Goal: Task Accomplishment & Management: Manage account settings

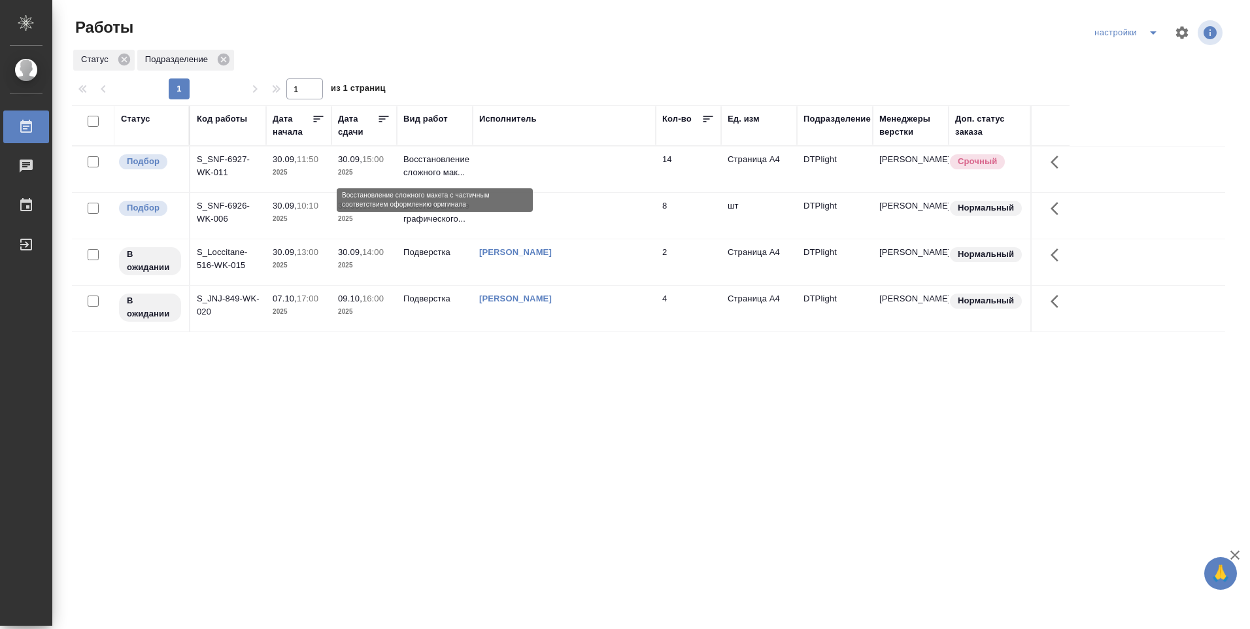
click at [424, 168] on p "Восстановление сложного мак..." at bounding box center [434, 166] width 63 height 26
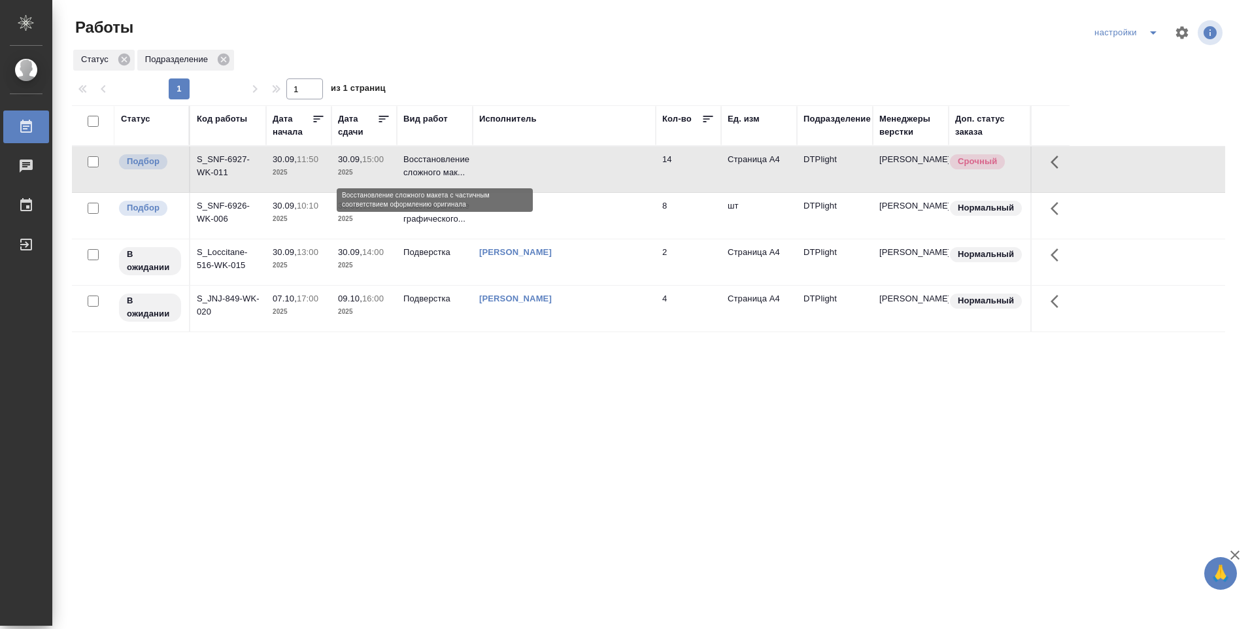
click at [424, 167] on p "Восстановление сложного мак..." at bounding box center [434, 166] width 63 height 26
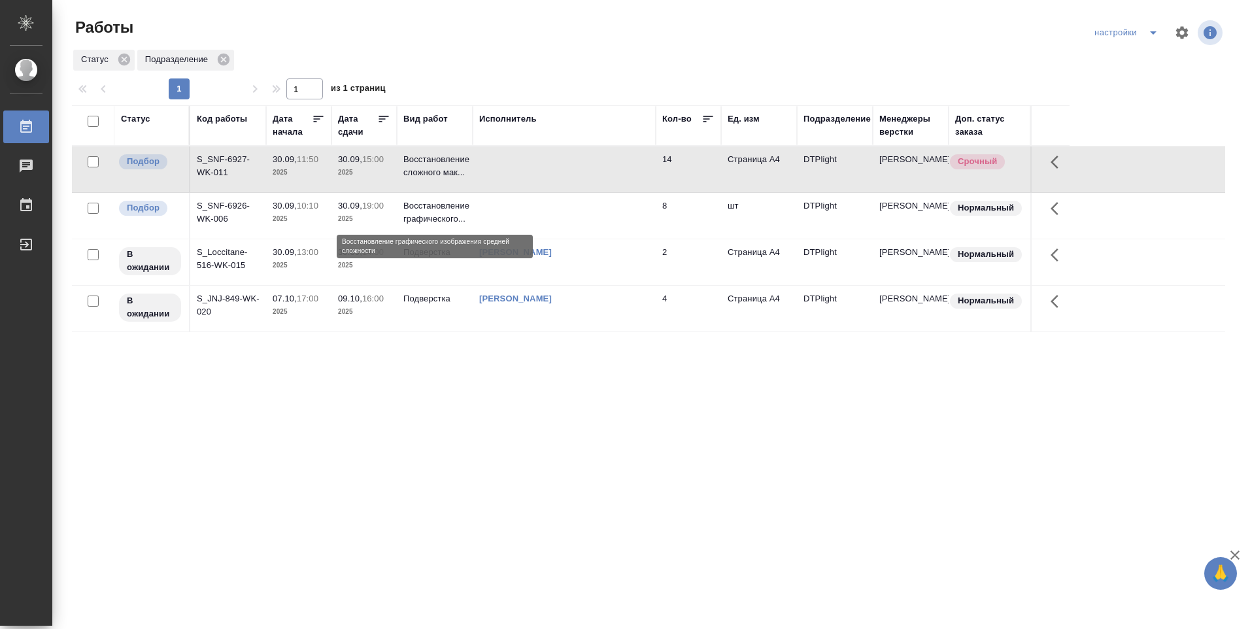
click at [440, 220] on p "Восстановление графического..." at bounding box center [434, 212] width 63 height 26
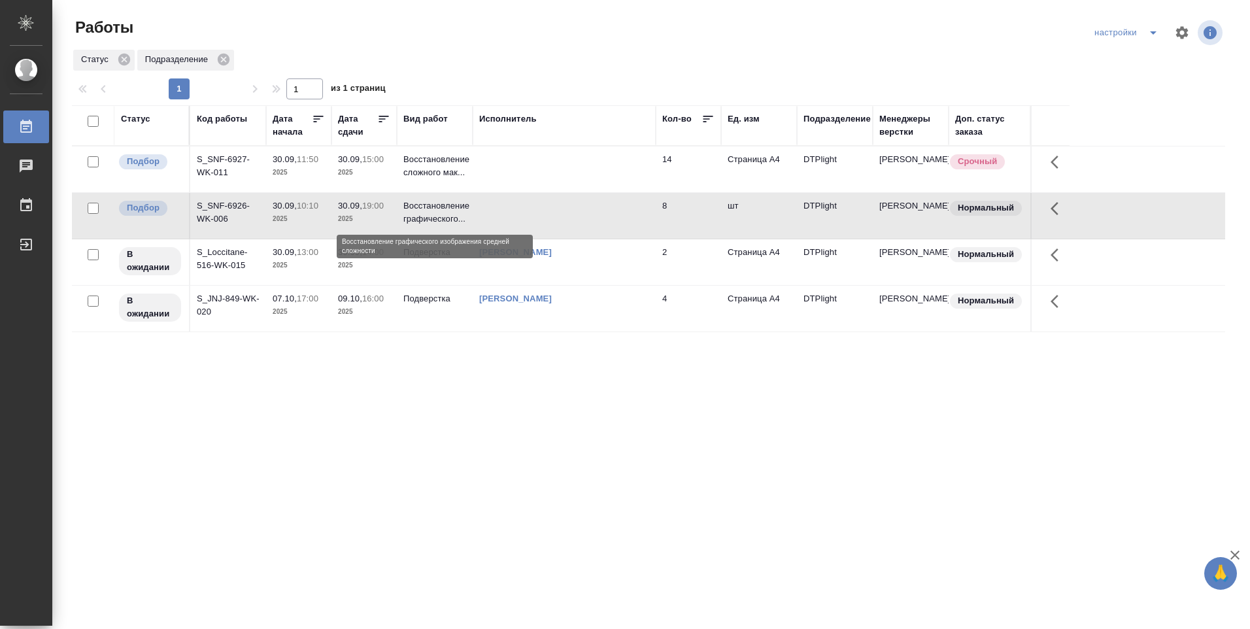
click at [440, 220] on p "Восстановление графического..." at bounding box center [434, 212] width 63 height 26
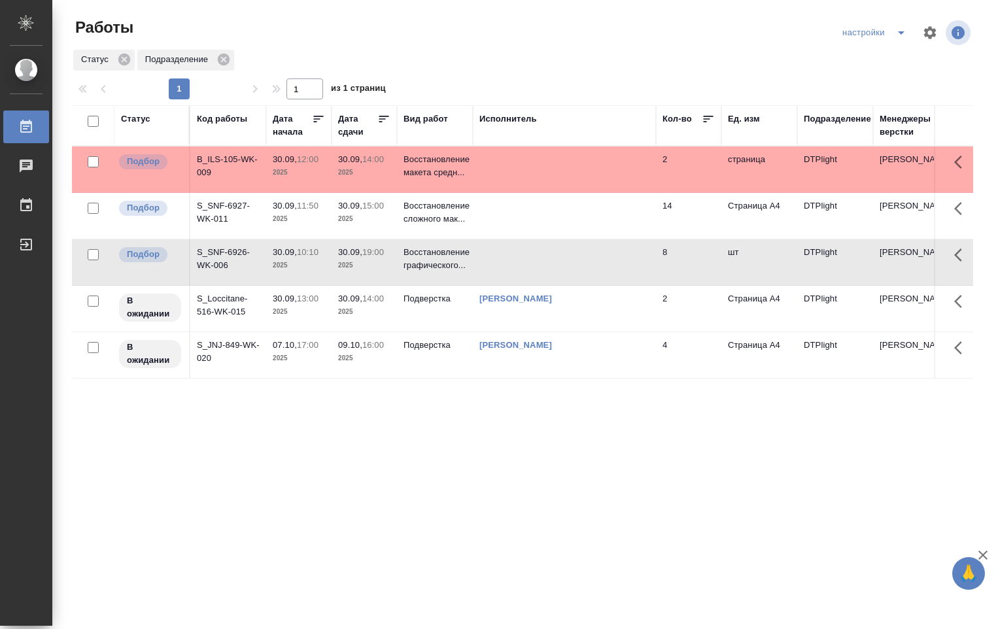
click at [566, 173] on td at bounding box center [564, 169] width 183 height 46
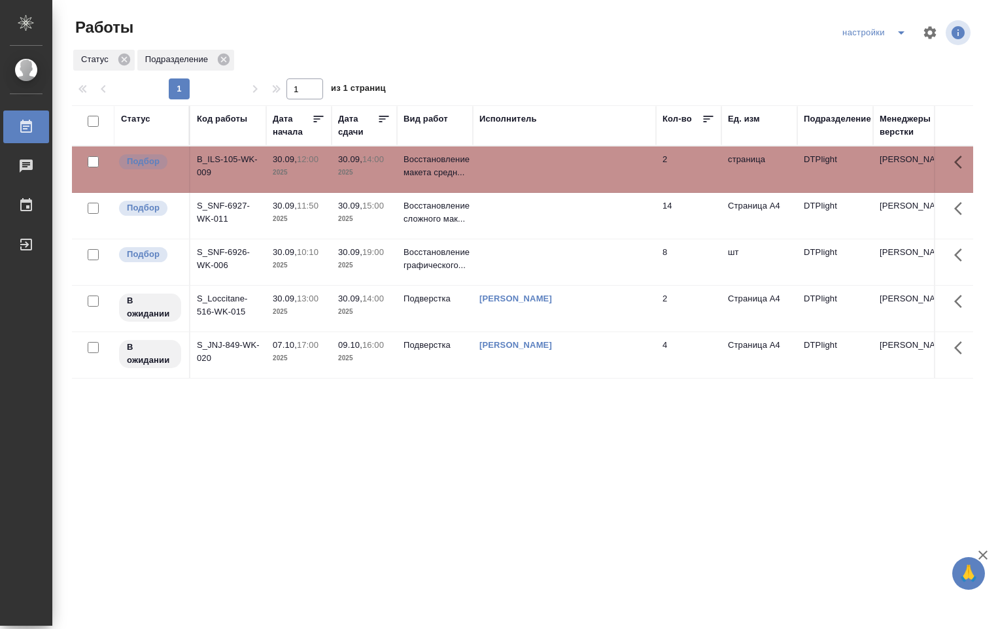
click at [566, 173] on td at bounding box center [564, 169] width 183 height 46
click at [407, 259] on p "Восстановление графического..." at bounding box center [434, 259] width 63 height 26
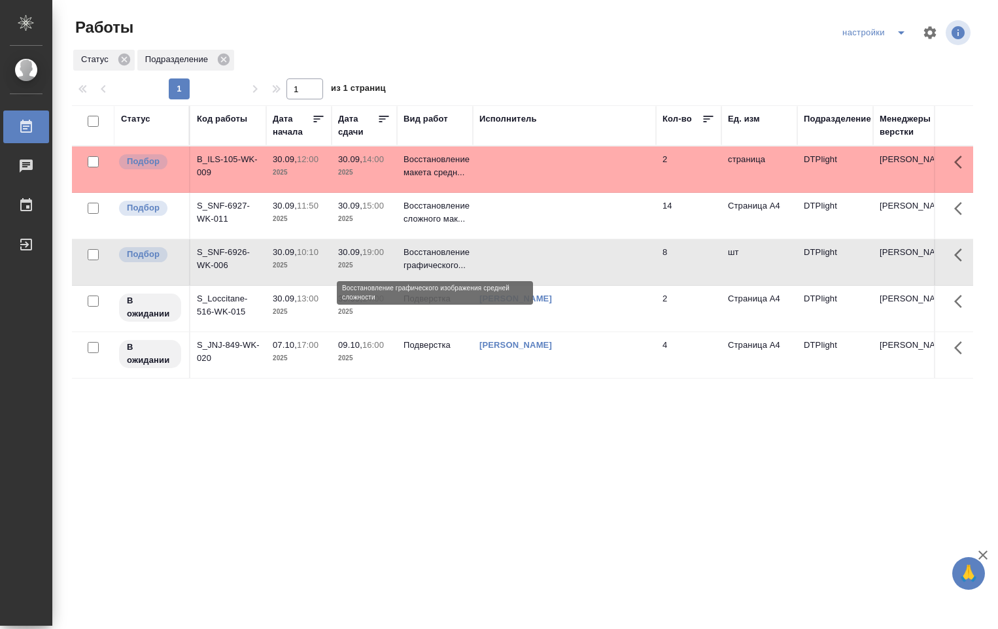
click at [407, 259] on p "Восстановление графического..." at bounding box center [434, 259] width 63 height 26
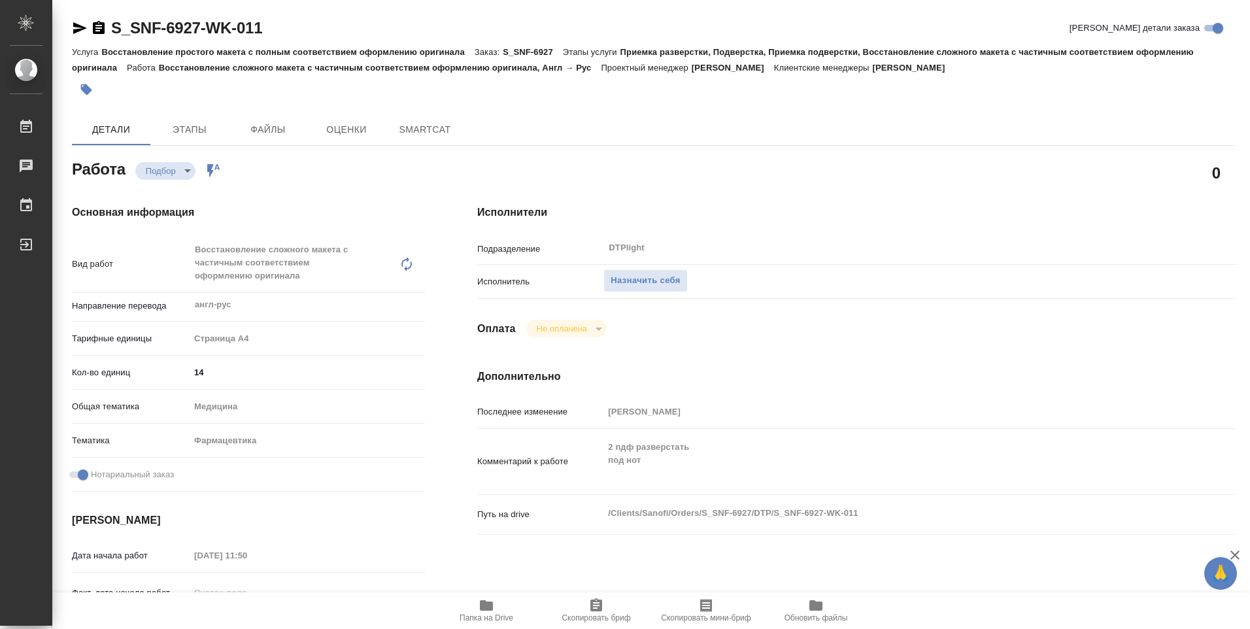
type textarea "x"
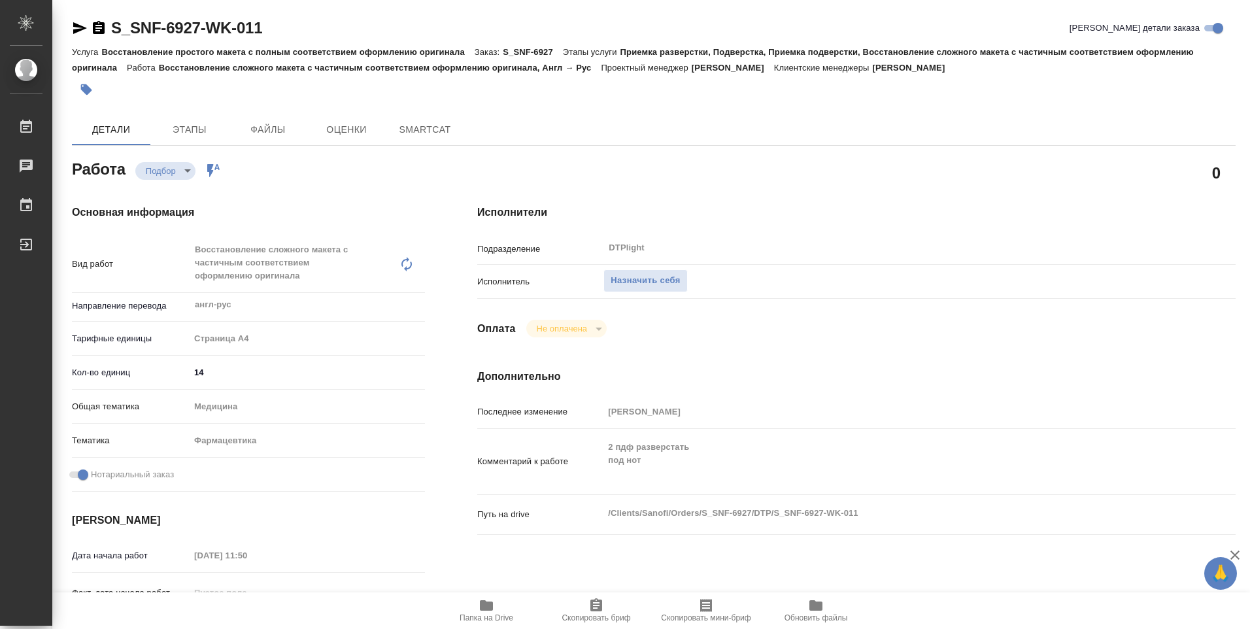
type textarea "x"
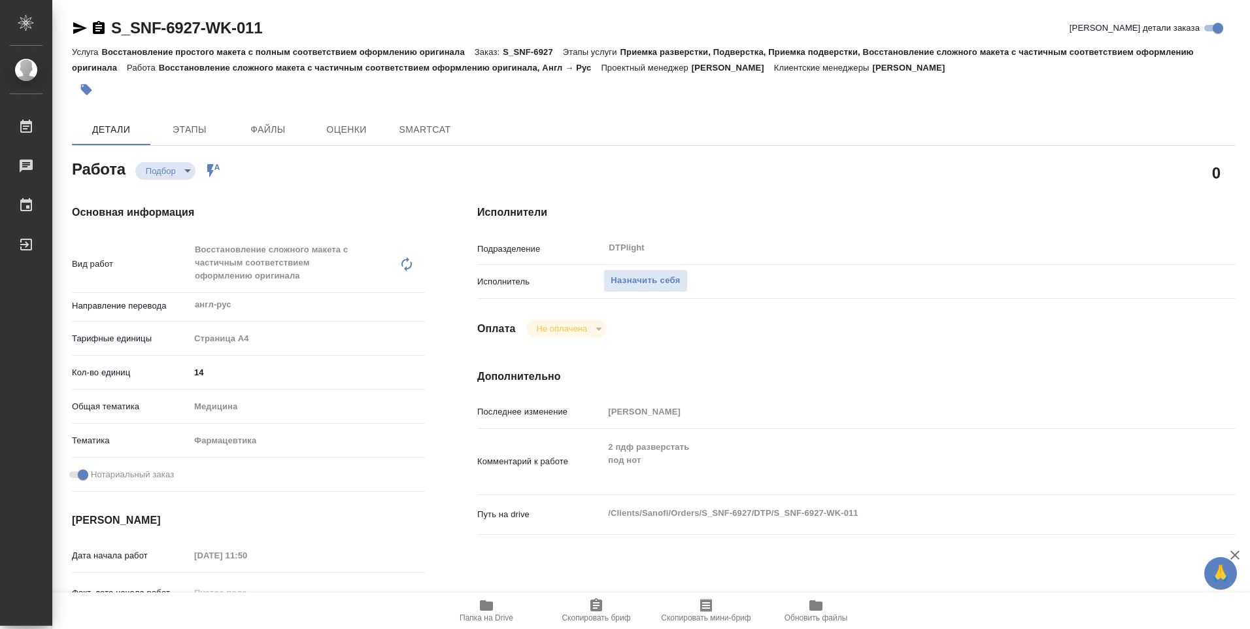
type textarea "x"
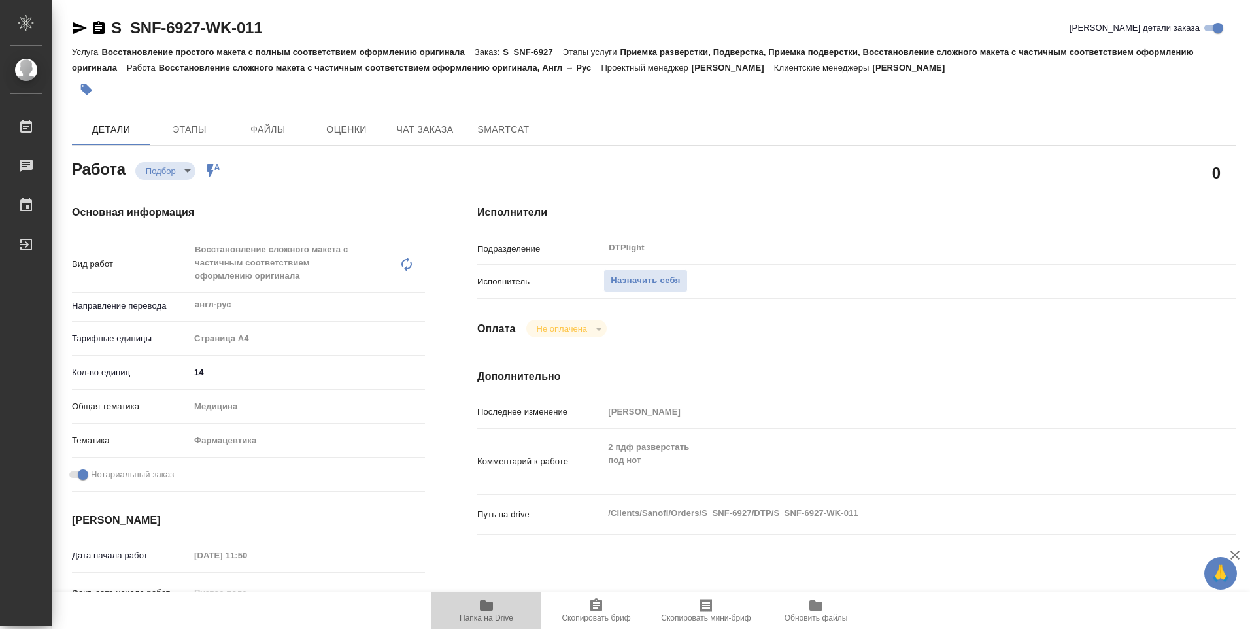
click at [494, 613] on span "Папка на Drive" at bounding box center [487, 617] width 54 height 9
type textarea "x"
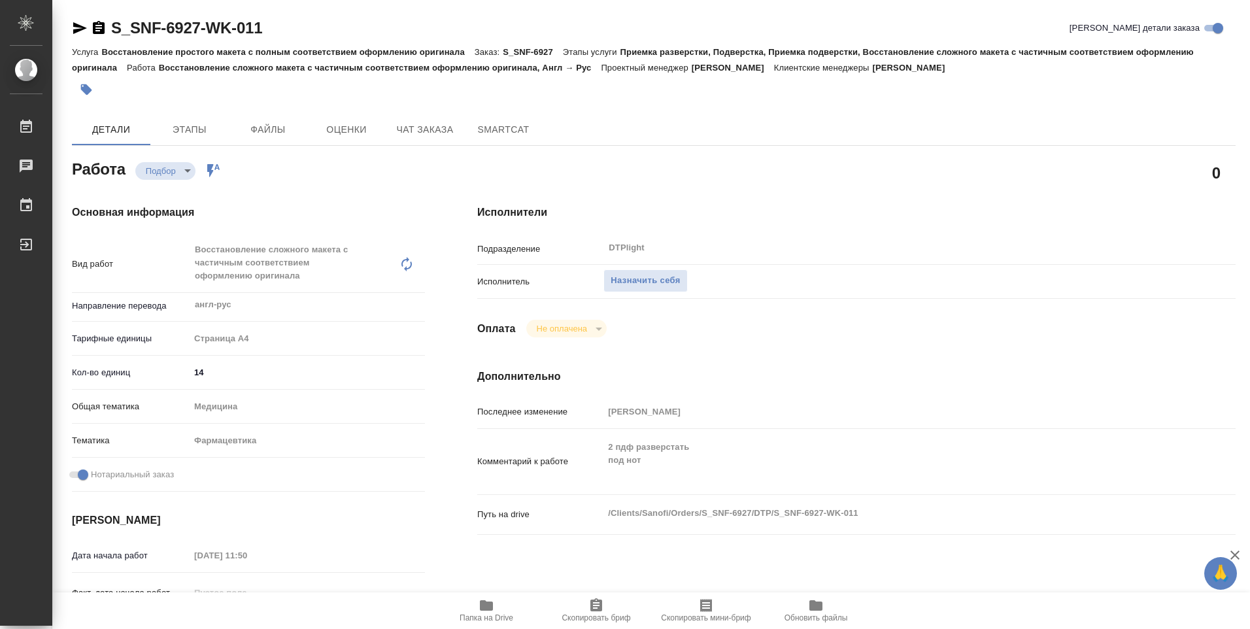
type textarea "x"
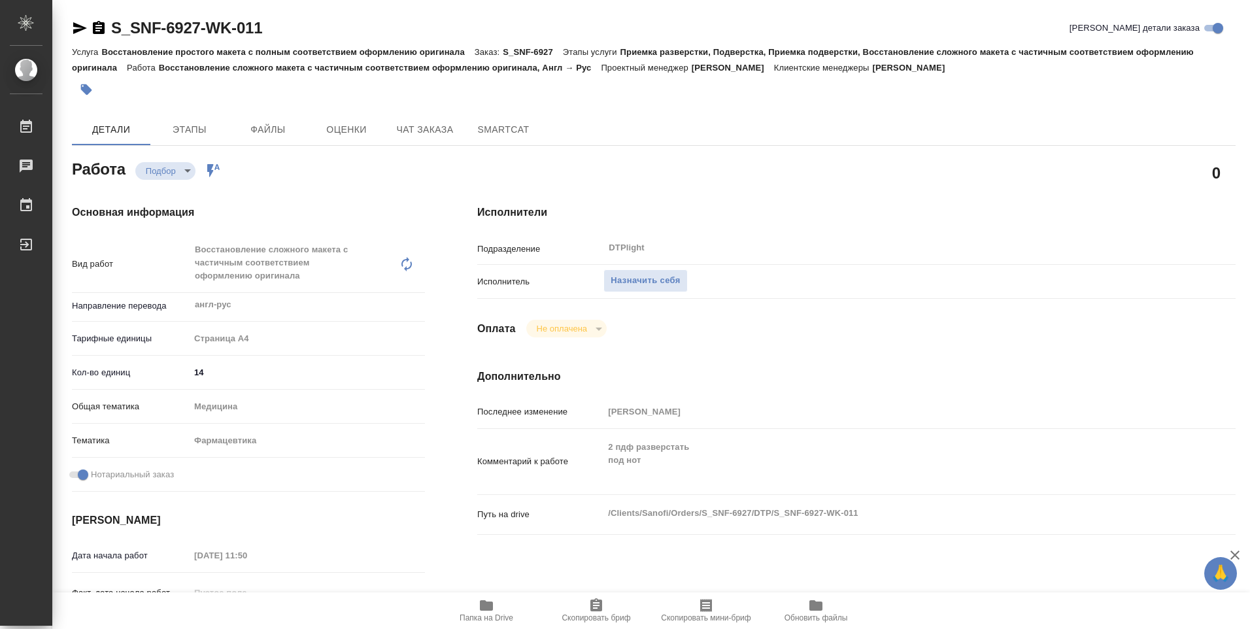
type textarea "x"
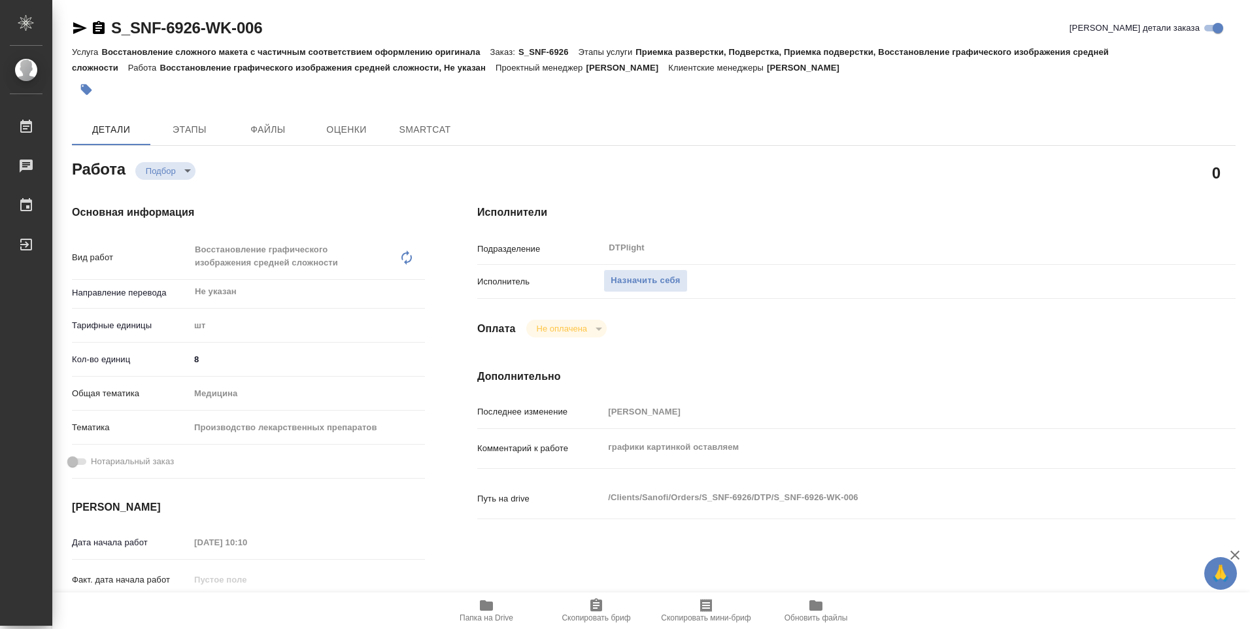
type textarea "x"
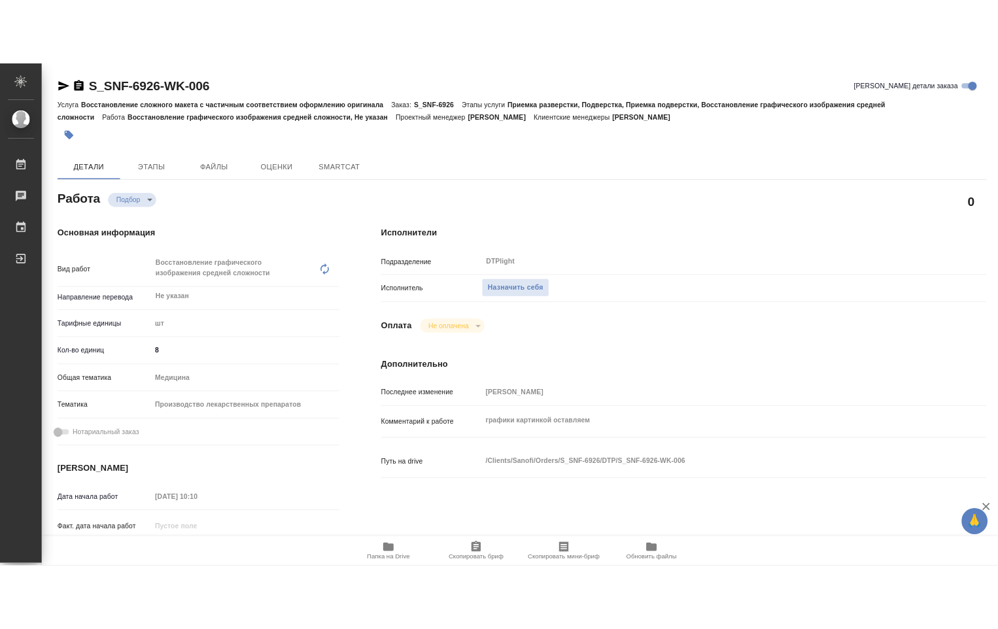
scroll to position [131, 0]
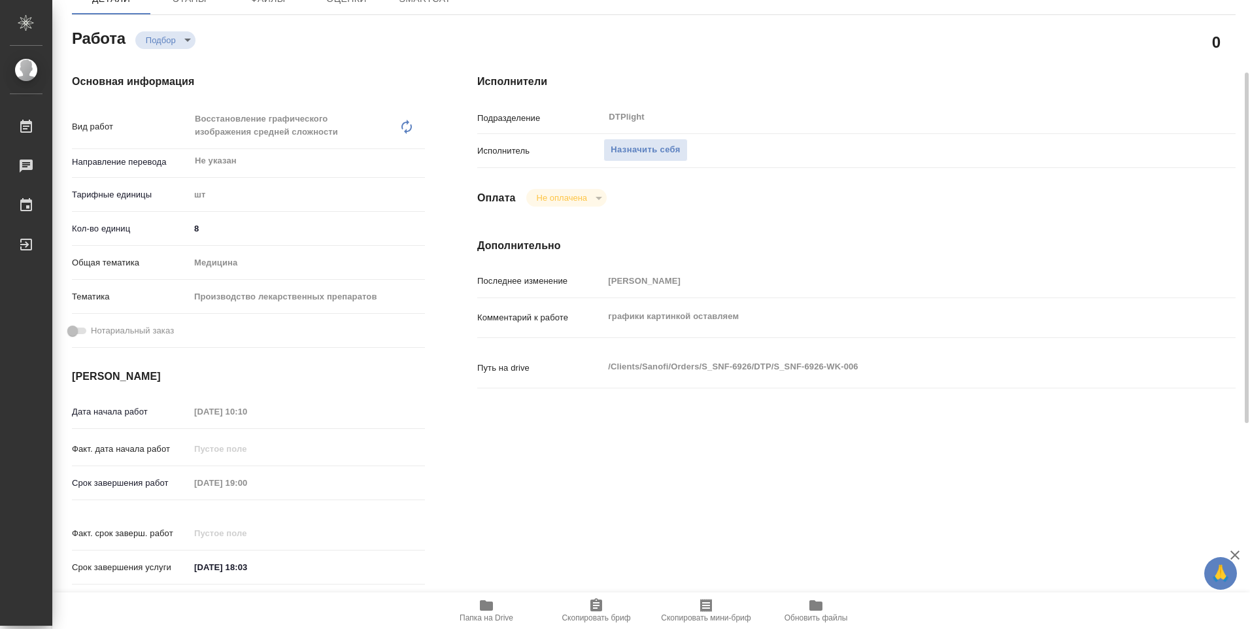
type textarea "x"
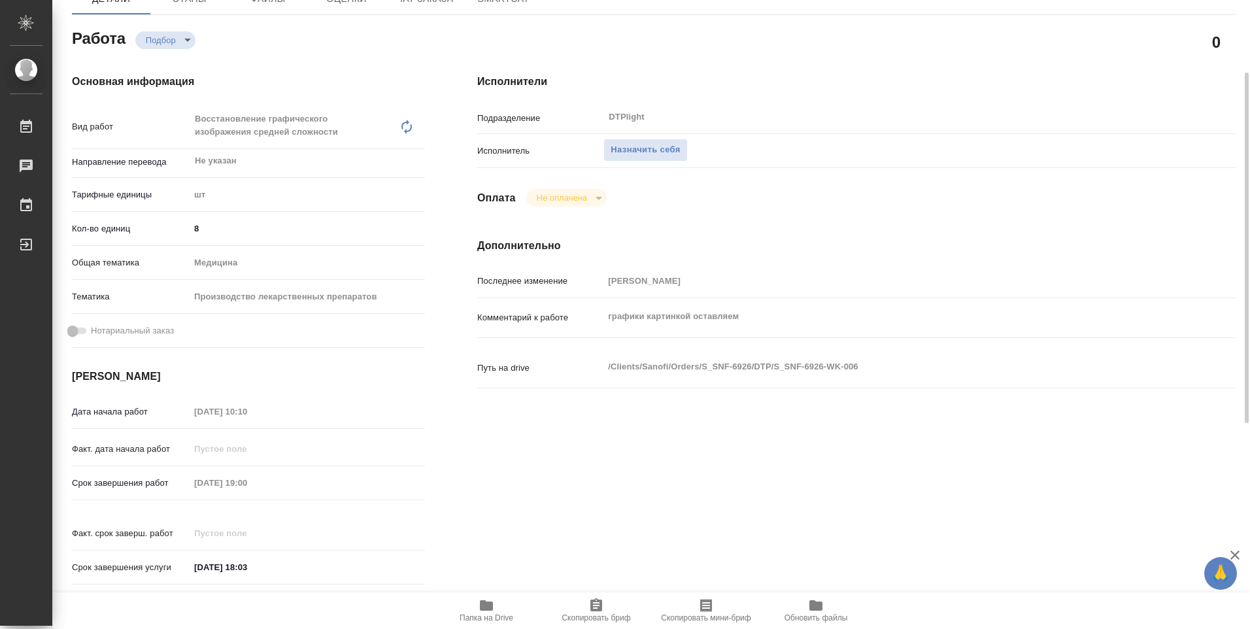
type textarea "x"
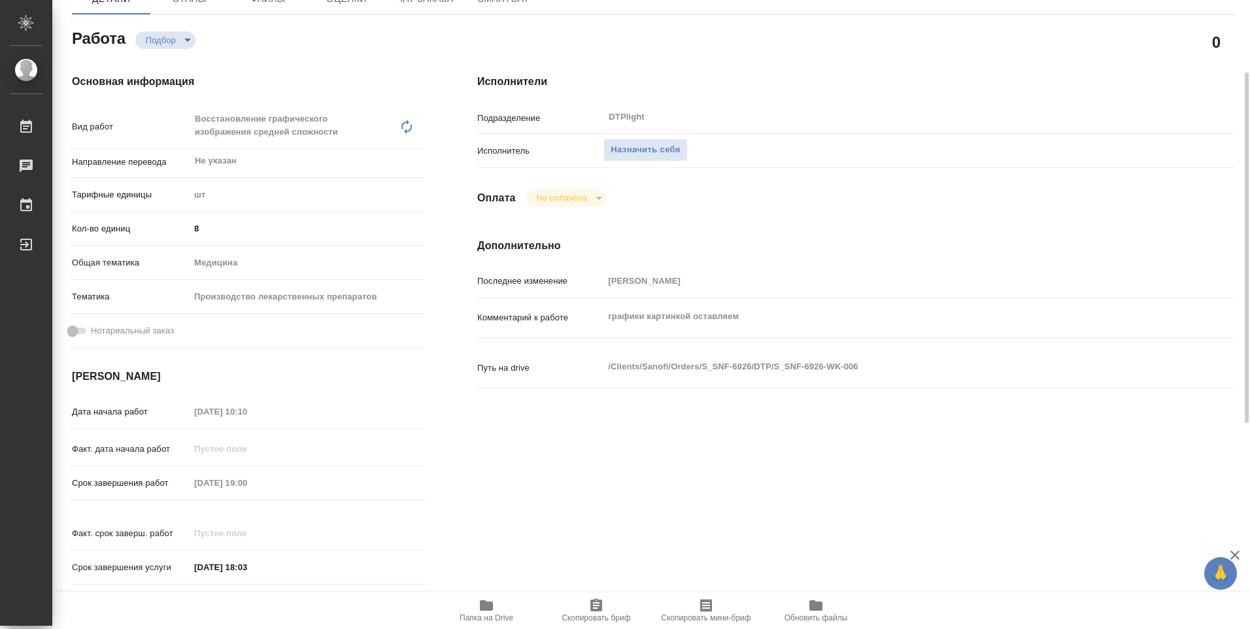
type textarea "x"
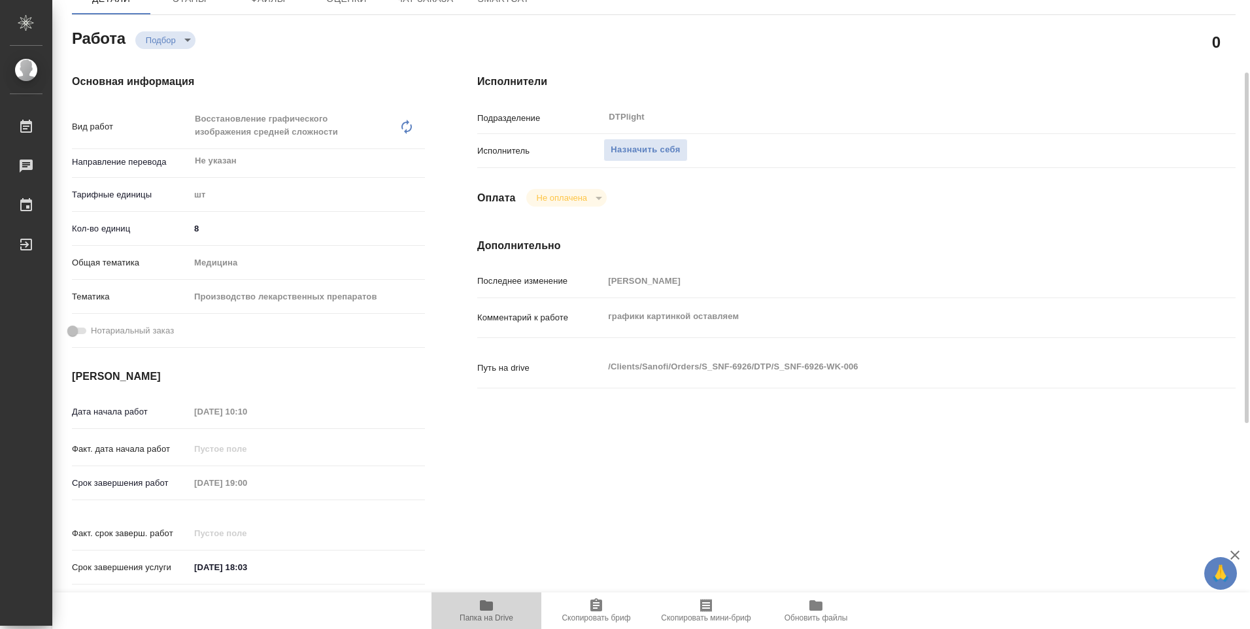
click at [481, 614] on span "Папка на Drive" at bounding box center [487, 617] width 54 height 9
click at [491, 605] on icon "button" at bounding box center [486, 605] width 13 height 10
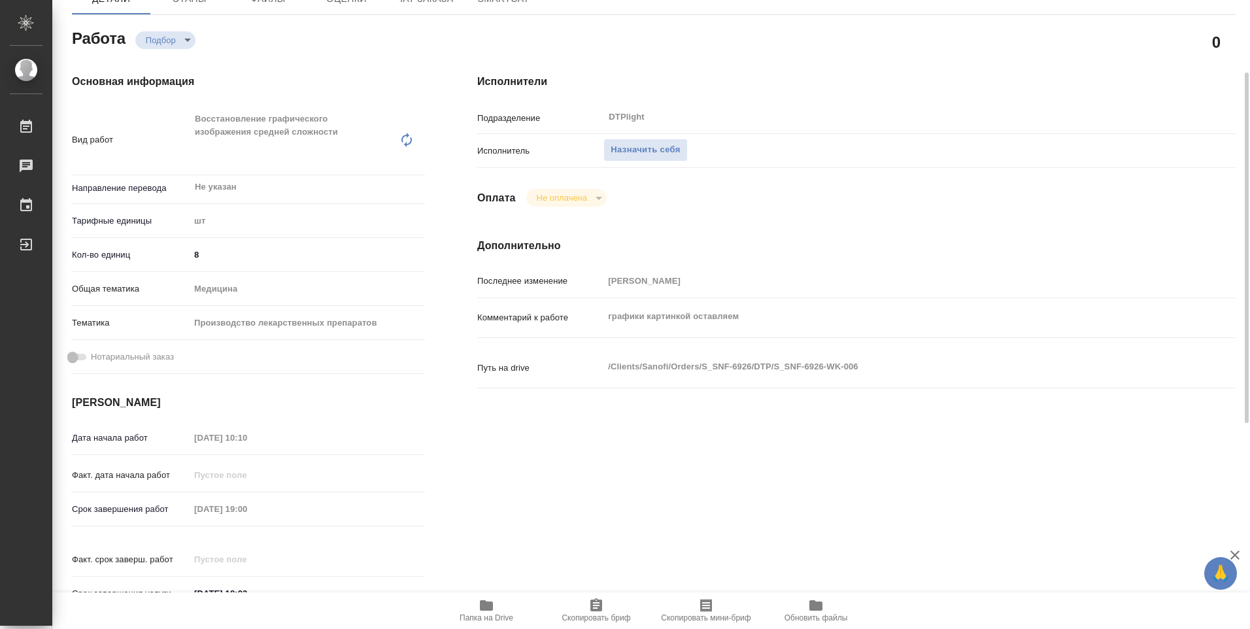
type textarea "x"
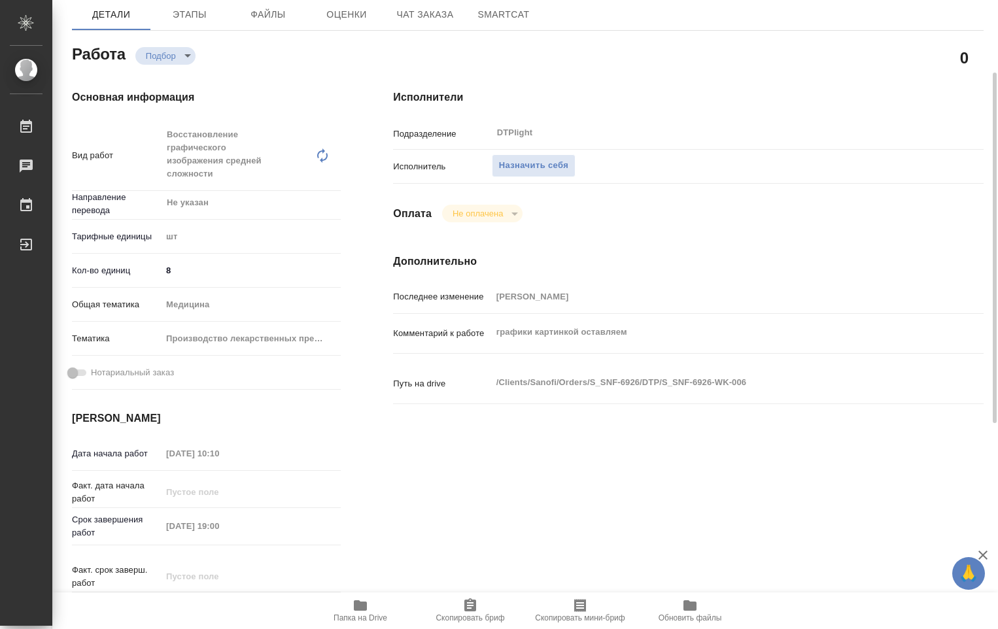
type textarea "x"
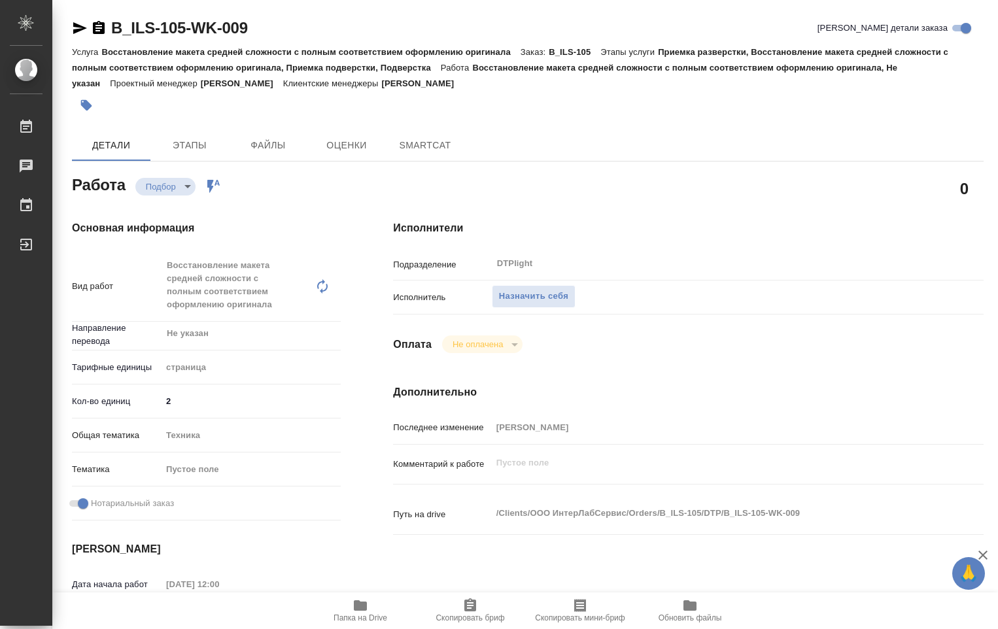
type textarea "x"
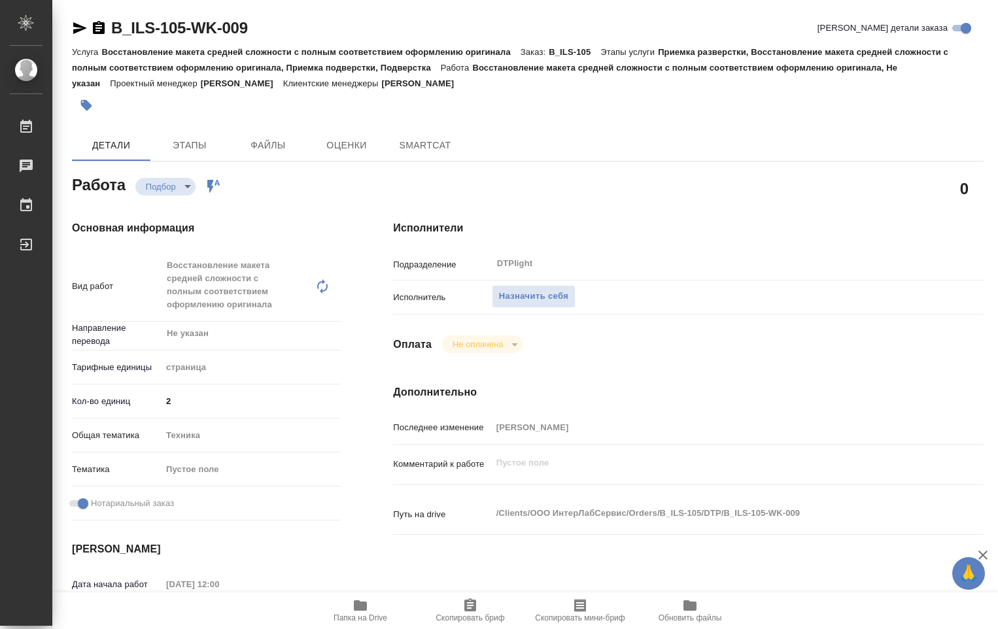
type textarea "x"
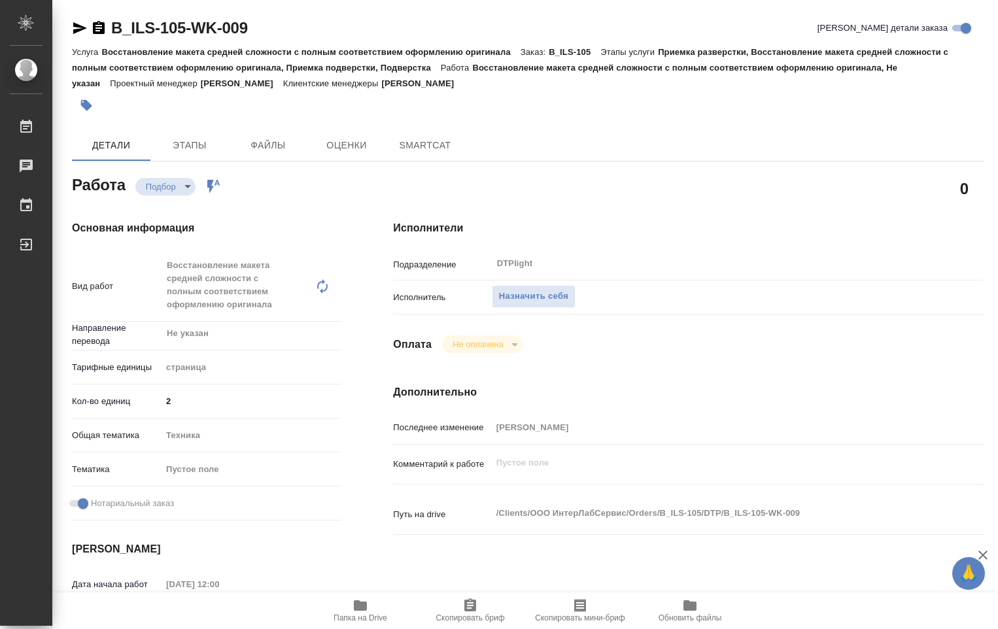
type textarea "x"
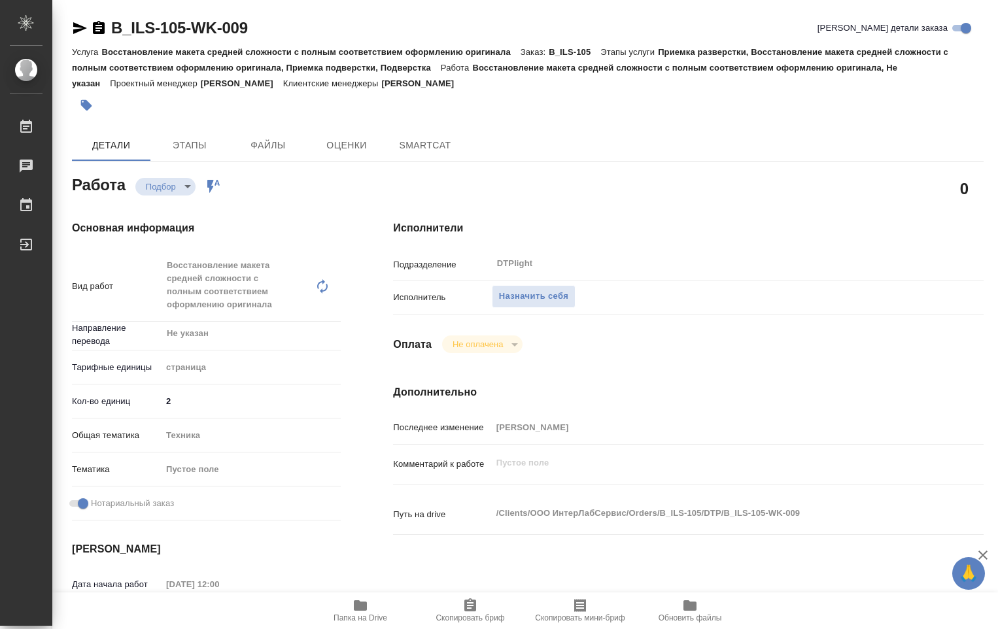
type textarea "x"
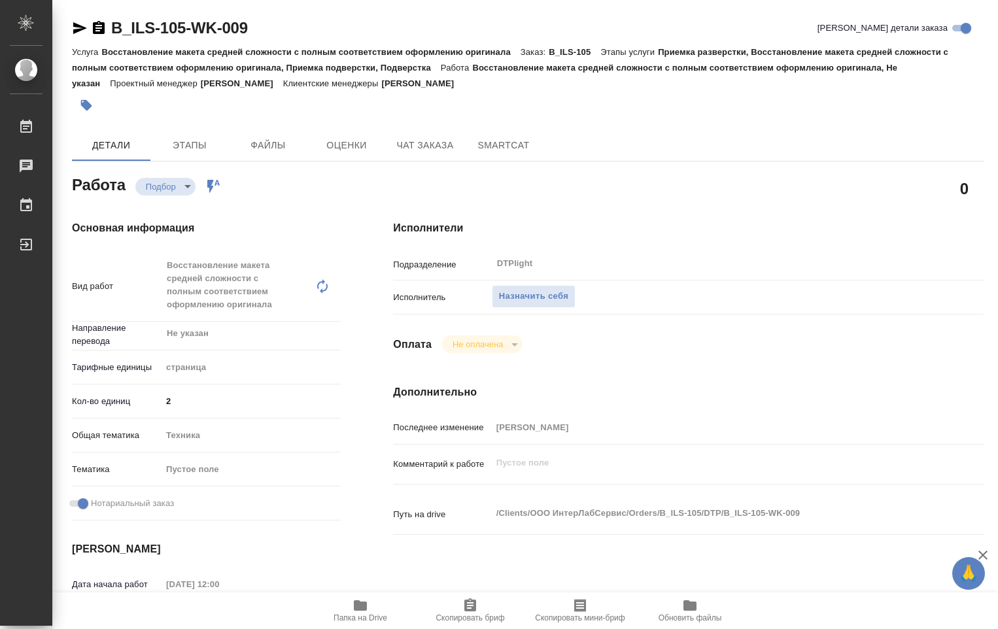
click at [349, 605] on span "Папка на Drive" at bounding box center [360, 610] width 94 height 25
type textarea "x"
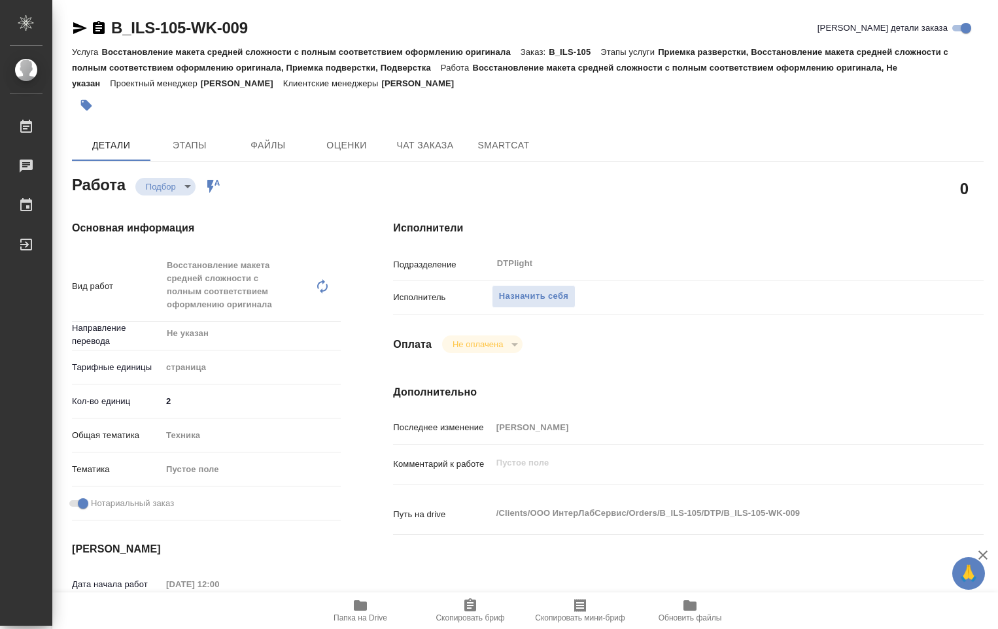
type textarea "x"
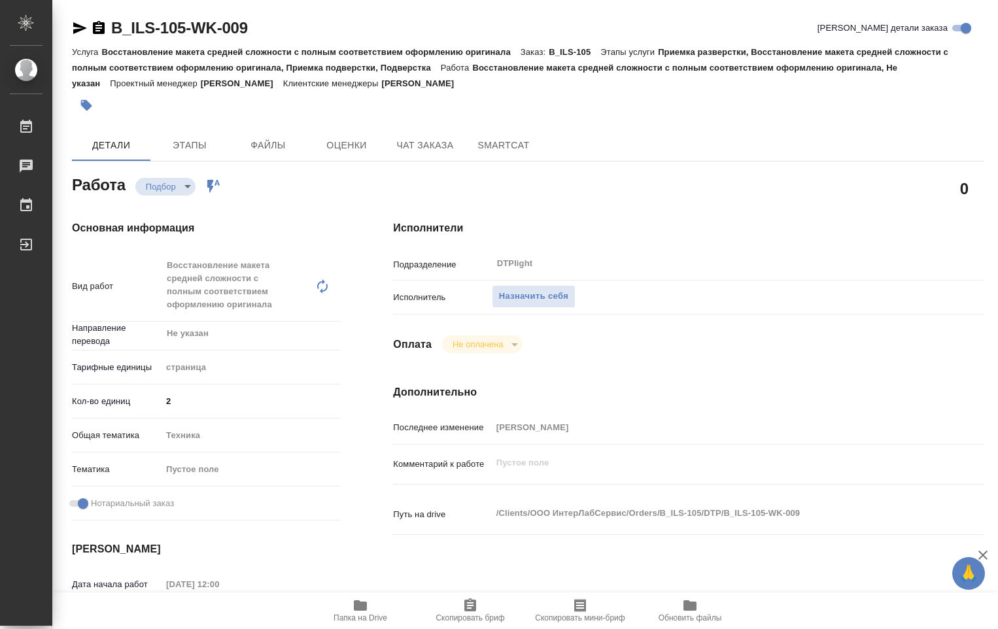
type textarea "x"
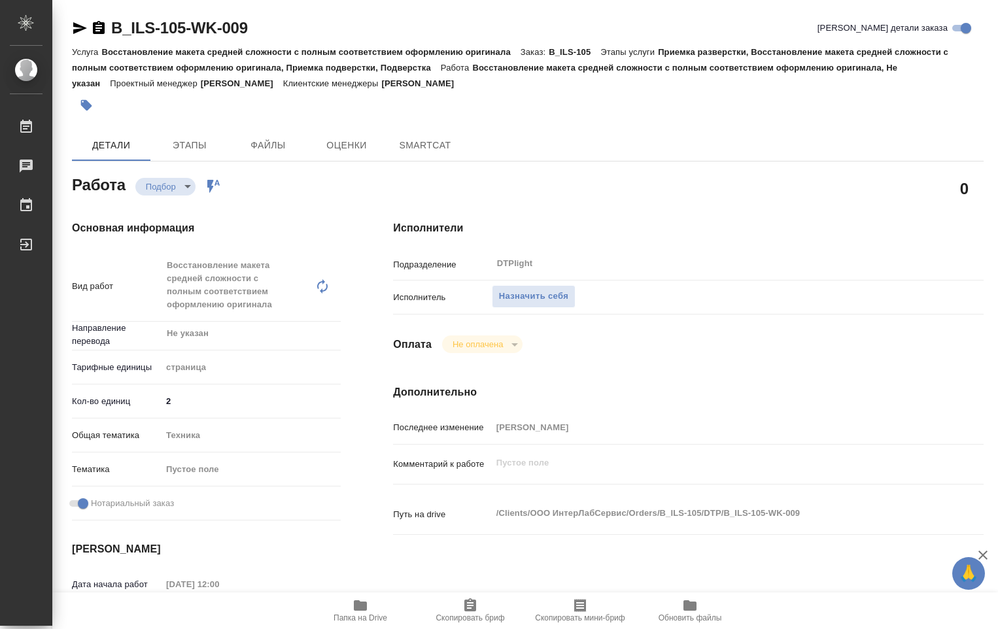
type textarea "x"
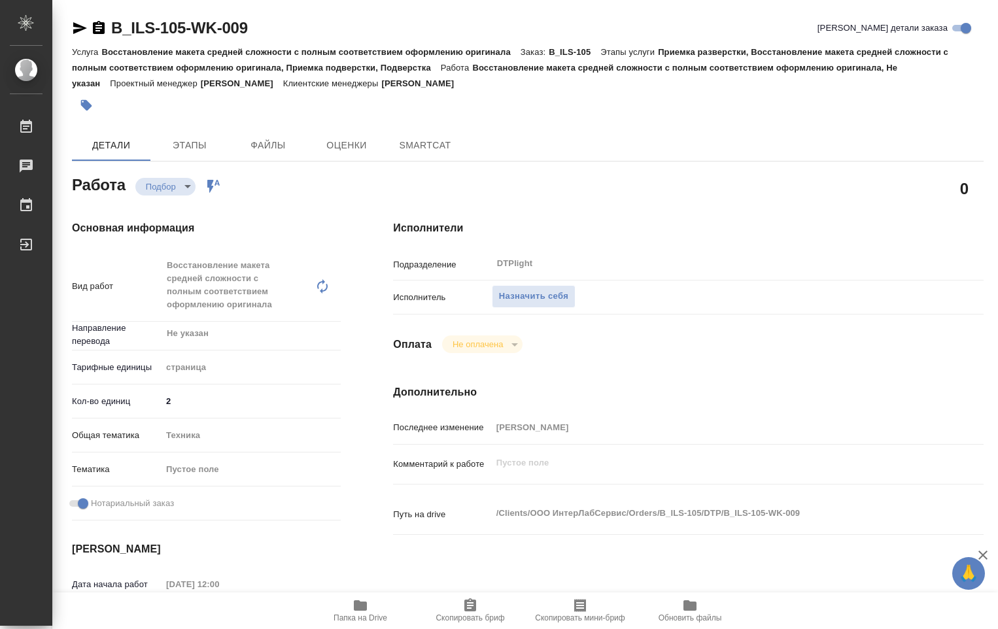
type textarea "x"
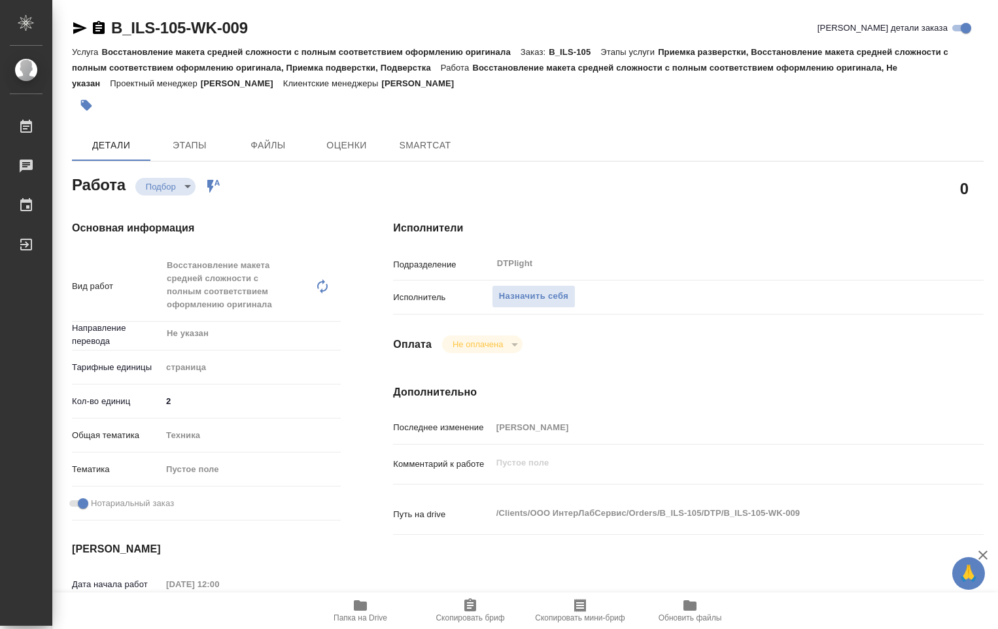
type textarea "x"
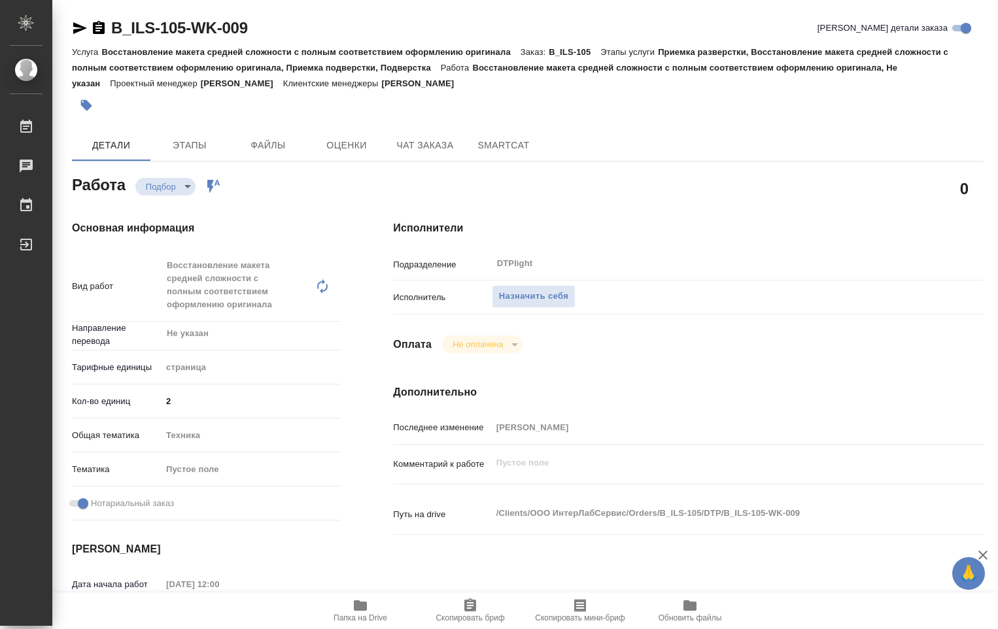
type textarea "x"
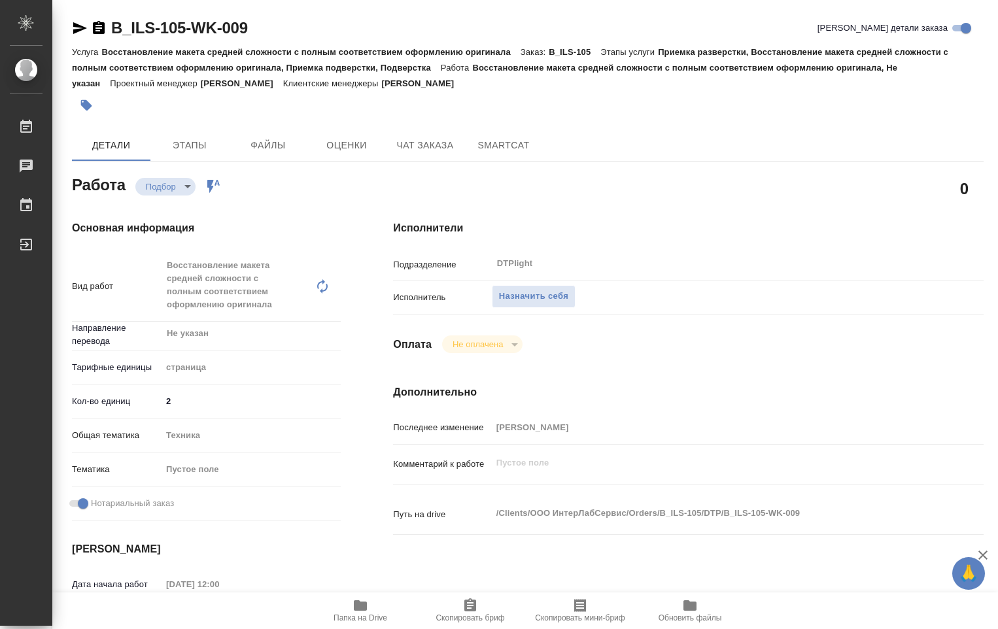
type textarea "x"
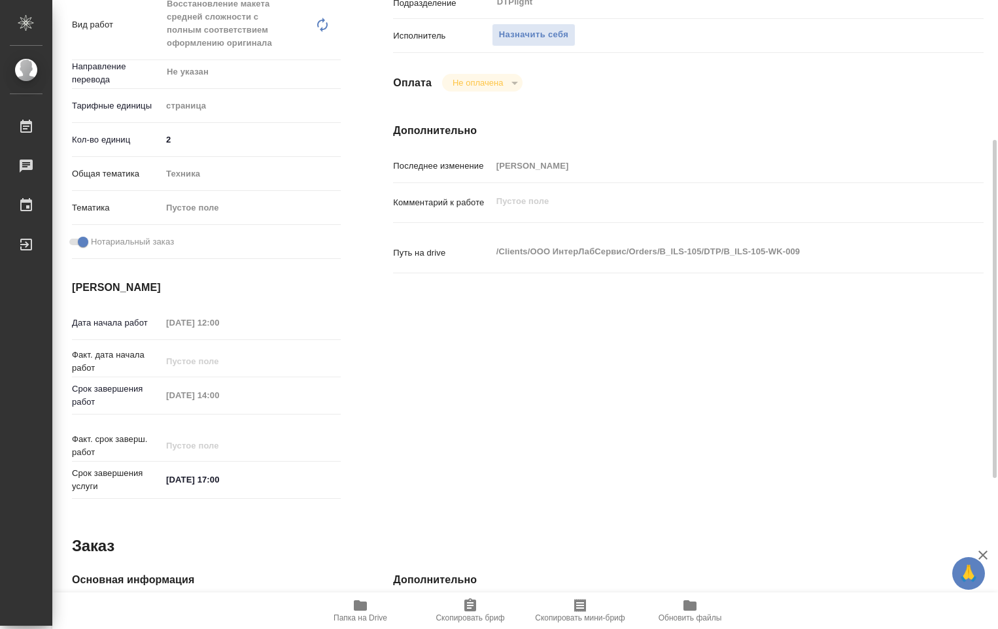
scroll to position [523, 0]
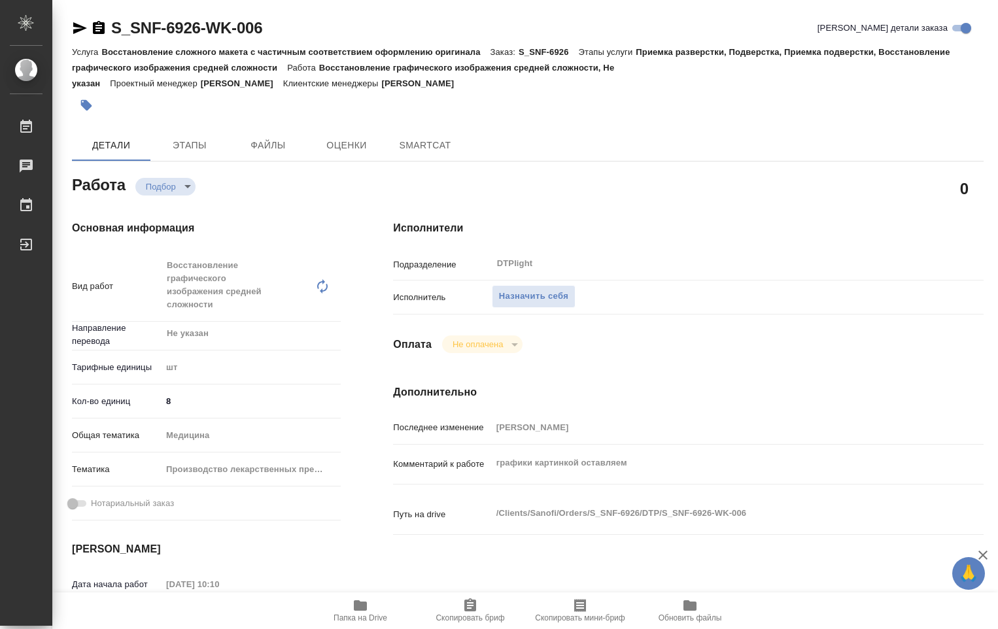
type textarea "x"
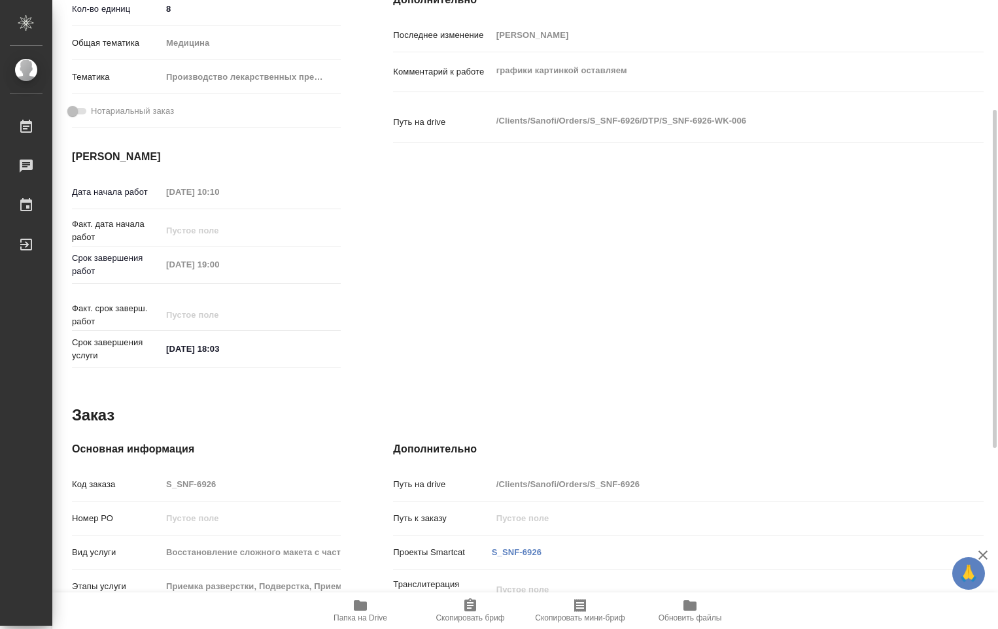
type textarea "x"
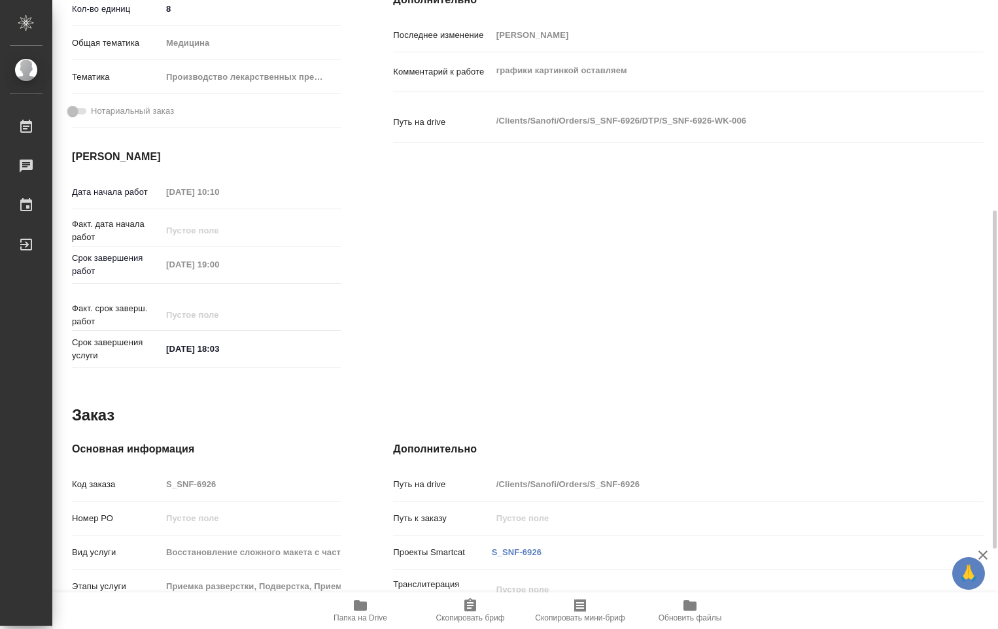
scroll to position [541, 0]
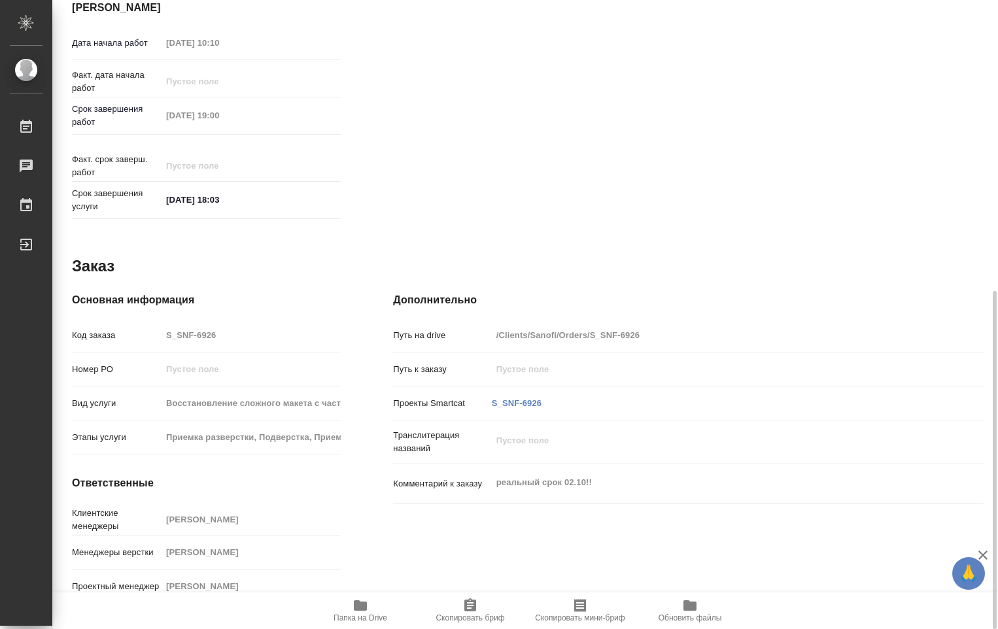
type textarea "x"
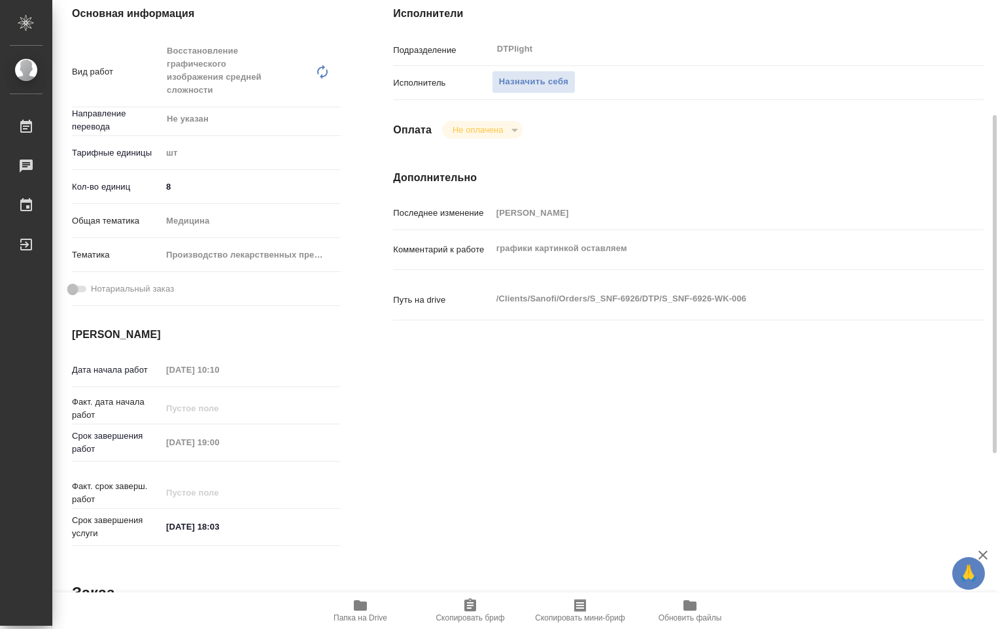
type textarea "x"
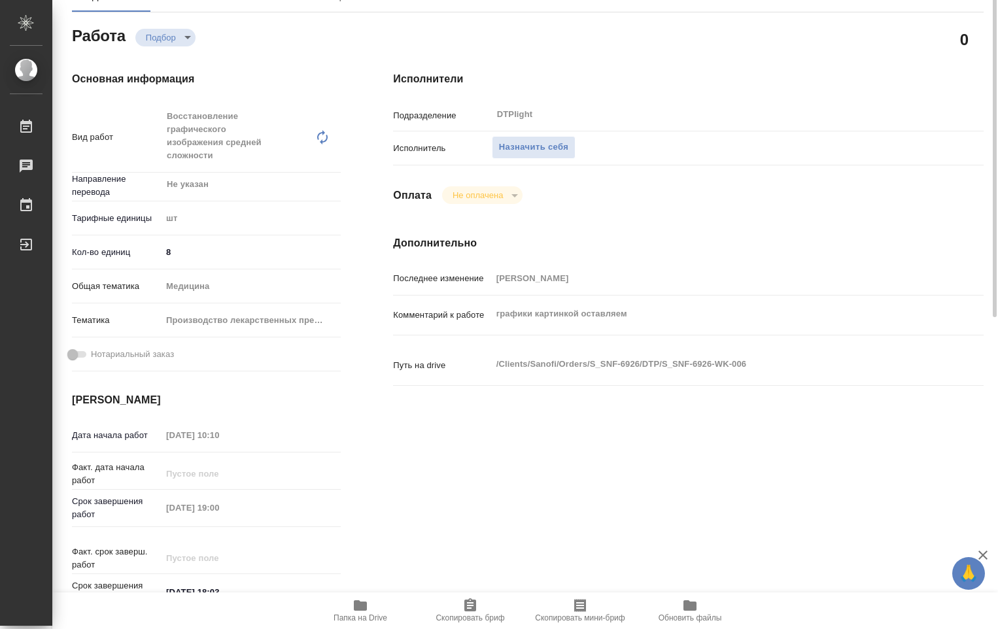
scroll to position [0, 0]
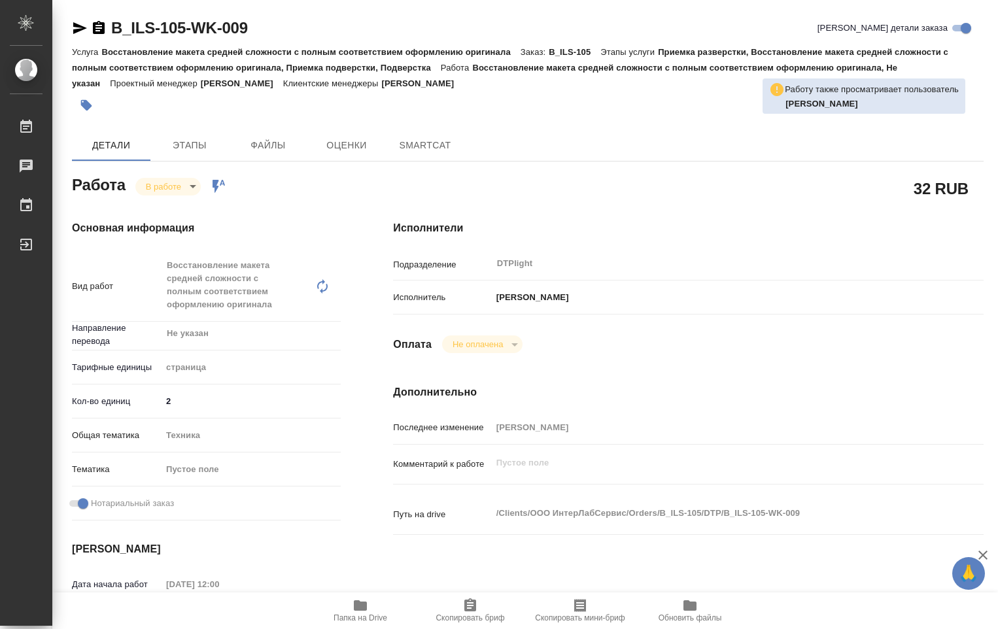
type textarea "x"
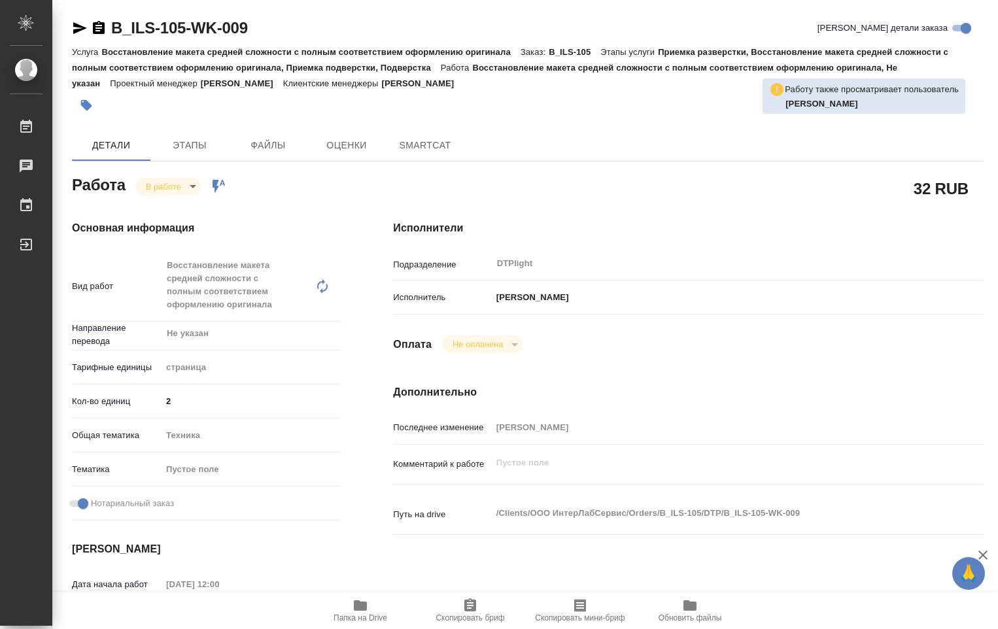
type textarea "x"
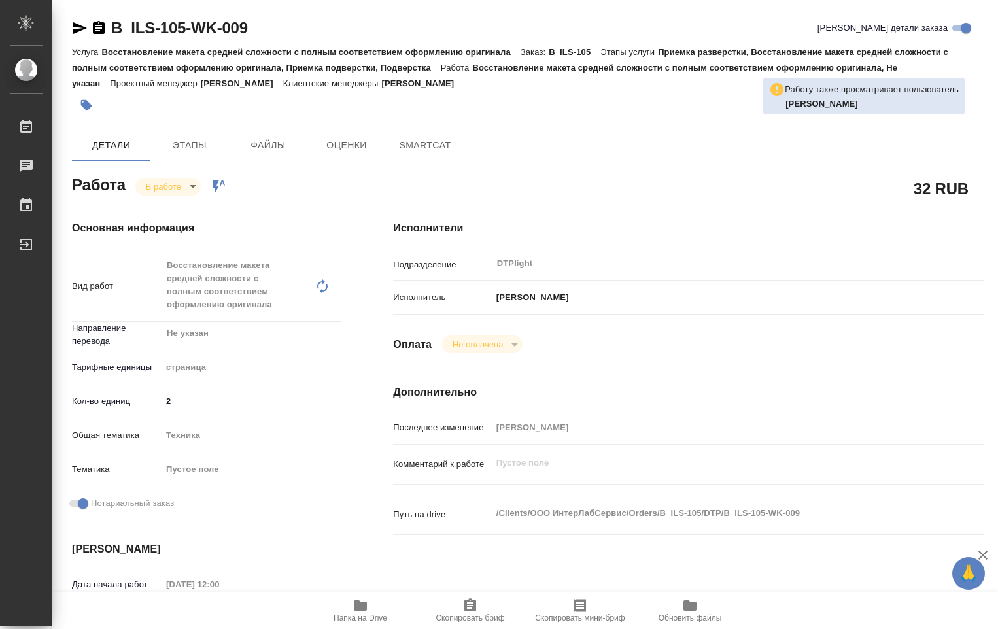
type textarea "x"
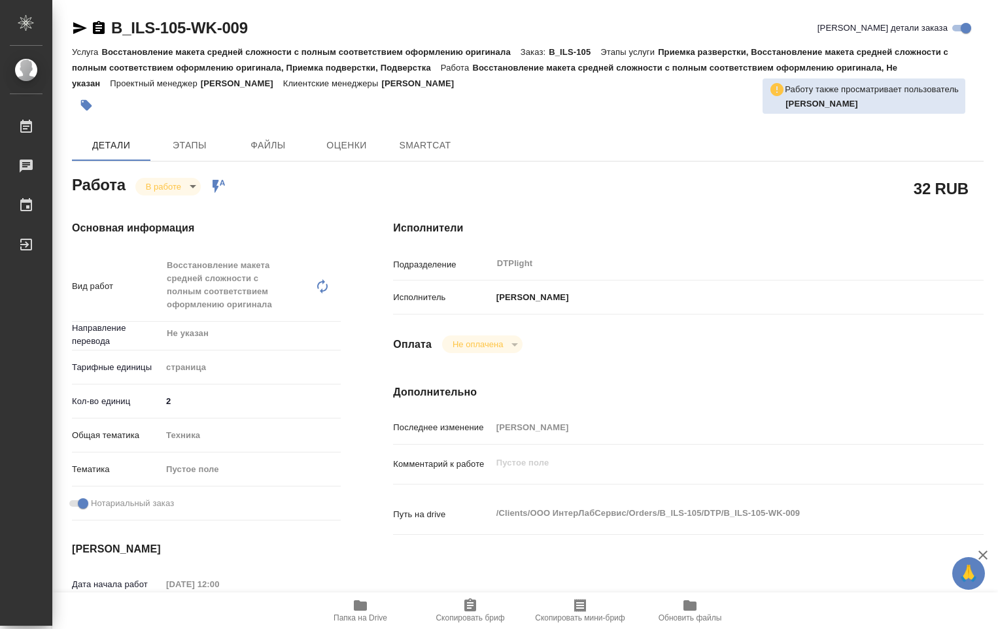
type textarea "x"
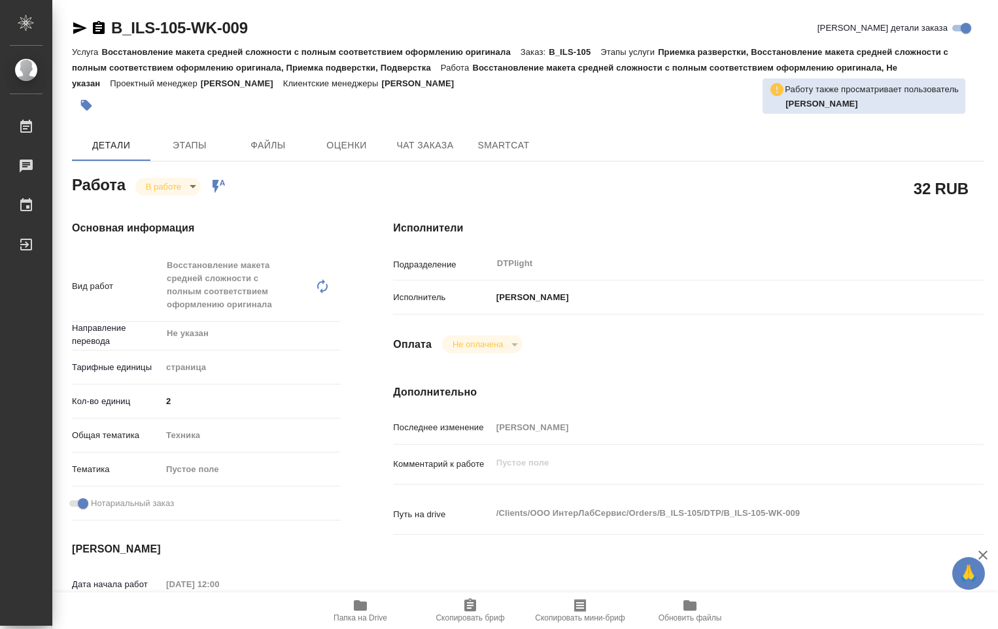
type textarea "x"
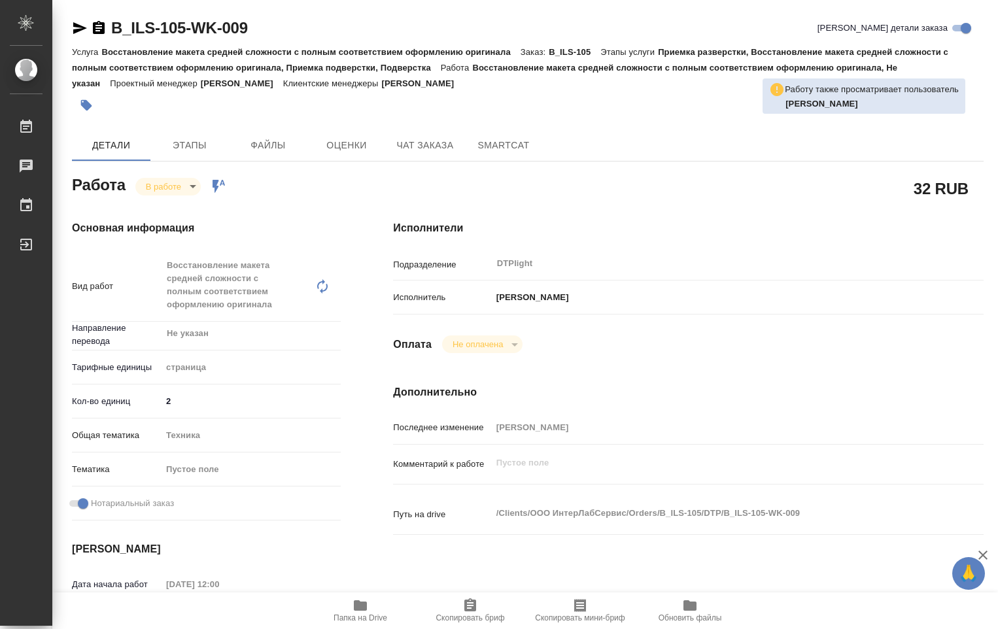
type textarea "x"
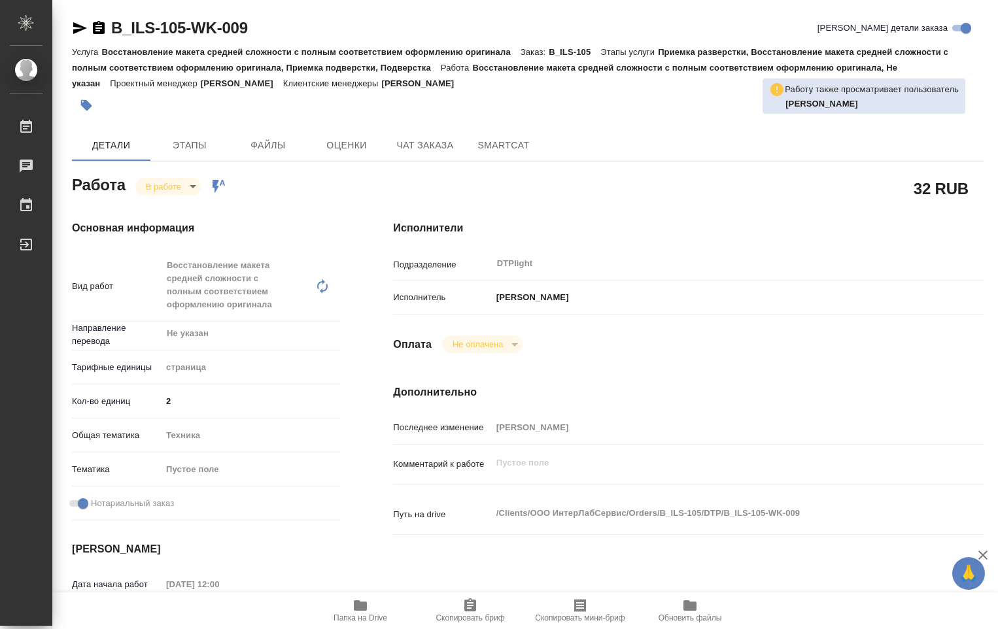
type textarea "x"
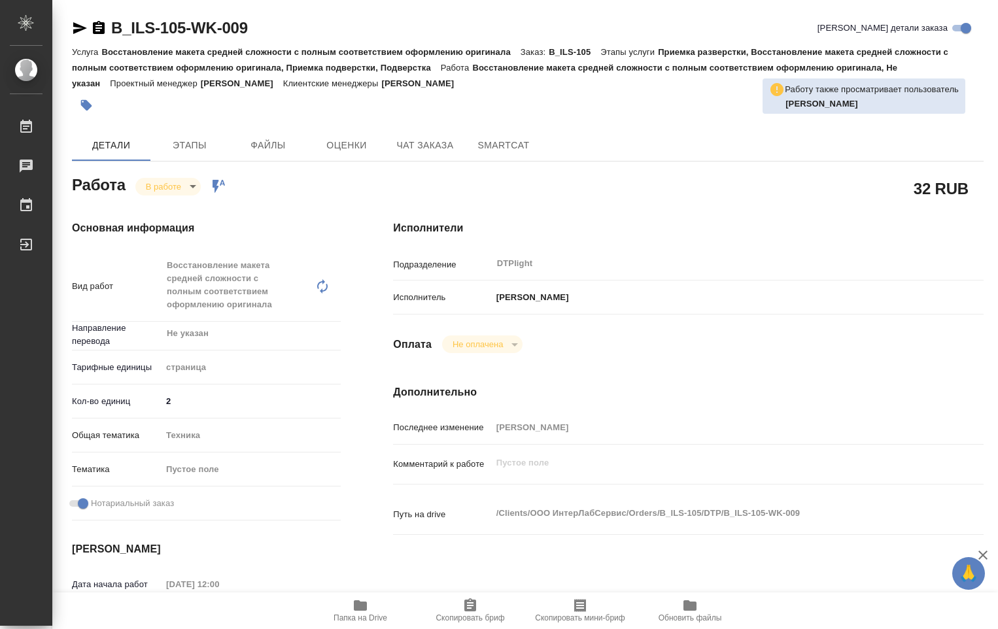
type textarea "x"
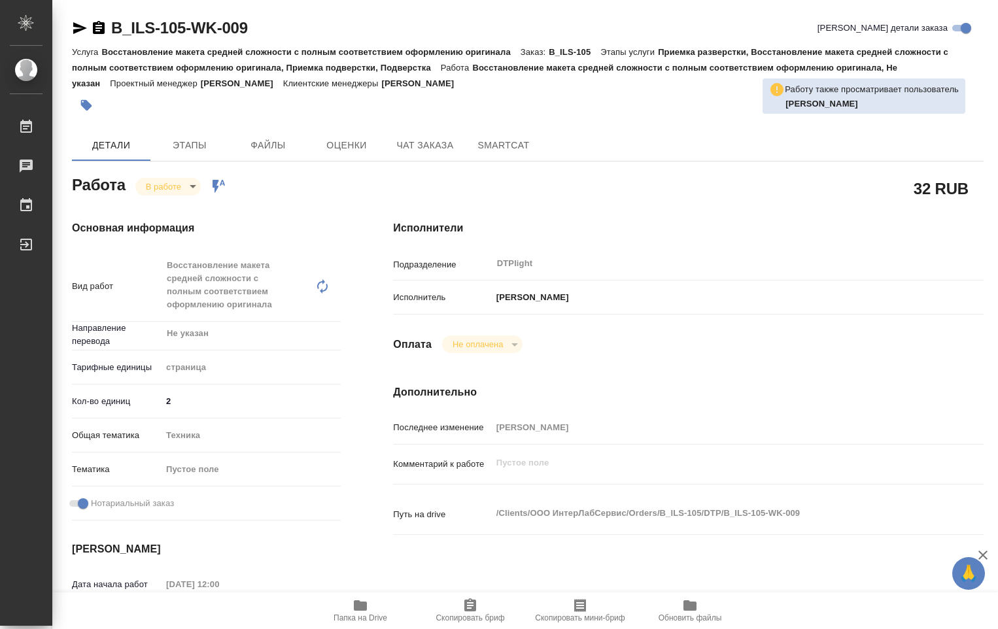
type textarea "x"
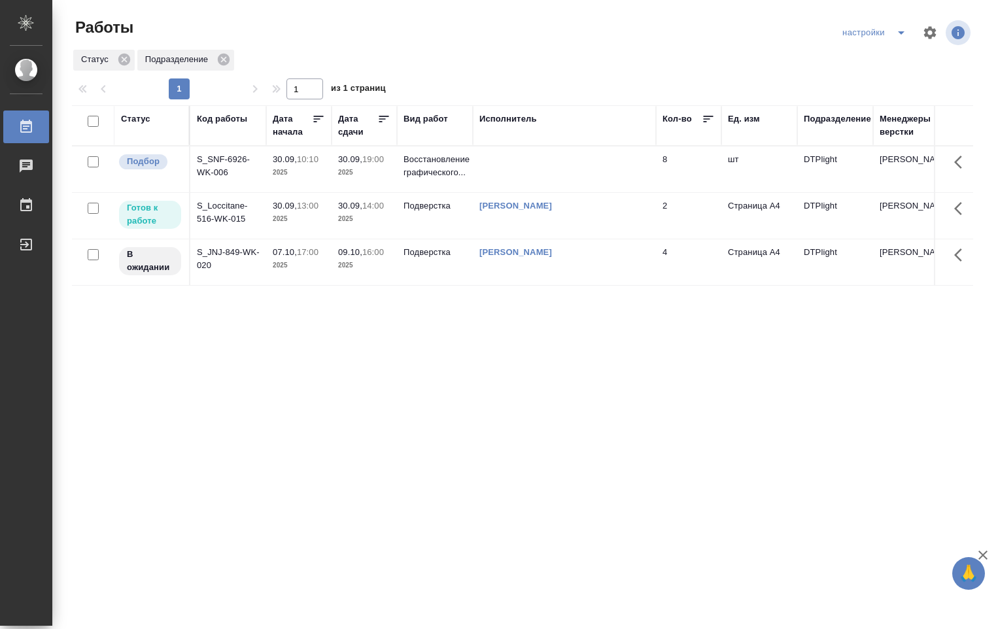
click at [502, 215] on td "[PERSON_NAME]" at bounding box center [564, 216] width 183 height 46
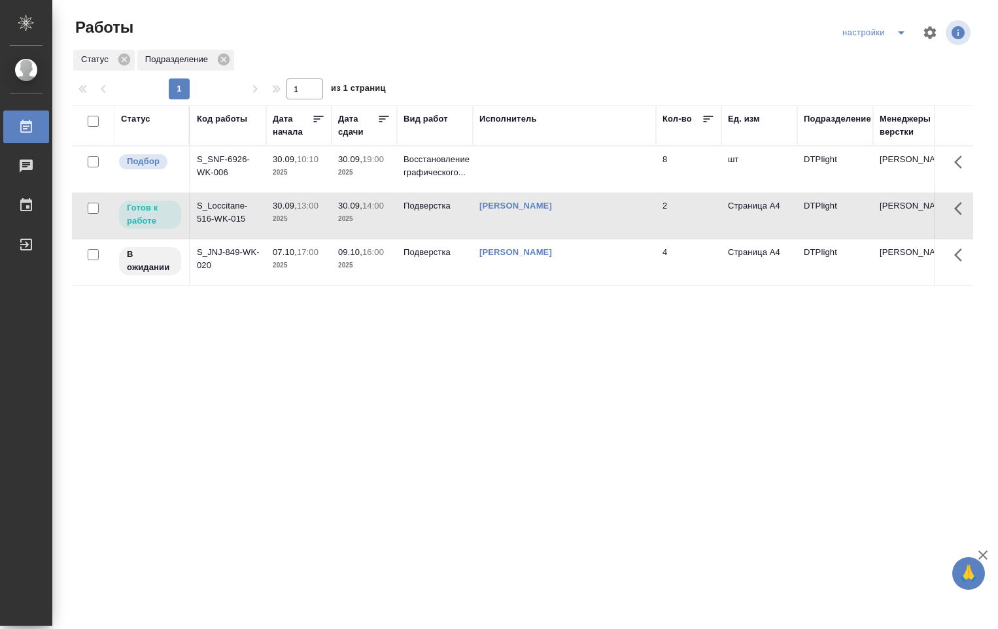
click at [502, 215] on td "[PERSON_NAME]" at bounding box center [564, 216] width 183 height 46
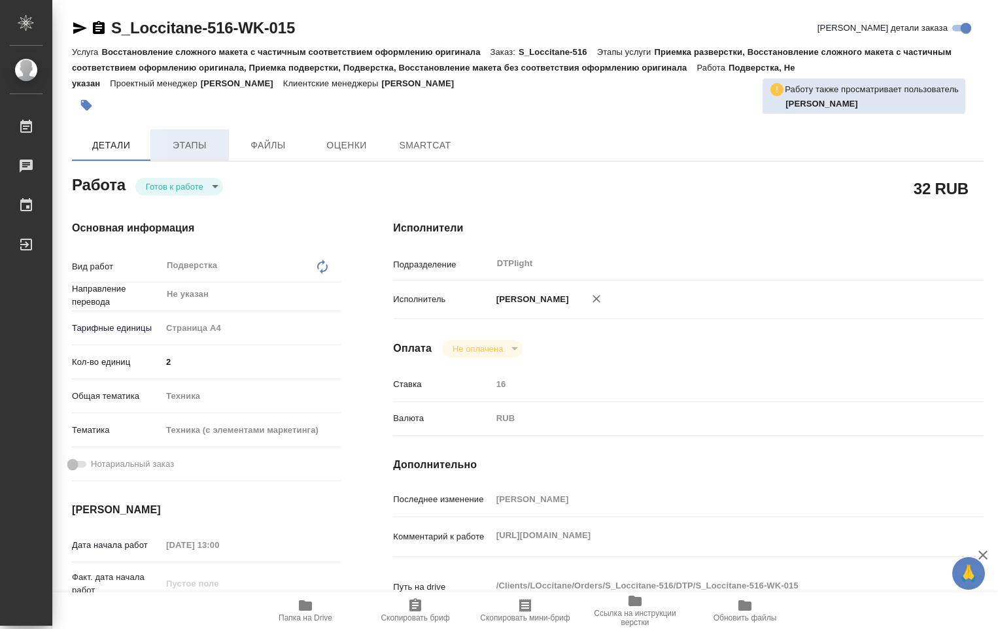
type textarea "x"
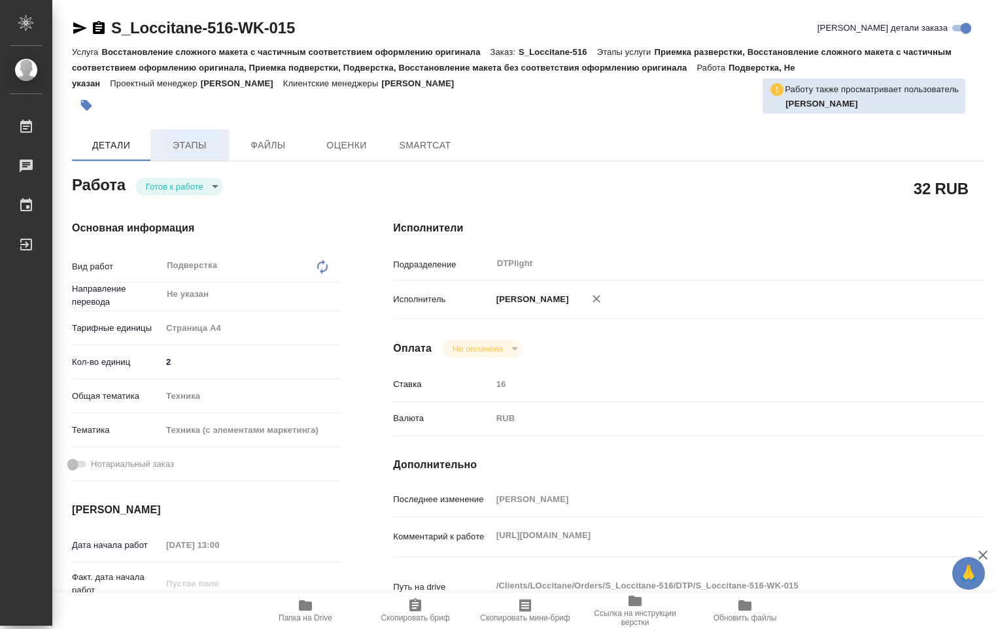
type textarea "x"
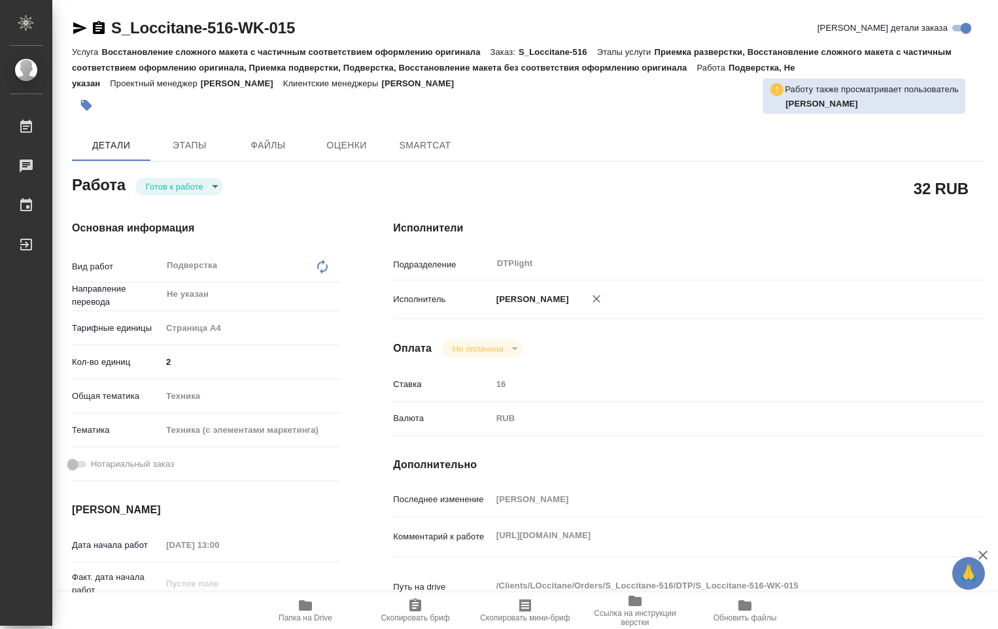
type textarea "x"
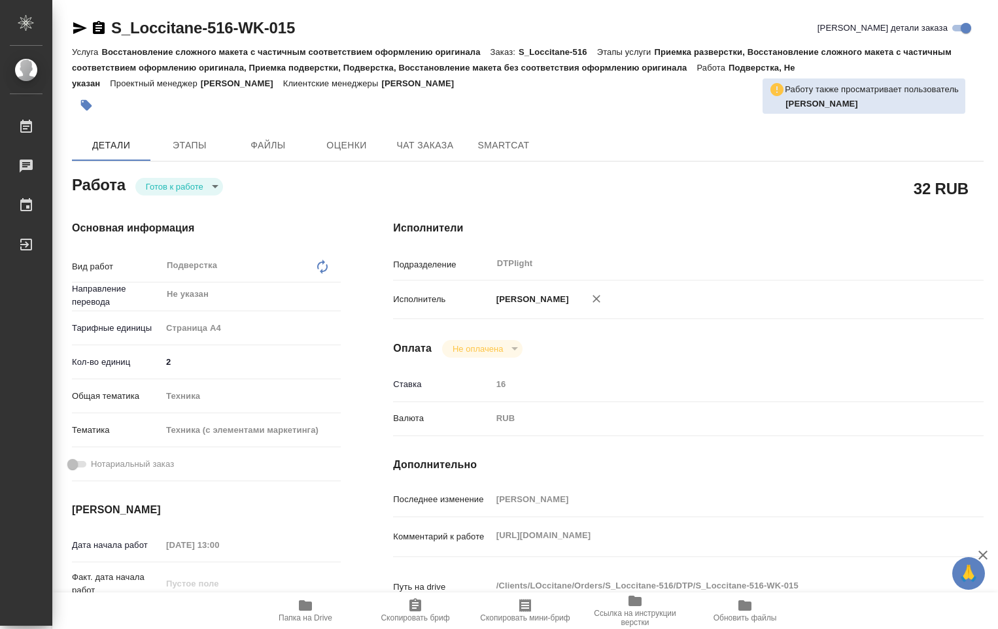
click at [214, 187] on body "🙏 .cls-1 fill:#fff; AWATERA Ovechkina Darya Работы Чаты График Выйти S_Loccitan…" at bounding box center [499, 314] width 998 height 629
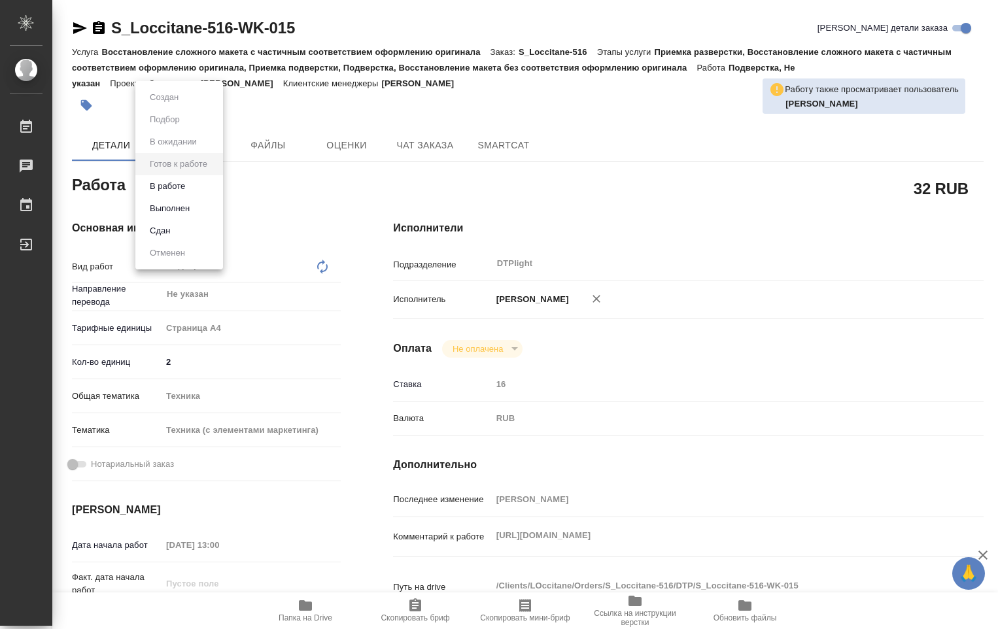
type textarea "x"
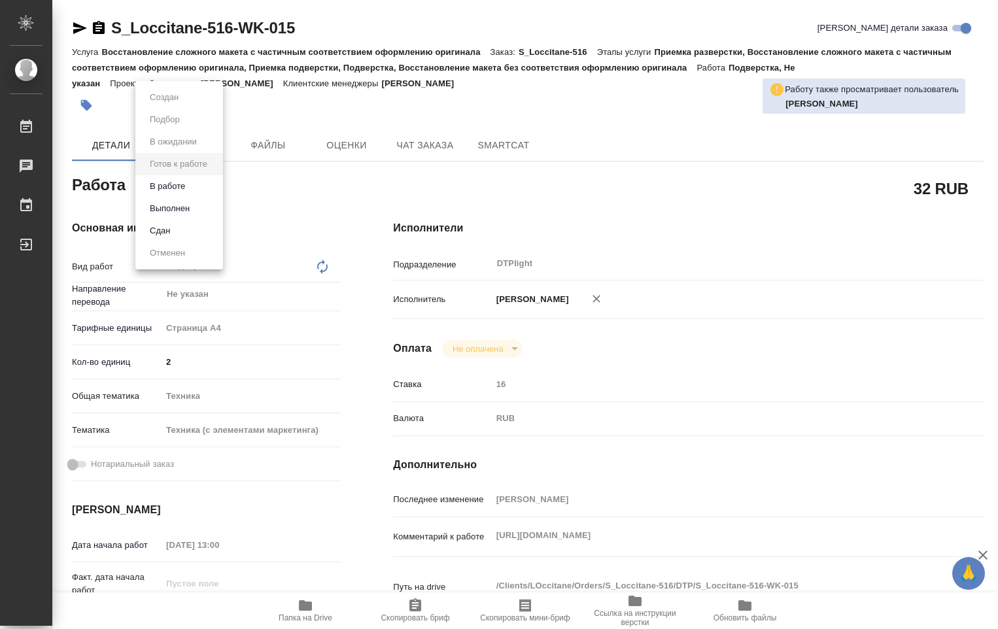
click at [188, 191] on button "В работе" at bounding box center [167, 186] width 43 height 14
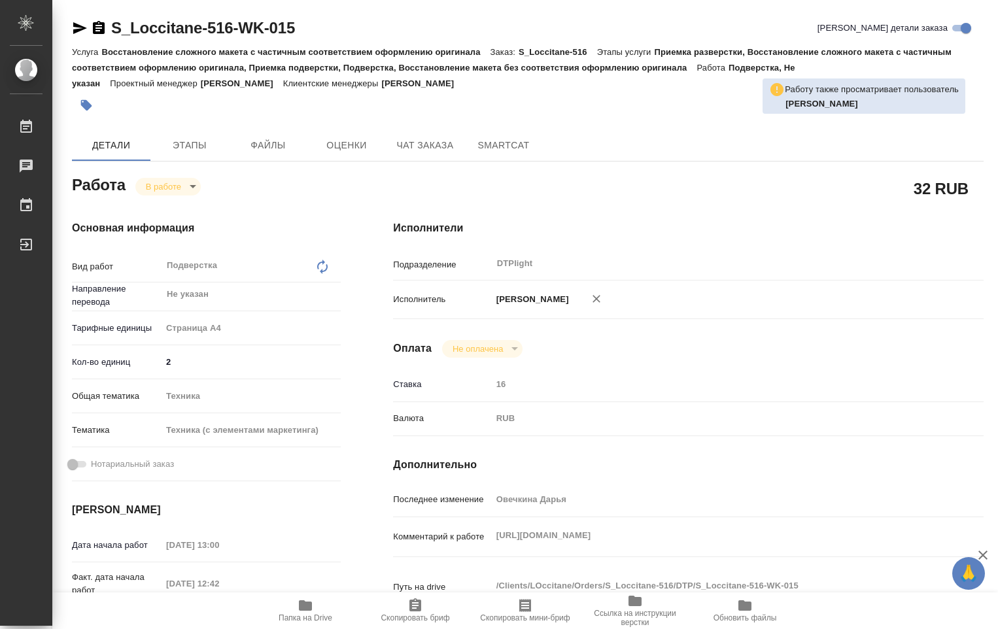
type textarea "x"
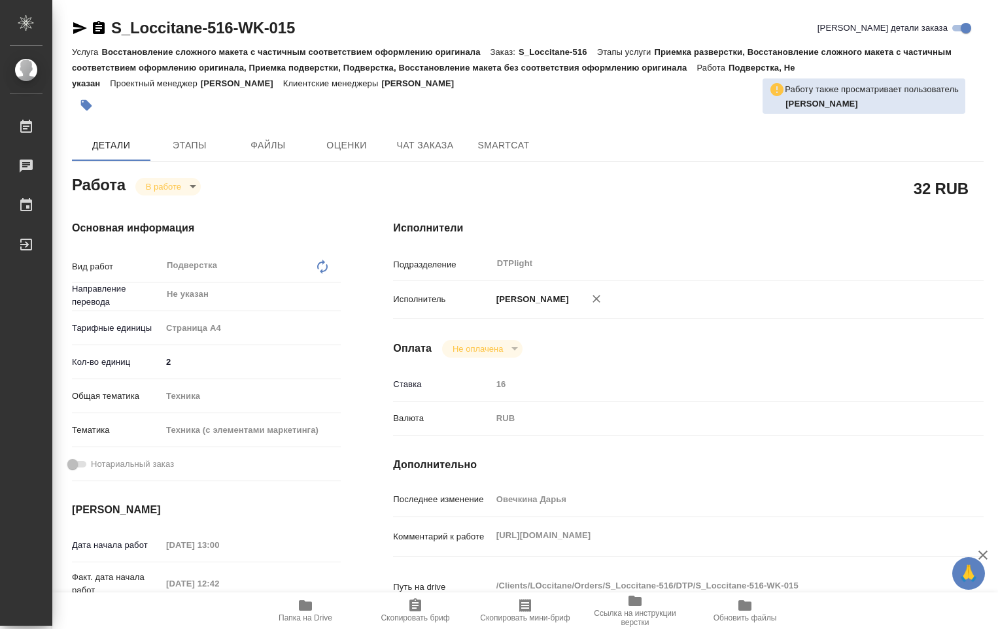
type textarea "x"
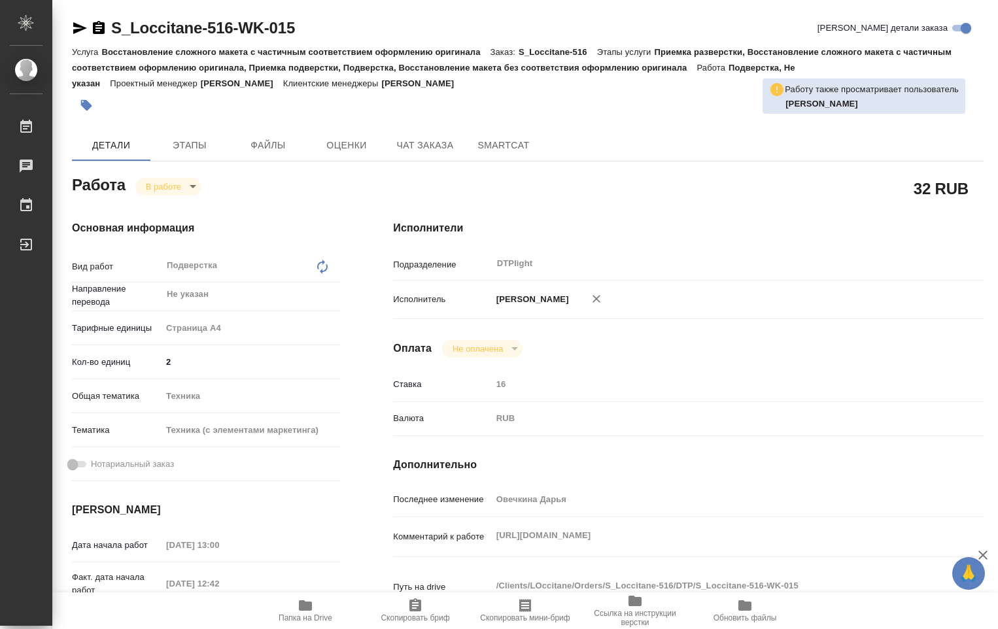
type textarea "x"
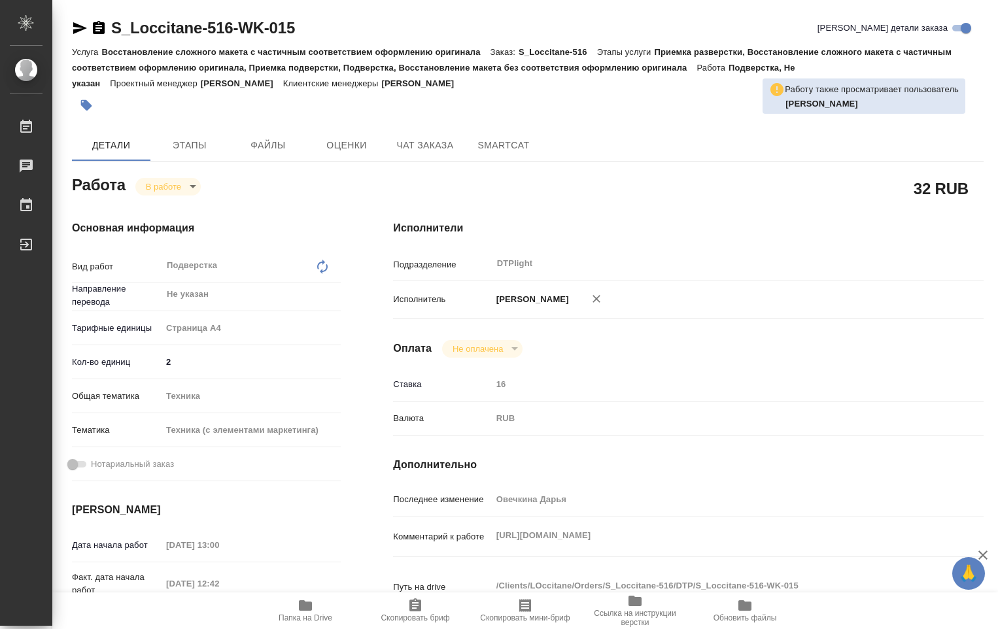
type textarea "x"
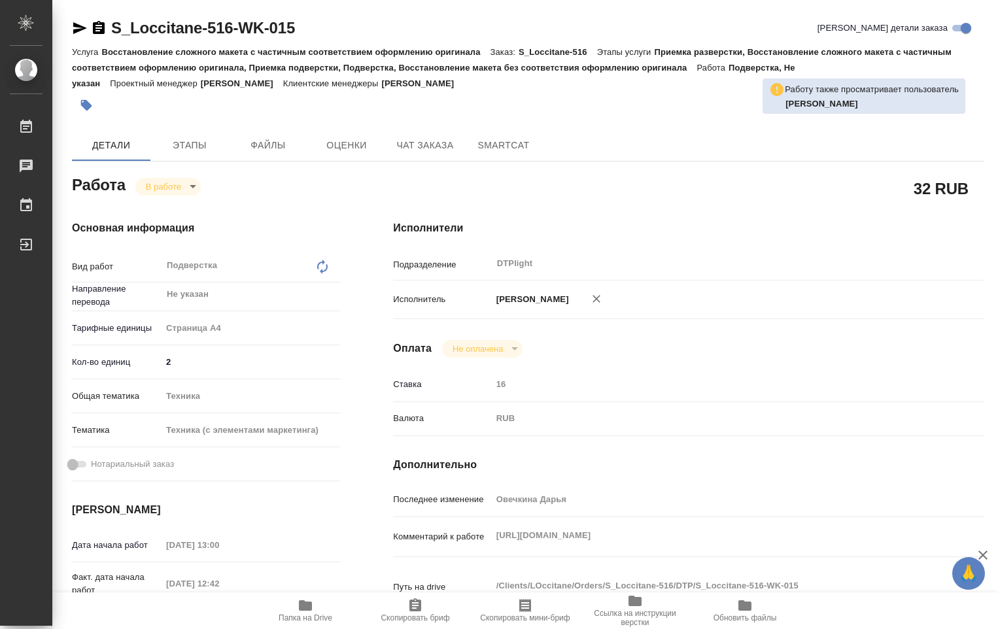
type textarea "x"
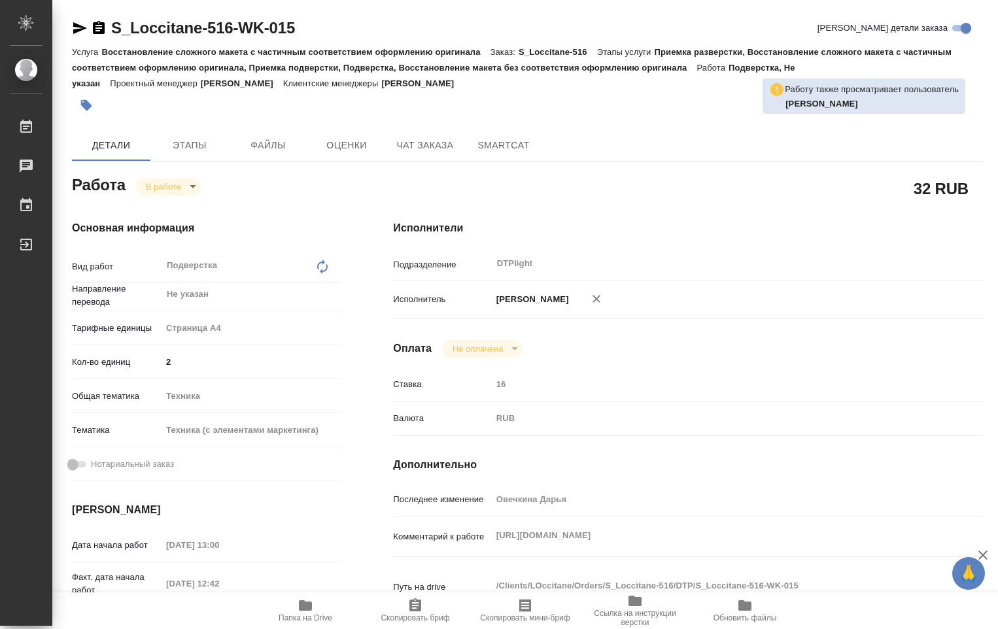
click at [305, 599] on icon "button" at bounding box center [305, 606] width 16 height 16
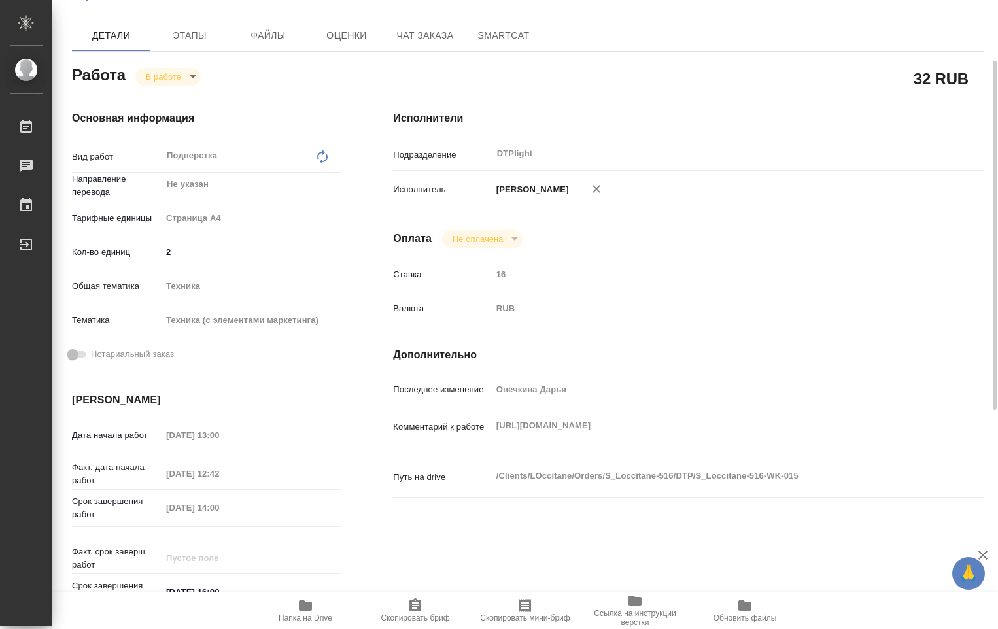
scroll to position [44, 0]
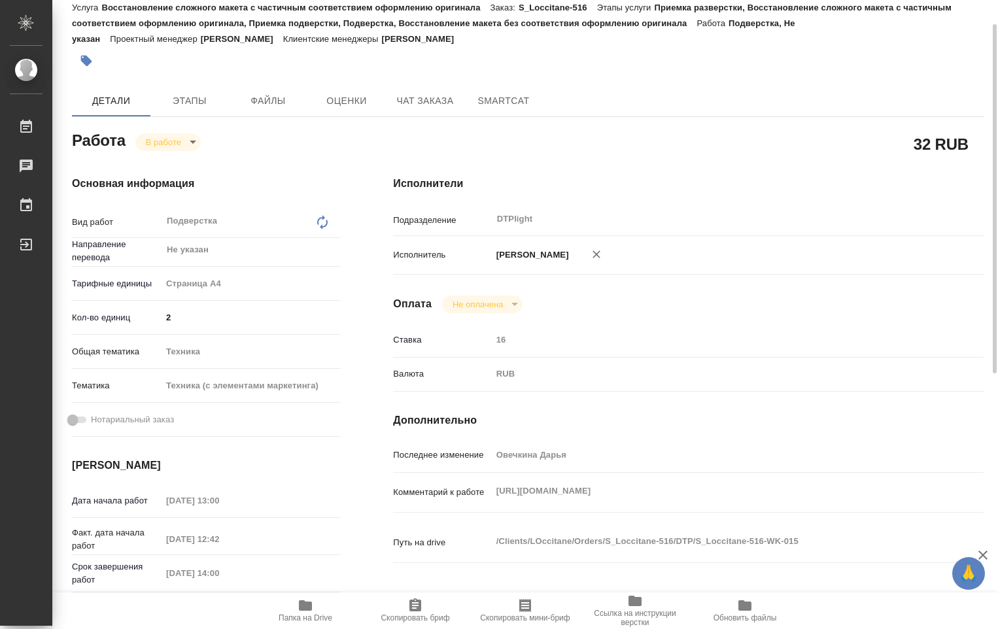
click at [190, 141] on body "🙏 .cls-1 fill:#fff; AWATERA Ovechkina Darya Работы 0 Чаты График Выйти S_Loccit…" at bounding box center [499, 314] width 998 height 629
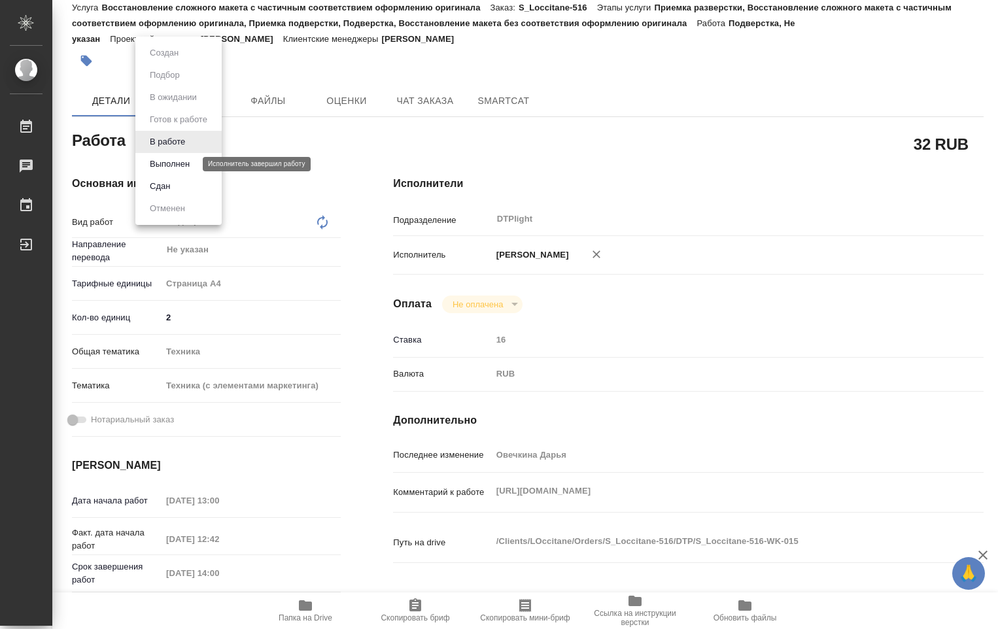
click at [179, 165] on button "Выполнен" at bounding box center [170, 164] width 48 height 14
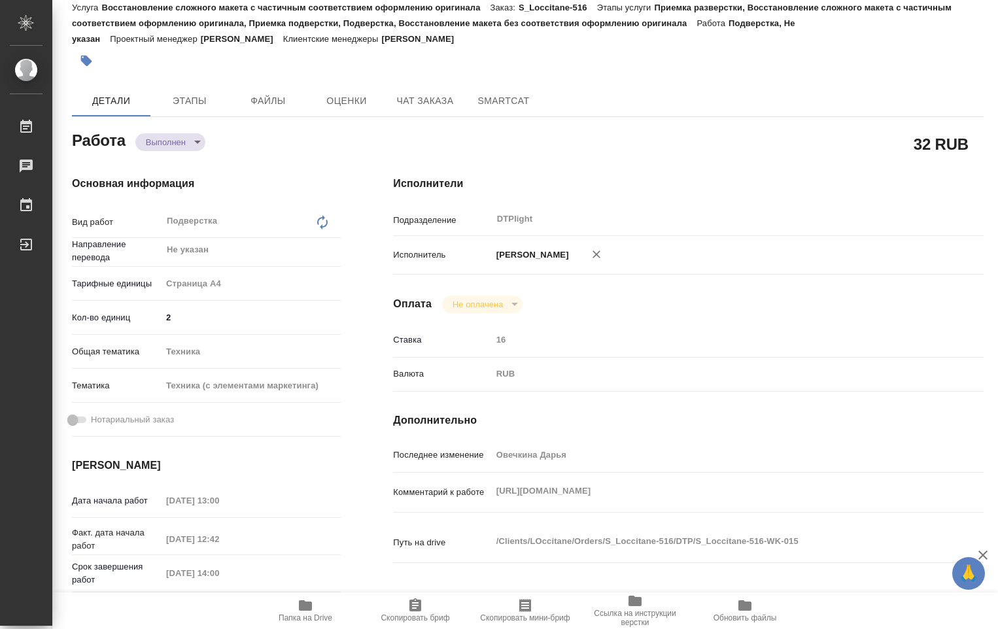
type textarea "x"
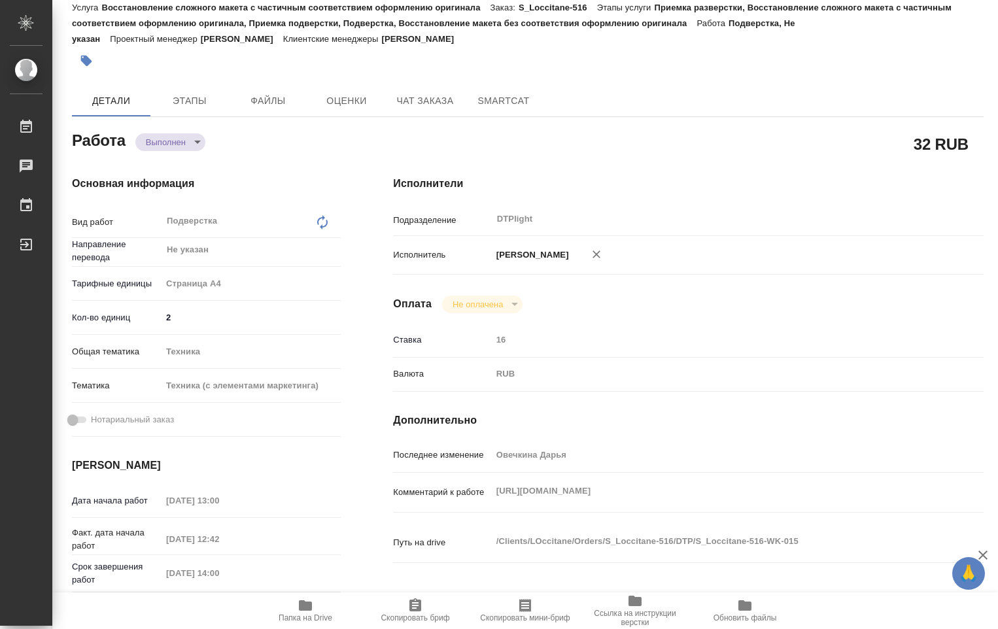
type textarea "x"
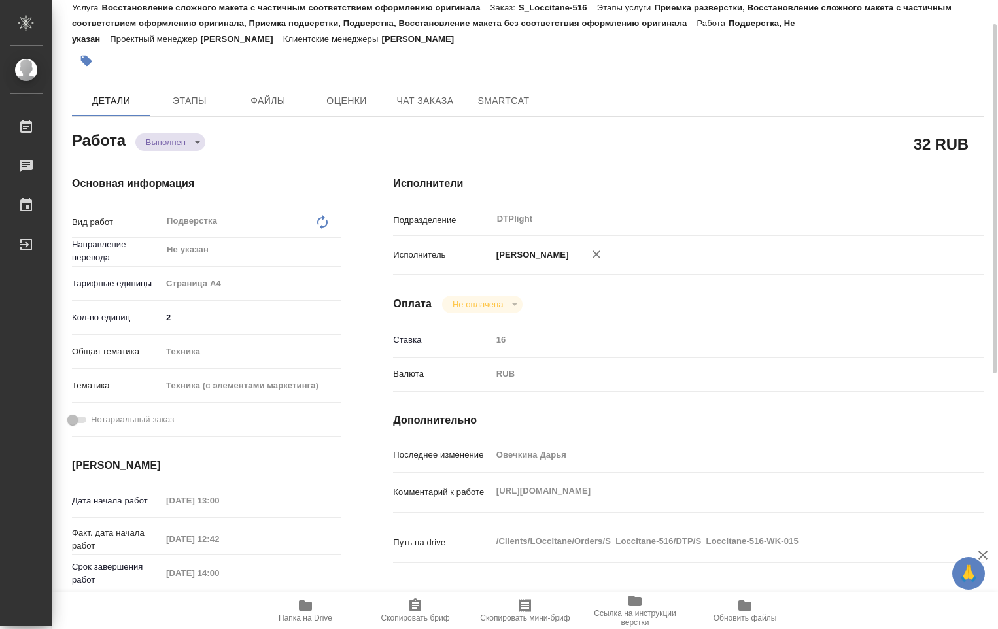
type textarea "x"
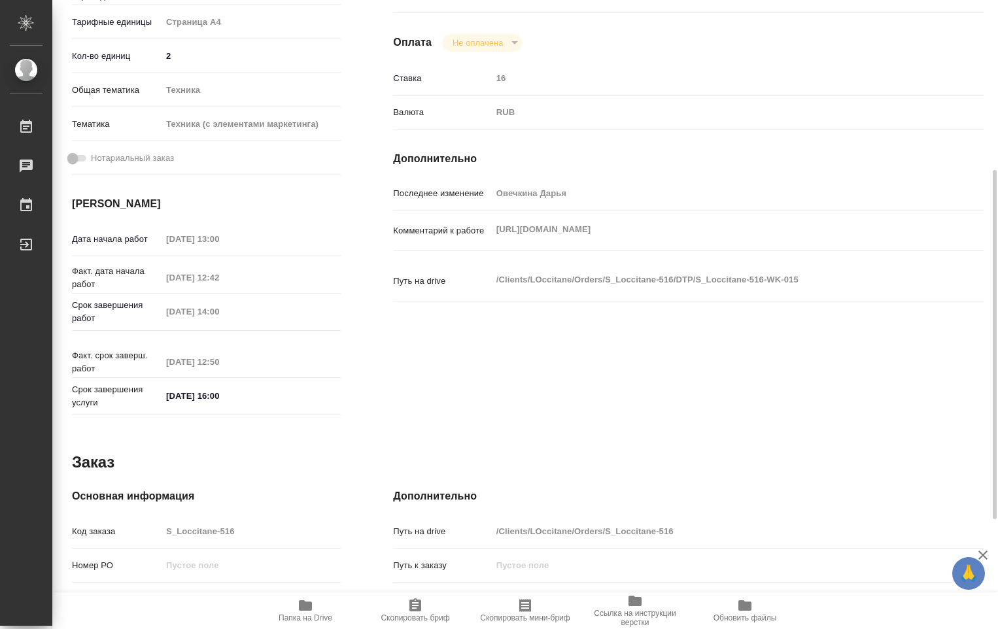
scroll to position [502, 0]
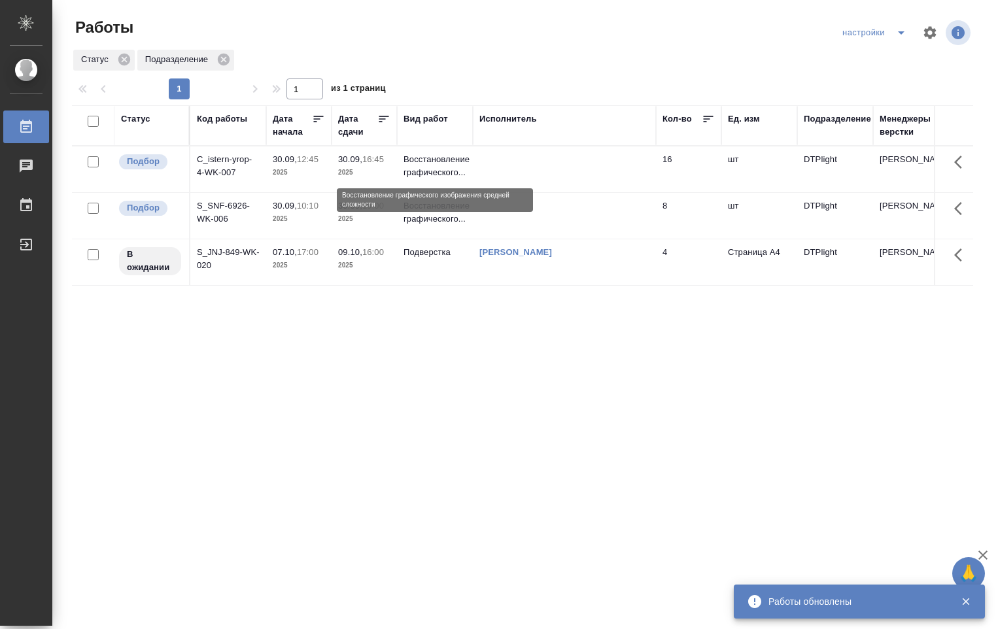
click at [450, 156] on p "Восстановление графического..." at bounding box center [434, 166] width 63 height 26
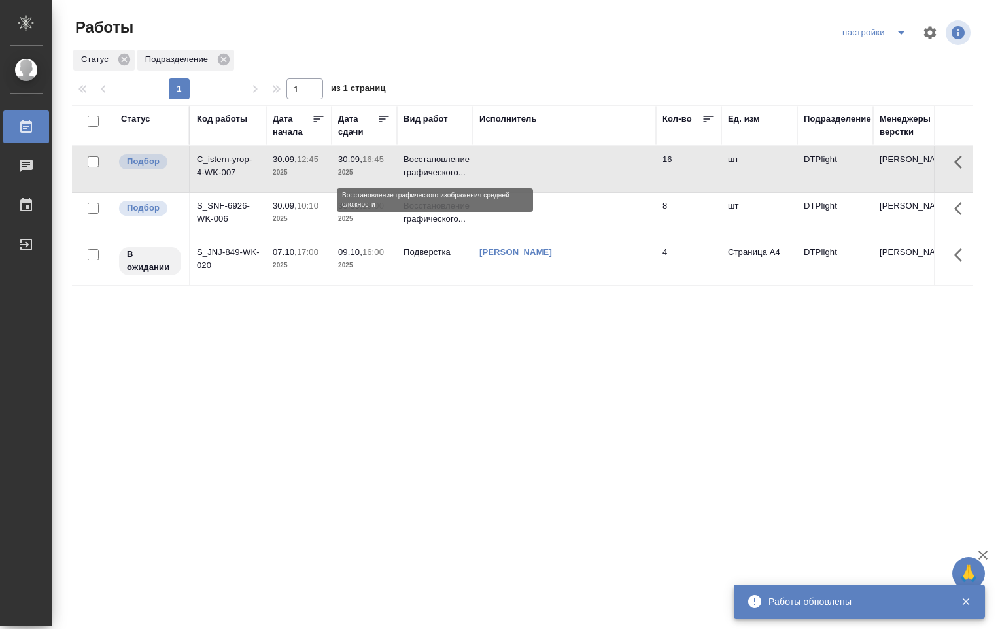
click at [450, 156] on p "Восстановление графического..." at bounding box center [434, 166] width 63 height 26
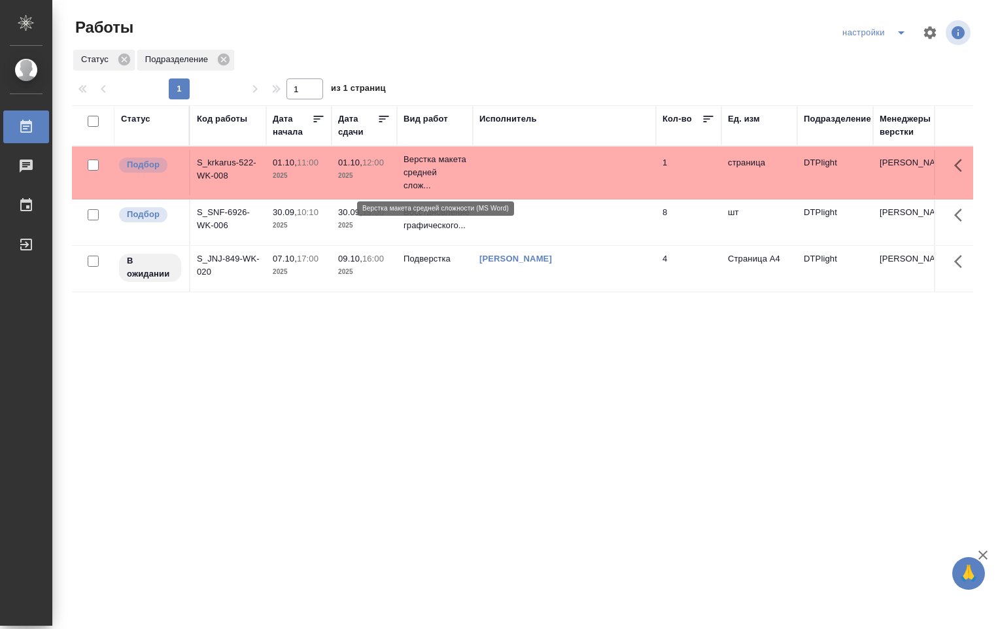
click at [464, 171] on p "Верстка макета средней слож..." at bounding box center [434, 172] width 63 height 39
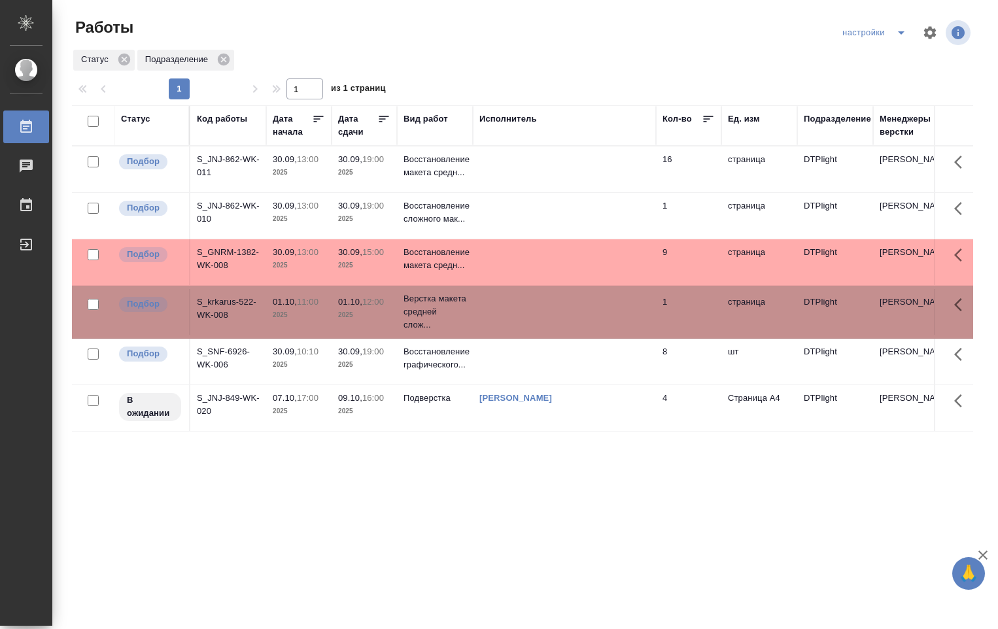
click at [619, 259] on td at bounding box center [564, 262] width 183 height 46
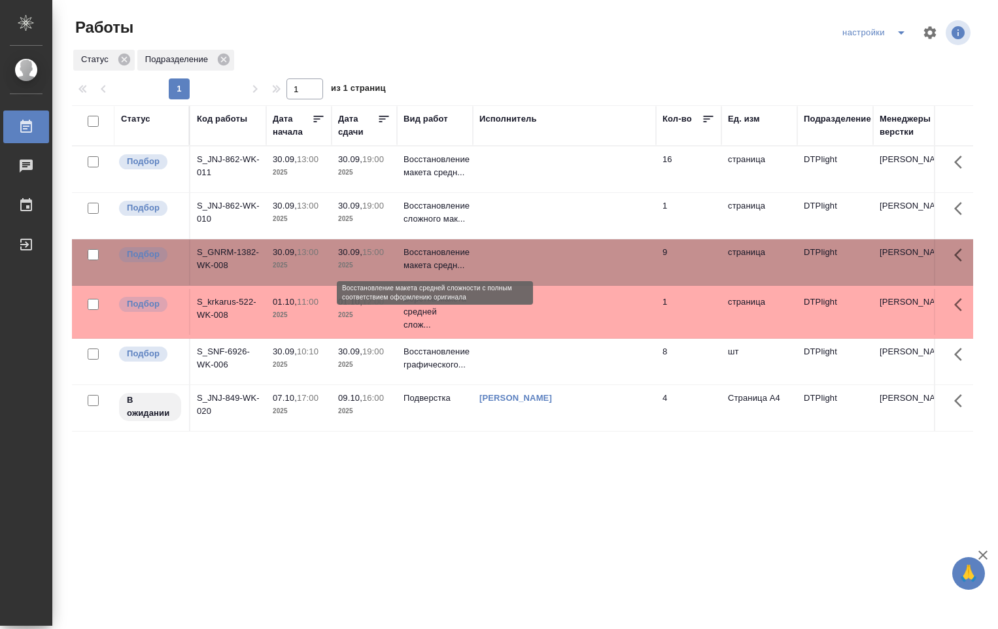
click at [428, 252] on p "Восстановление макета средн..." at bounding box center [434, 259] width 63 height 26
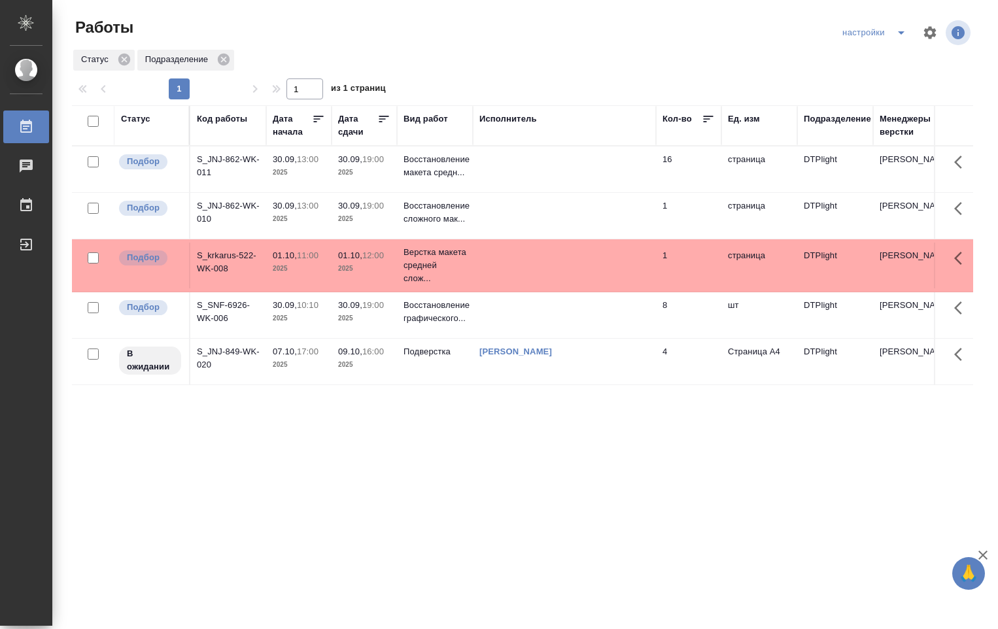
click at [496, 222] on td at bounding box center [564, 216] width 183 height 46
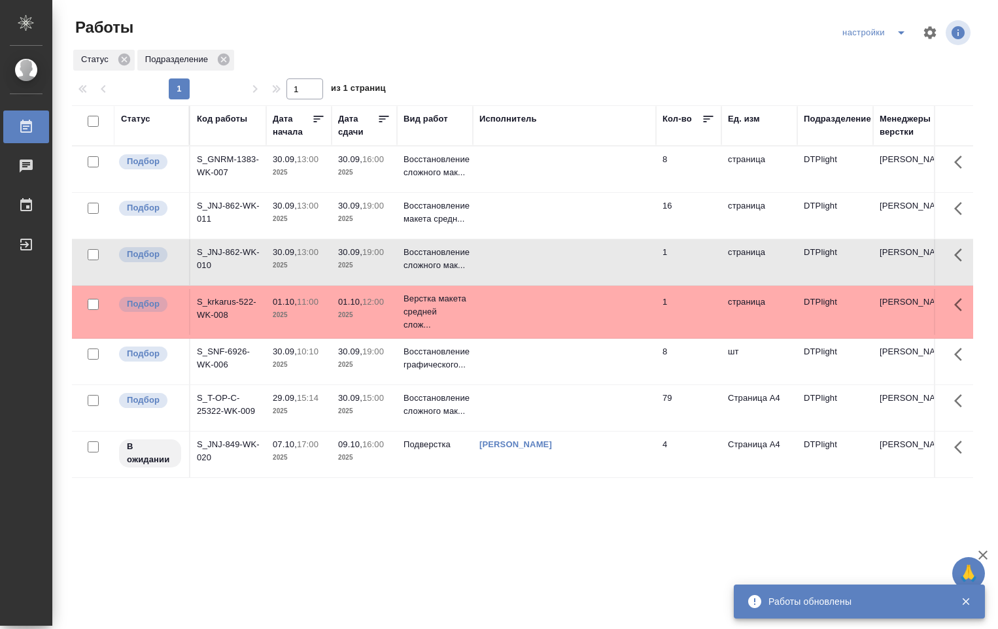
click at [479, 167] on td at bounding box center [564, 169] width 183 height 46
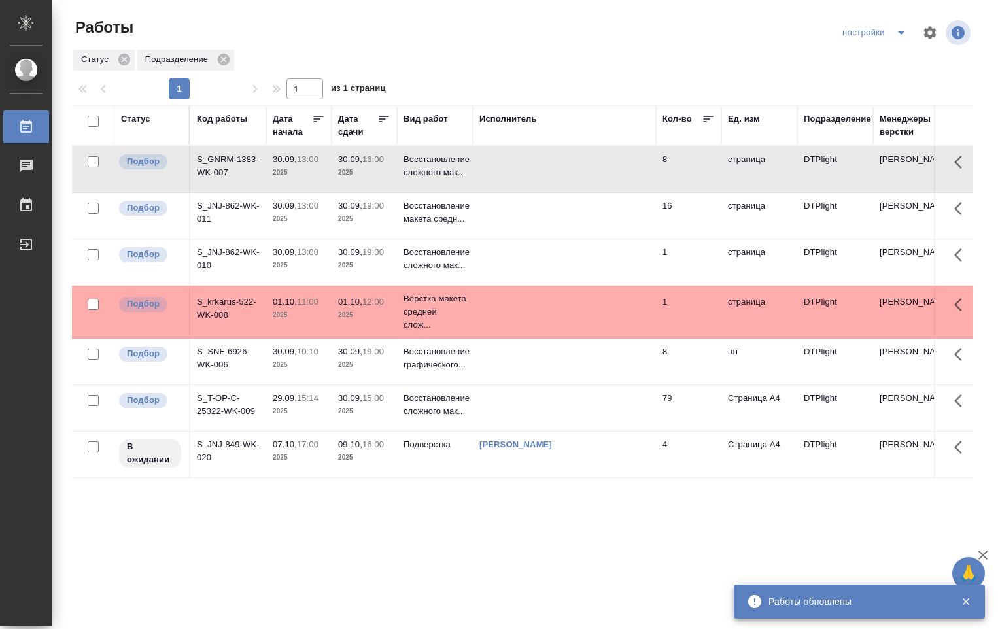
click at [479, 167] on td at bounding box center [564, 169] width 183 height 46
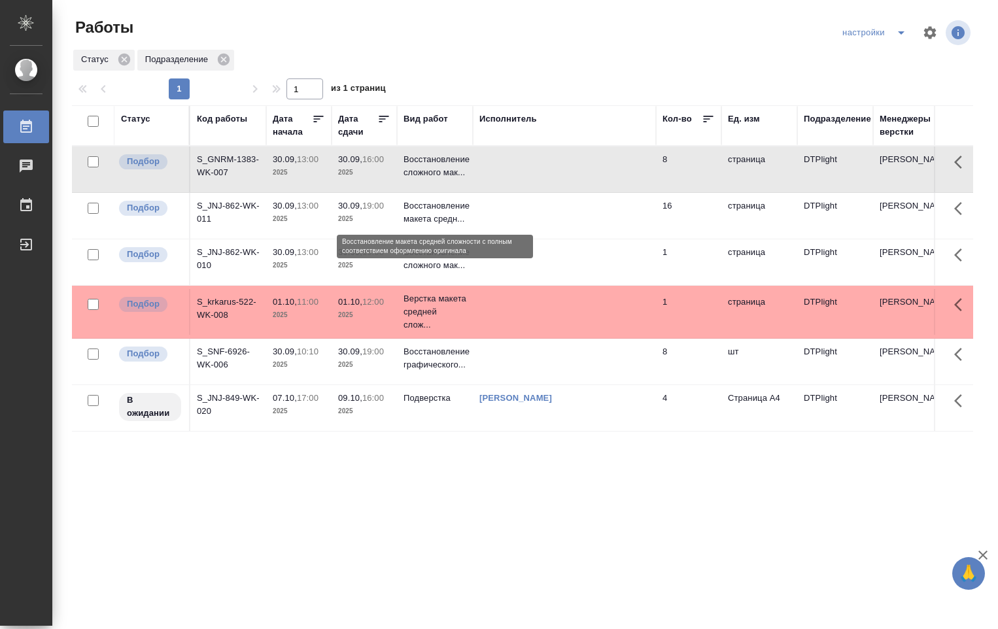
click at [447, 221] on p "Восстановление макета средн..." at bounding box center [434, 212] width 63 height 26
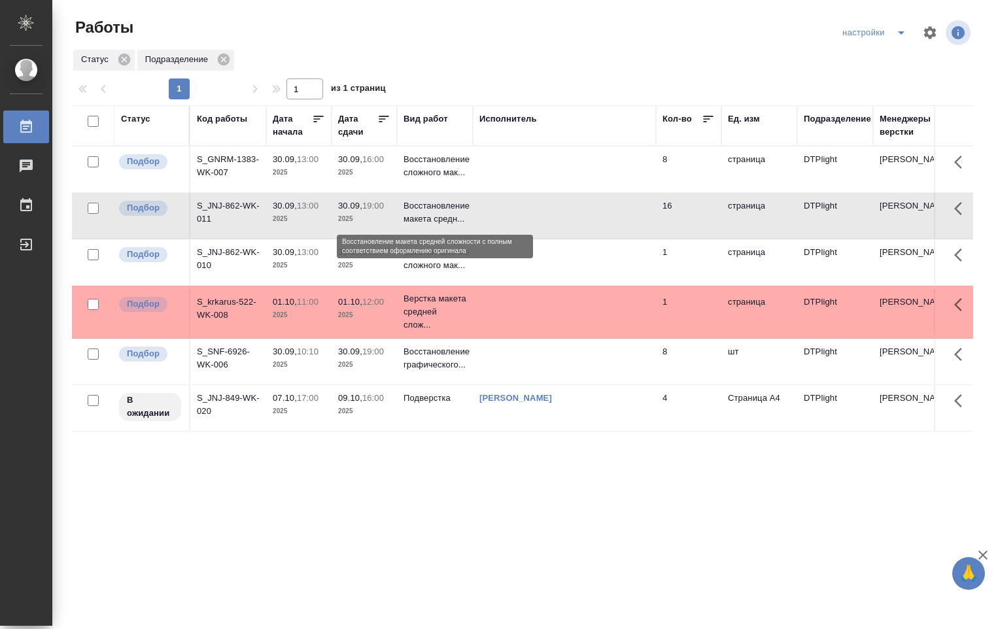
click at [446, 221] on p "Восстановление макета средн..." at bounding box center [434, 212] width 63 height 26
click at [492, 178] on td at bounding box center [564, 169] width 183 height 46
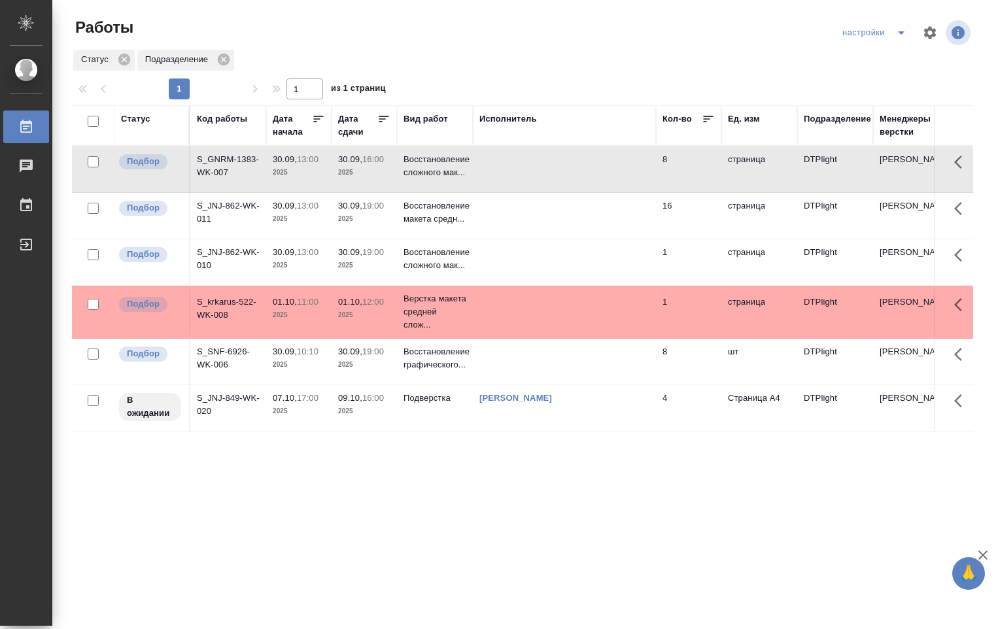
click at [489, 176] on td at bounding box center [564, 169] width 183 height 46
click at [488, 175] on td at bounding box center [564, 169] width 183 height 46
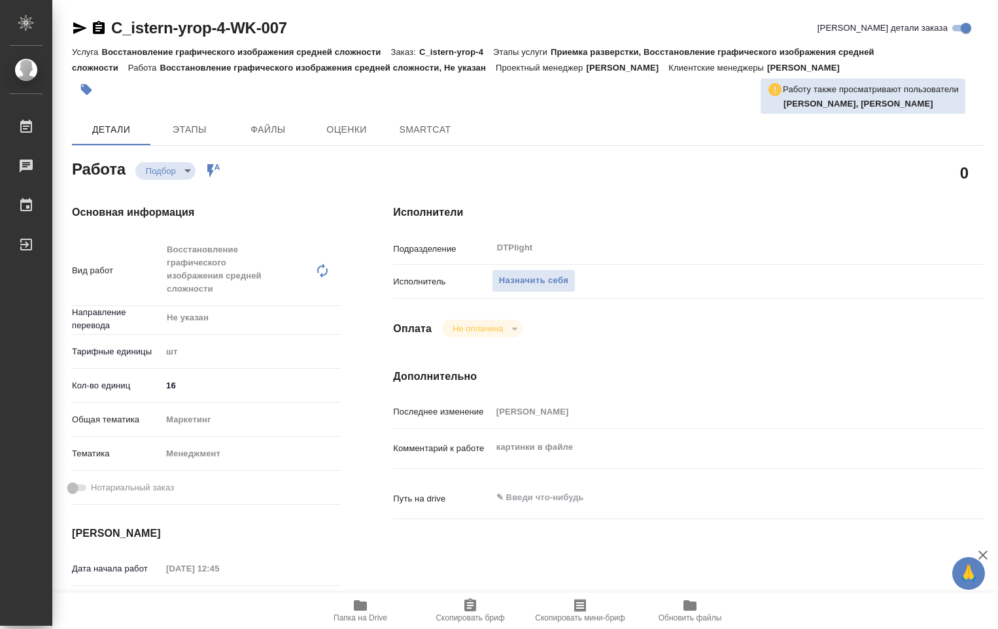
type textarea "x"
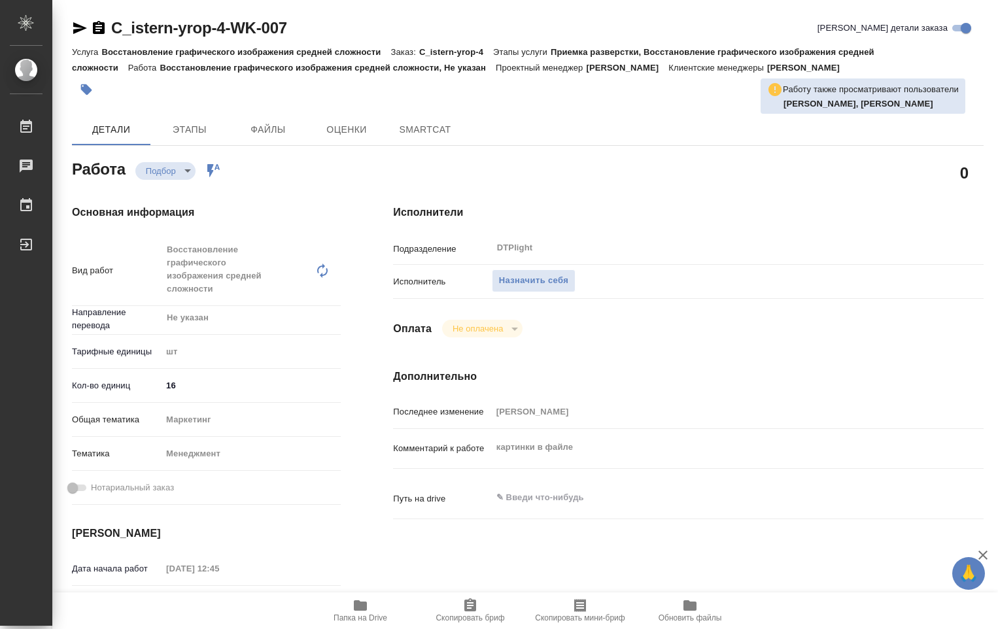
type textarea "x"
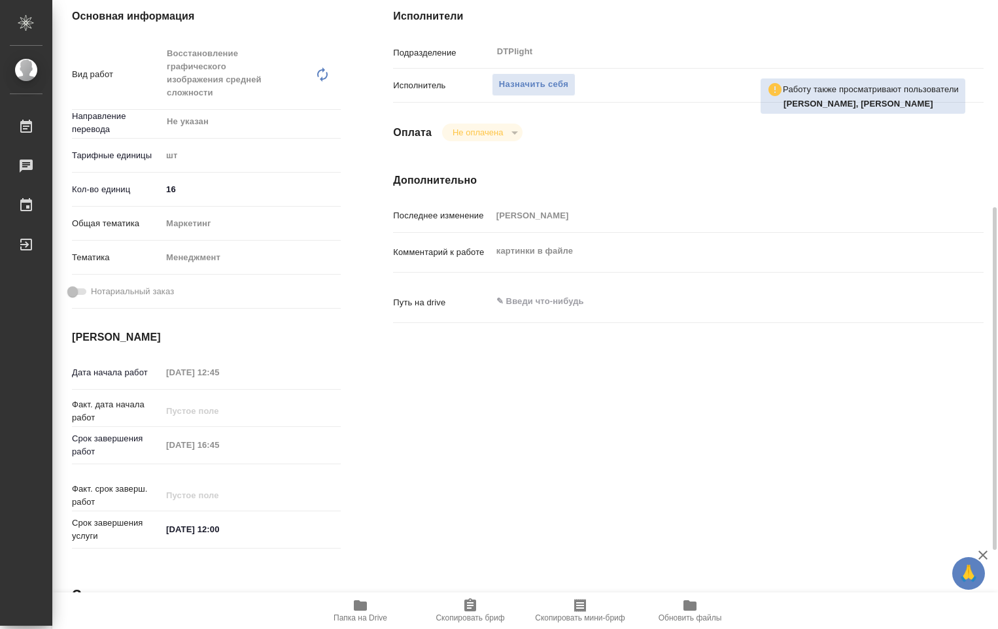
scroll to position [262, 0]
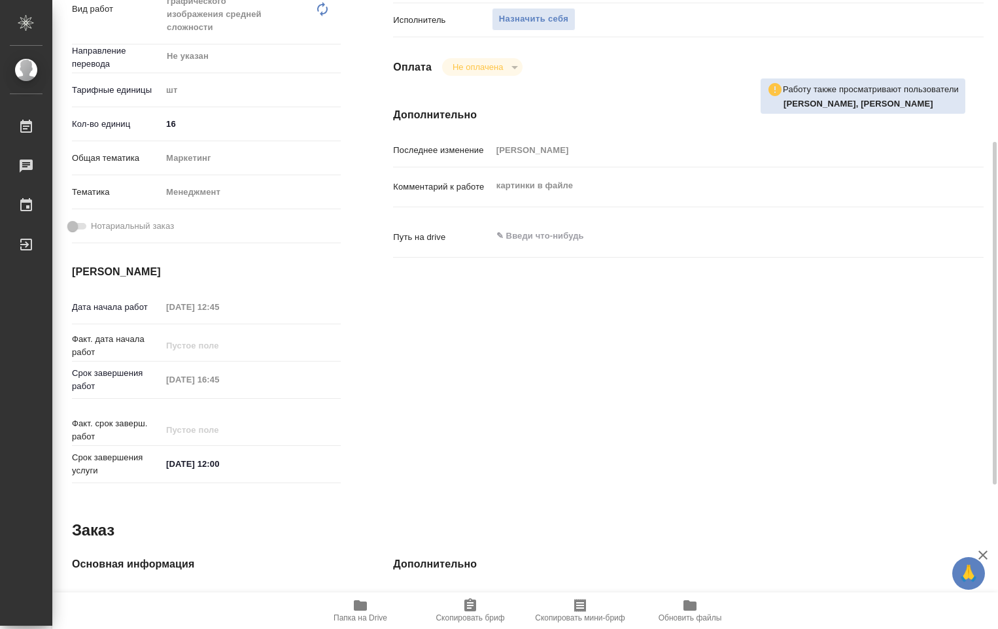
type textarea "x"
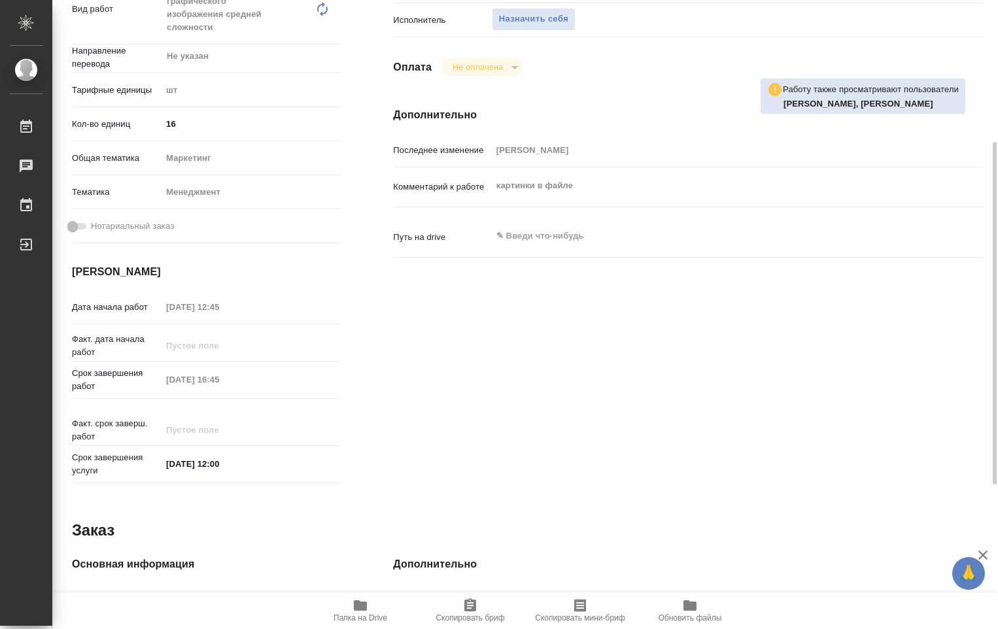
type textarea "x"
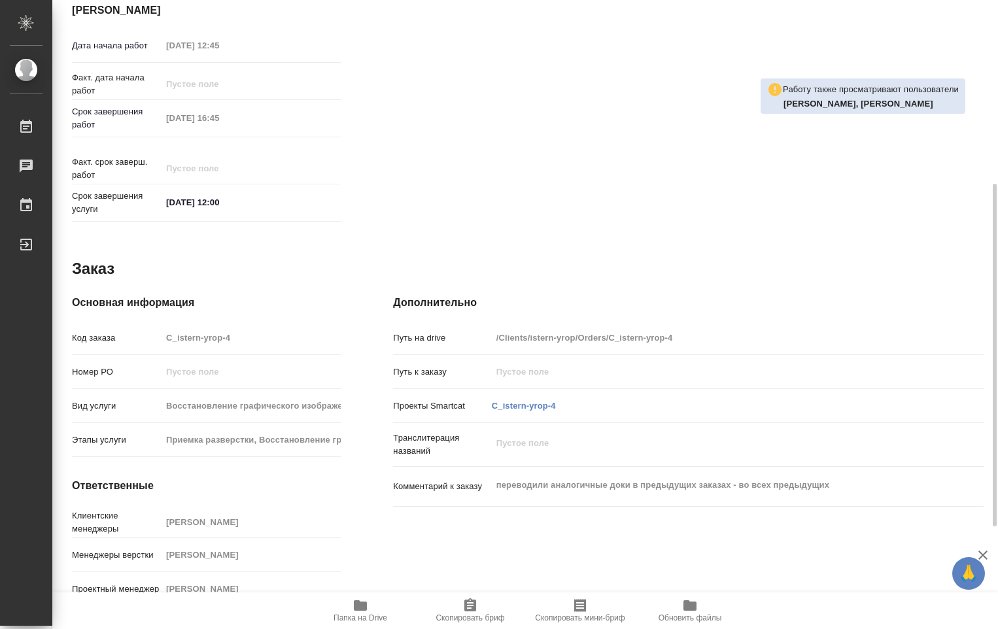
scroll to position [526, 0]
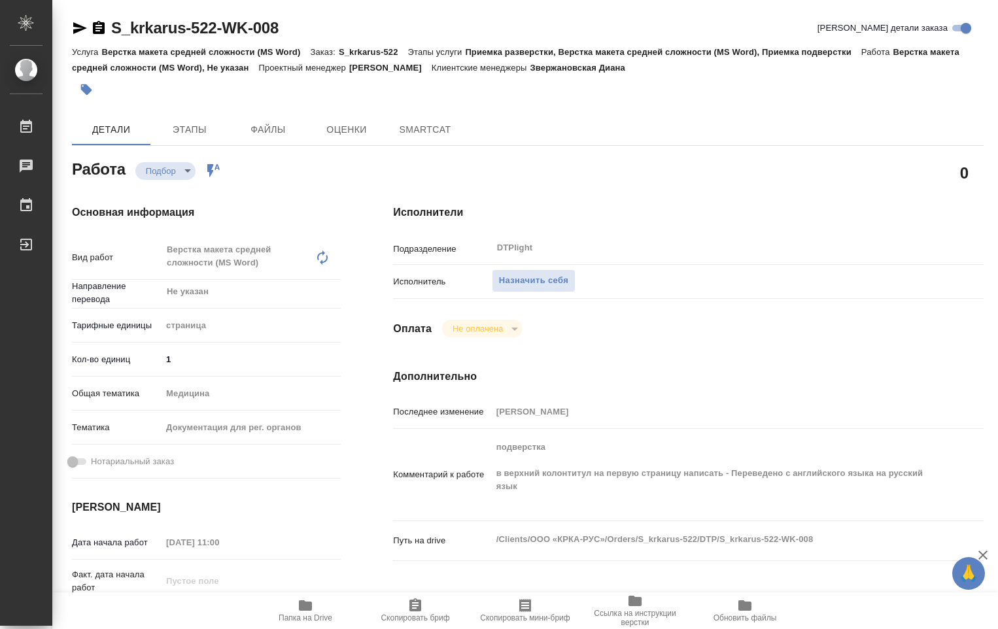
type textarea "x"
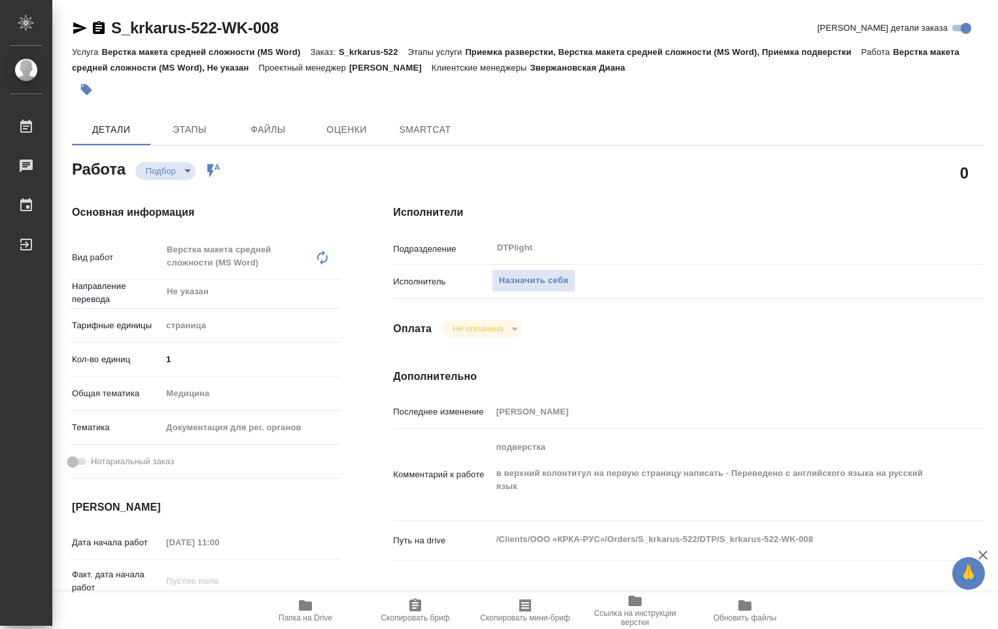
type textarea "x"
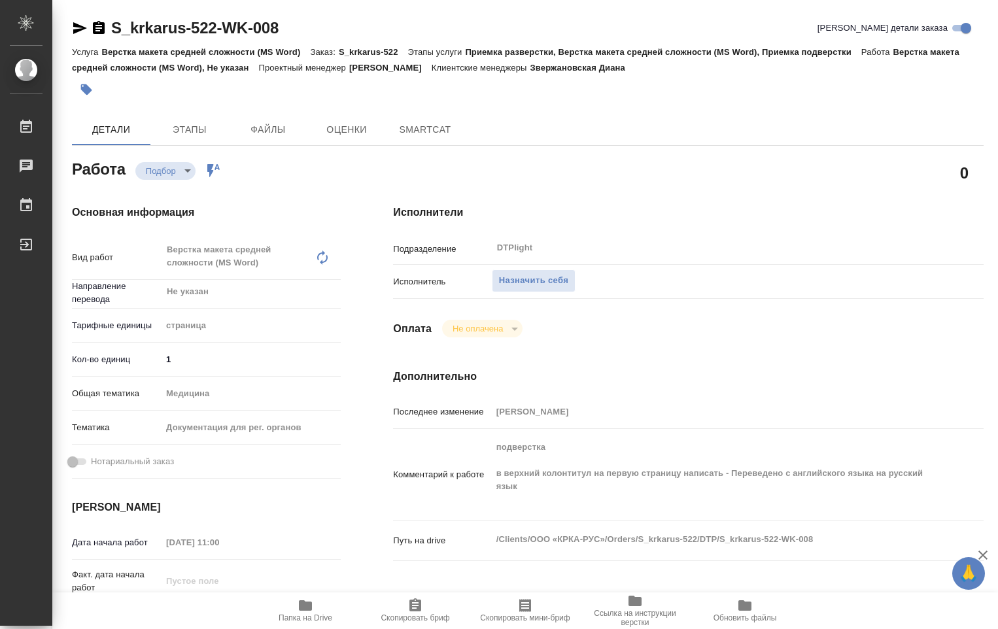
type textarea "x"
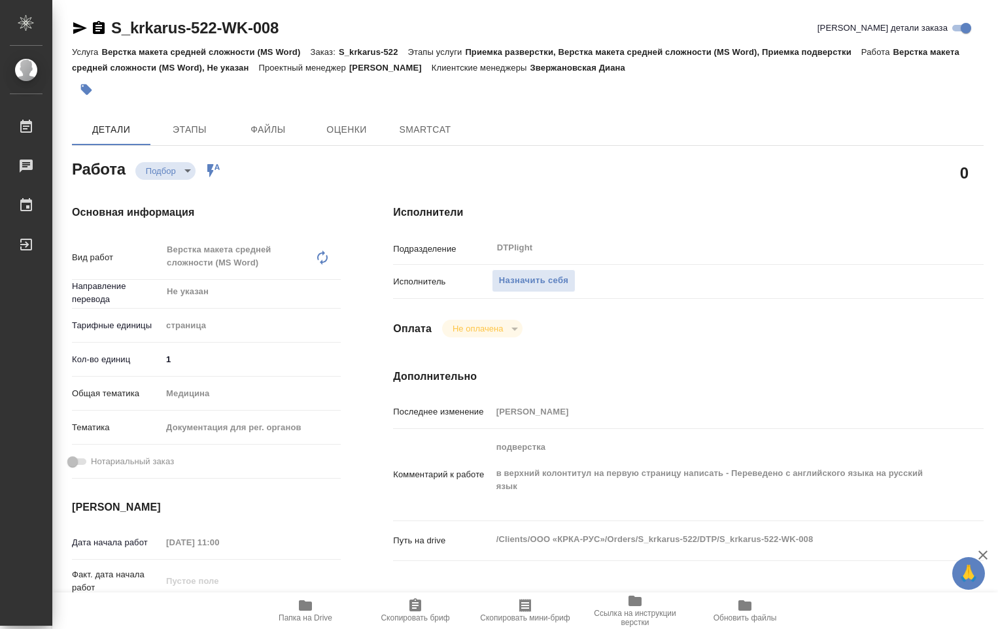
type textarea "x"
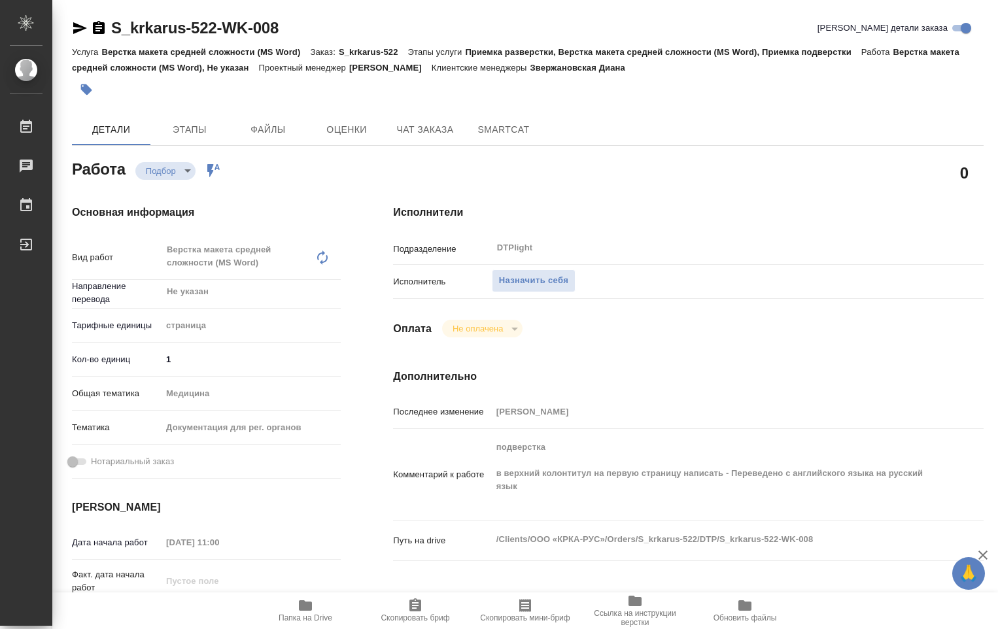
type textarea "x"
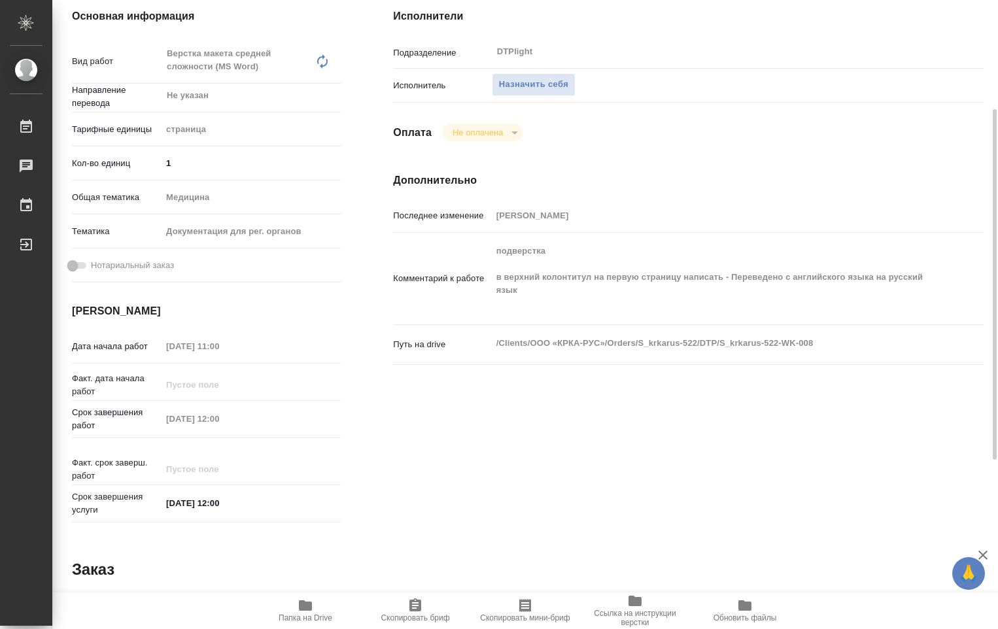
type textarea "x"
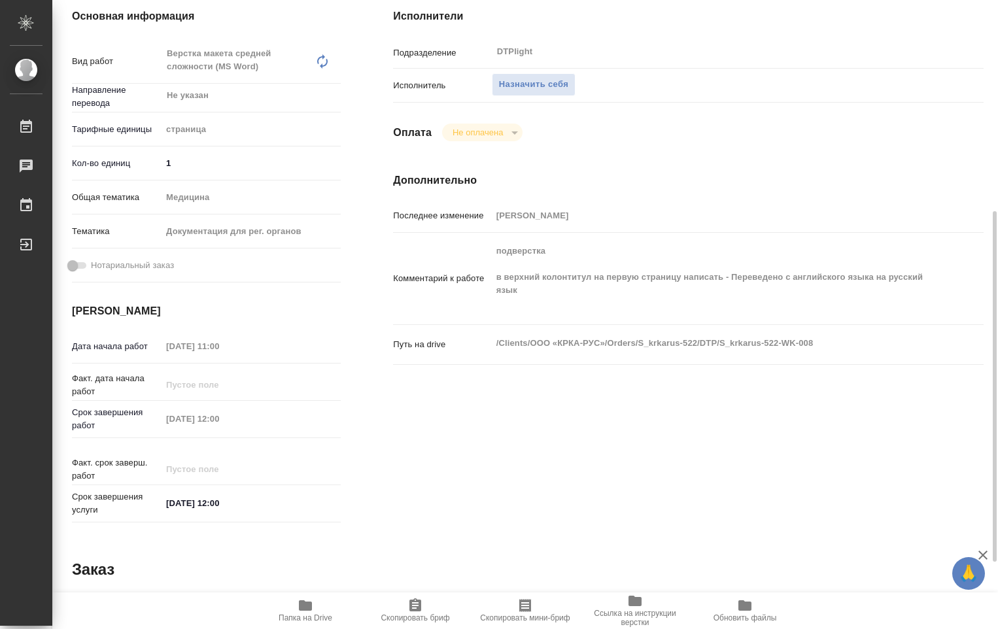
scroll to position [262, 0]
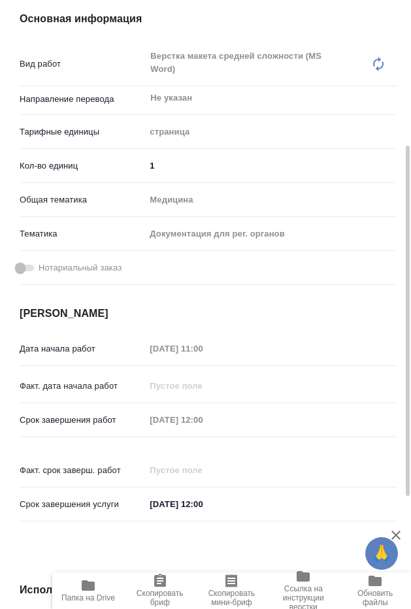
type textarea "x"
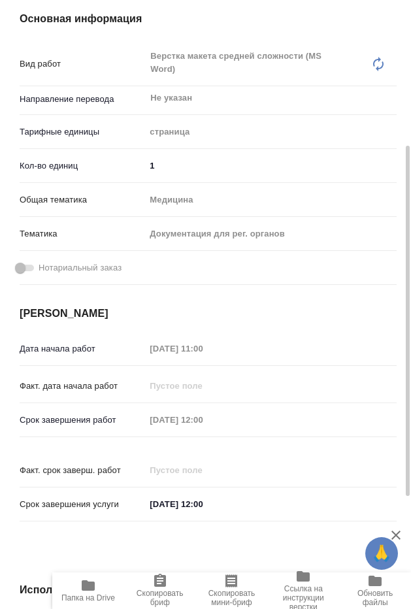
click at [89, 592] on icon "button" at bounding box center [88, 586] width 16 height 16
type textarea "x"
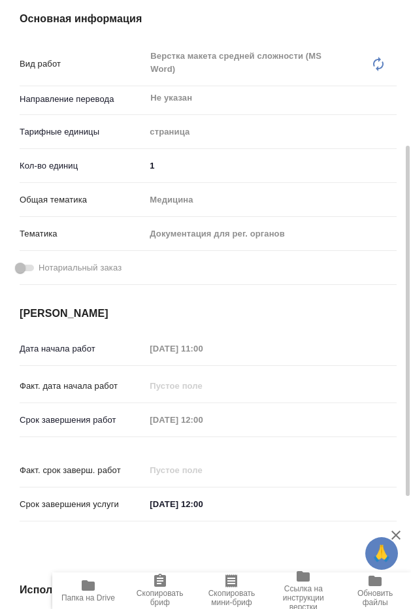
type textarea "x"
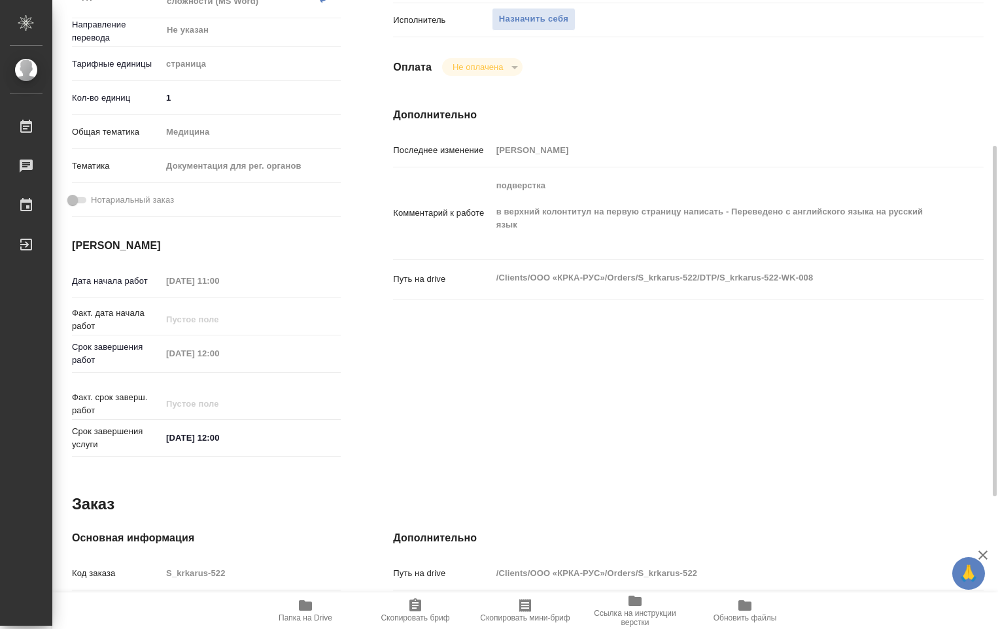
type textarea "x"
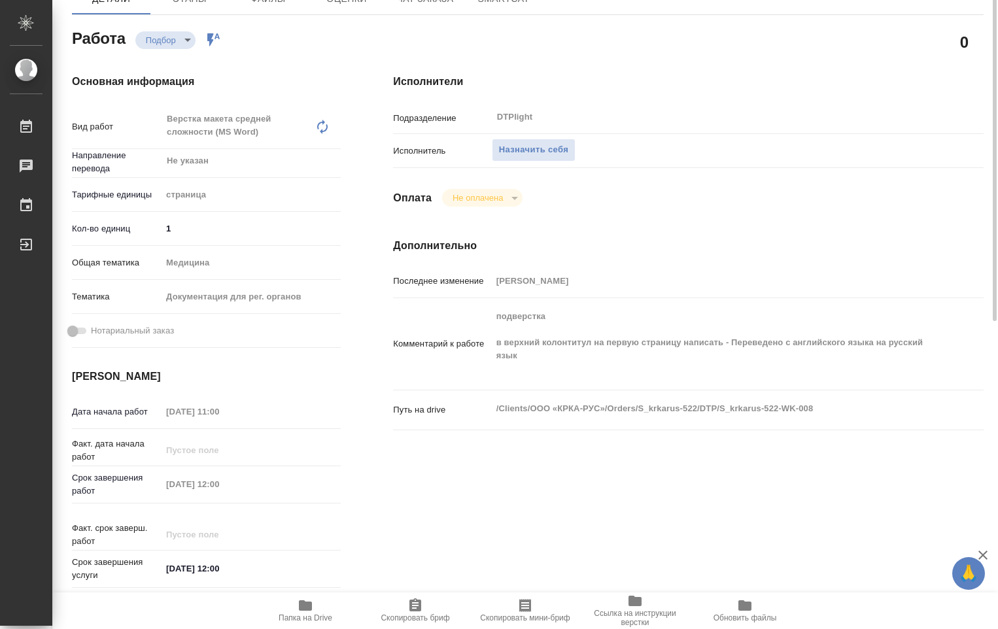
scroll to position [65, 0]
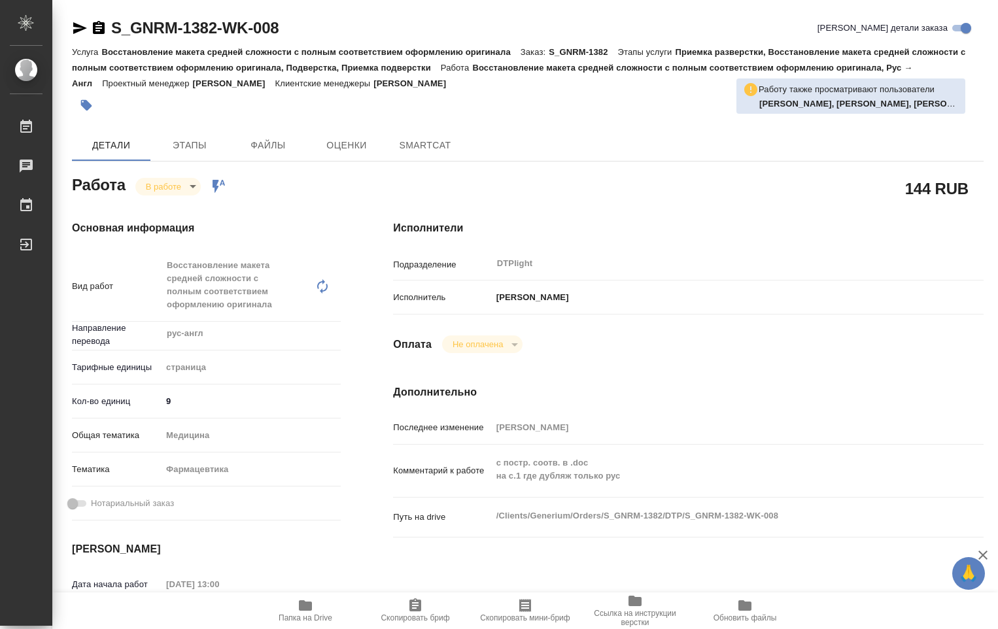
type textarea "x"
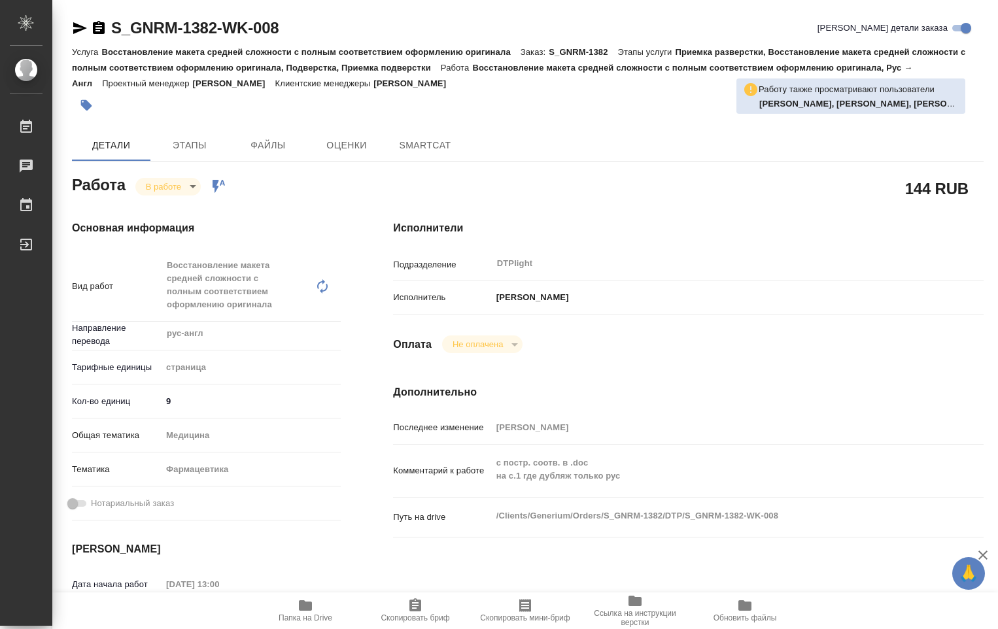
type textarea "x"
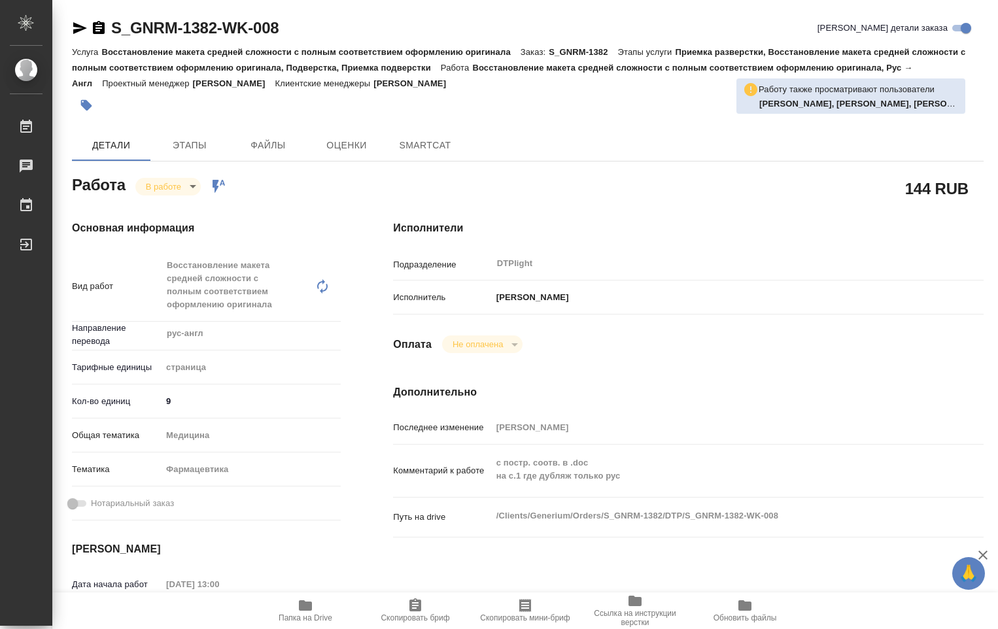
type textarea "x"
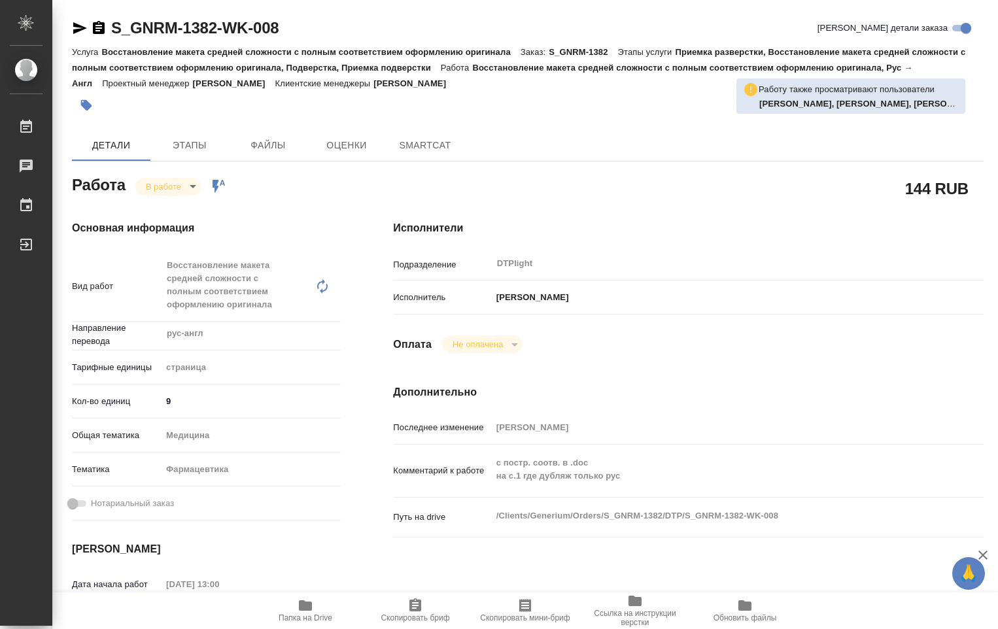
type textarea "x"
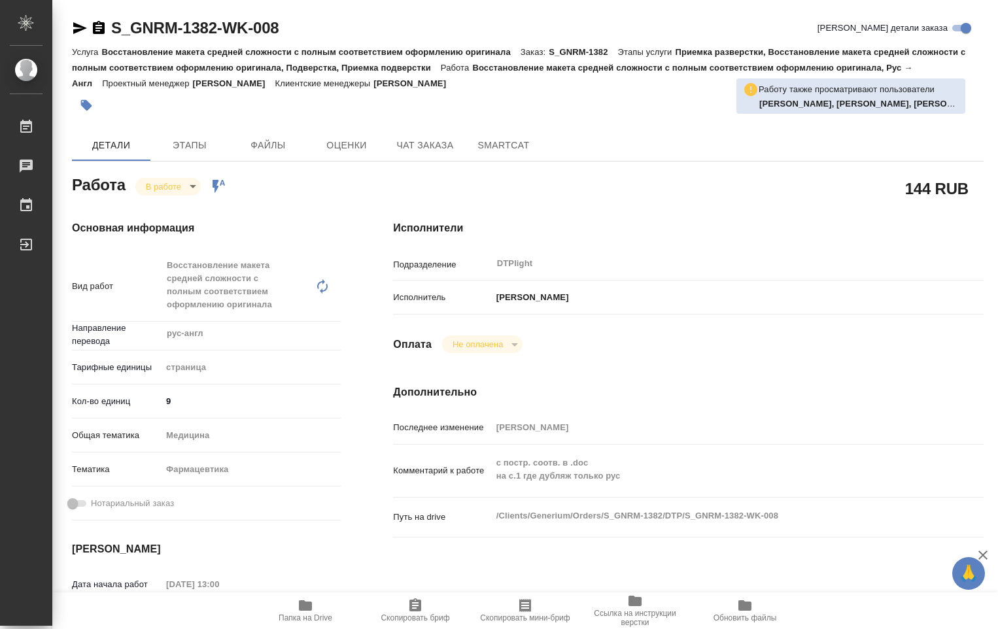
type textarea "x"
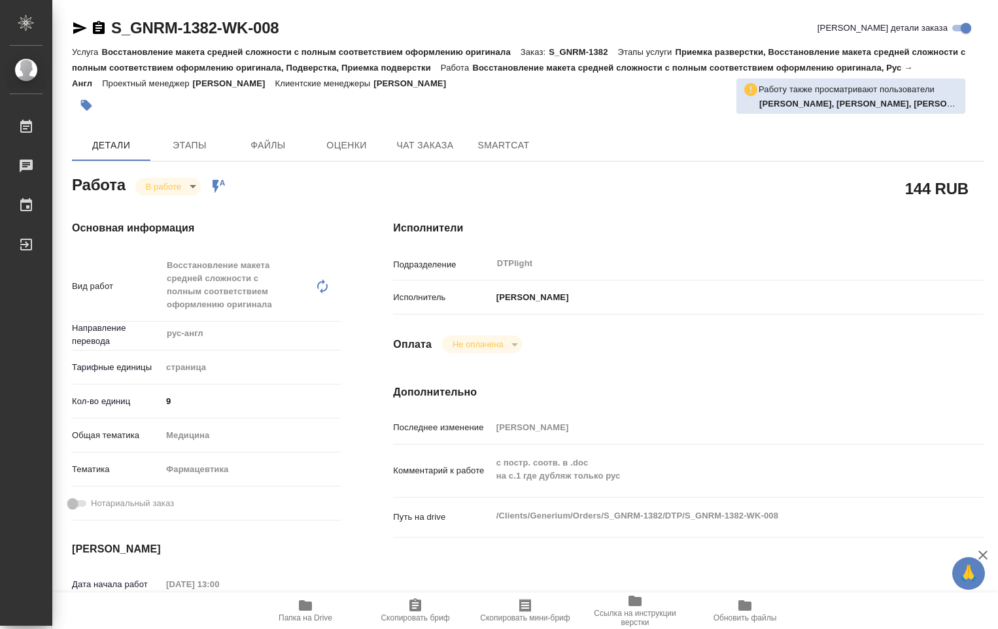
type textarea "x"
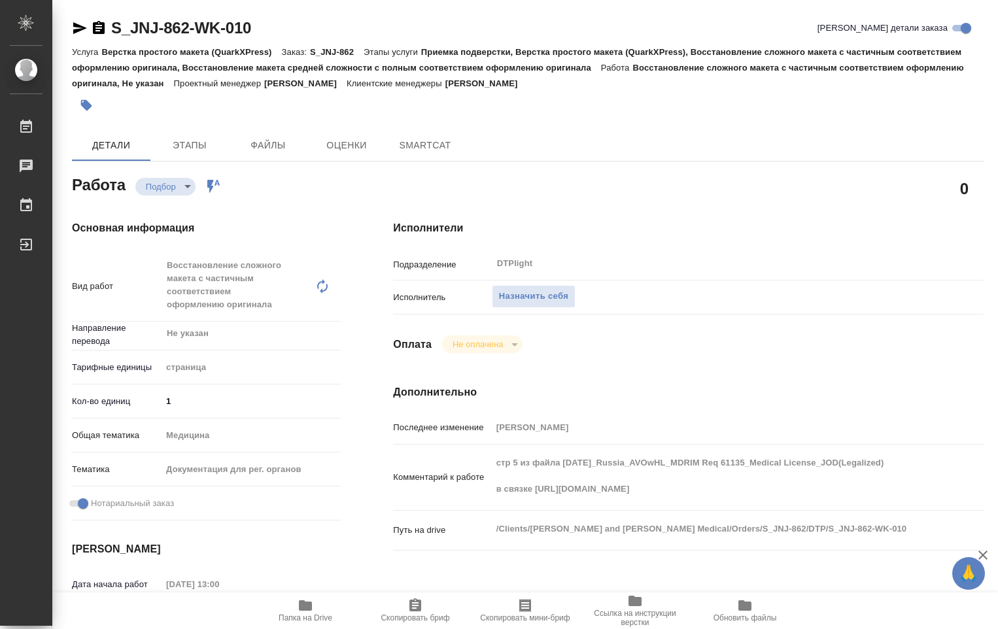
type textarea "x"
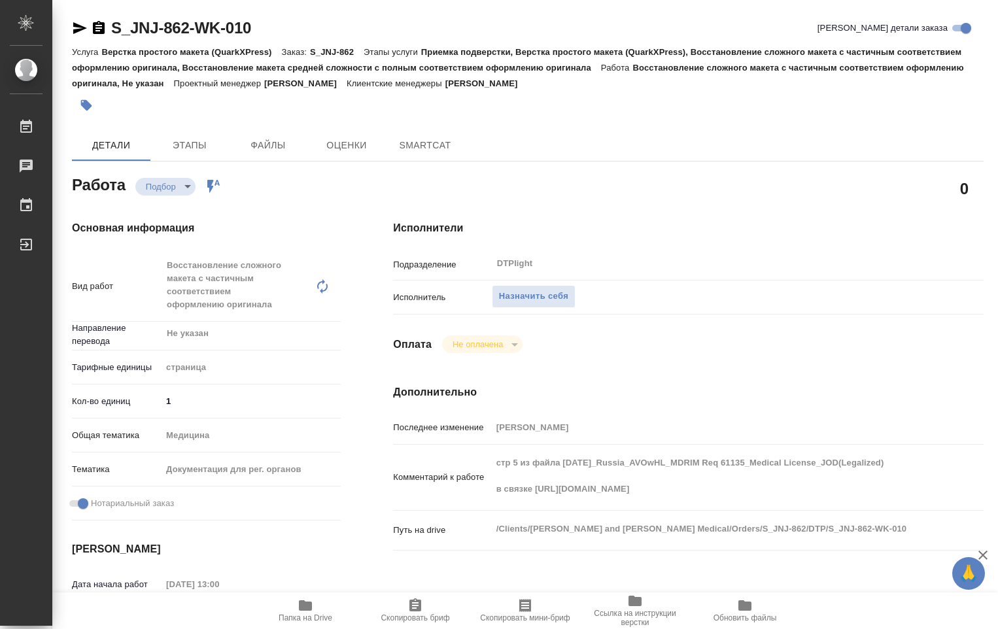
type textarea "x"
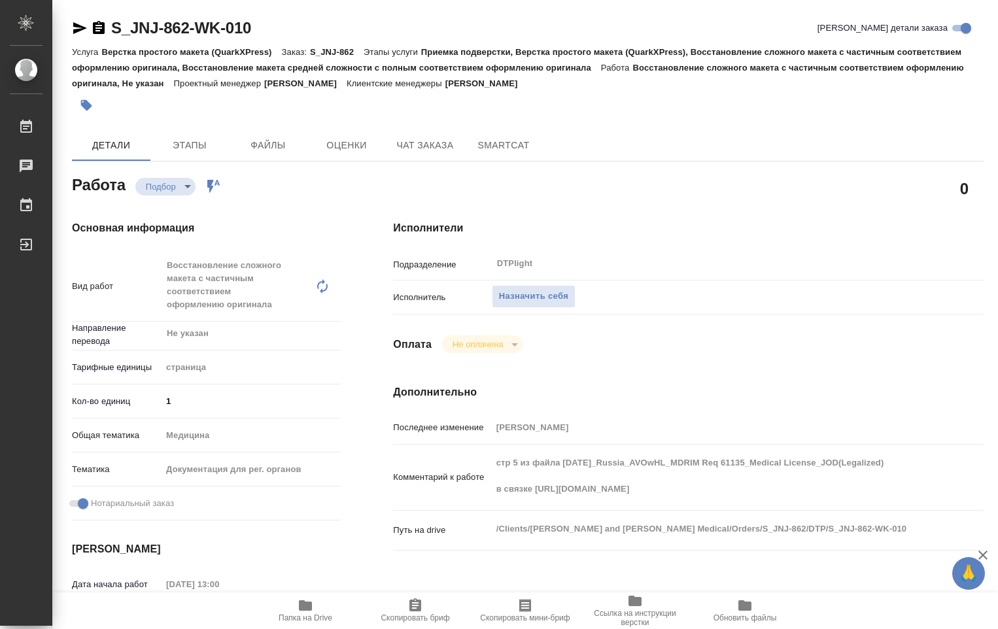
type textarea "x"
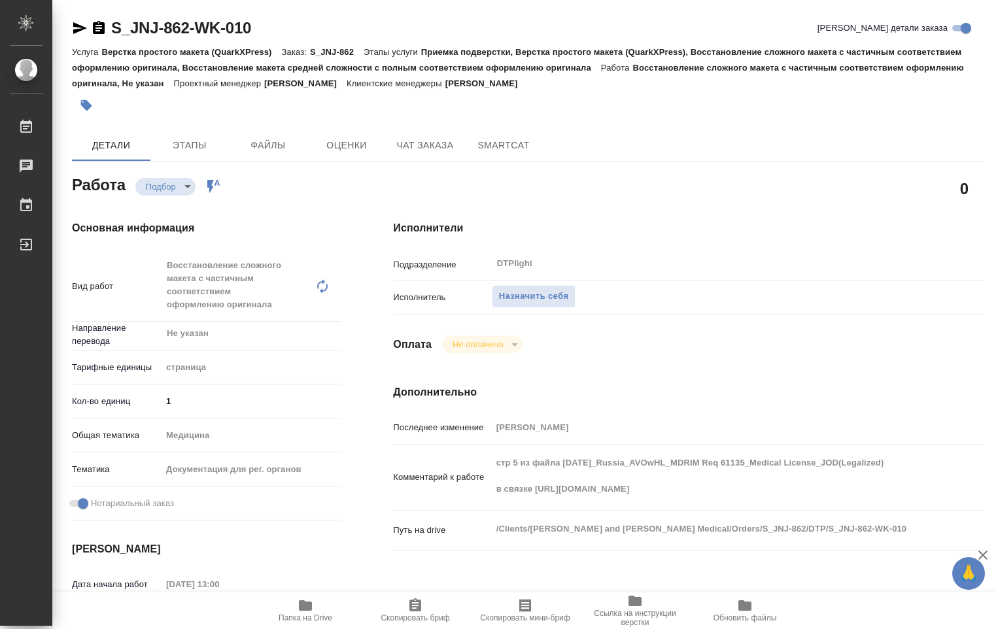
type textarea "x"
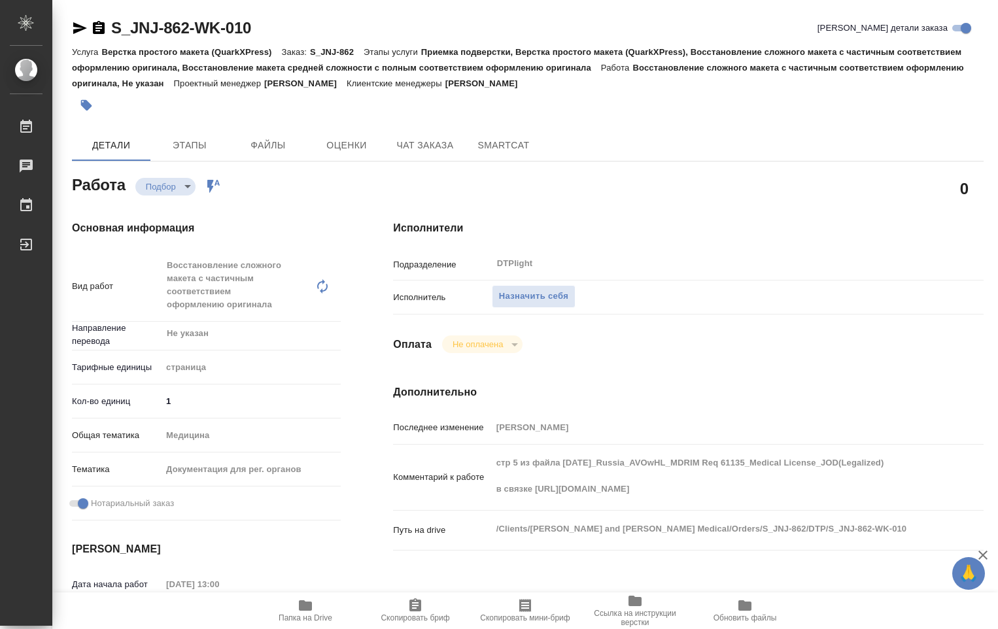
scroll to position [196, 0]
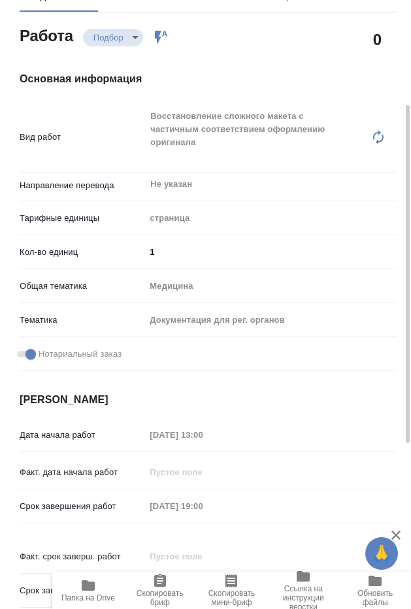
type textarea "x"
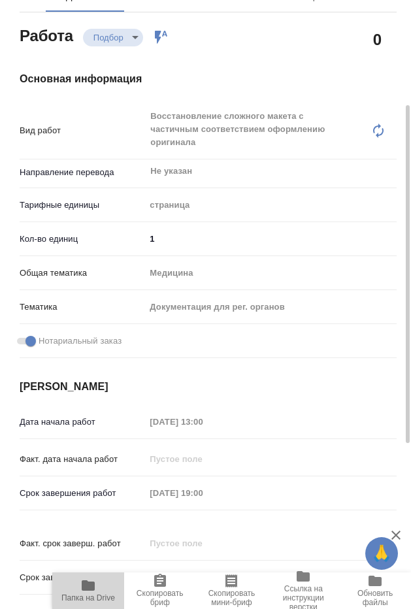
click at [94, 590] on icon "button" at bounding box center [88, 586] width 13 height 10
type textarea "x"
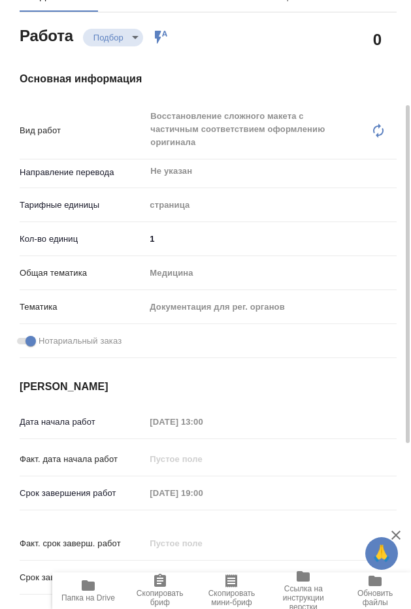
type textarea "x"
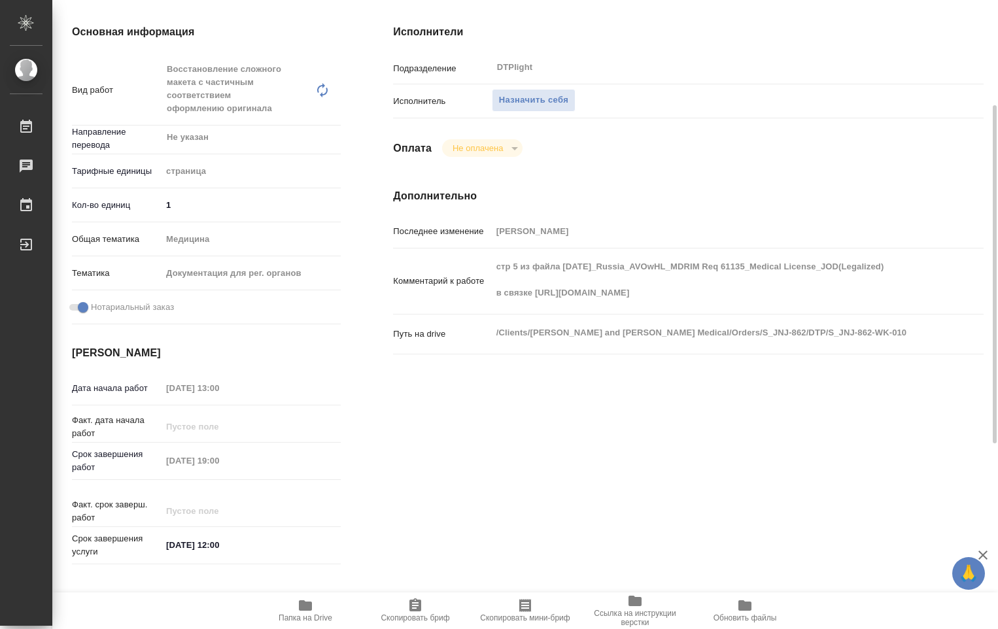
type textarea "x"
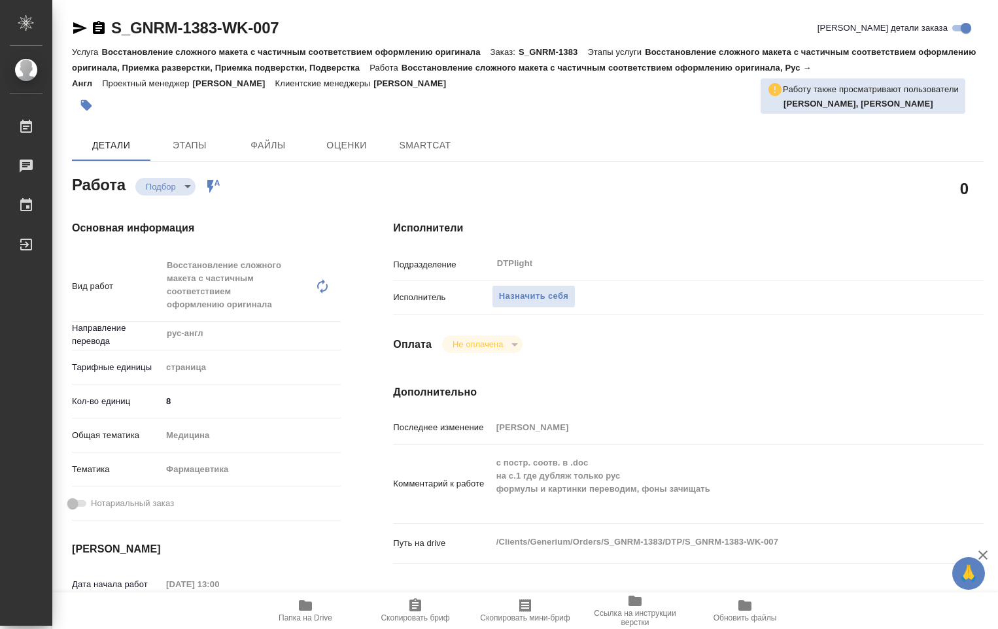
type textarea "x"
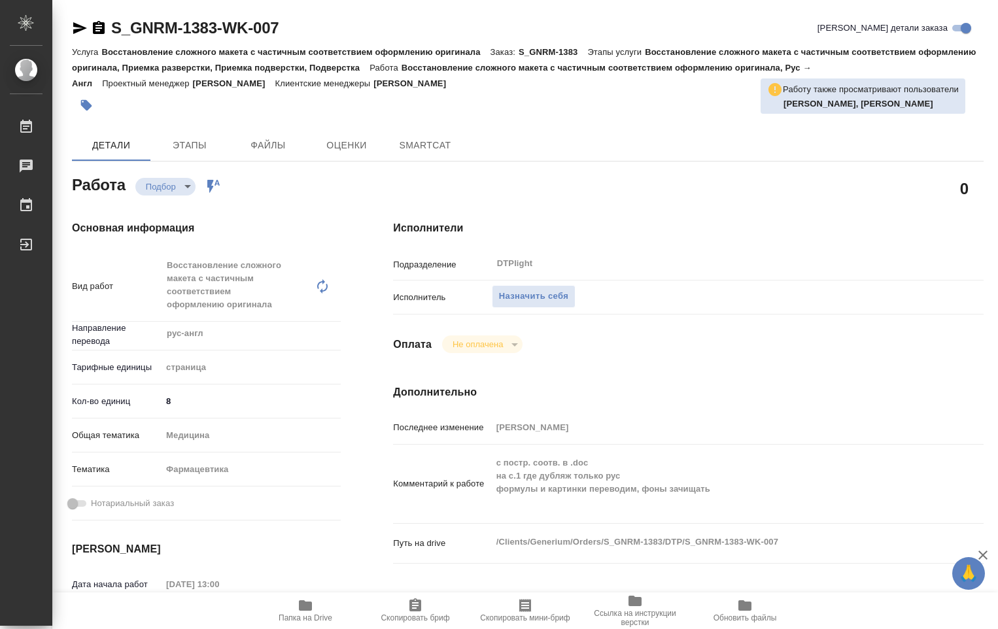
type textarea "x"
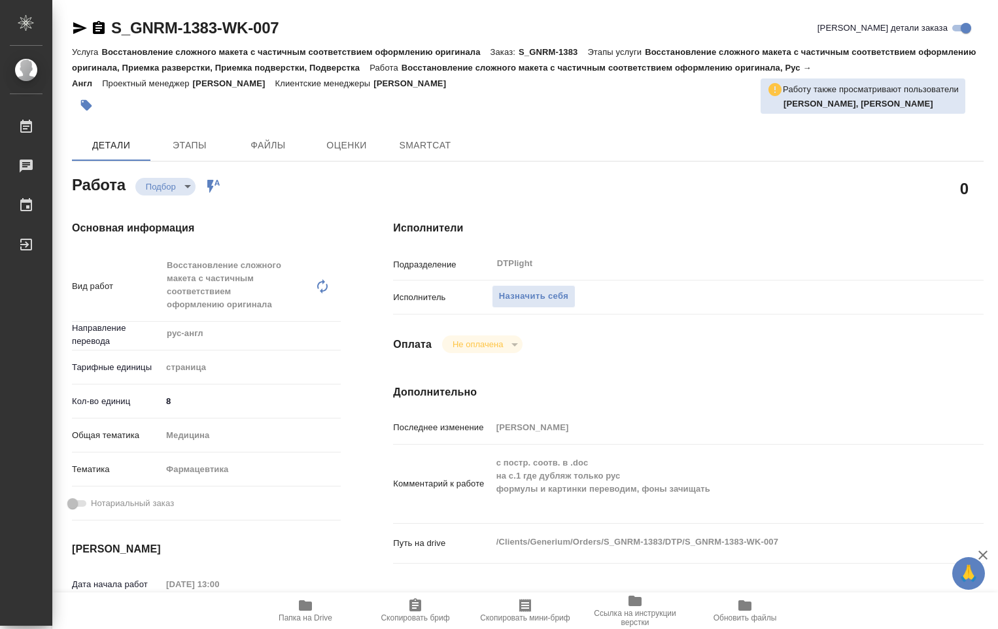
type textarea "x"
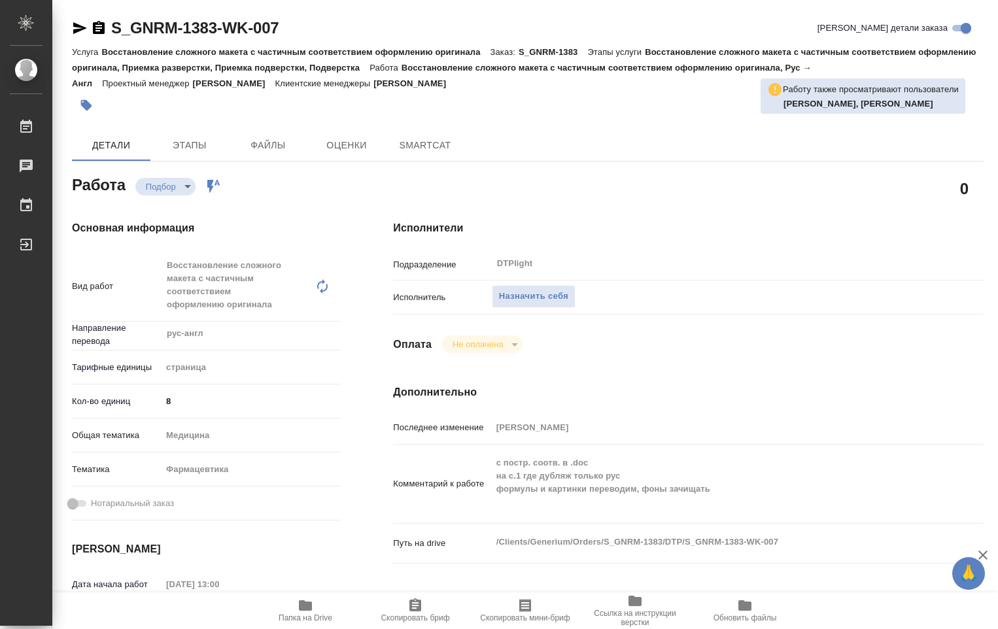
type textarea "x"
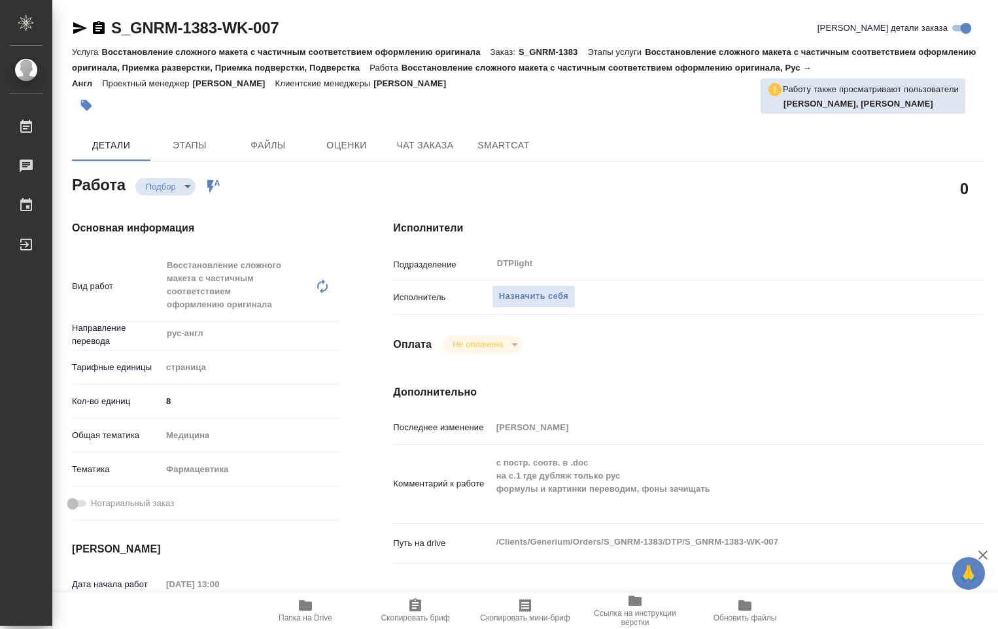
click at [309, 612] on icon "button" at bounding box center [305, 606] width 16 height 16
type textarea "x"
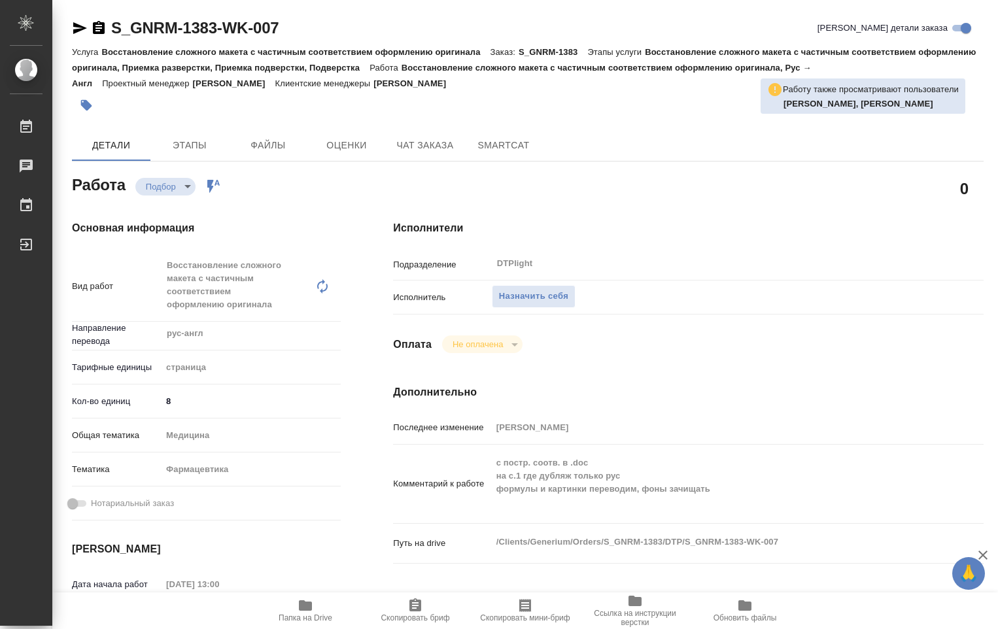
type textarea "x"
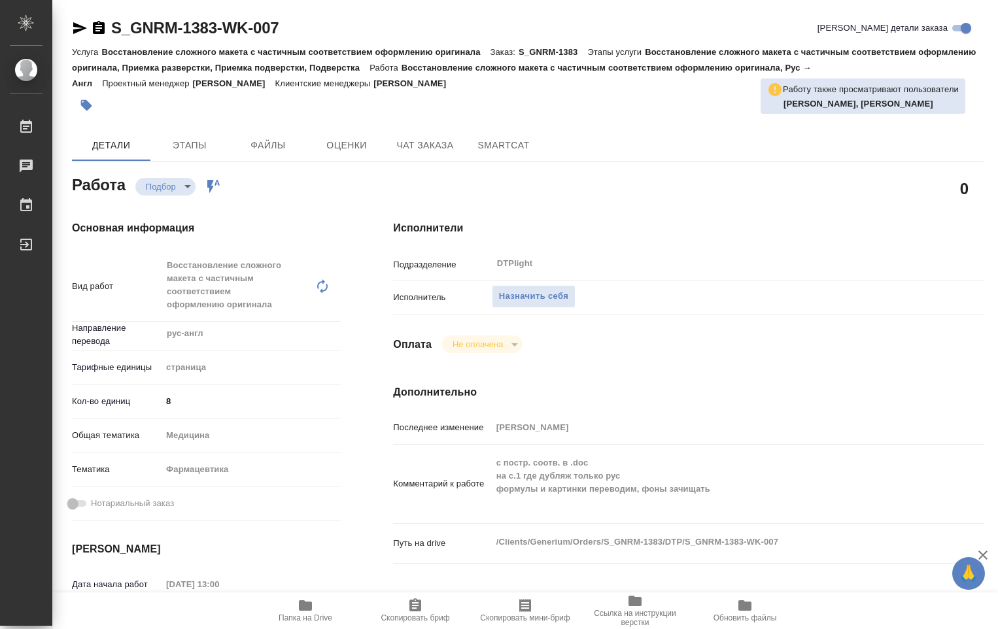
type textarea "x"
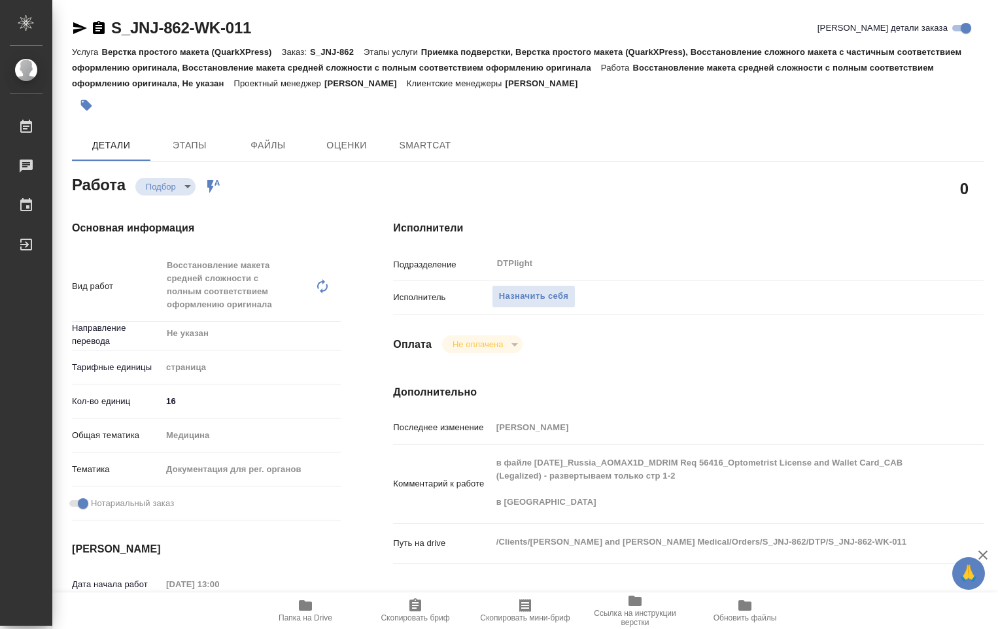
type textarea "x"
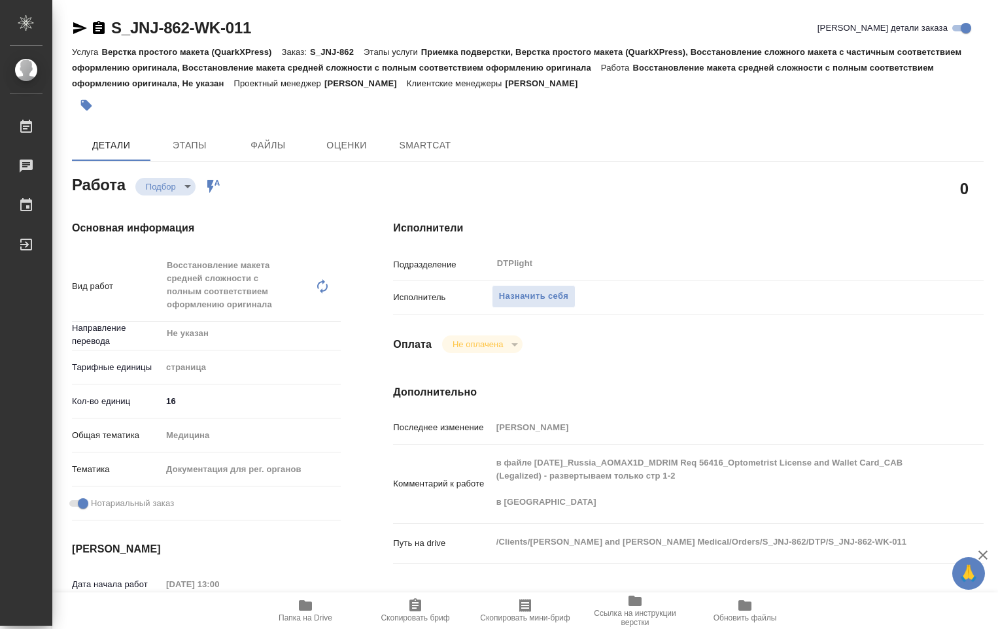
type textarea "x"
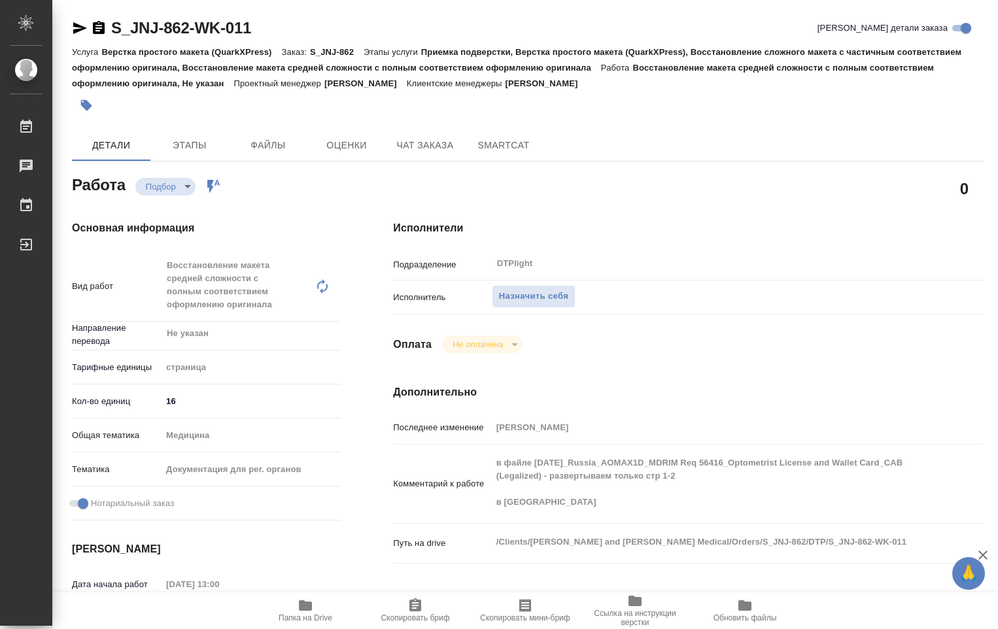
type textarea "x"
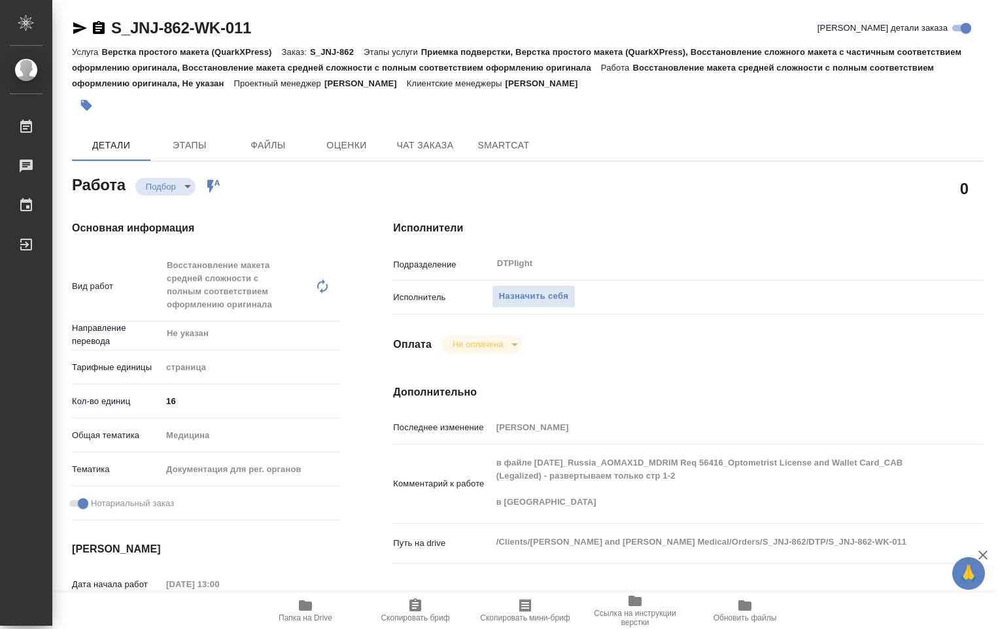
type textarea "x"
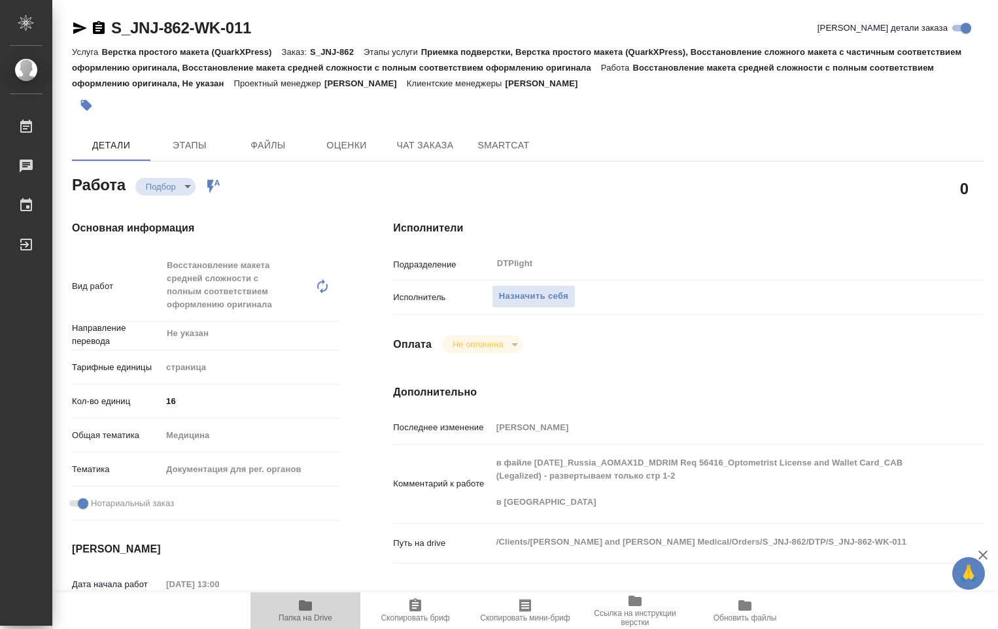
click at [307, 602] on icon "button" at bounding box center [305, 605] width 13 height 10
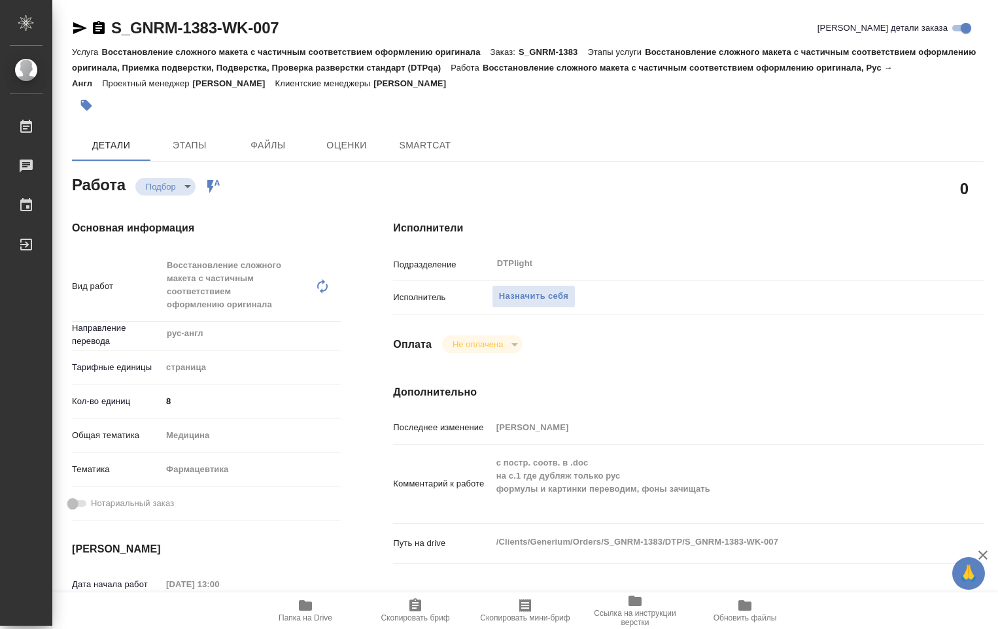
type textarea "x"
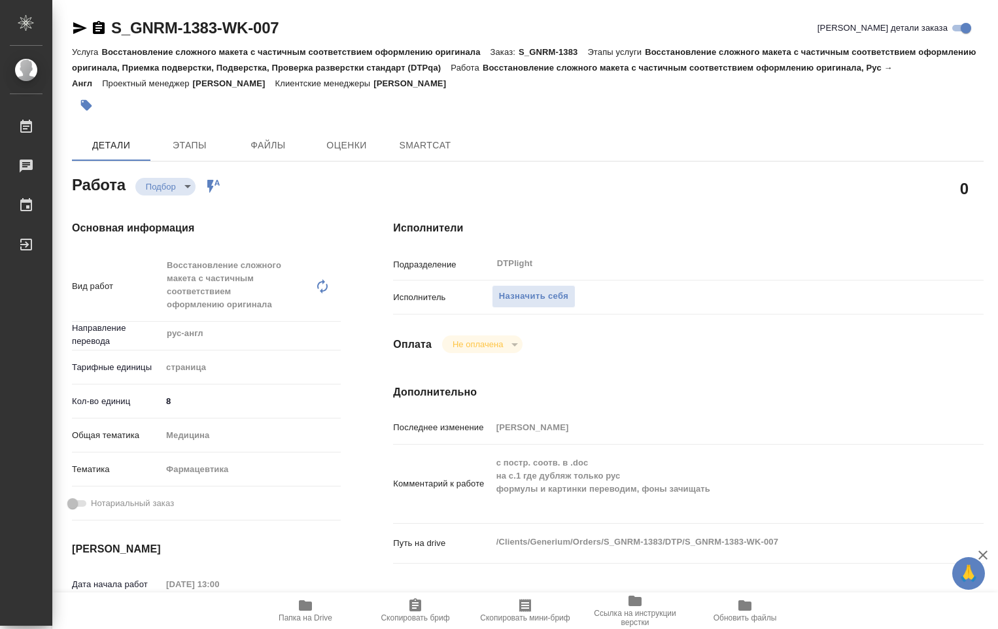
type textarea "x"
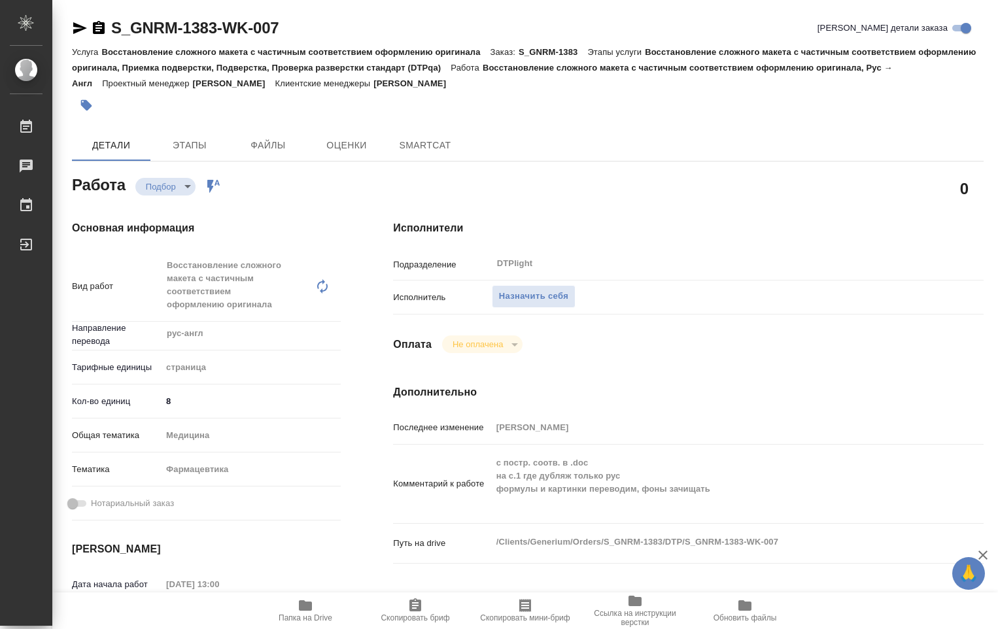
type textarea "x"
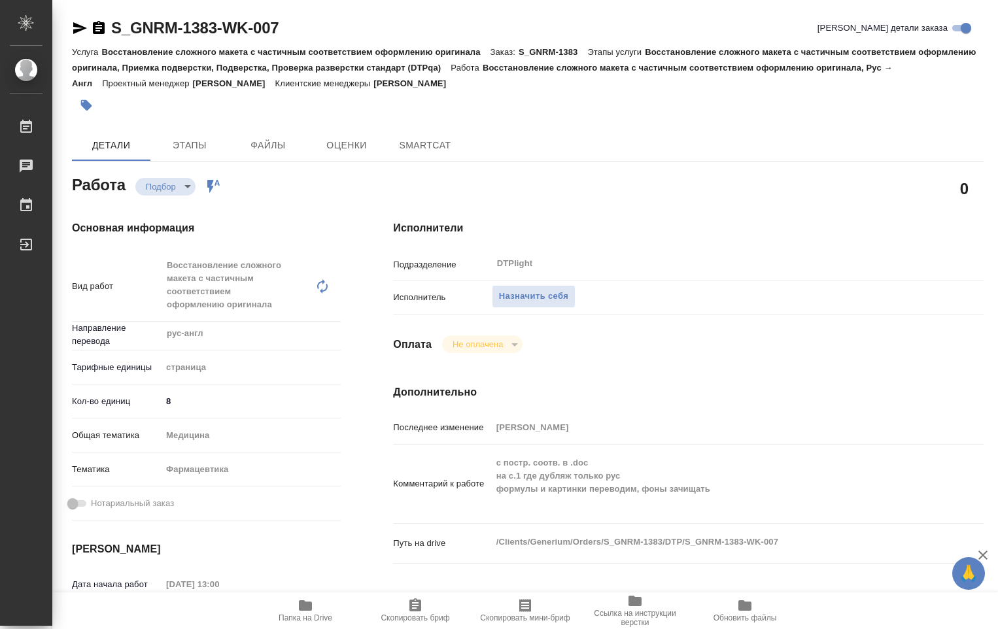
type textarea "x"
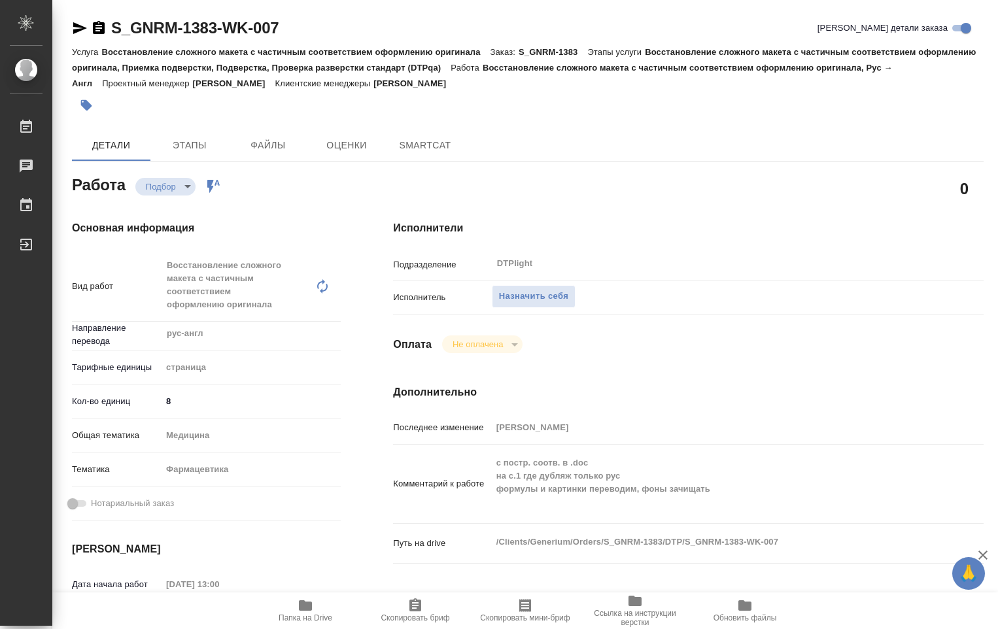
type textarea "x"
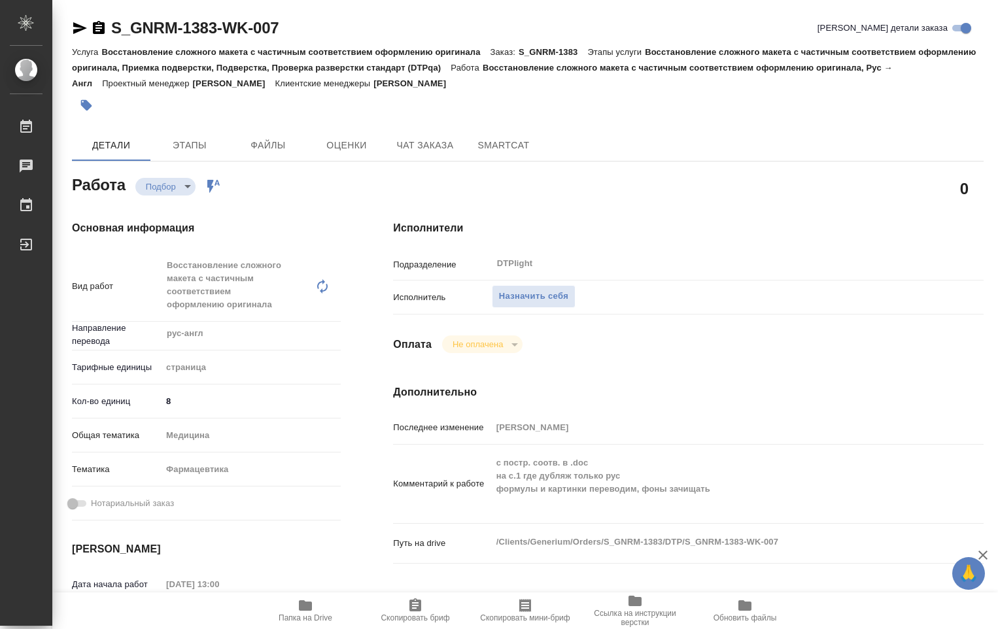
type textarea "x"
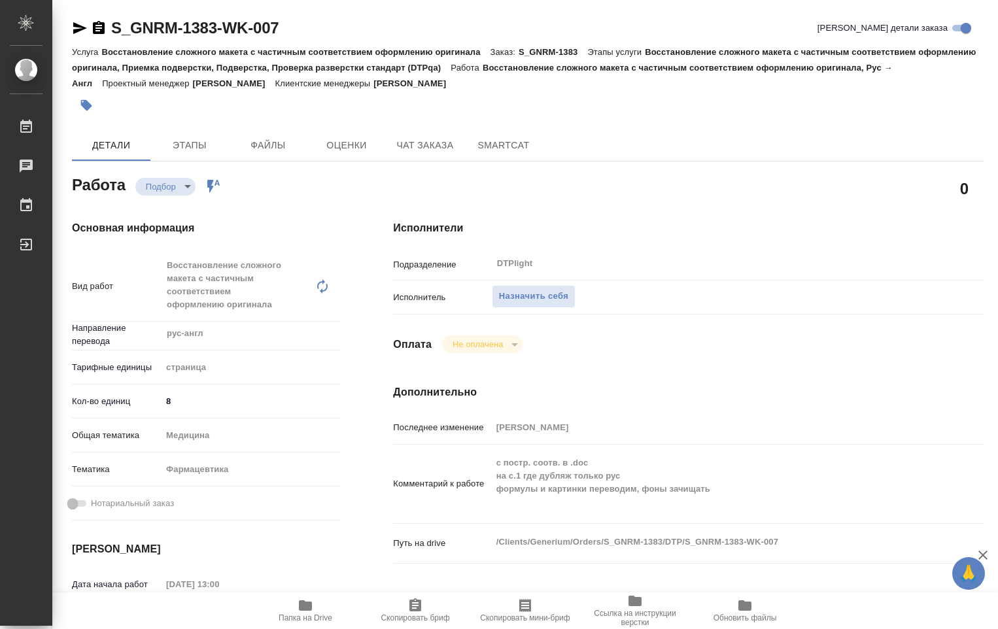
type textarea "x"
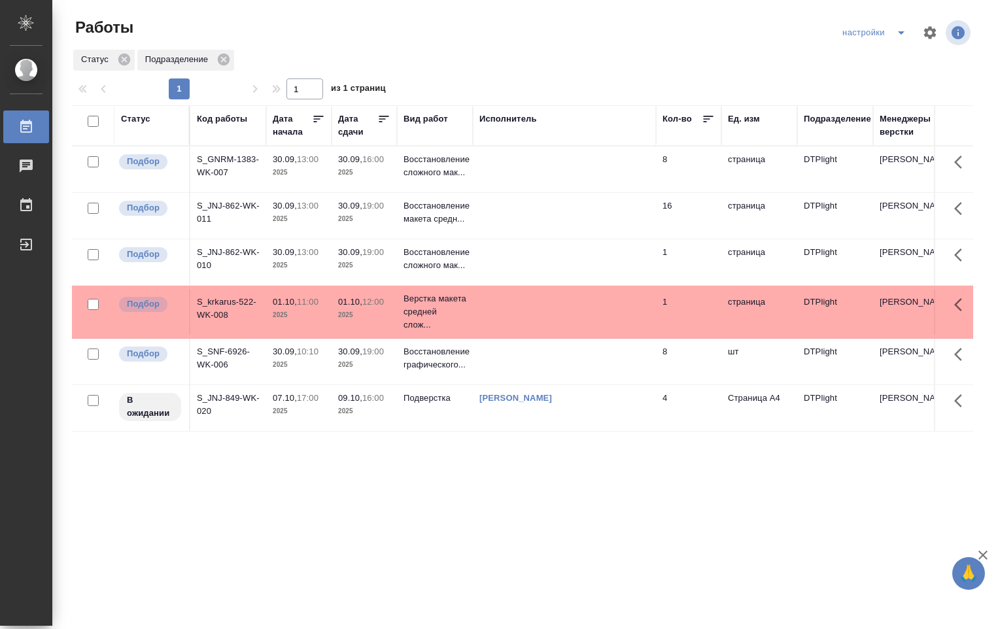
click at [499, 251] on td at bounding box center [564, 262] width 183 height 46
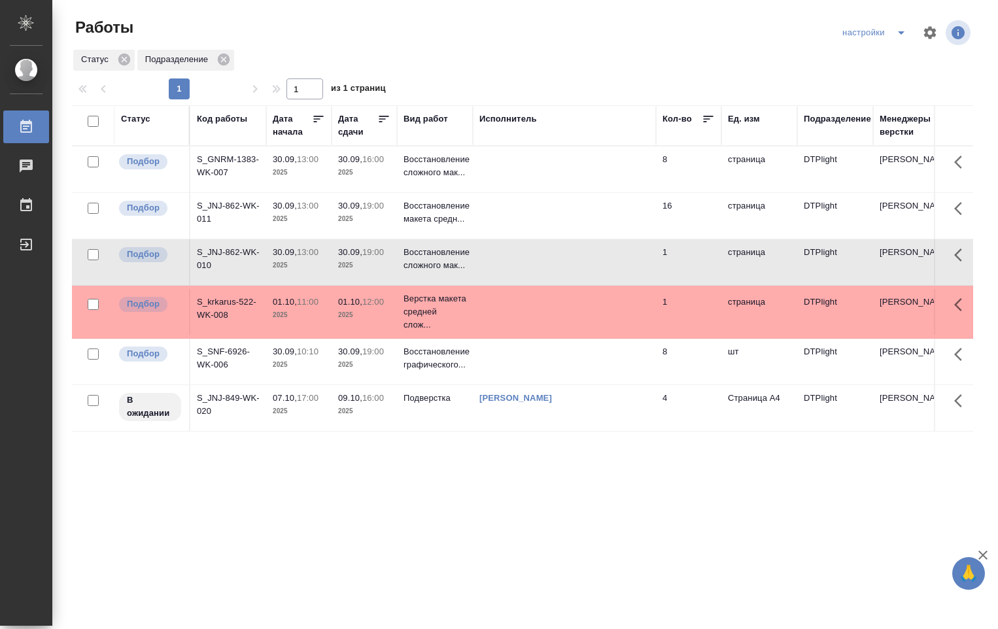
click at [499, 251] on td at bounding box center [564, 262] width 183 height 46
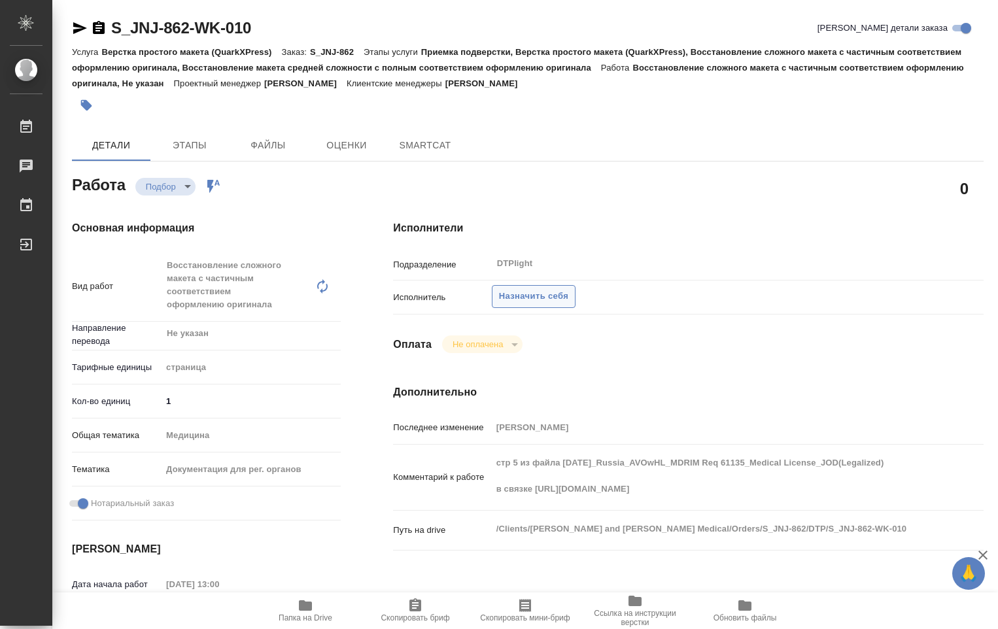
type textarea "x"
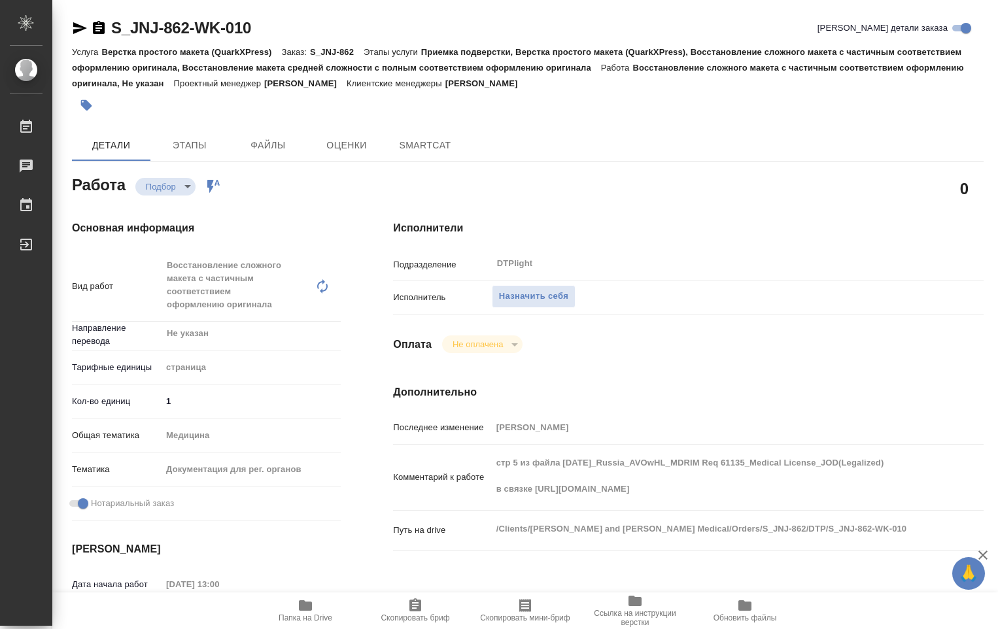
type textarea "x"
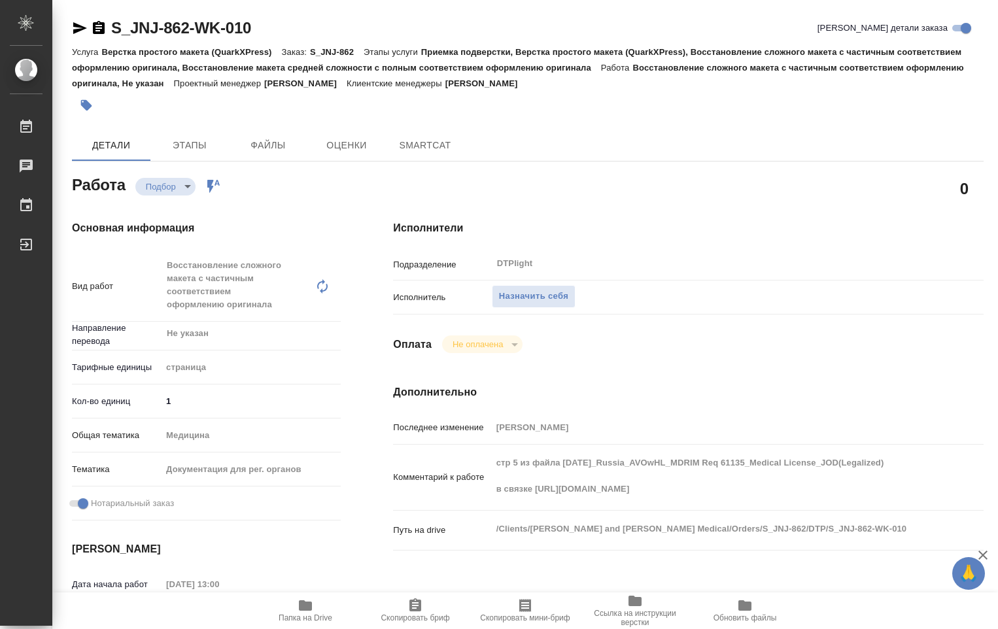
type textarea "x"
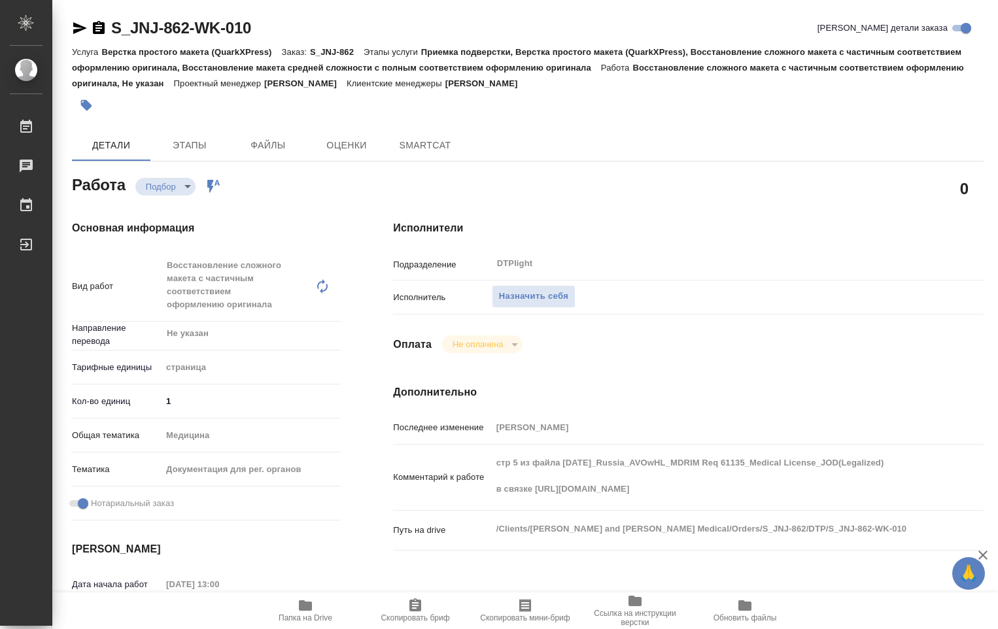
type textarea "x"
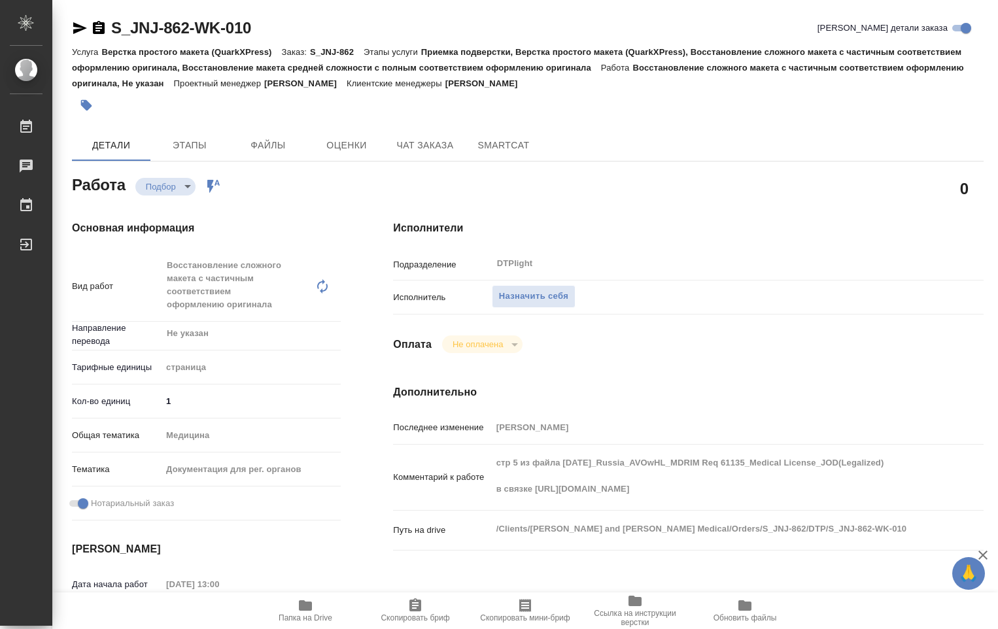
type textarea "x"
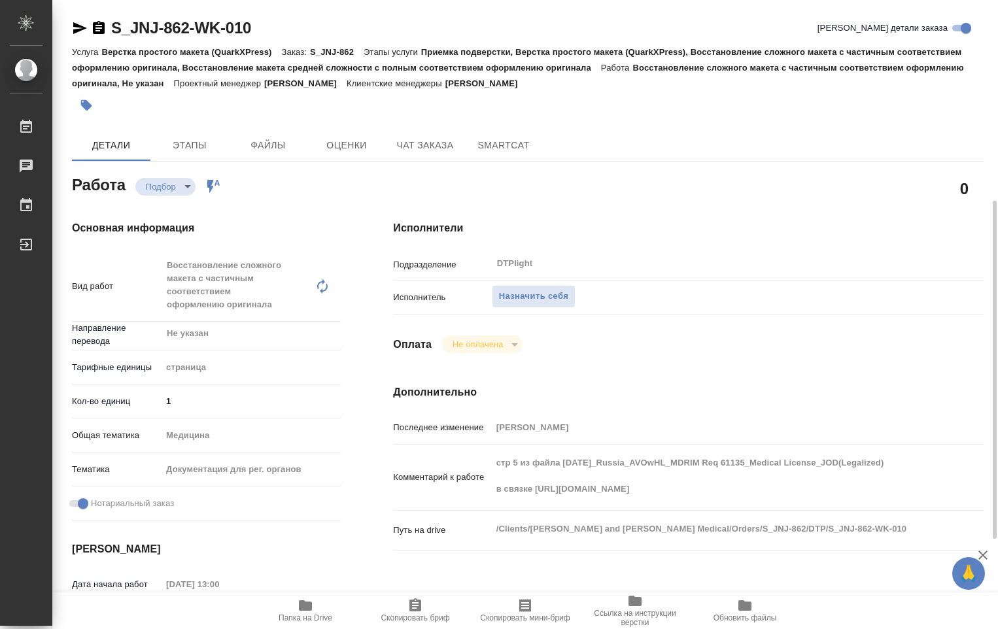
type textarea "x"
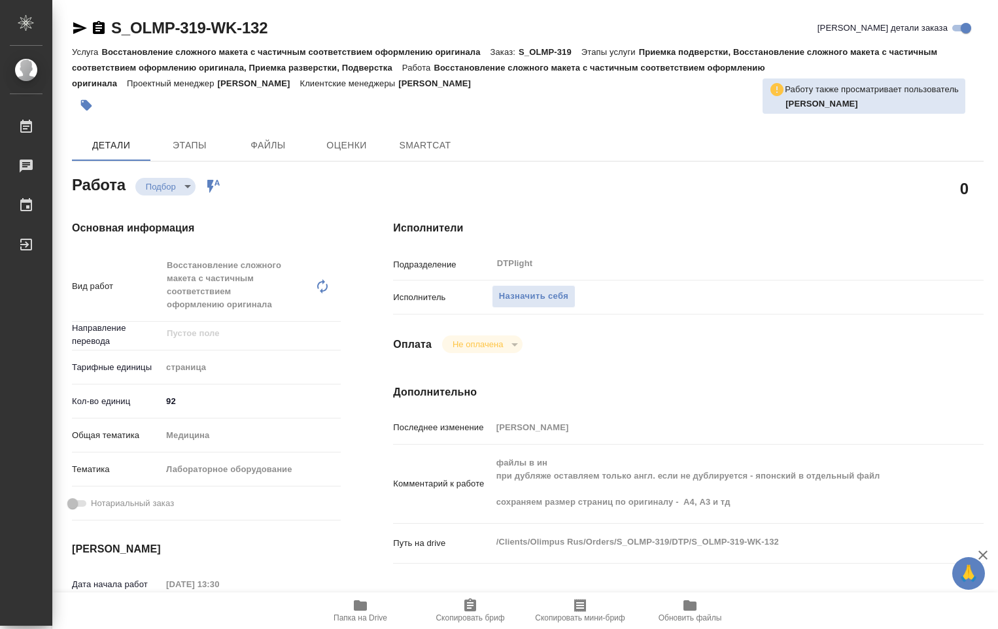
type textarea "x"
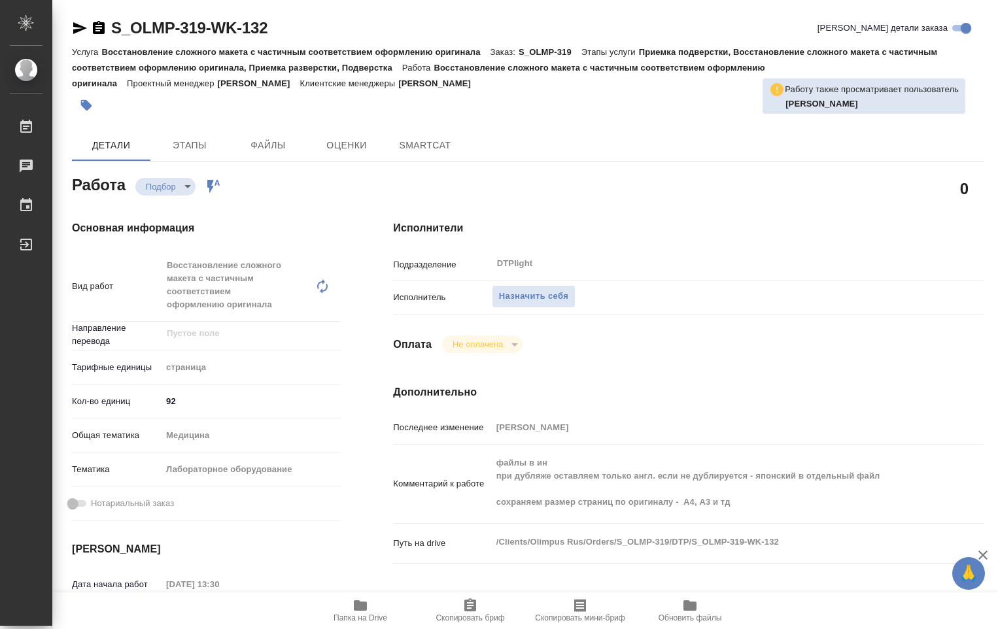
type textarea "x"
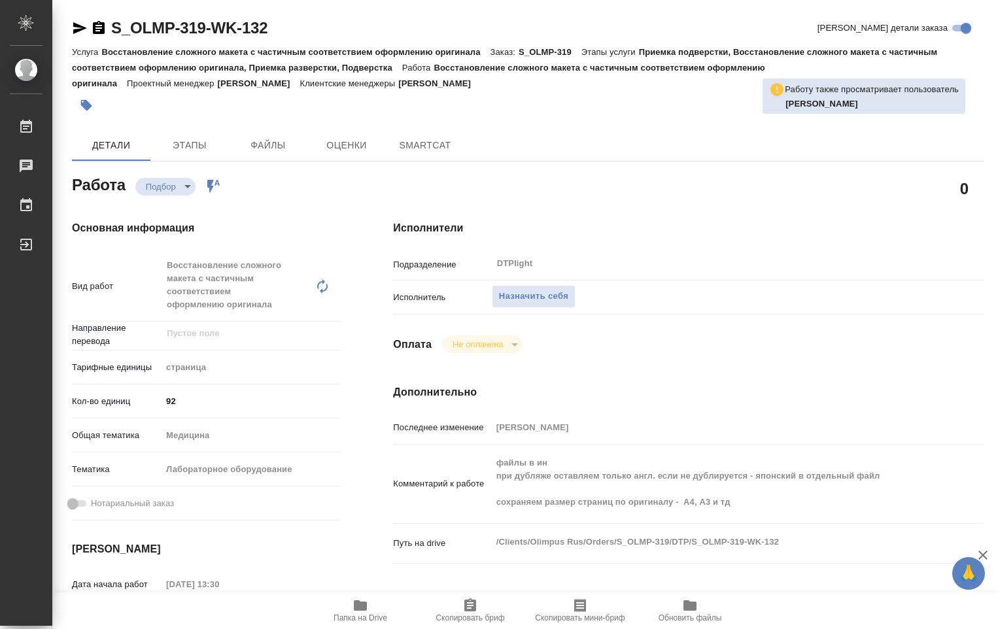
type textarea "x"
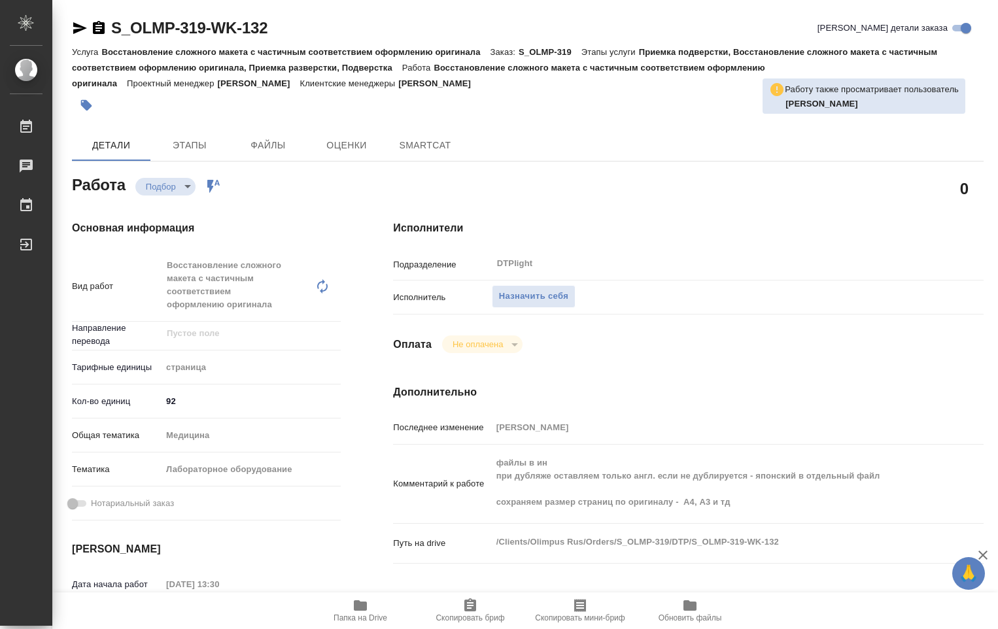
type textarea "x"
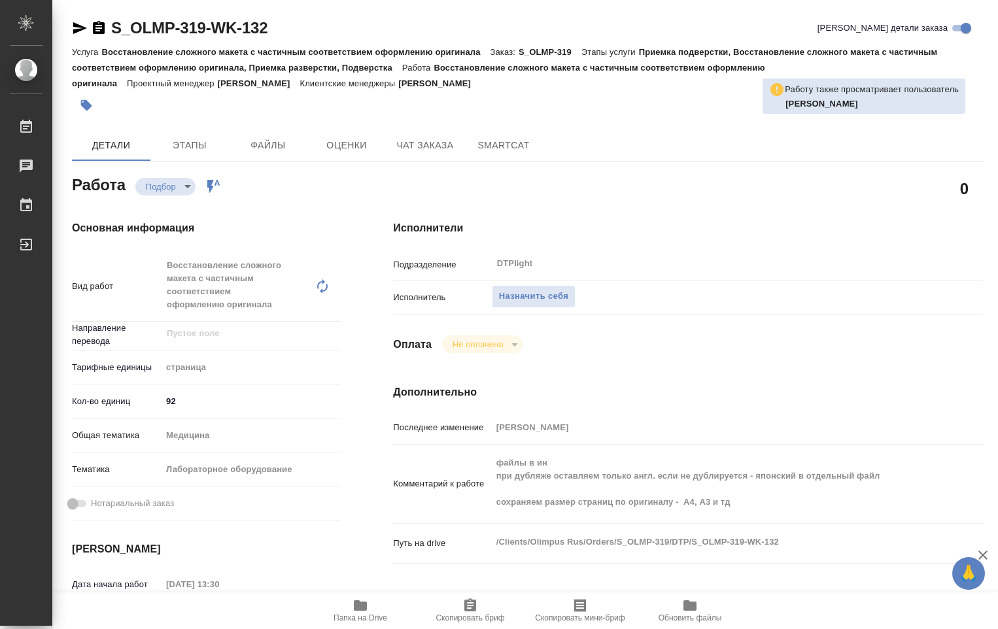
type textarea "x"
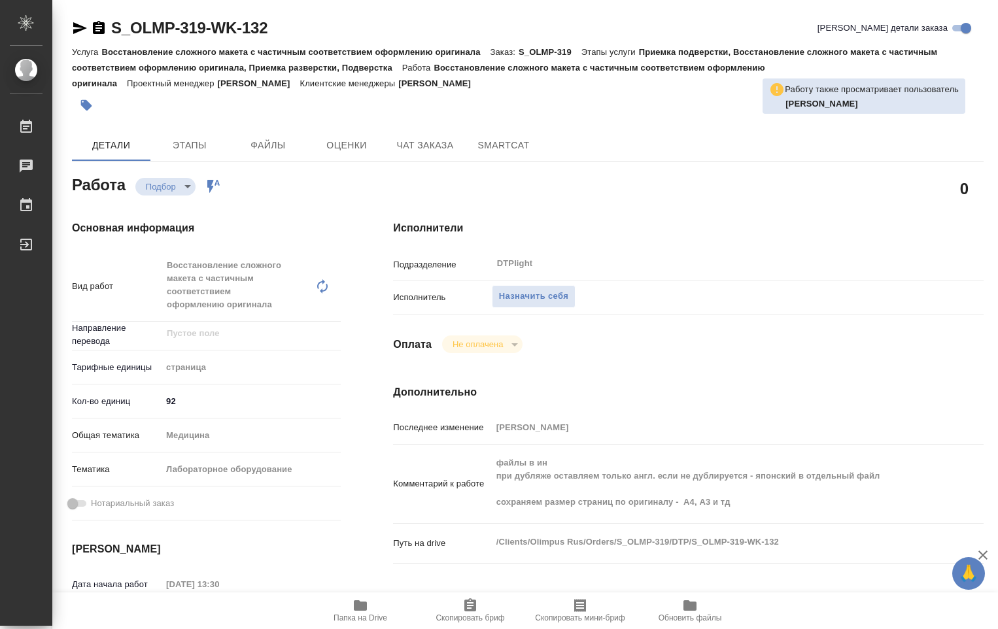
type textarea "x"
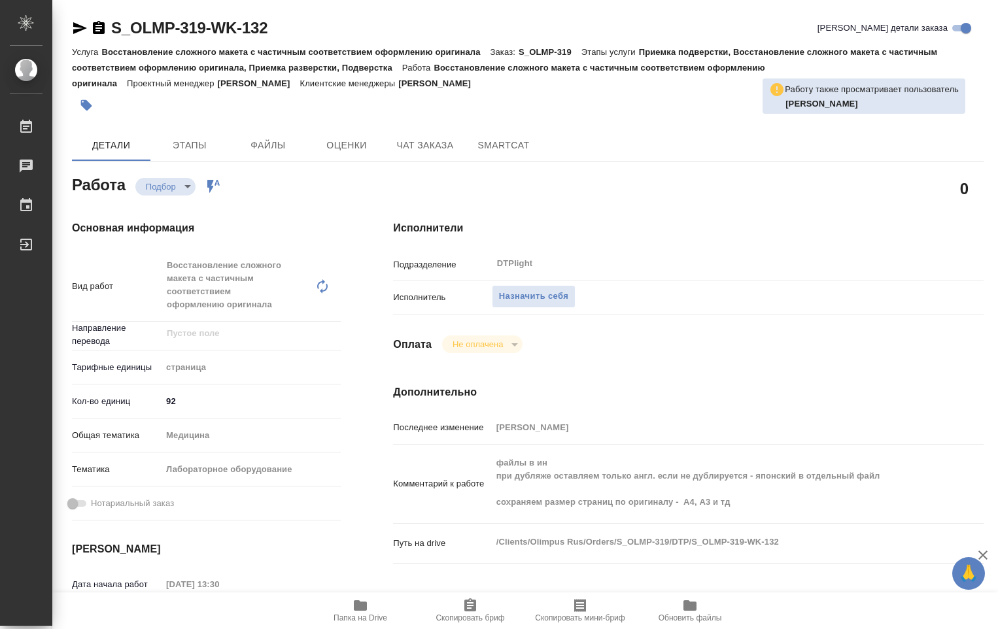
scroll to position [131, 0]
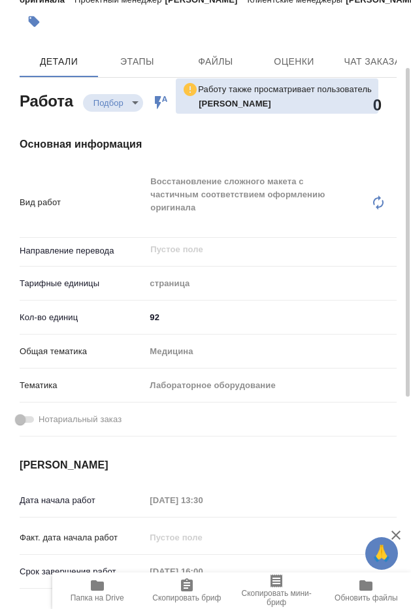
type textarea "x"
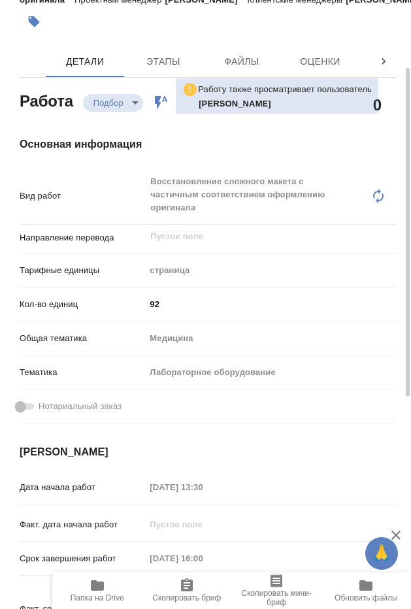
type textarea "x"
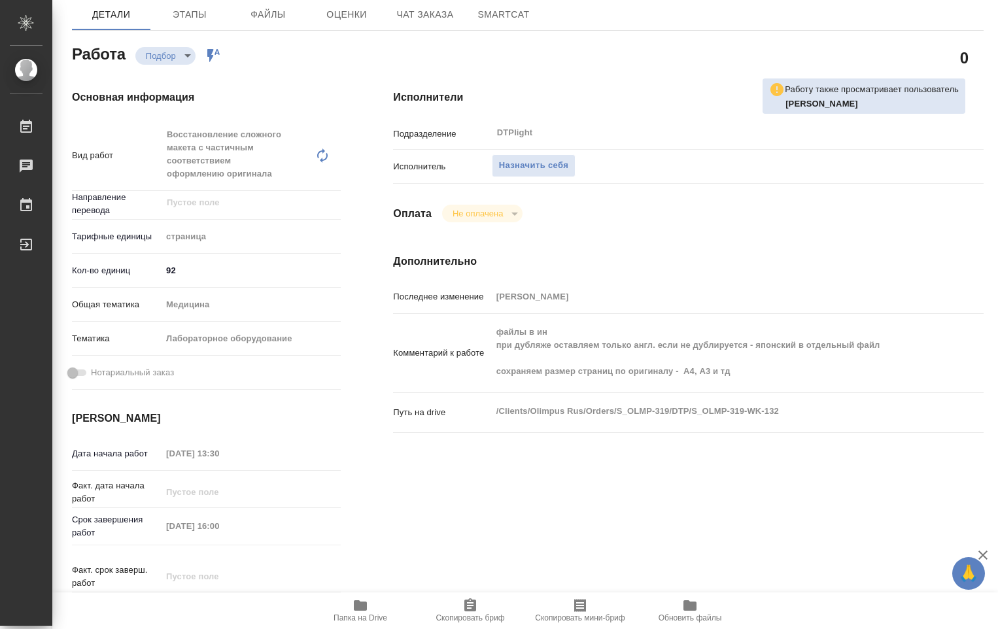
type textarea "x"
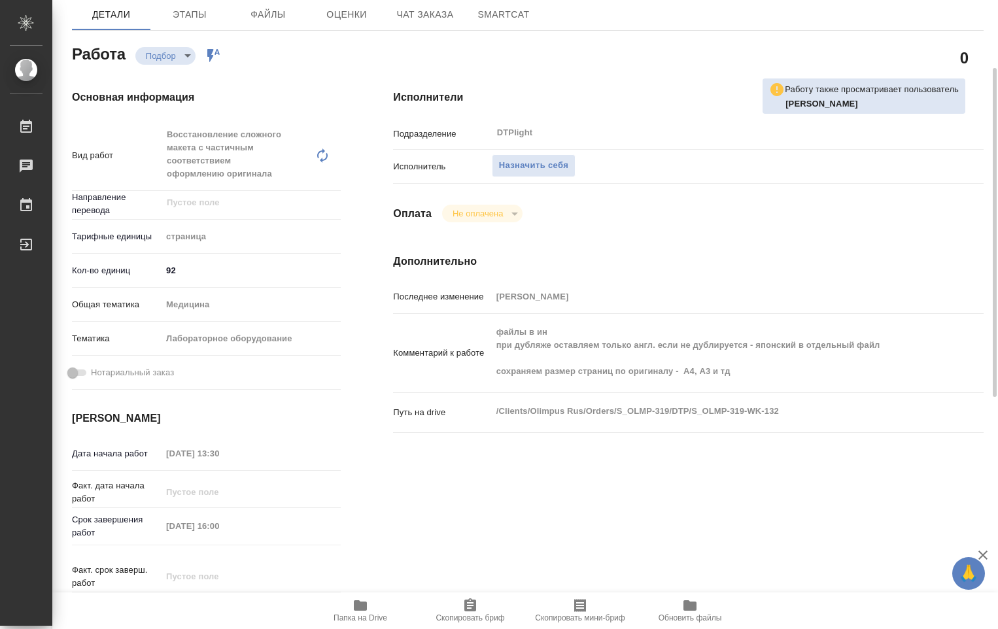
click at [362, 611] on icon "button" at bounding box center [360, 606] width 16 height 16
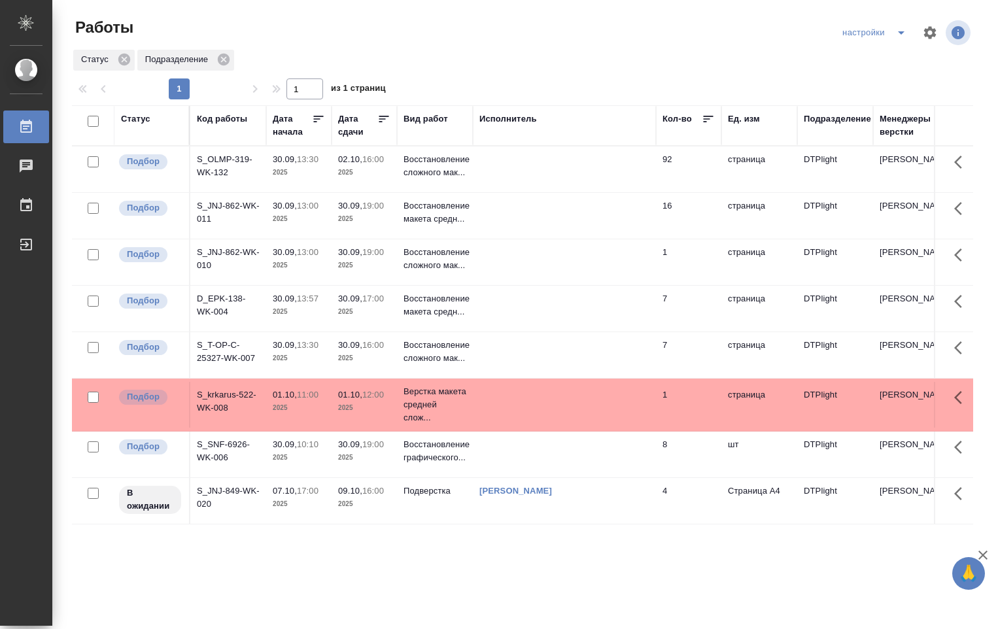
click at [487, 313] on td at bounding box center [564, 309] width 183 height 46
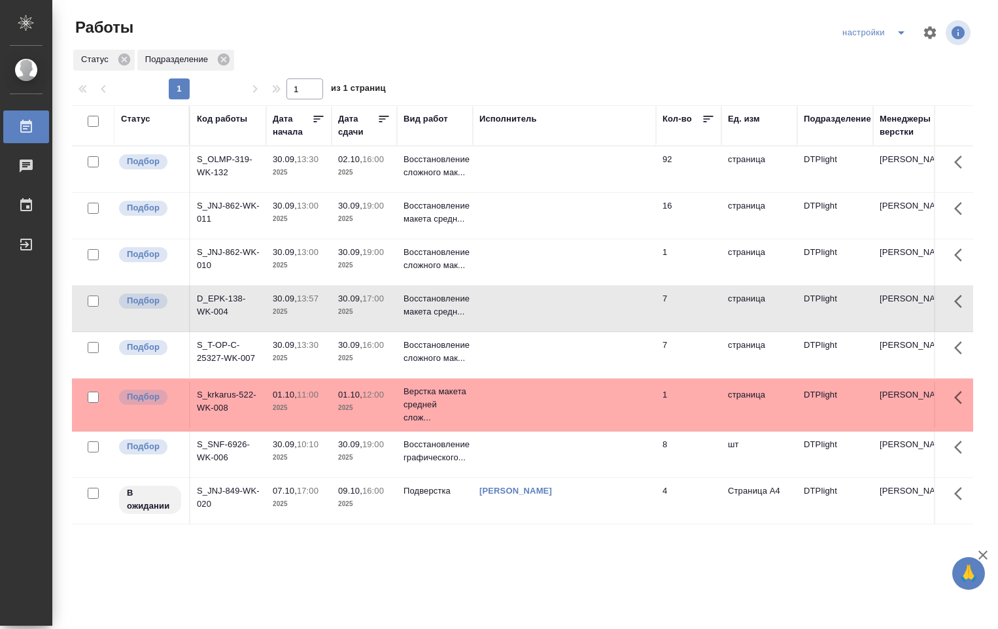
click at [486, 313] on td at bounding box center [564, 309] width 183 height 46
click at [518, 348] on td at bounding box center [564, 355] width 183 height 46
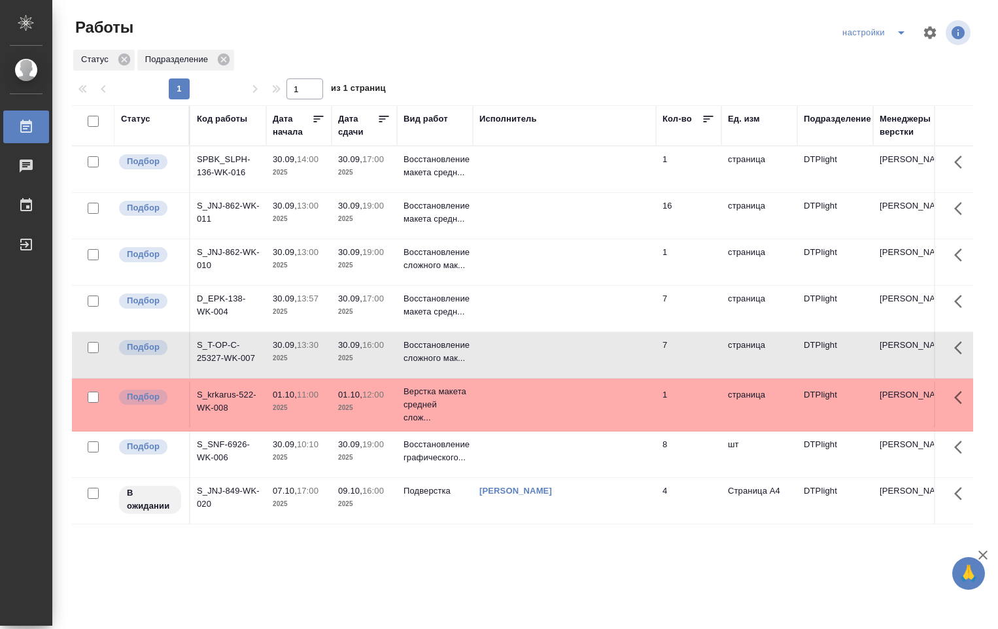
click at [511, 353] on td at bounding box center [564, 355] width 183 height 46
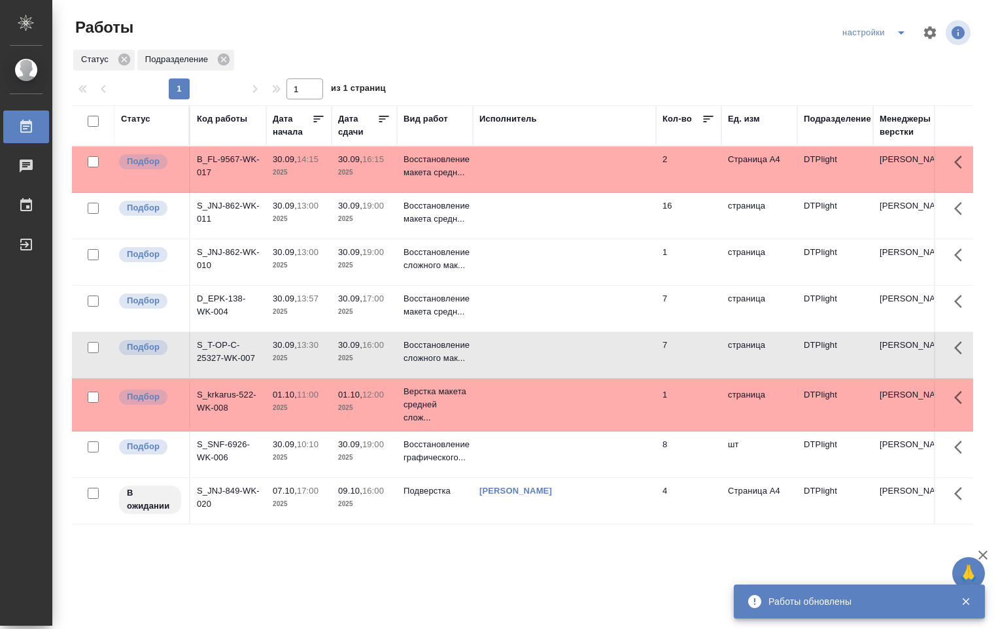
click at [489, 179] on td at bounding box center [564, 169] width 183 height 46
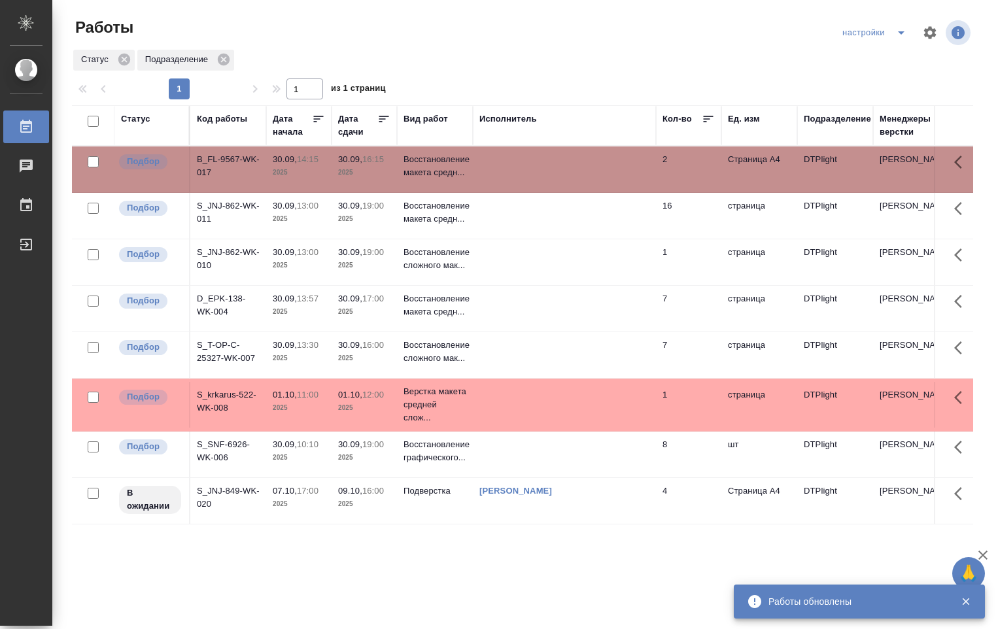
click at [490, 179] on td at bounding box center [564, 169] width 183 height 46
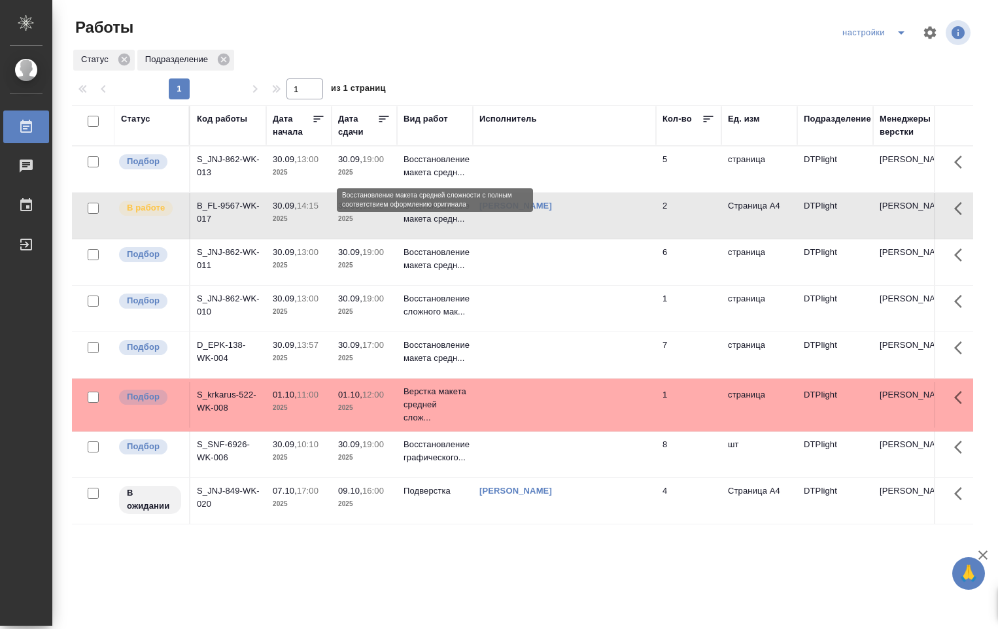
click at [424, 170] on p "Восстановление макета средн..." at bounding box center [434, 166] width 63 height 26
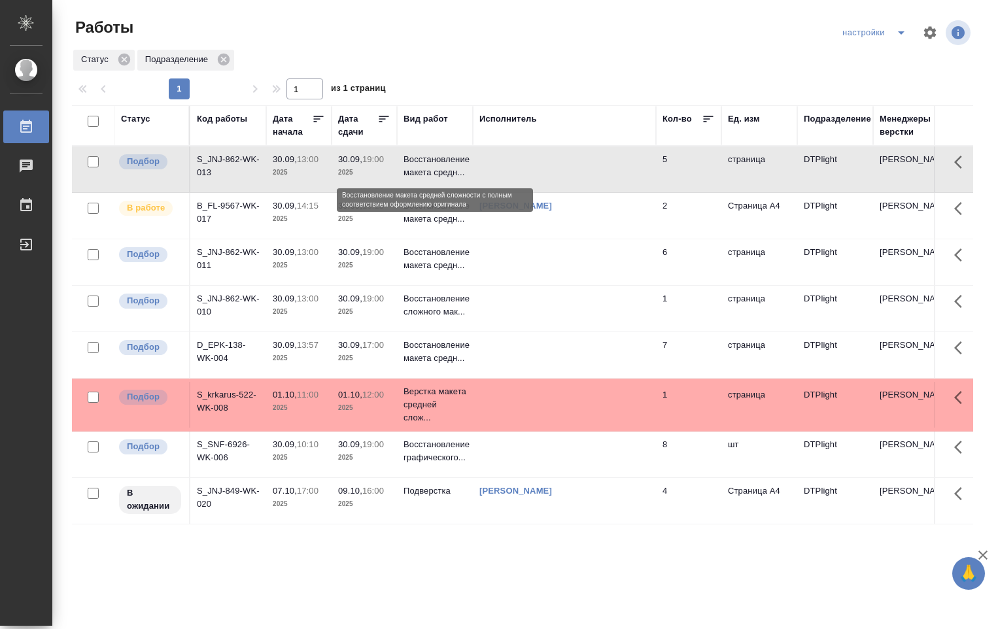
click at [424, 170] on p "Восстановление макета средн..." at bounding box center [434, 166] width 63 height 26
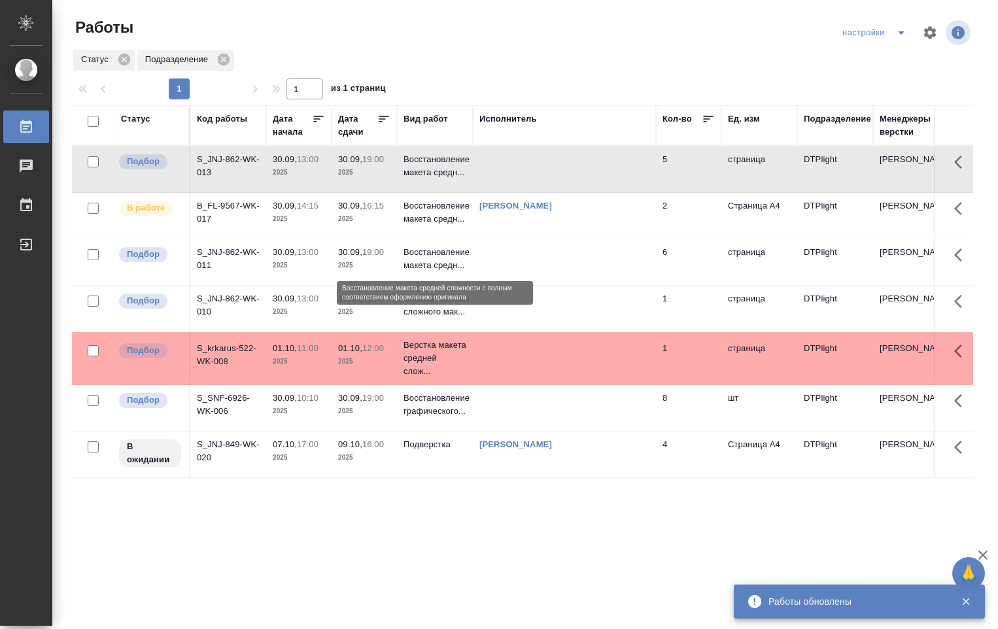
click at [451, 266] on p "Восстановление макета средн..." at bounding box center [434, 259] width 63 height 26
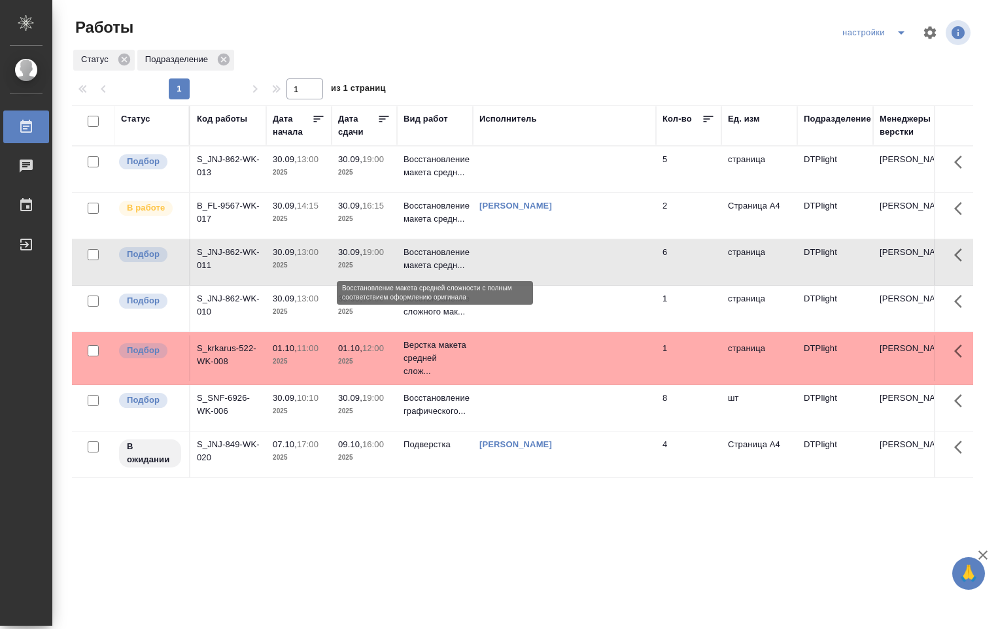
click at [448, 264] on p "Восстановление макета средн..." at bounding box center [434, 259] width 63 height 26
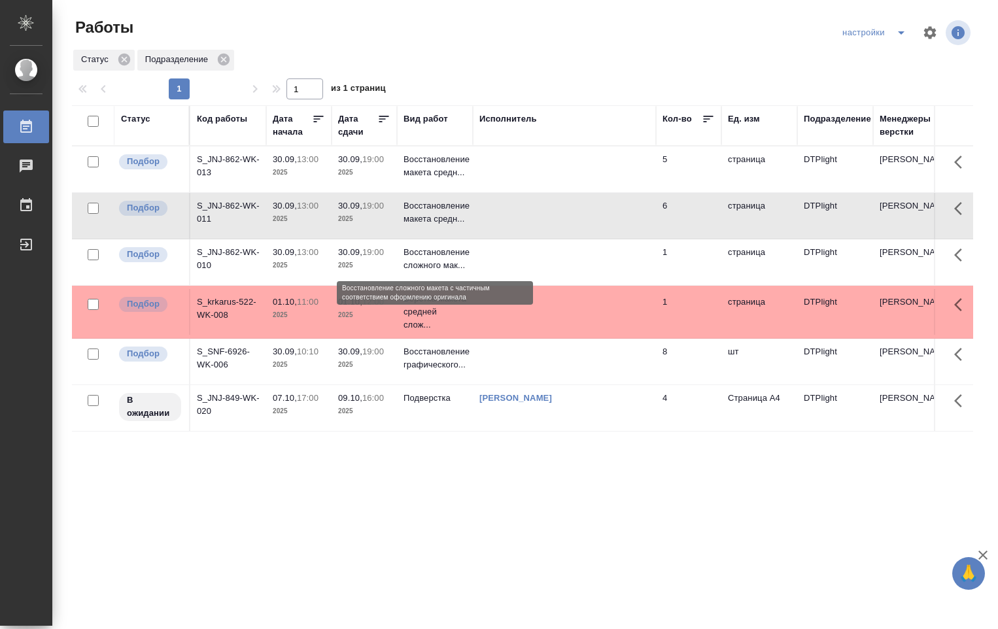
click at [458, 261] on p "Восстановление сложного мак..." at bounding box center [434, 259] width 63 height 26
click at [457, 260] on p "Восстановление сложного мак..." at bounding box center [434, 259] width 63 height 26
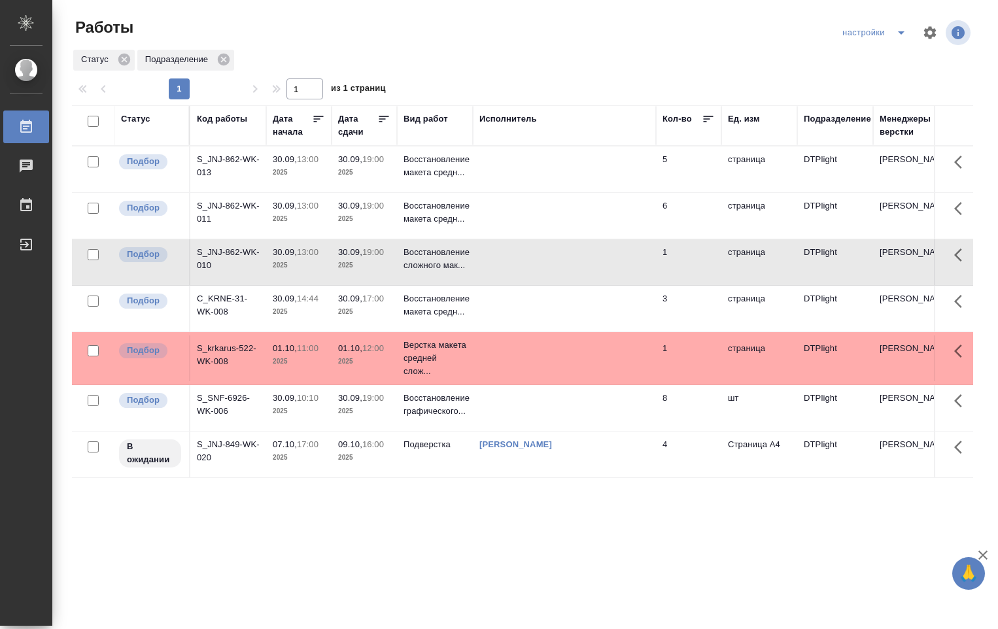
click at [584, 362] on td at bounding box center [564, 358] width 183 height 46
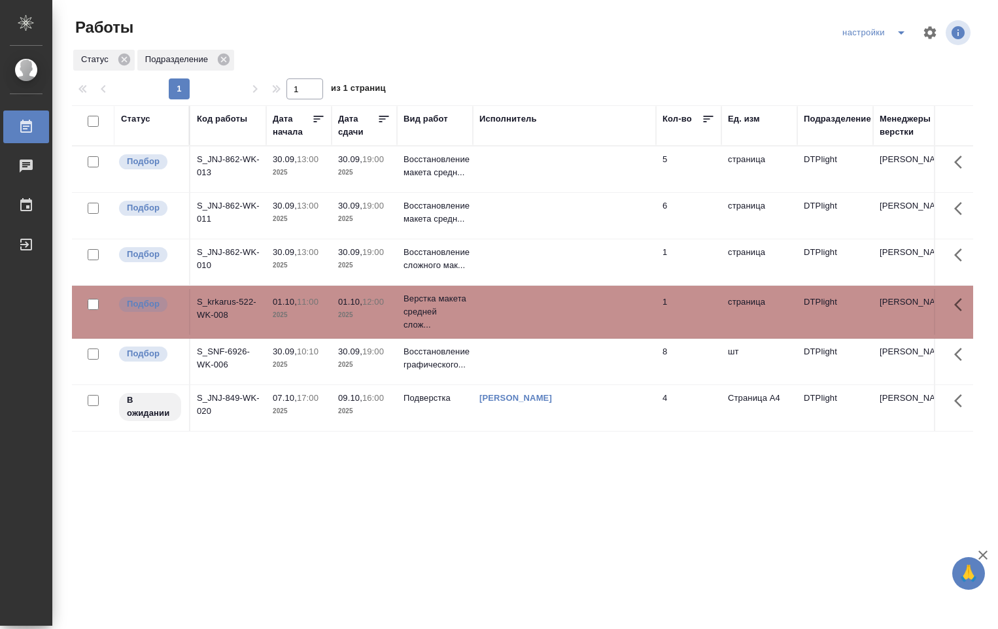
click at [531, 173] on td at bounding box center [564, 169] width 183 height 46
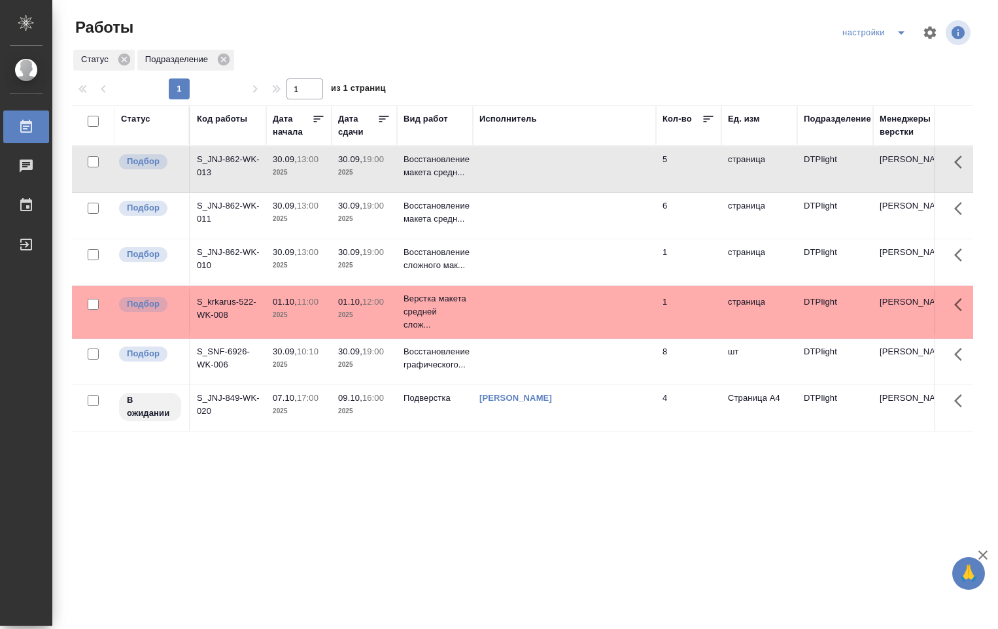
click at [531, 171] on td at bounding box center [564, 169] width 183 height 46
click at [539, 169] on td at bounding box center [564, 169] width 183 height 46
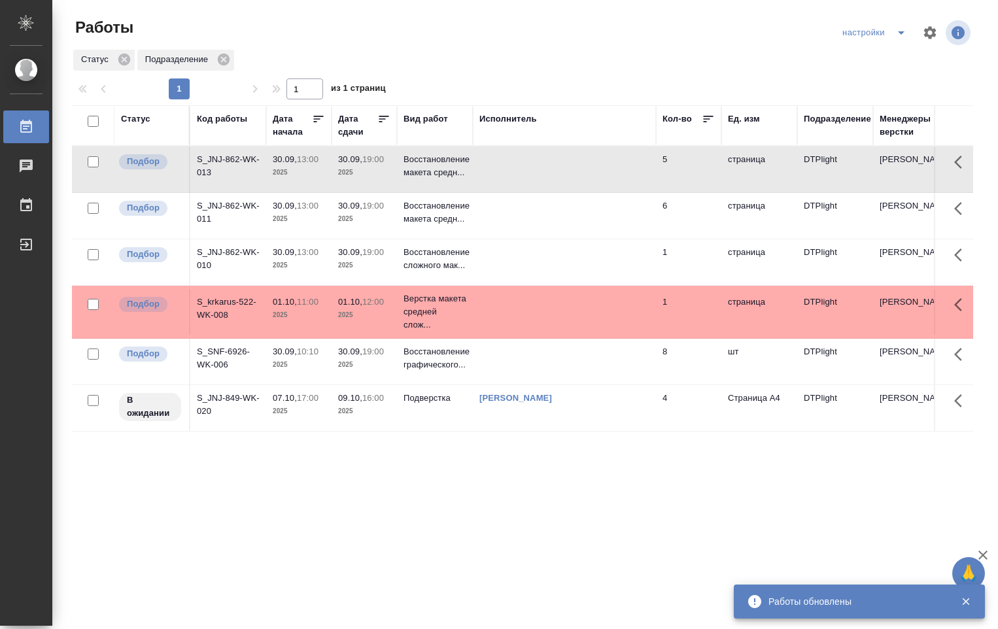
click at [506, 271] on td at bounding box center [564, 262] width 183 height 46
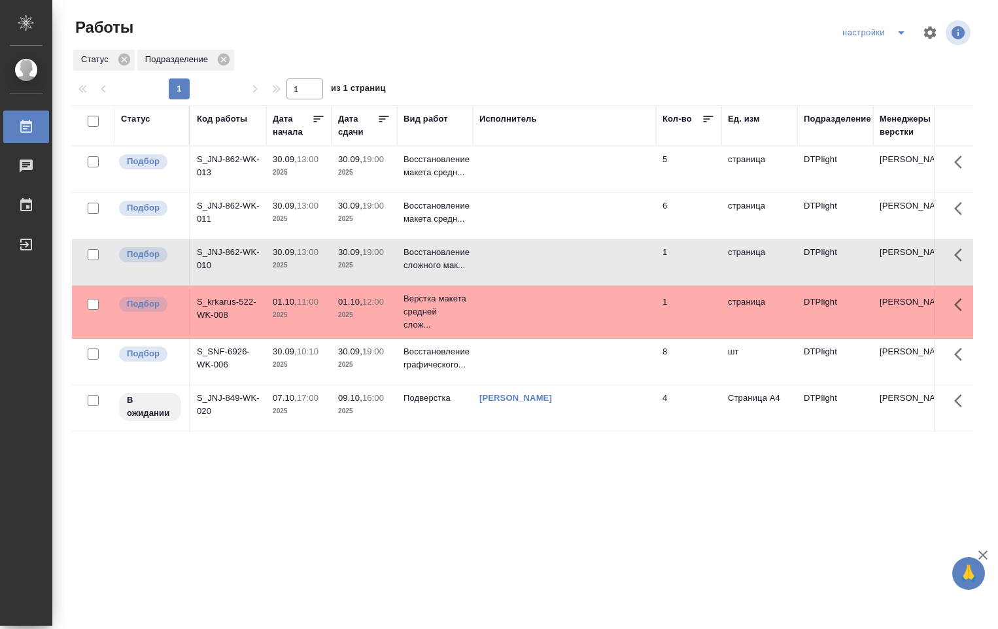
click at [498, 260] on td at bounding box center [564, 262] width 183 height 46
click at [528, 267] on td at bounding box center [564, 262] width 183 height 46
click at [507, 314] on td at bounding box center [564, 312] width 183 height 46
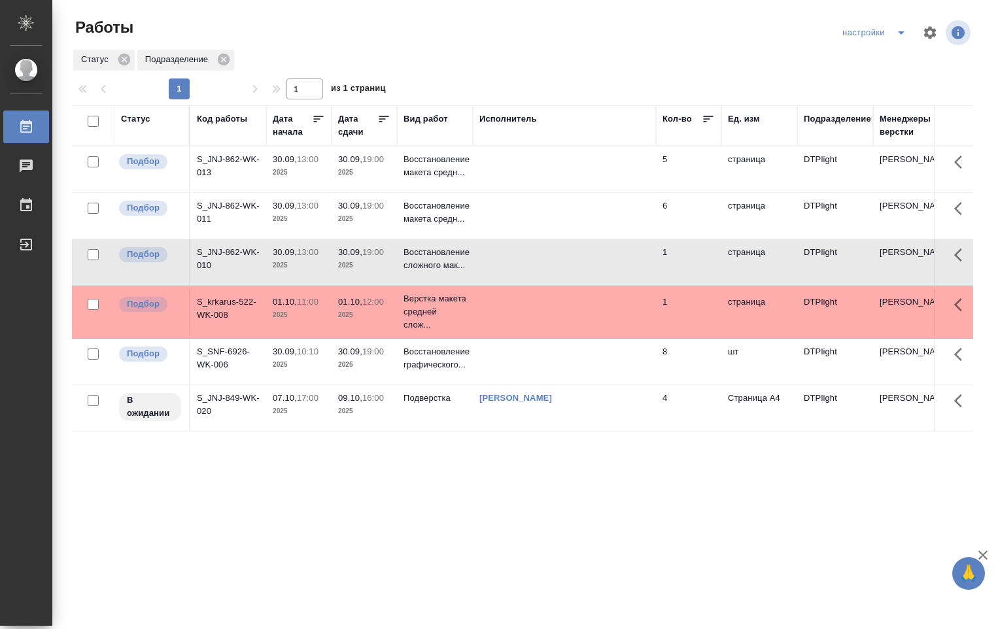
click at [507, 313] on td at bounding box center [564, 312] width 183 height 46
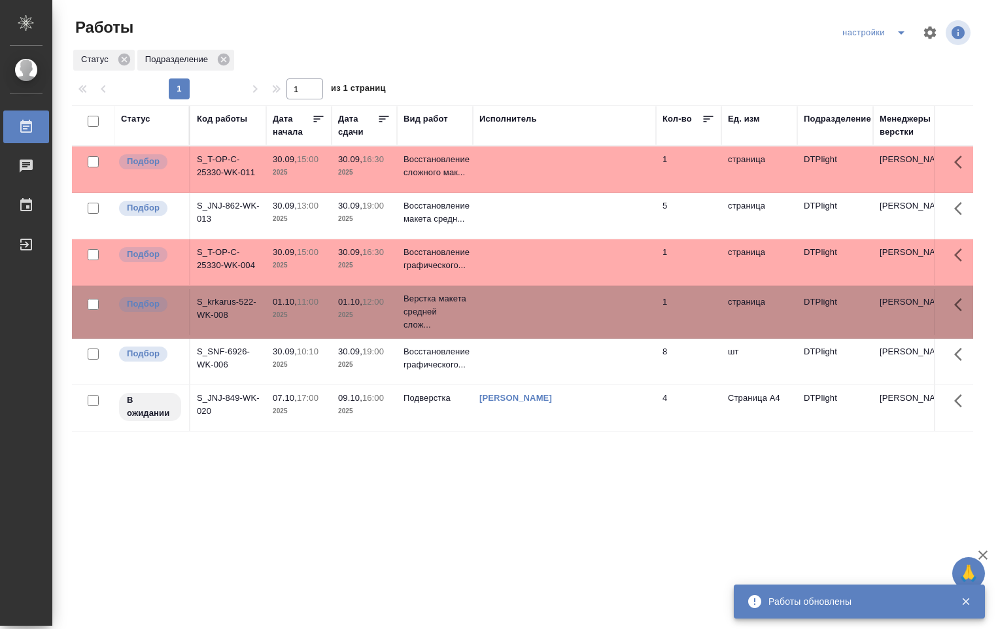
click at [493, 171] on td at bounding box center [564, 169] width 183 height 46
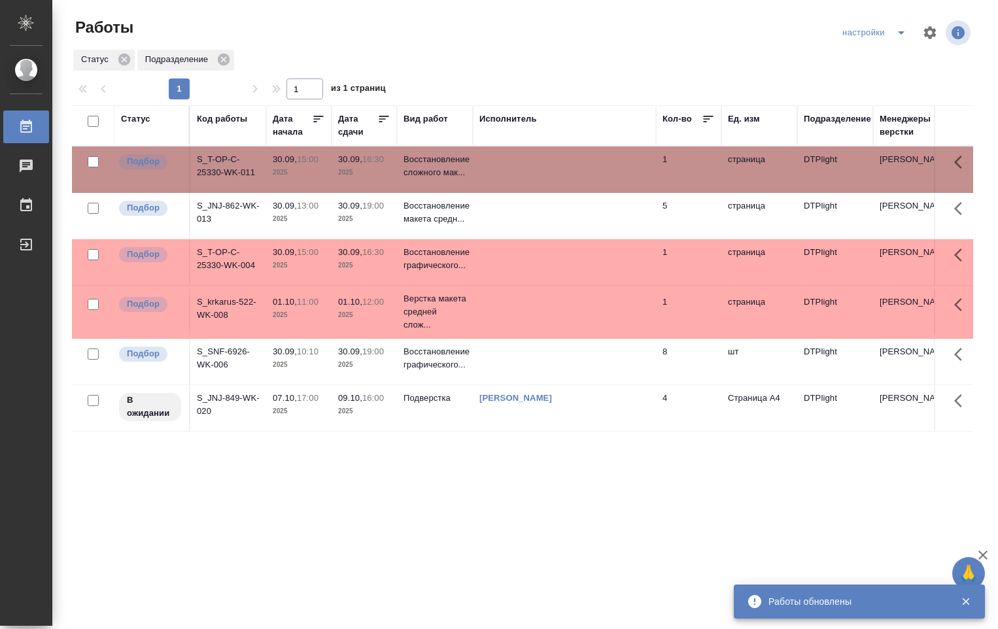
click at [493, 171] on td at bounding box center [564, 169] width 183 height 46
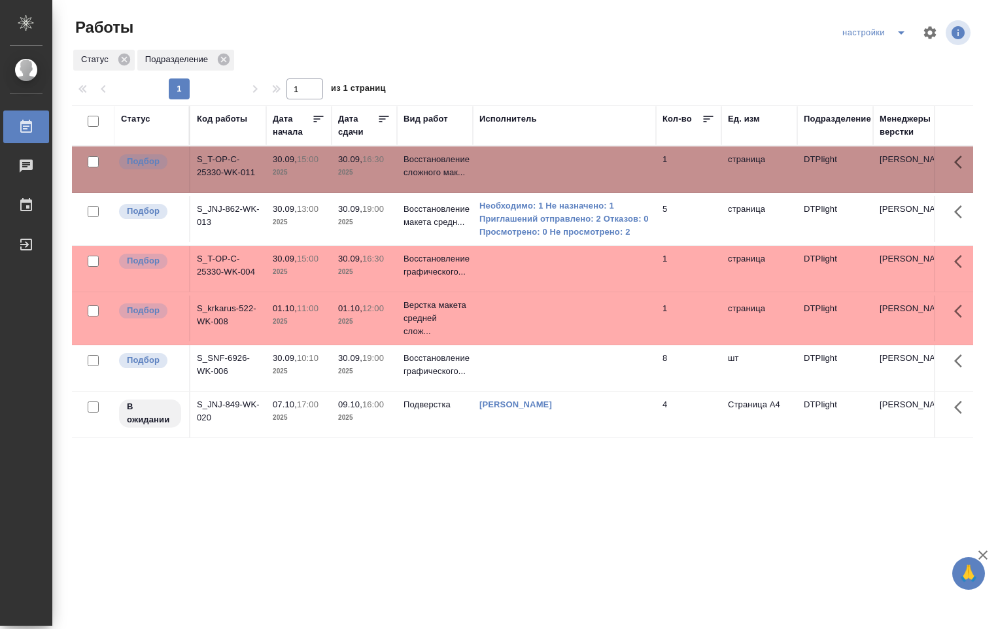
click at [484, 277] on td at bounding box center [564, 269] width 183 height 46
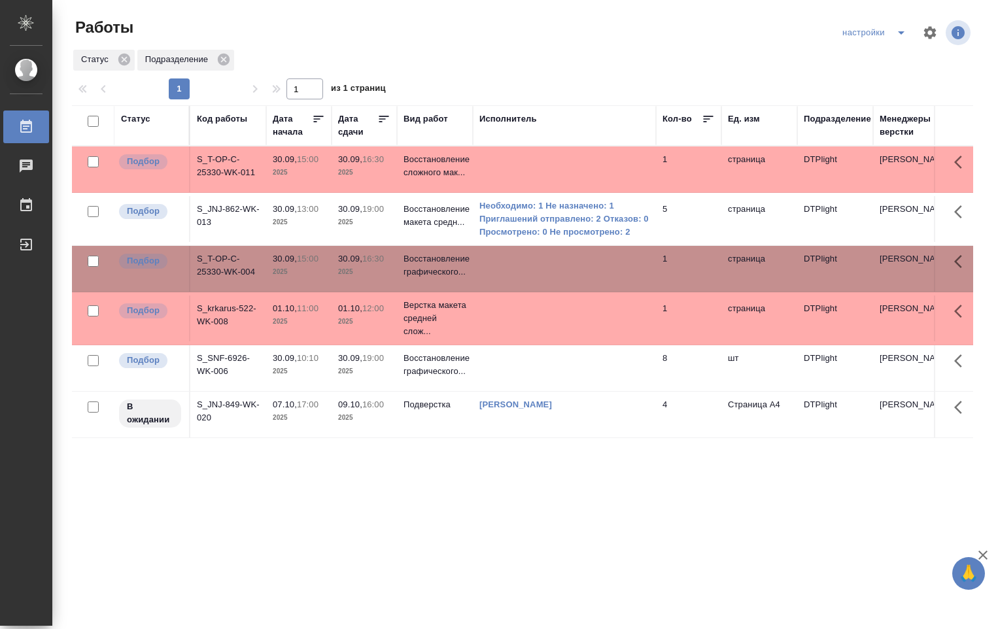
click at [487, 277] on td at bounding box center [564, 269] width 183 height 46
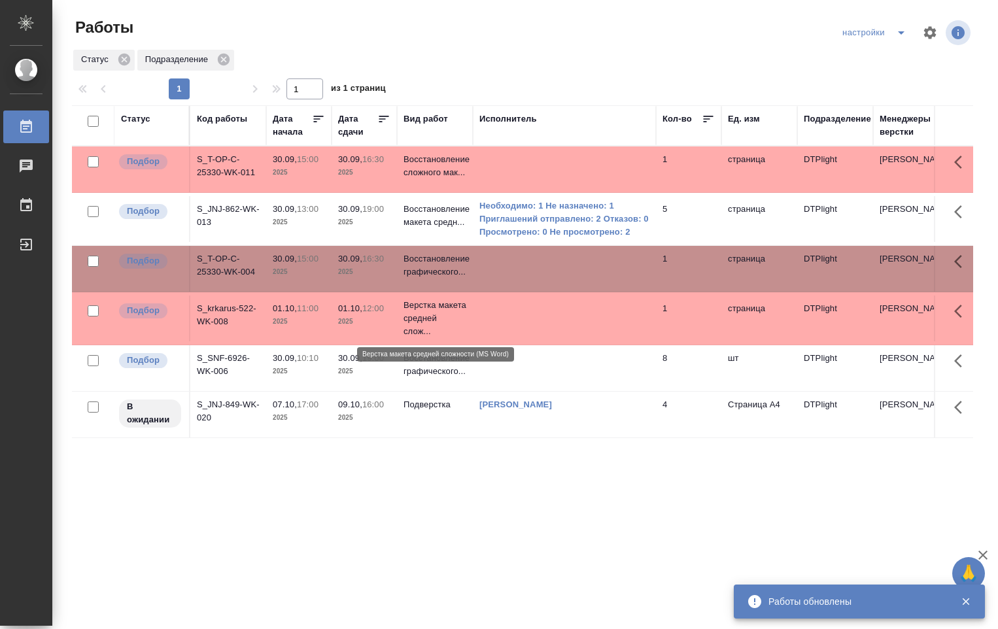
click at [461, 315] on p "Верстка макета средней слож..." at bounding box center [434, 318] width 63 height 39
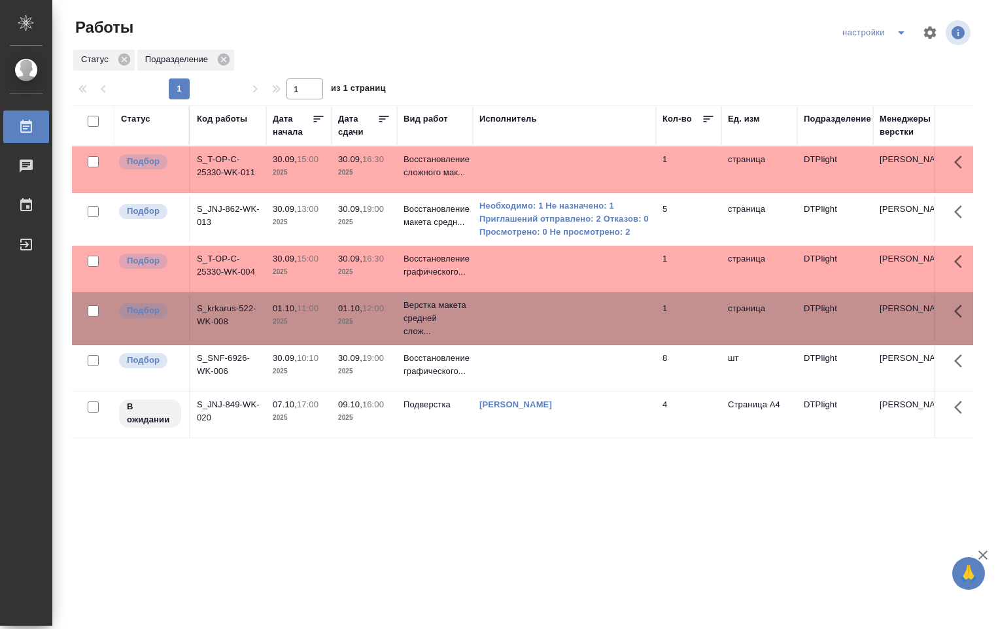
click at [520, 324] on td at bounding box center [564, 319] width 183 height 46
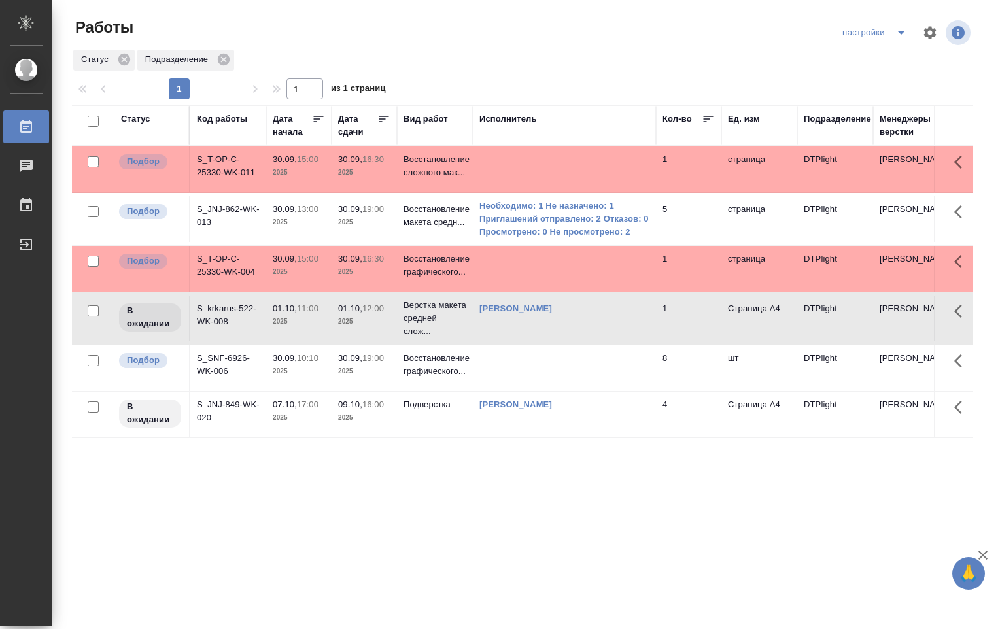
click at [535, 163] on td at bounding box center [564, 169] width 183 height 46
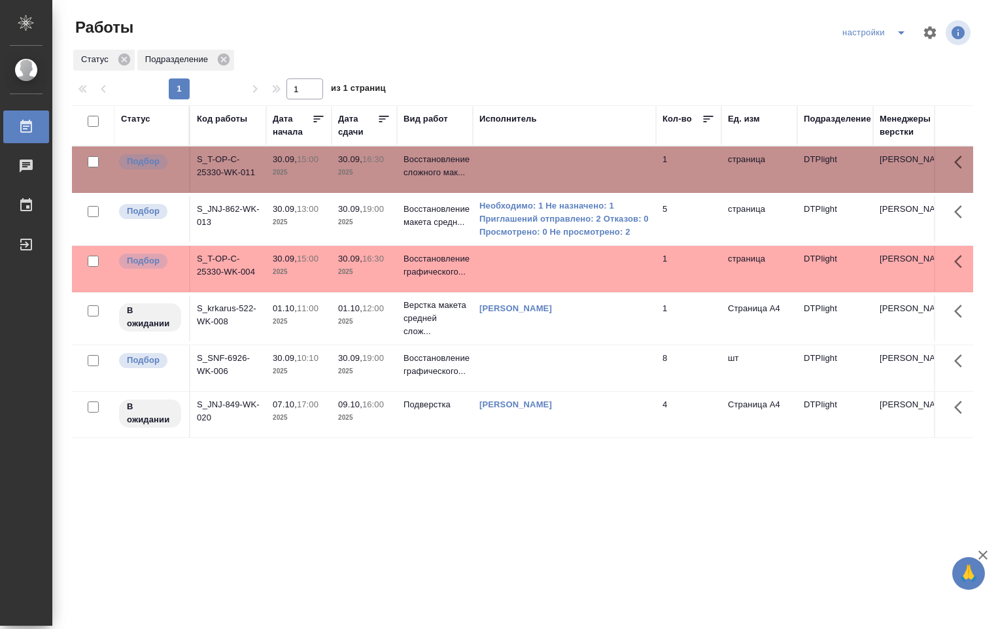
click at [535, 163] on td at bounding box center [564, 169] width 183 height 46
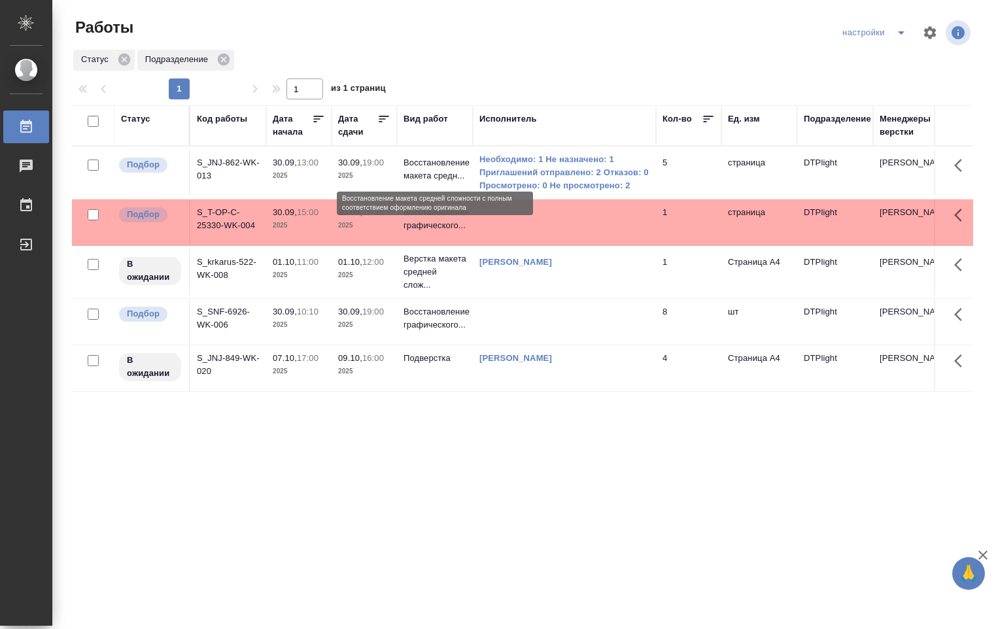
click at [443, 160] on p "Восстановление макета средн..." at bounding box center [434, 169] width 63 height 26
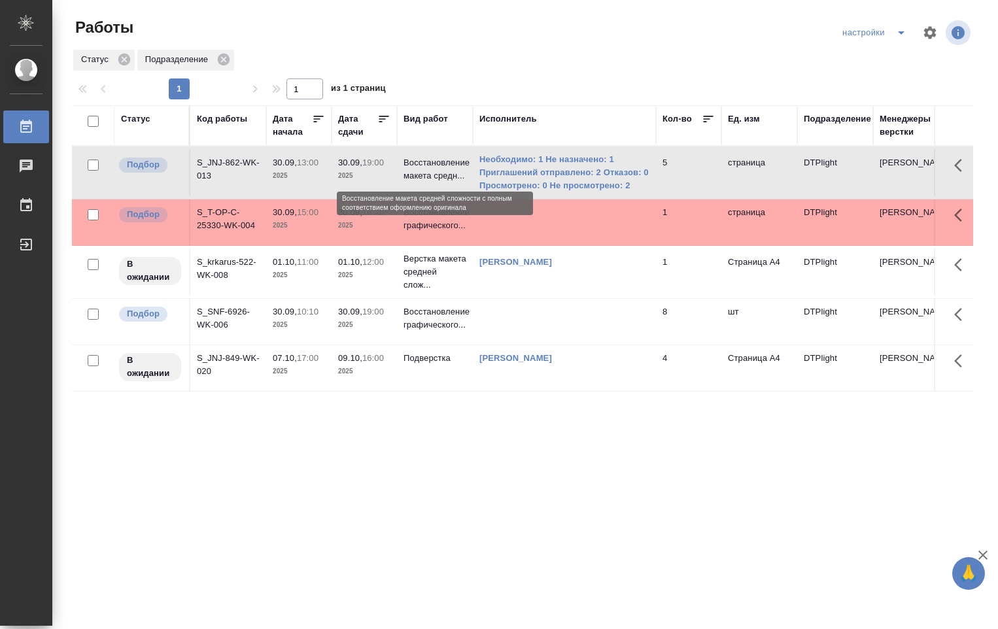
click at [443, 160] on p "Восстановление макета средн..." at bounding box center [434, 169] width 63 height 26
click at [585, 226] on td at bounding box center [564, 222] width 183 height 46
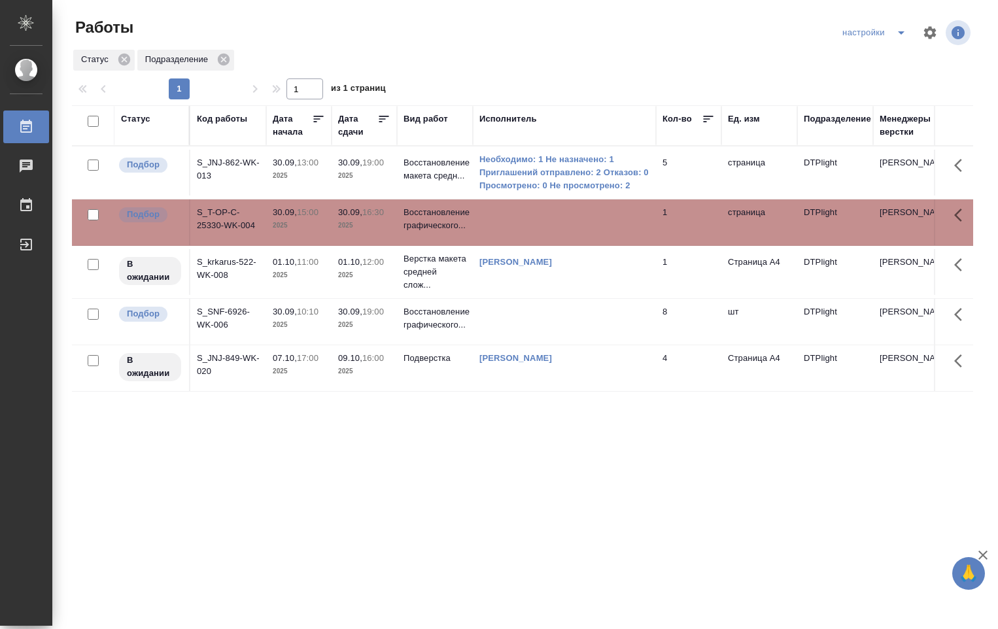
click at [585, 226] on td at bounding box center [564, 222] width 183 height 46
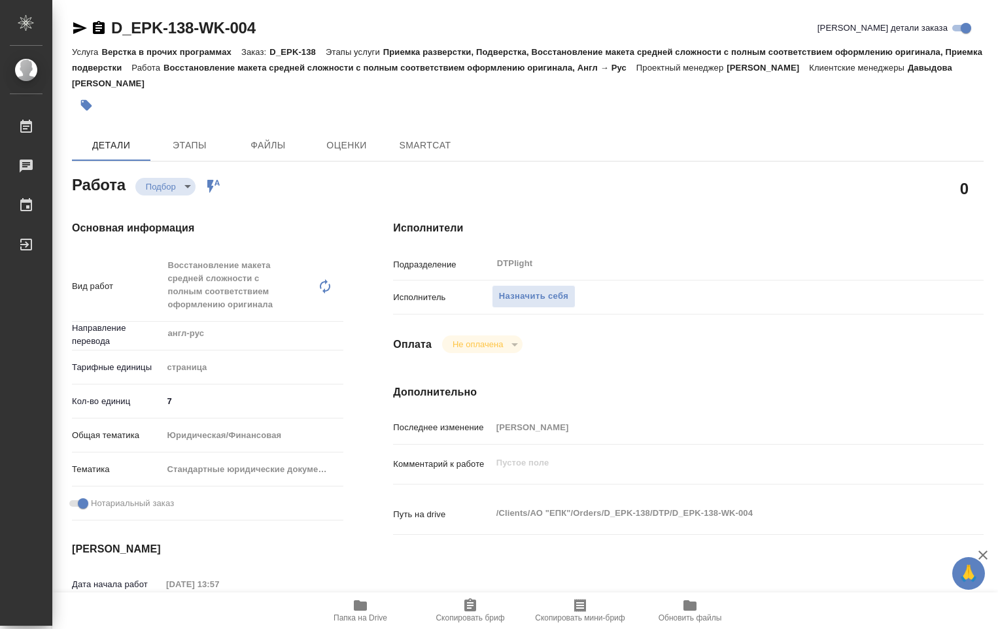
type textarea "x"
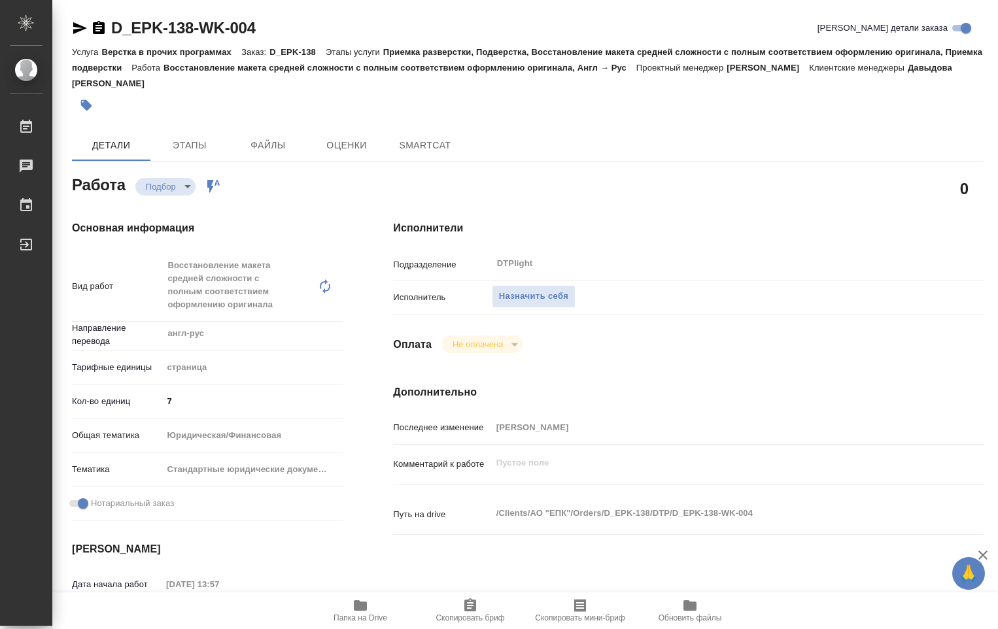
type textarea "x"
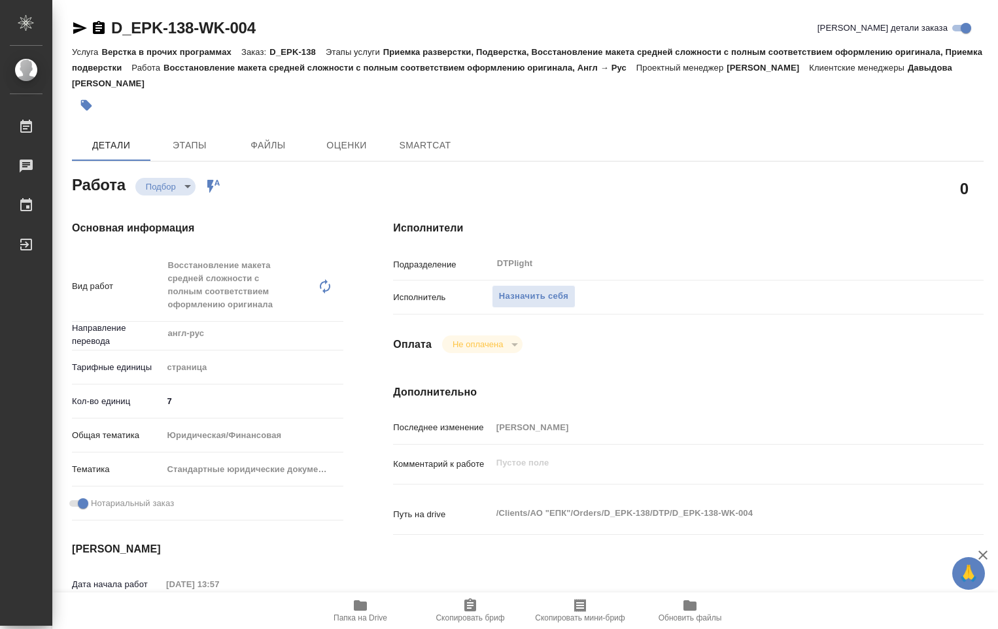
type textarea "x"
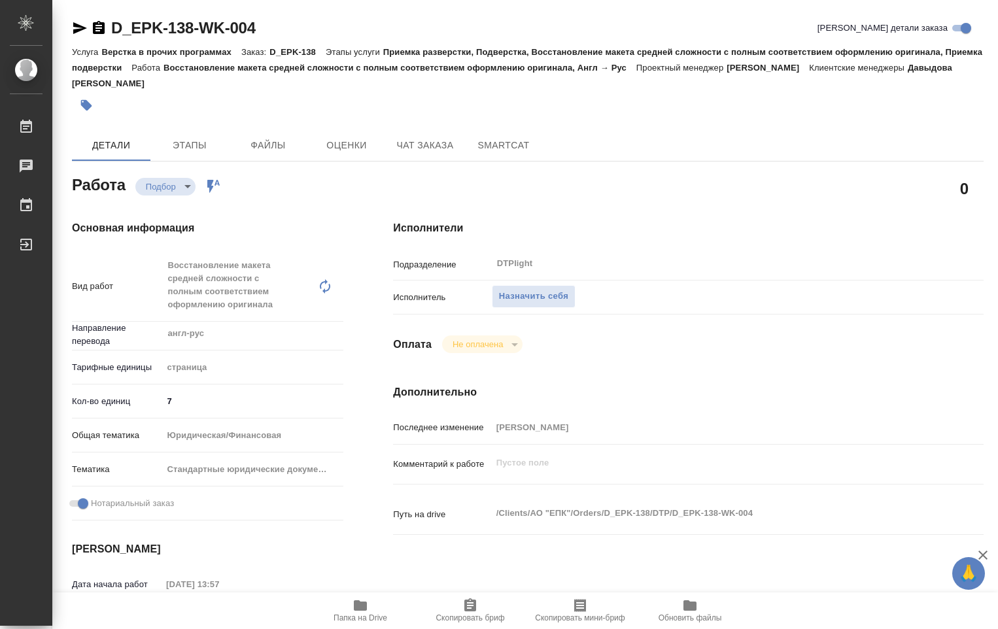
type textarea "x"
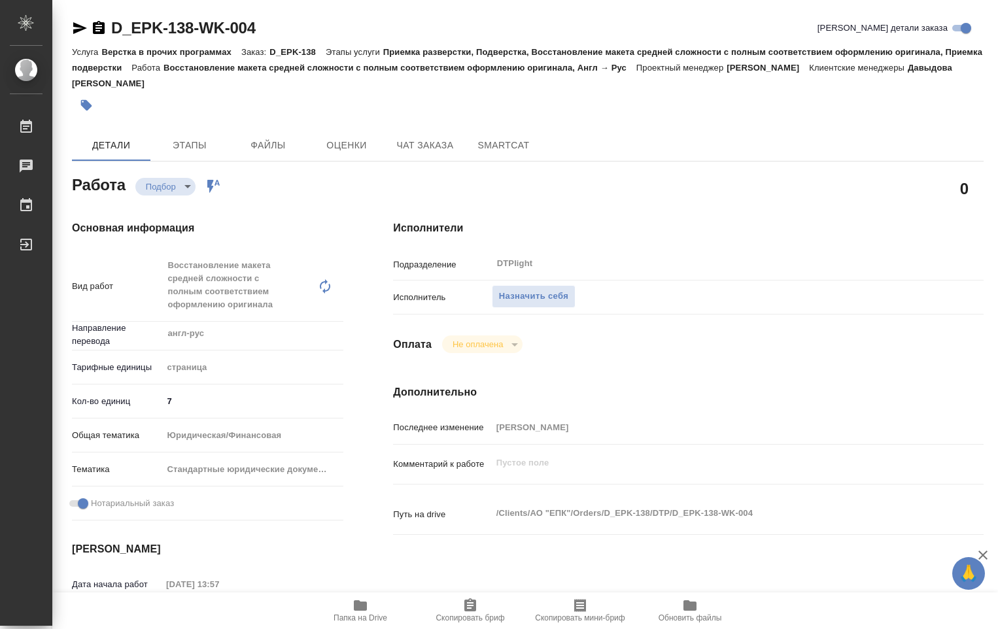
scroll to position [262, 0]
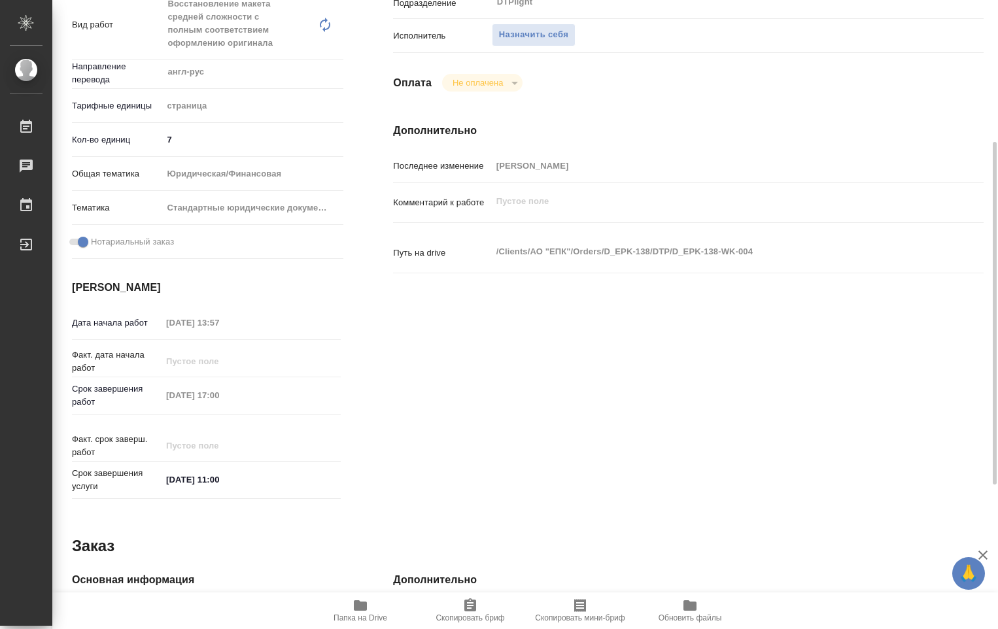
type textarea "x"
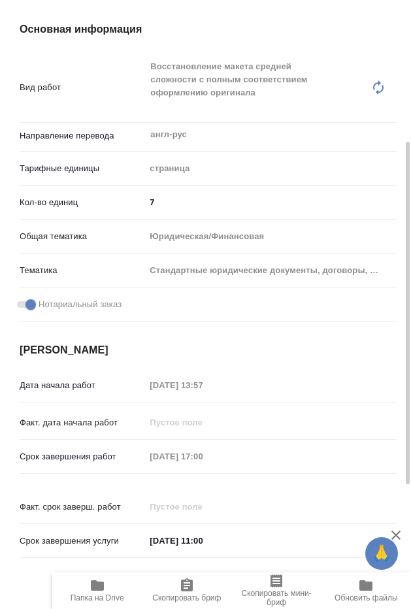
type textarea "x"
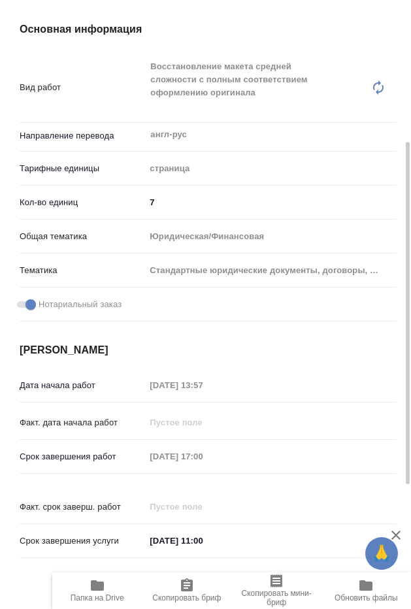
type textarea "x"
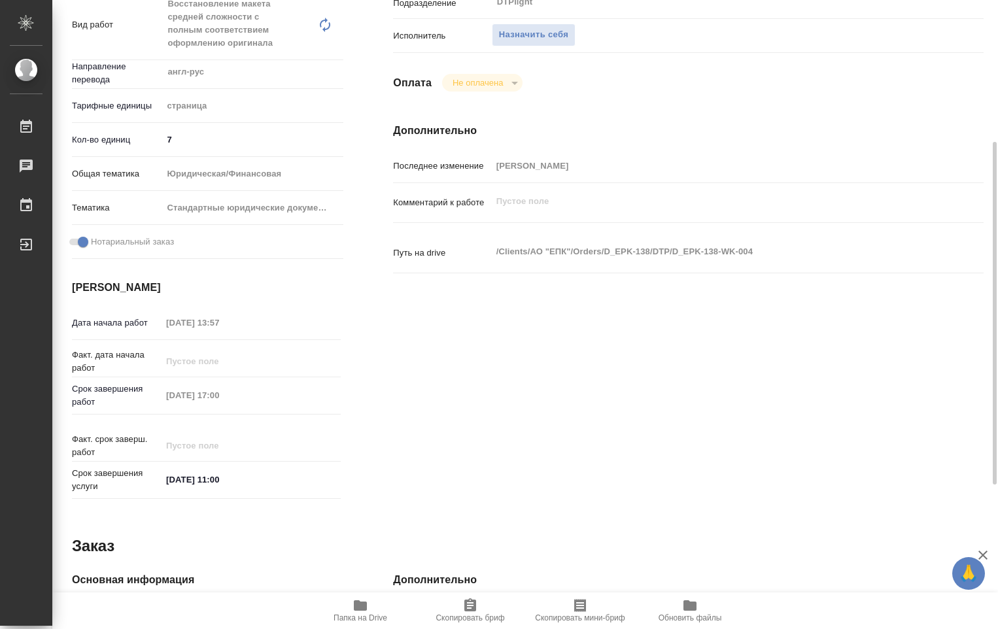
type textarea "x"
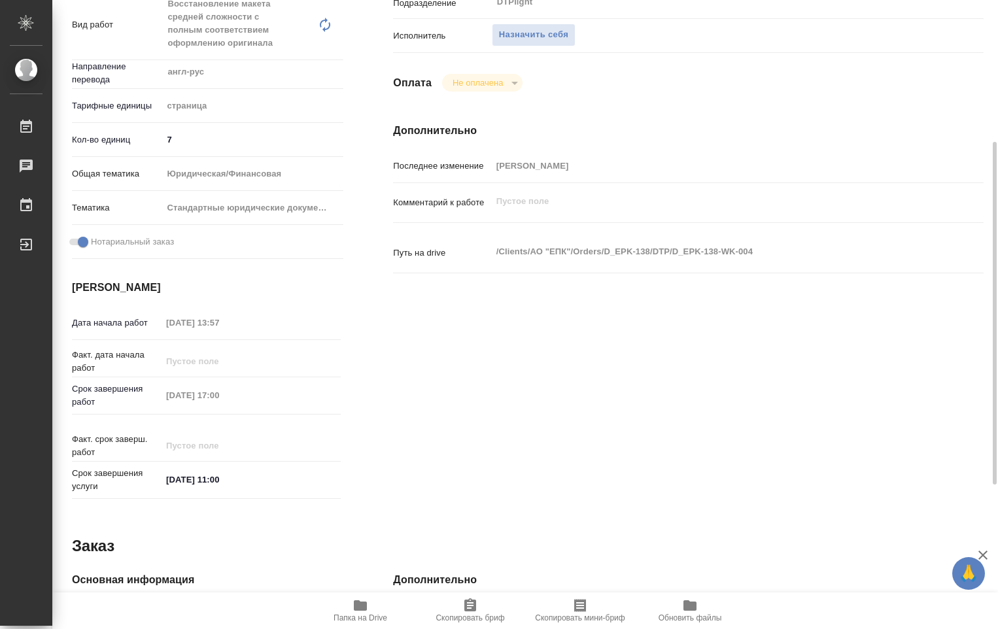
click at [356, 615] on span "Папка на Drive" at bounding box center [360, 617] width 54 height 9
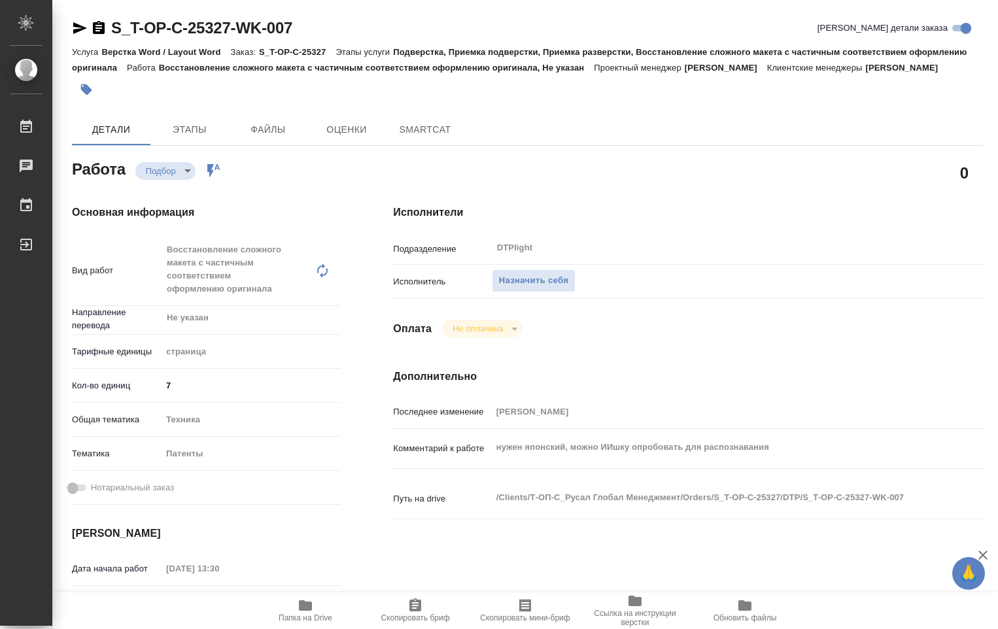
type textarea "x"
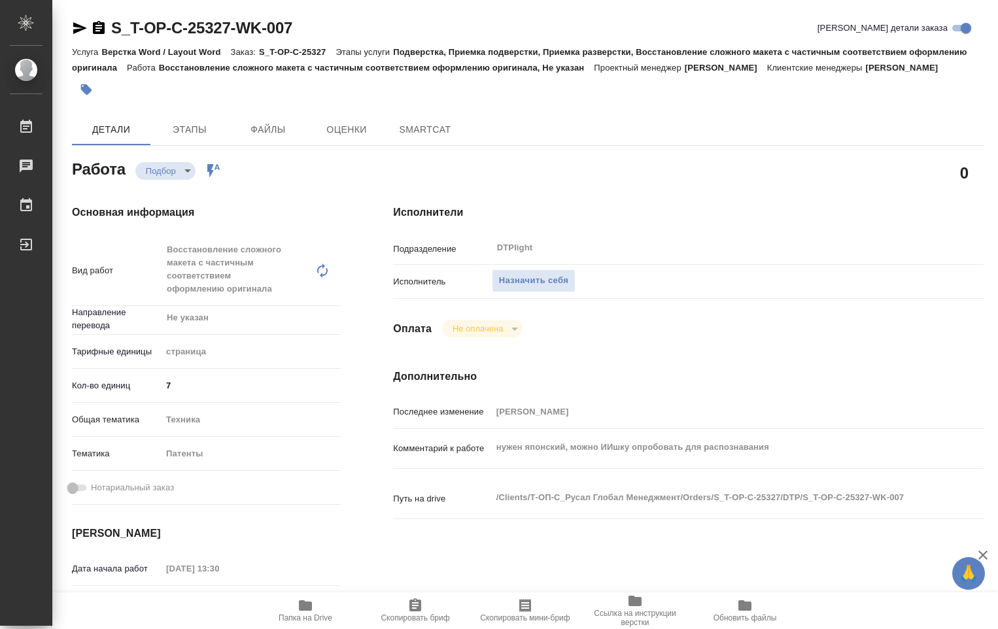
type textarea "x"
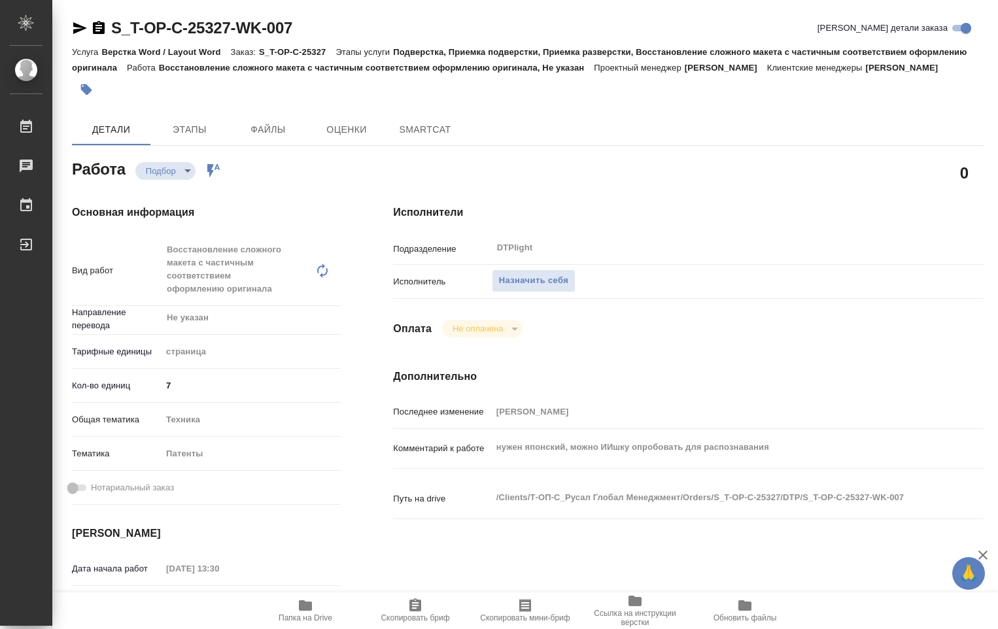
type textarea "x"
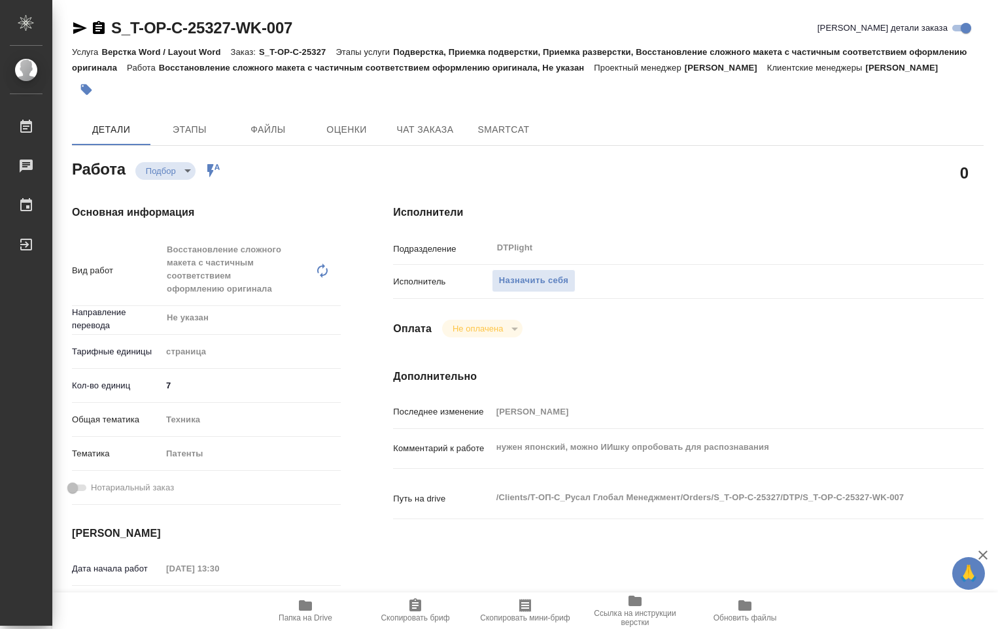
click at [309, 611] on icon "button" at bounding box center [305, 605] width 13 height 10
type textarea "x"
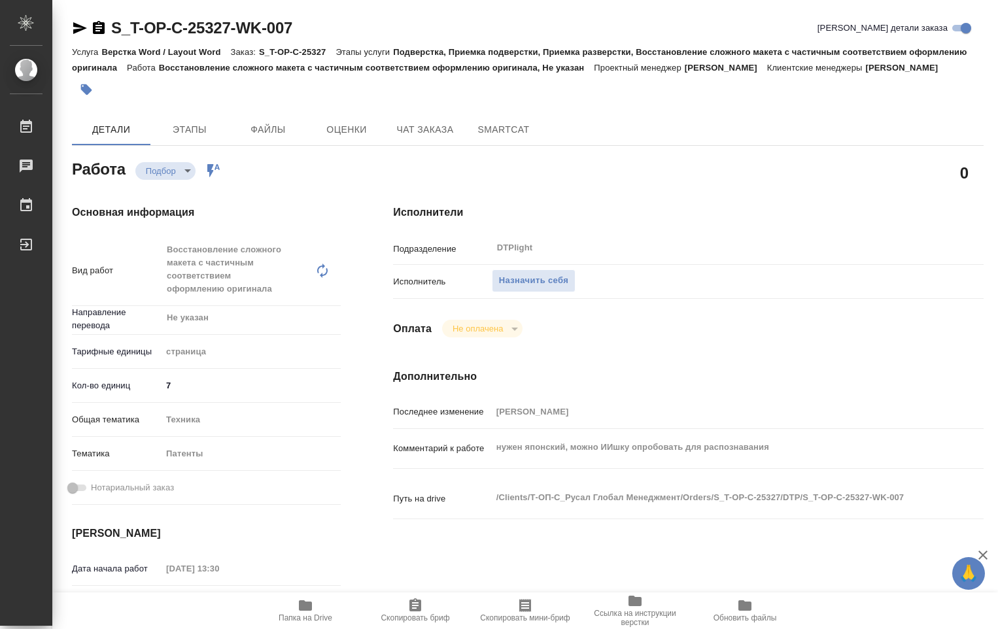
type textarea "x"
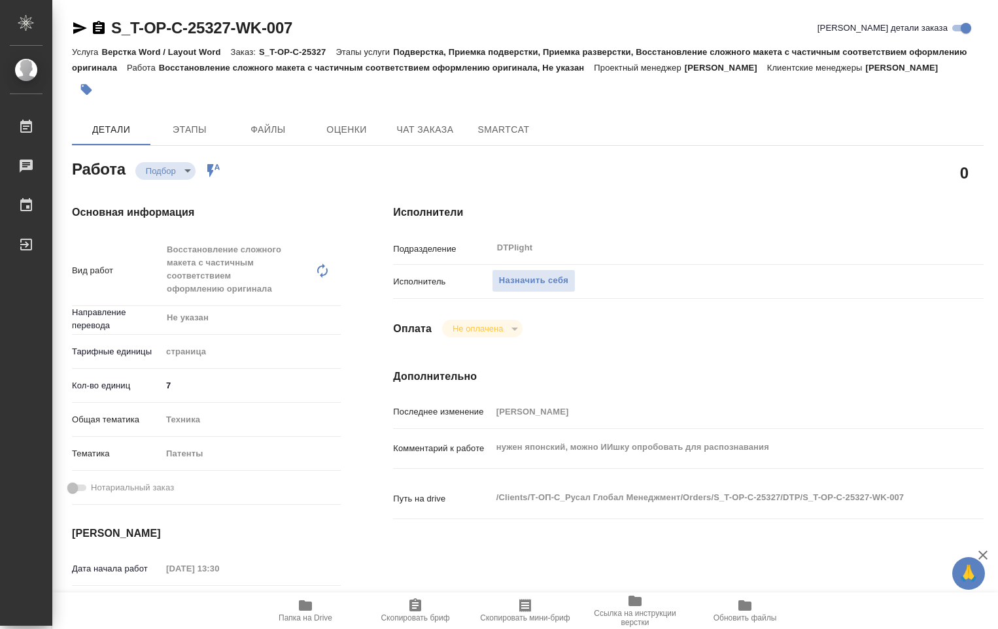
type textarea "x"
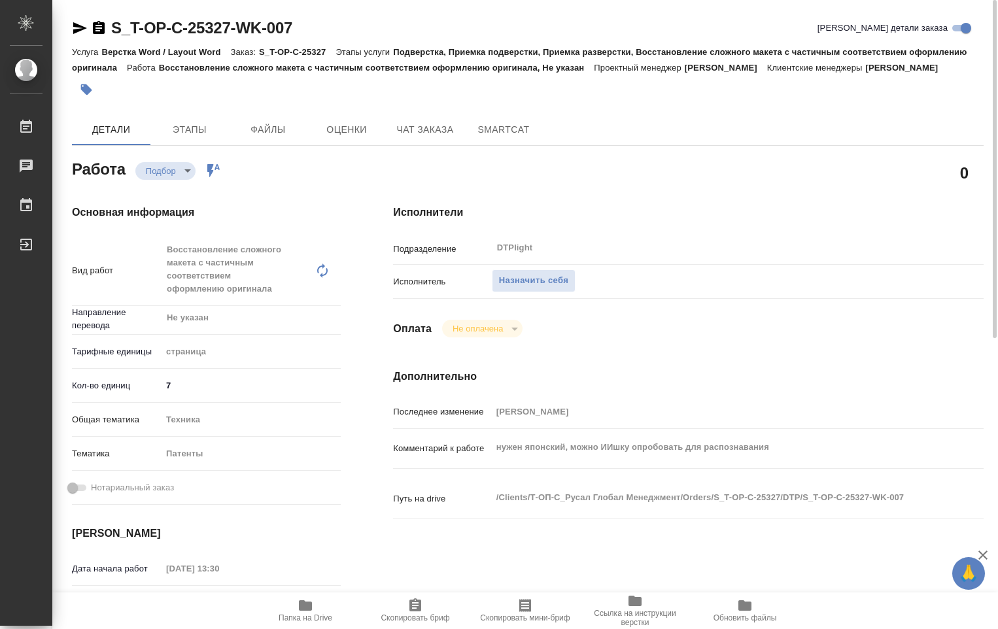
type textarea "x"
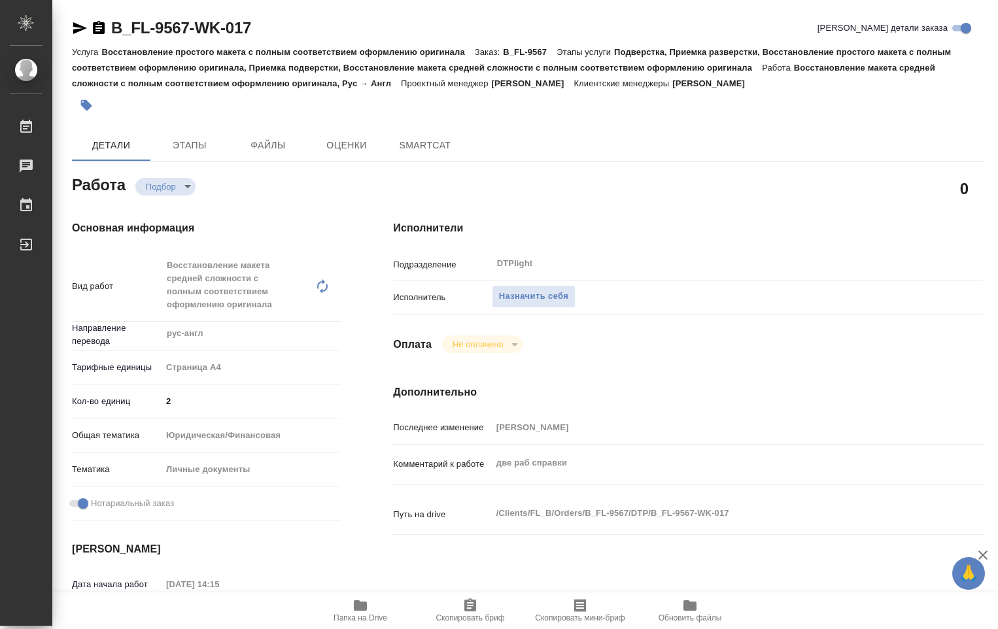
type textarea "x"
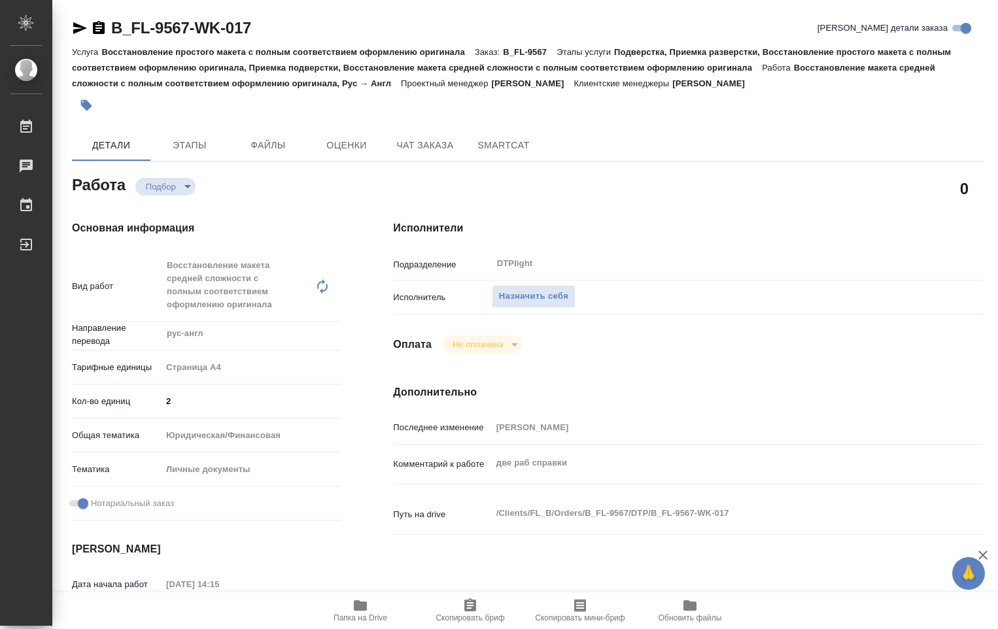
click at [363, 622] on button "Папка на Drive" at bounding box center [360, 610] width 110 height 37
type textarea "x"
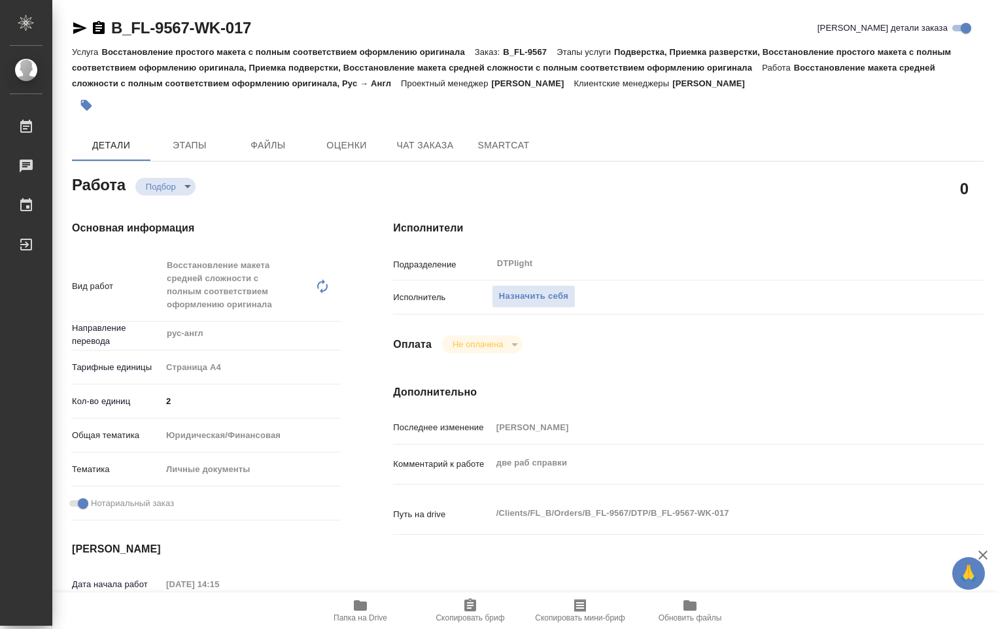
type textarea "x"
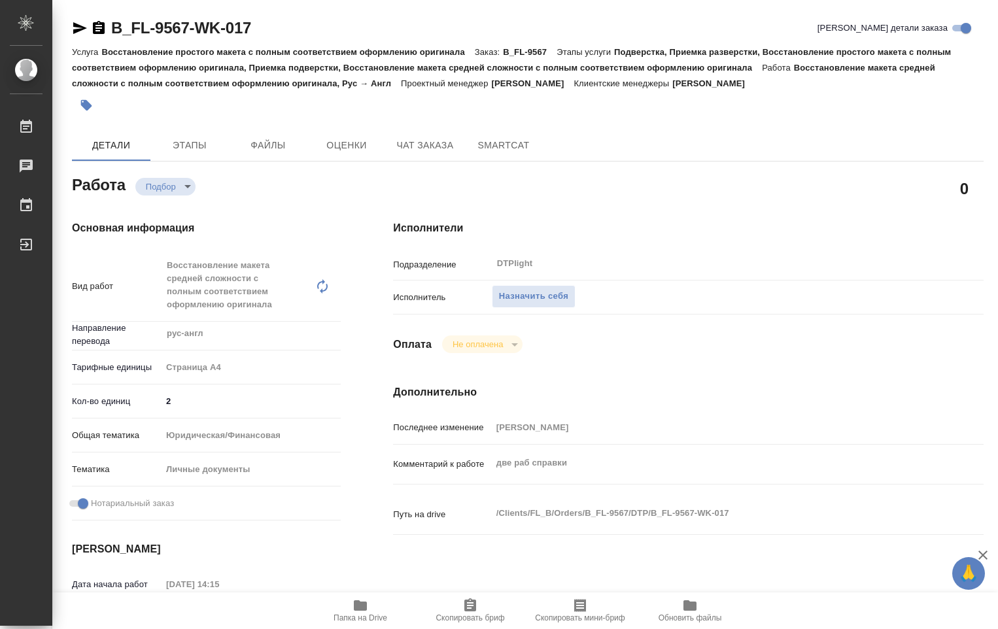
type textarea "x"
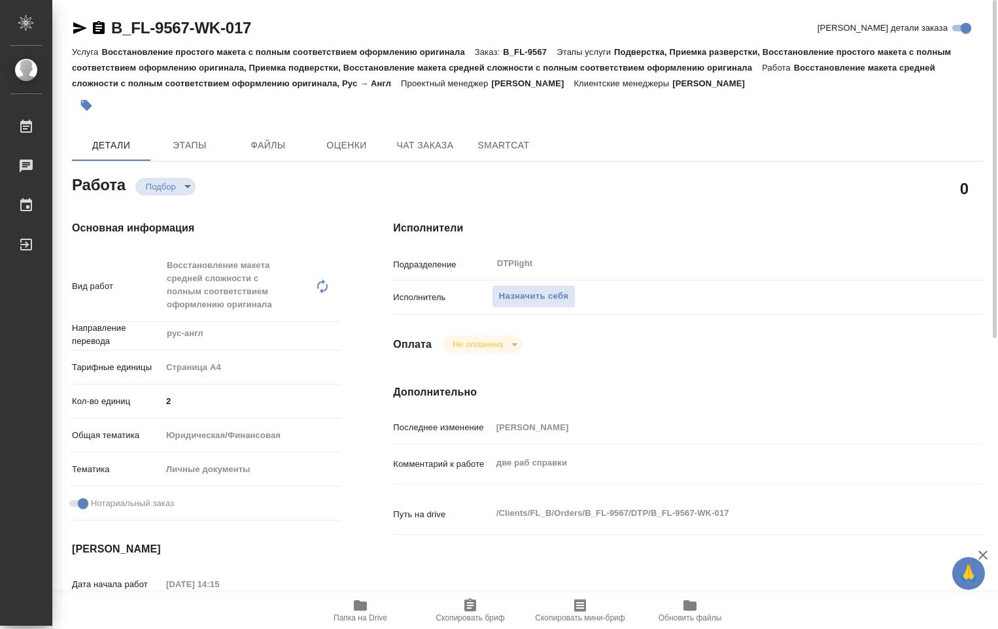
type textarea "x"
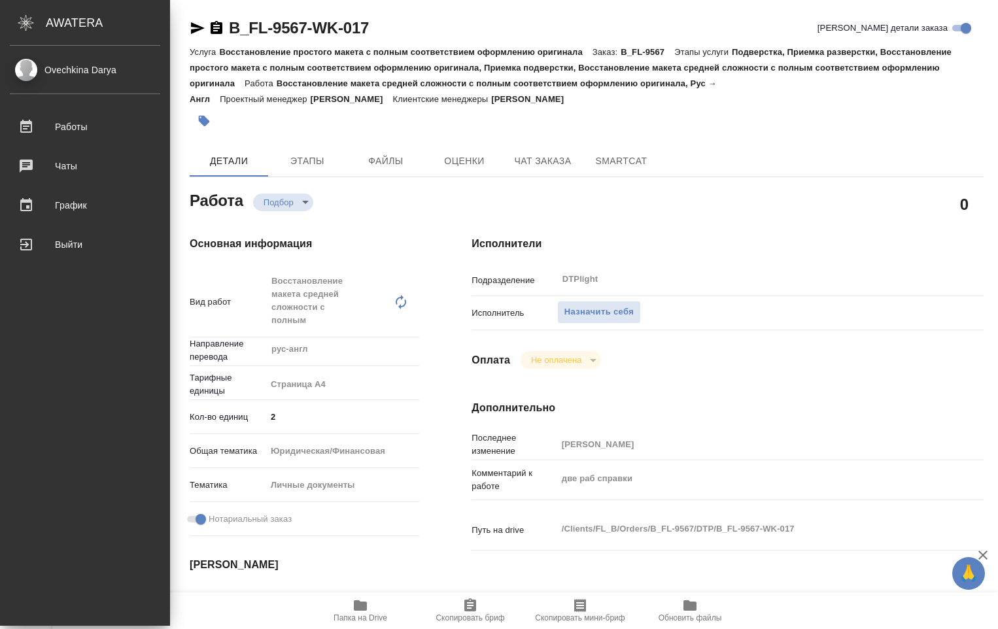
type textarea "x"
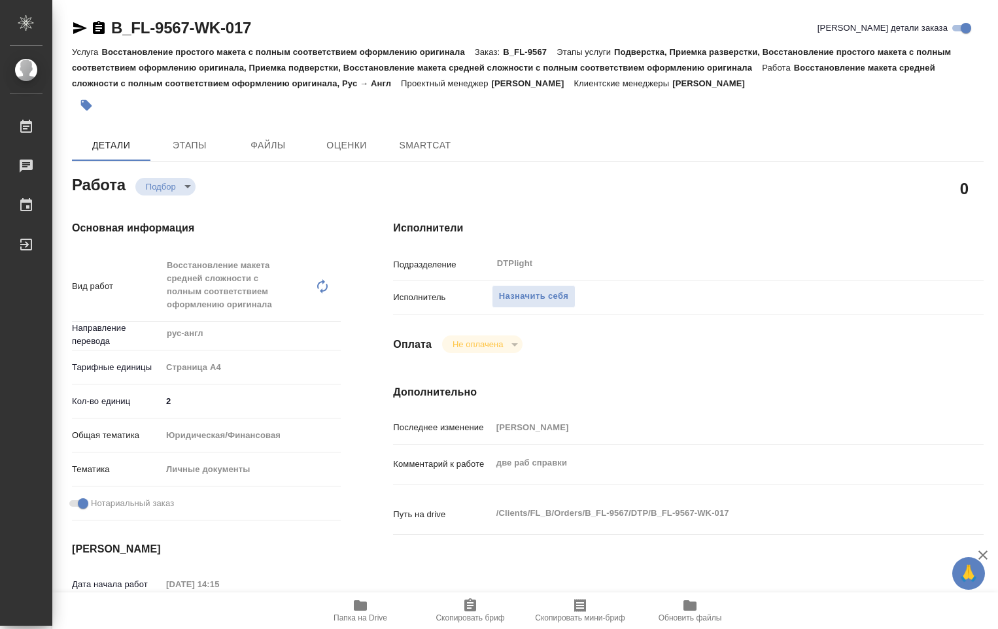
type textarea "x"
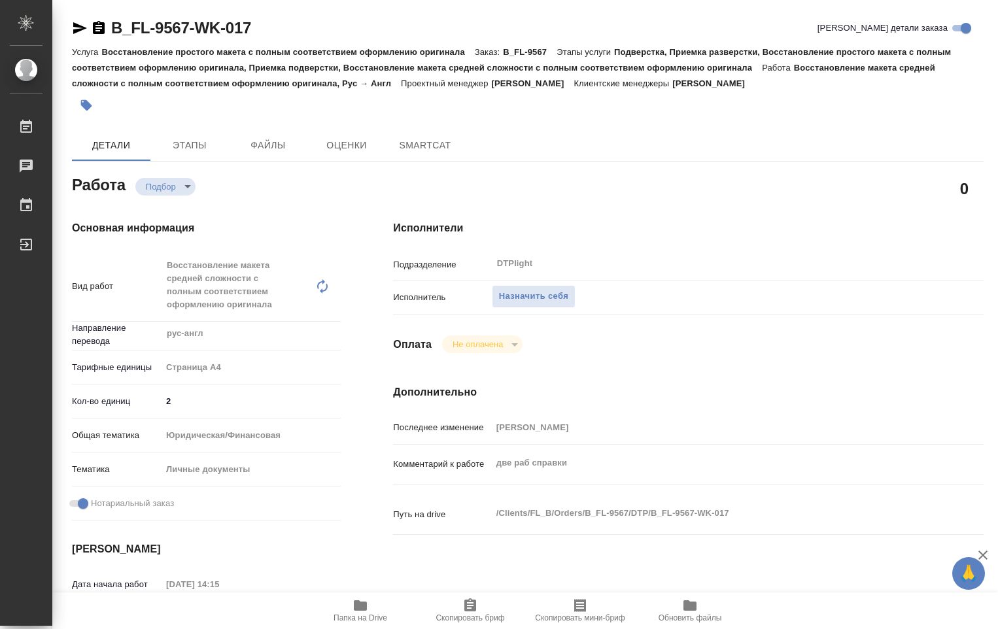
type textarea "x"
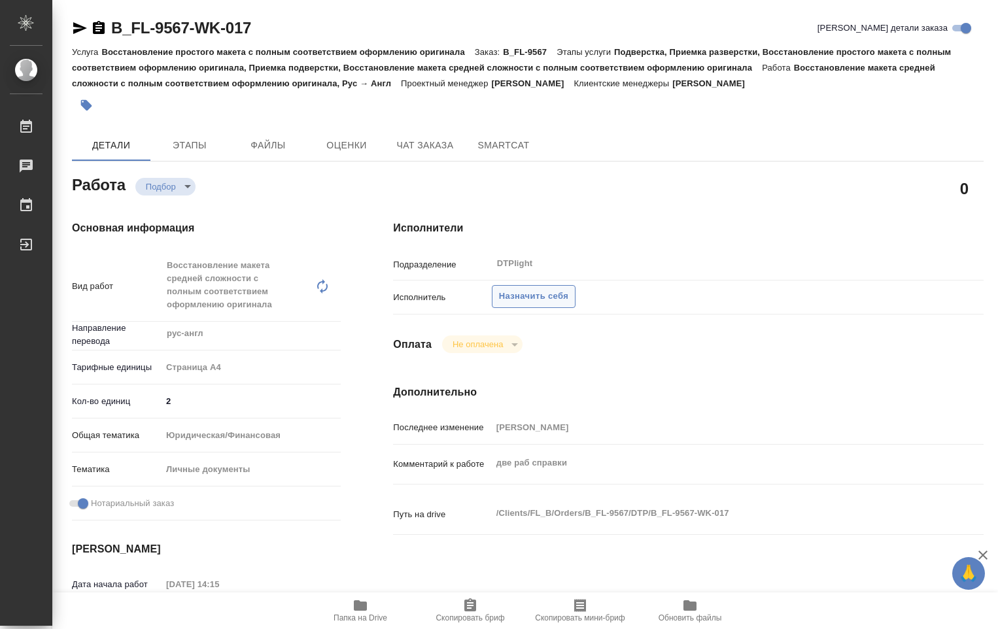
click at [563, 298] on span "Назначить себя" at bounding box center [533, 296] width 69 height 15
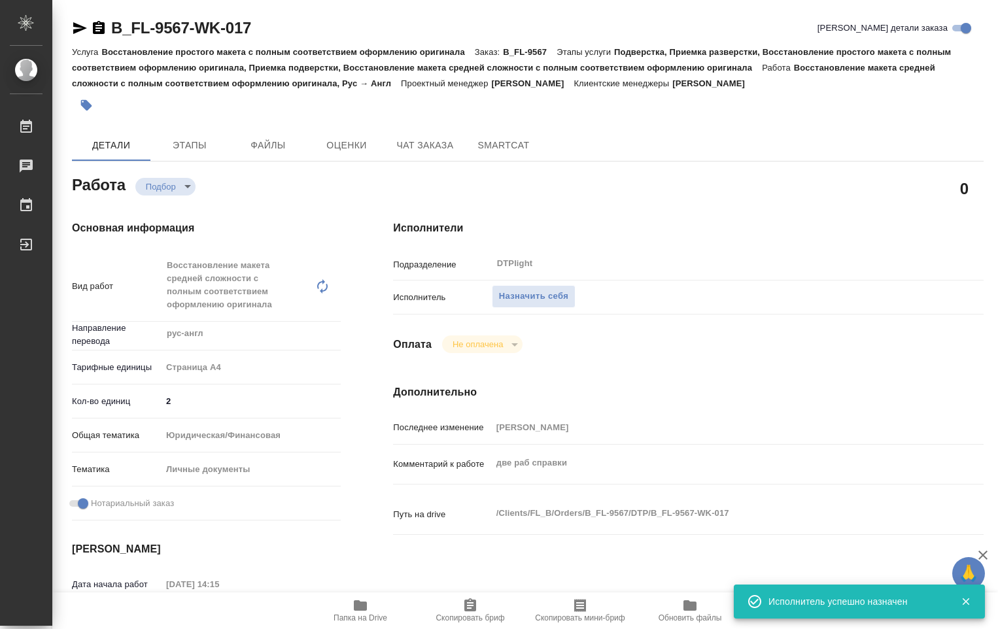
type textarea "x"
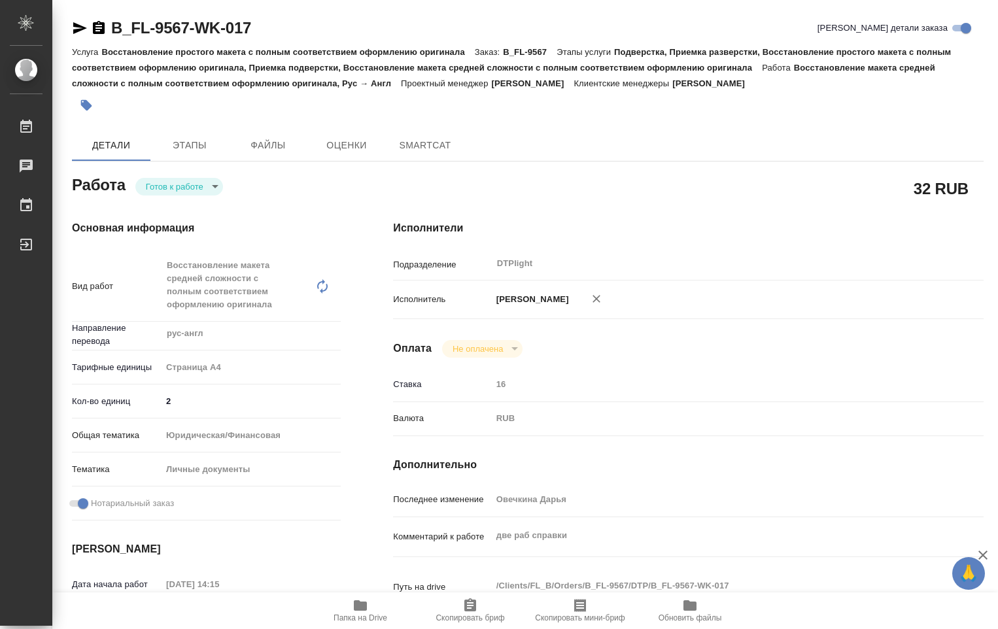
type textarea "x"
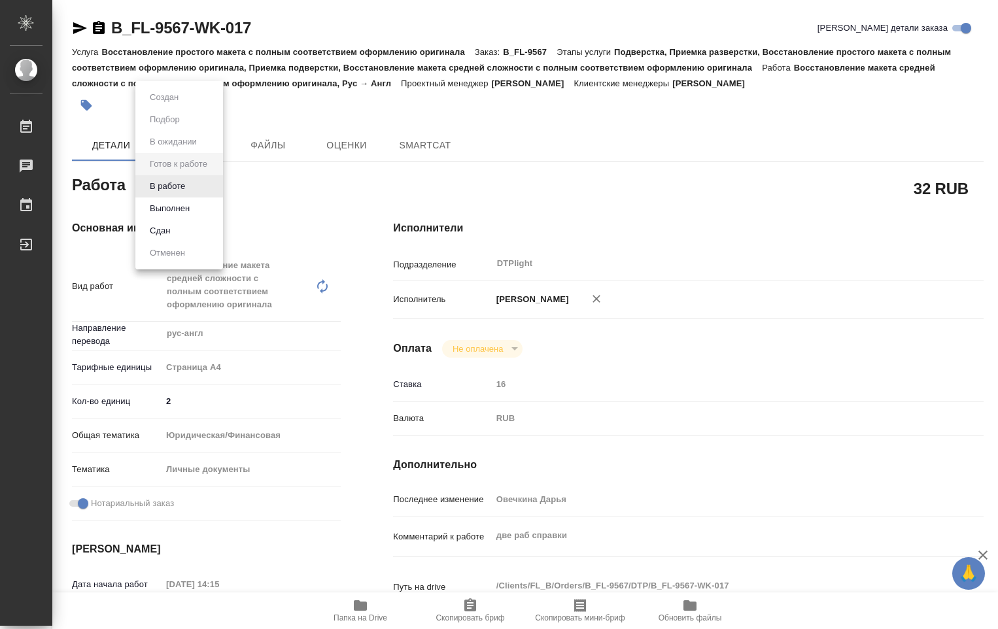
type textarea "x"
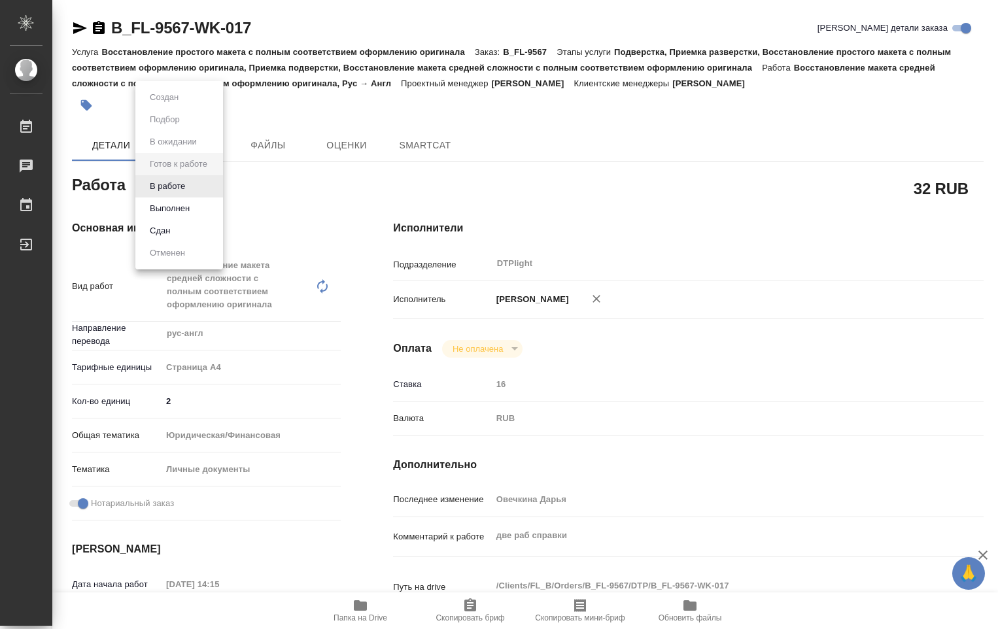
click at [214, 188] on body "🙏 .cls-1 fill:#fff; AWATERA Ovechkina Darya Работы Чаты График Выйти B_FL-9567-…" at bounding box center [499, 314] width 998 height 629
type textarea "x"
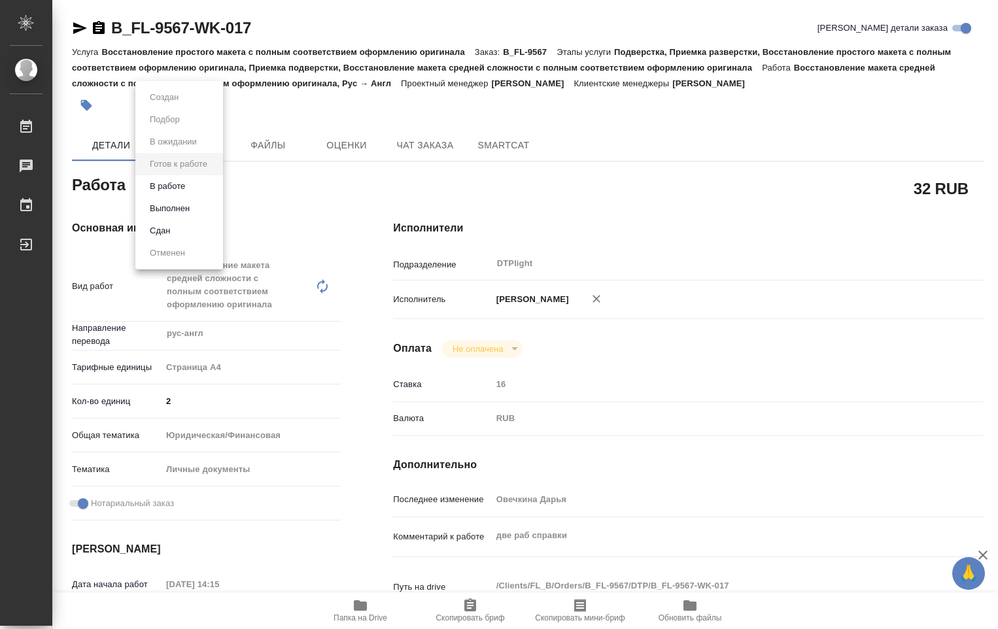
type textarea "x"
click at [190, 184] on li "В работе" at bounding box center [179, 186] width 88 height 22
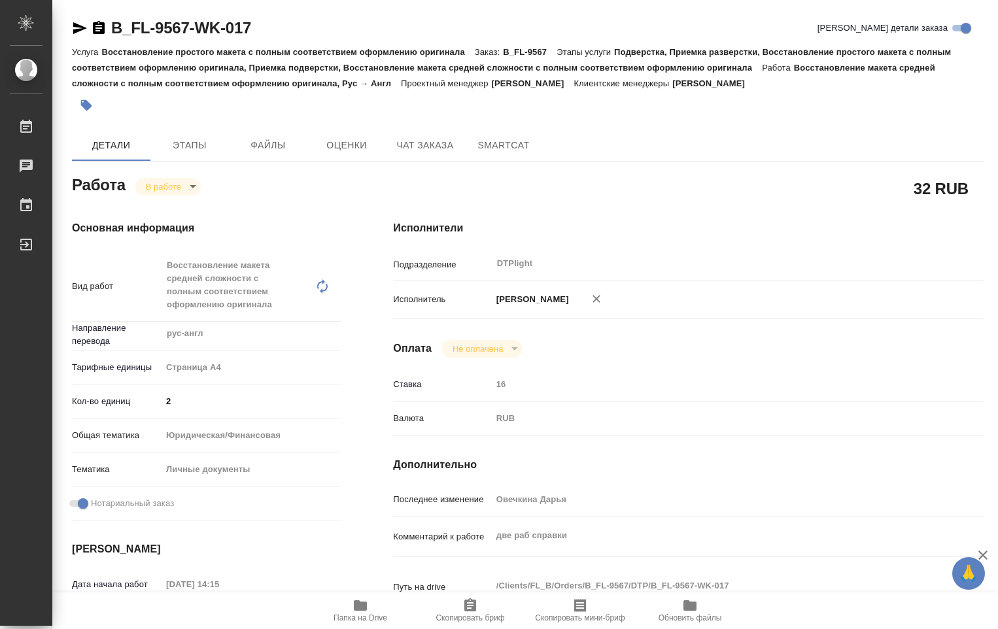
type textarea "x"
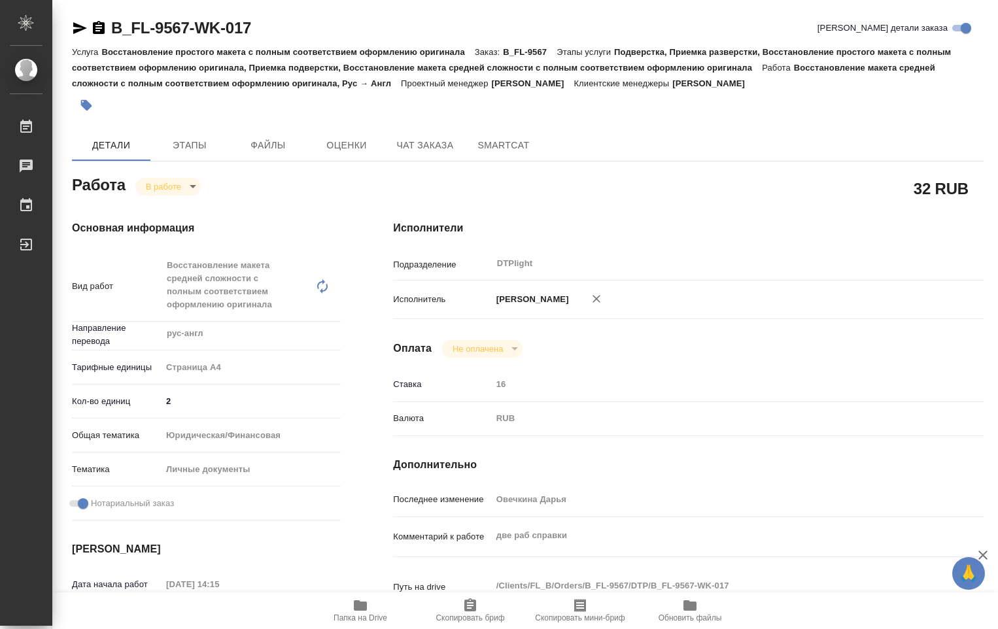
type textarea "x"
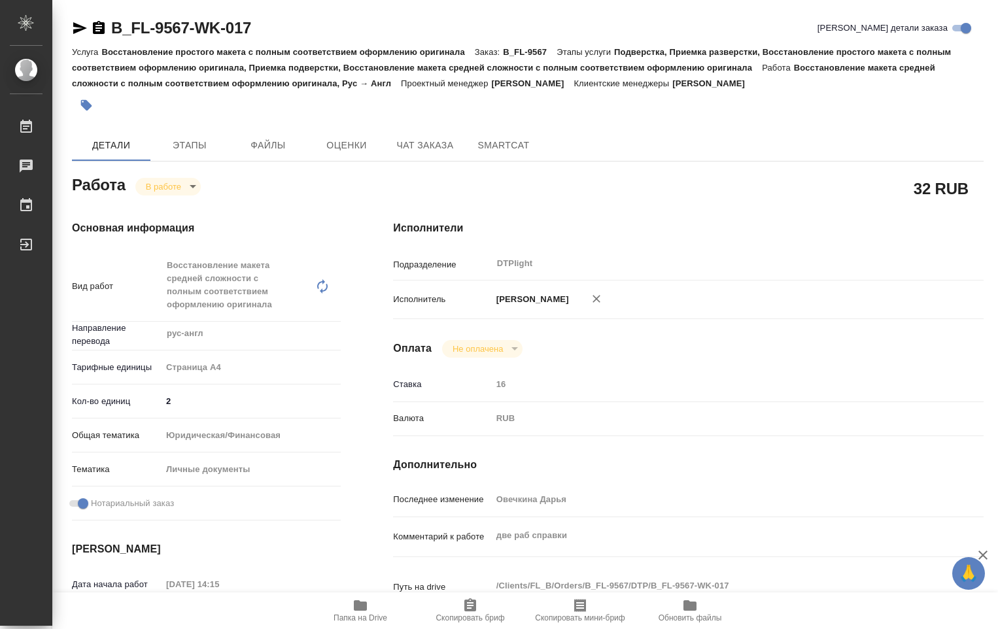
type textarea "x"
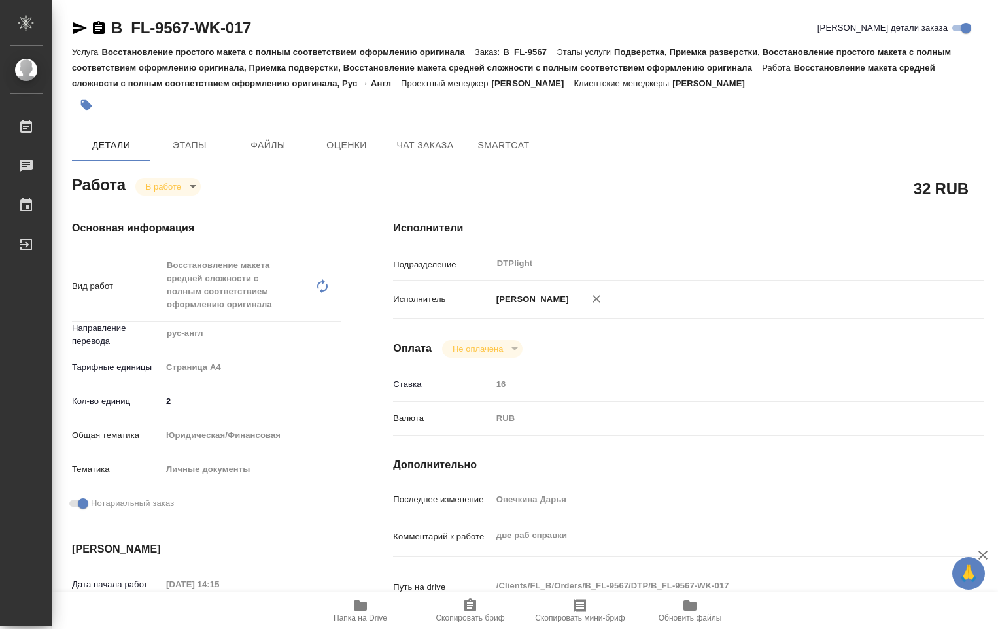
type textarea "x"
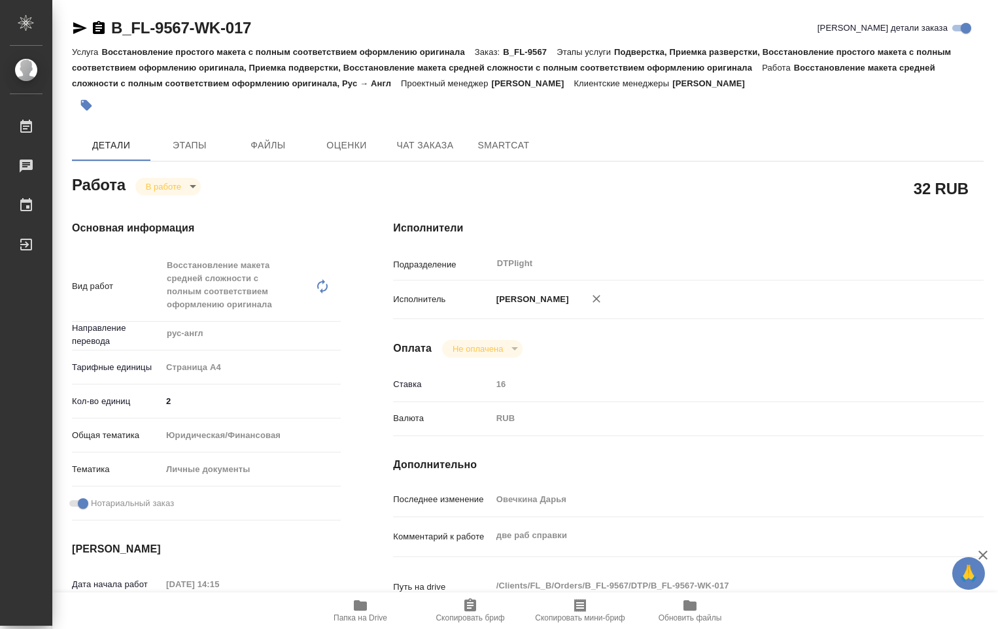
click at [367, 608] on icon "button" at bounding box center [360, 605] width 13 height 10
click at [191, 186] on body "🙏 .cls-1 fill:#fff; AWATERA Ovechkina Darya Работы 0 Чаты График Выйти B_FL-956…" at bounding box center [499, 314] width 998 height 629
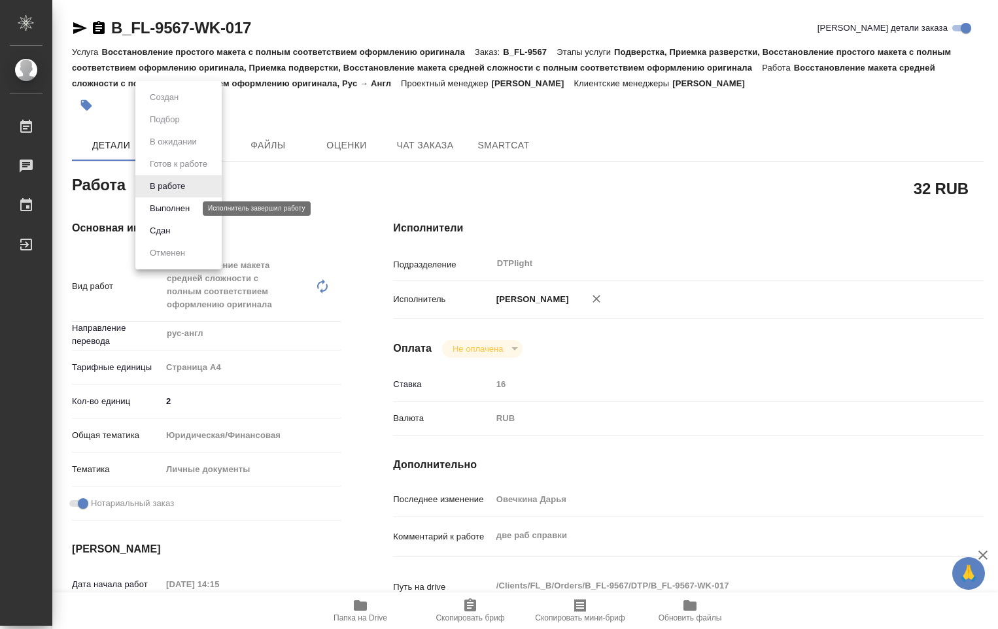
click at [188, 201] on button "Выполнен" at bounding box center [170, 208] width 48 height 14
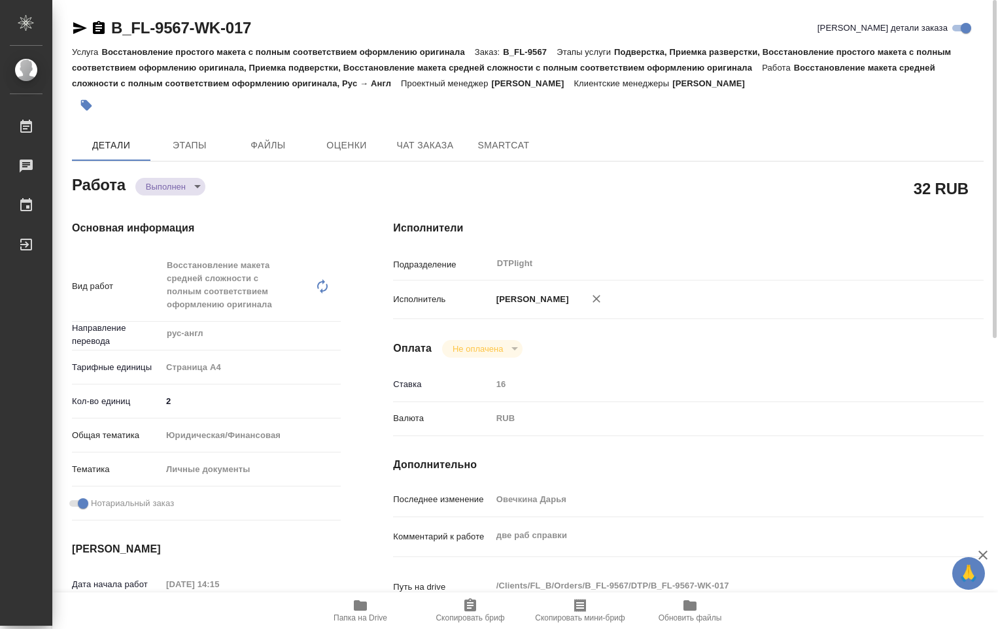
type textarea "x"
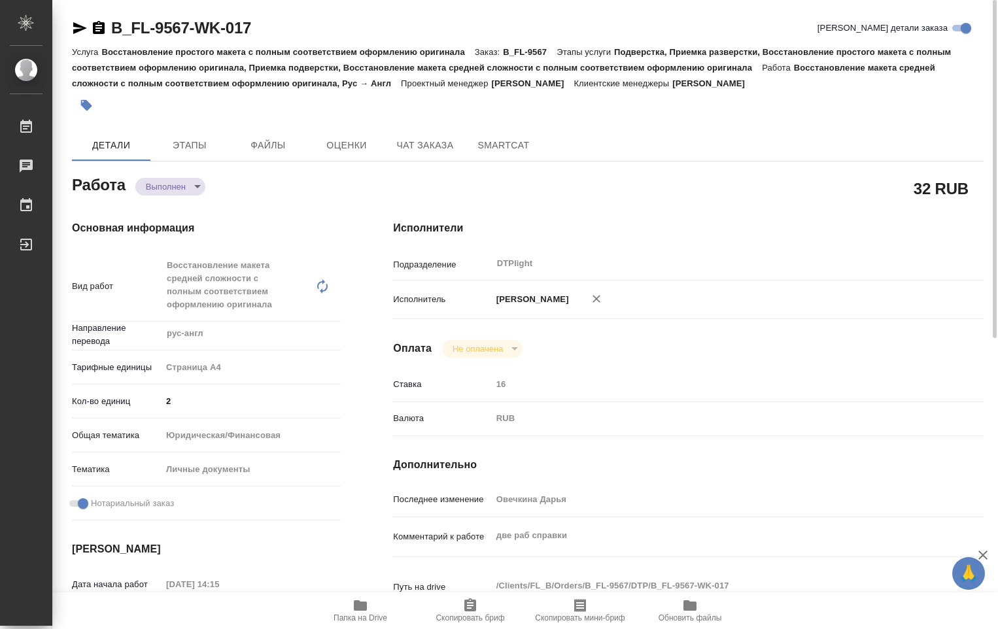
type textarea "x"
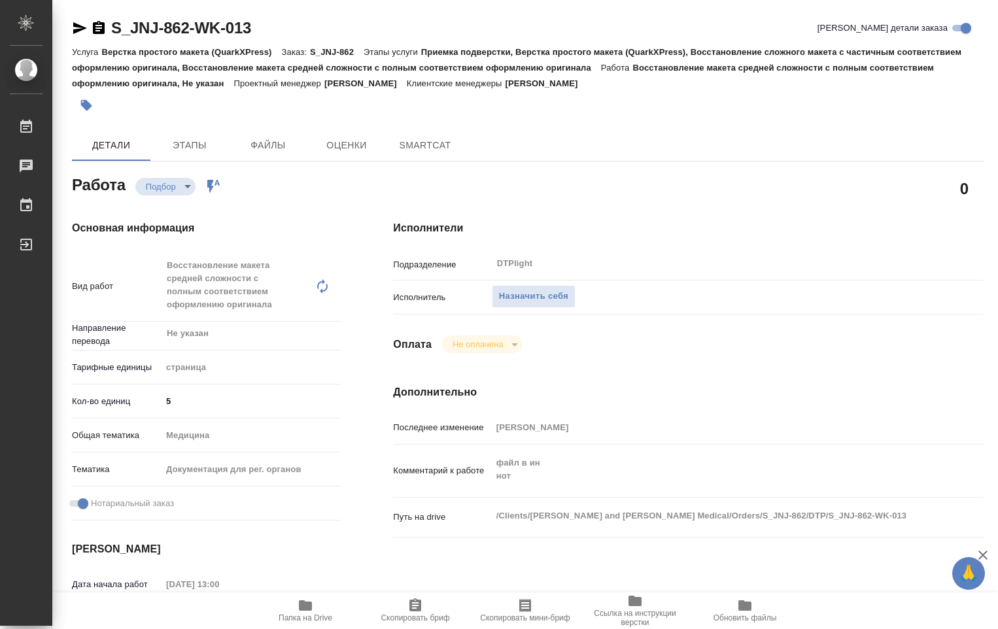
type textarea "x"
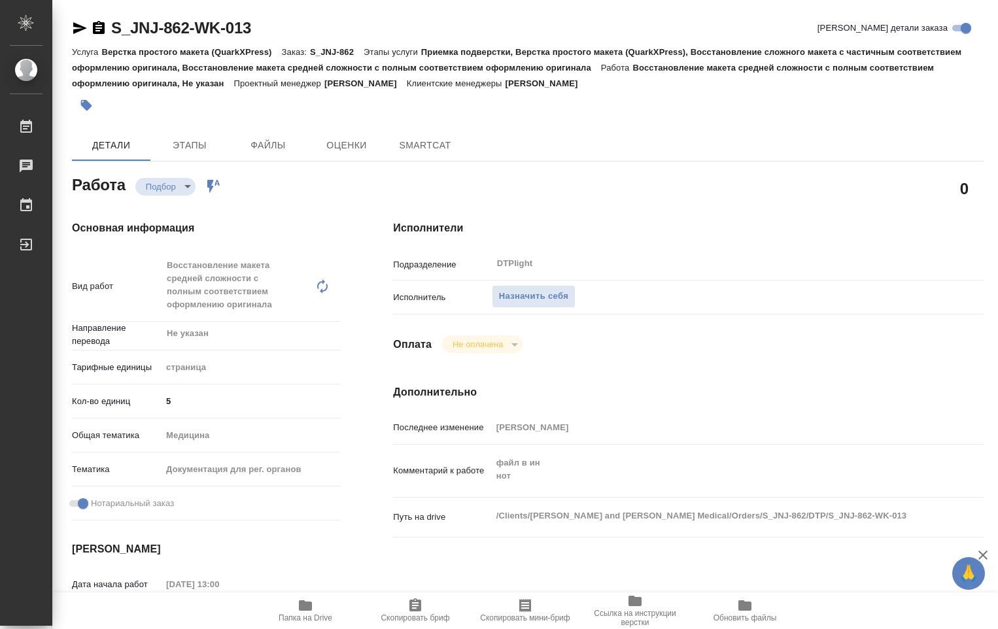
type textarea "x"
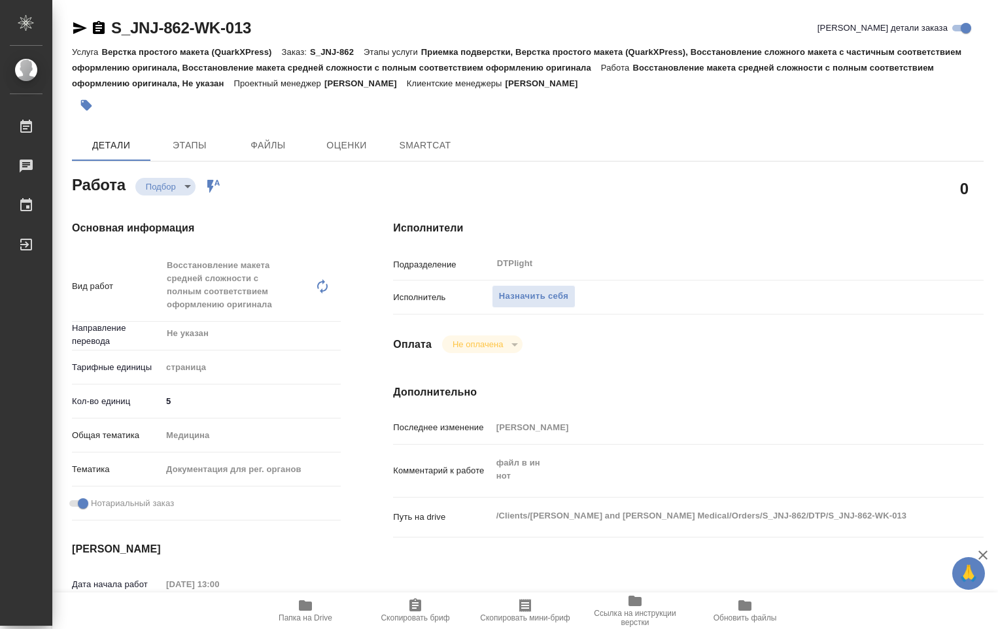
type textarea "x"
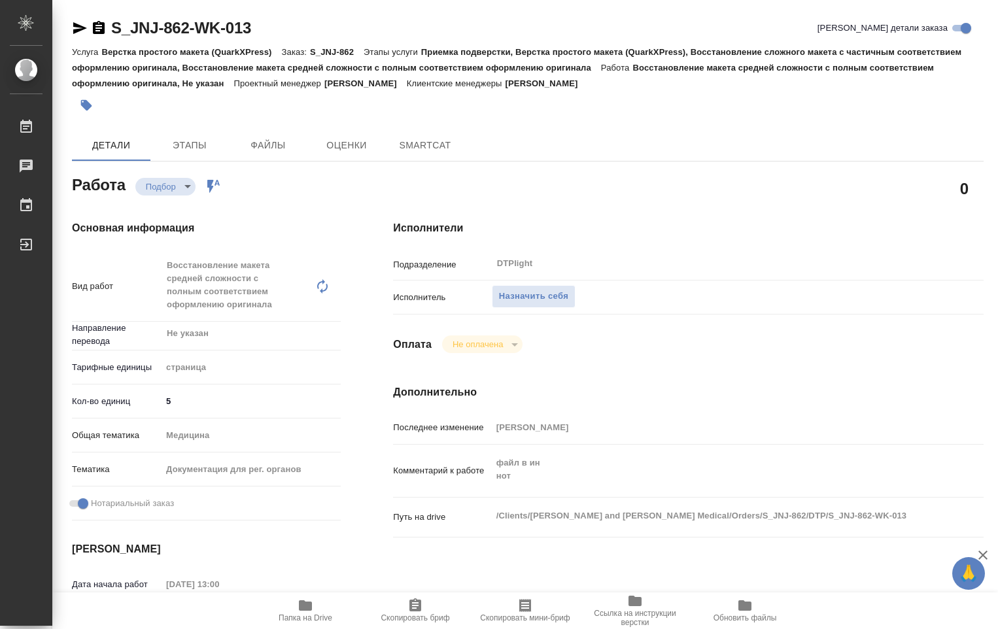
type textarea "x"
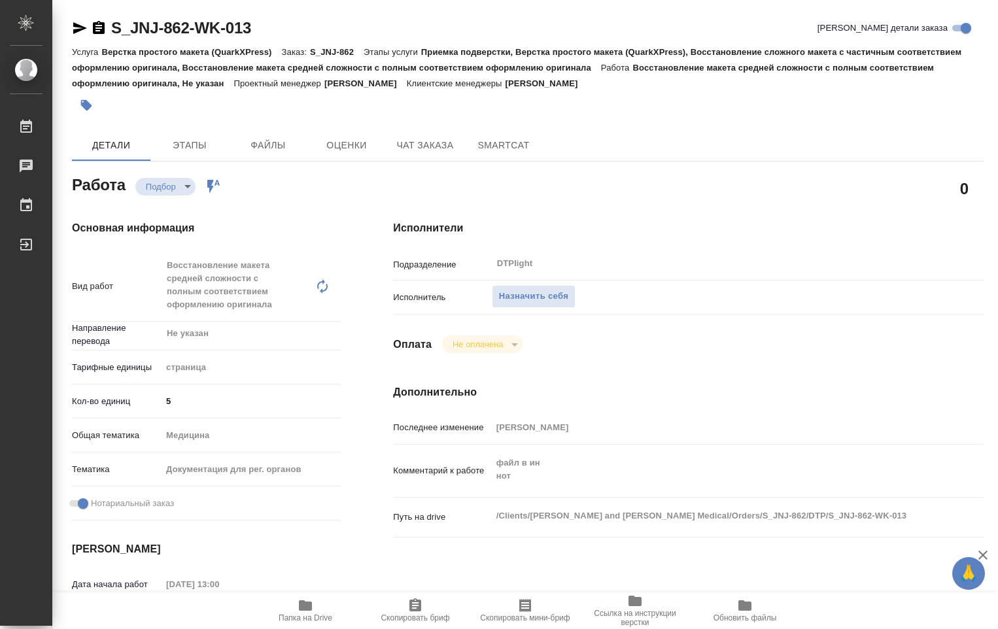
type textarea "x"
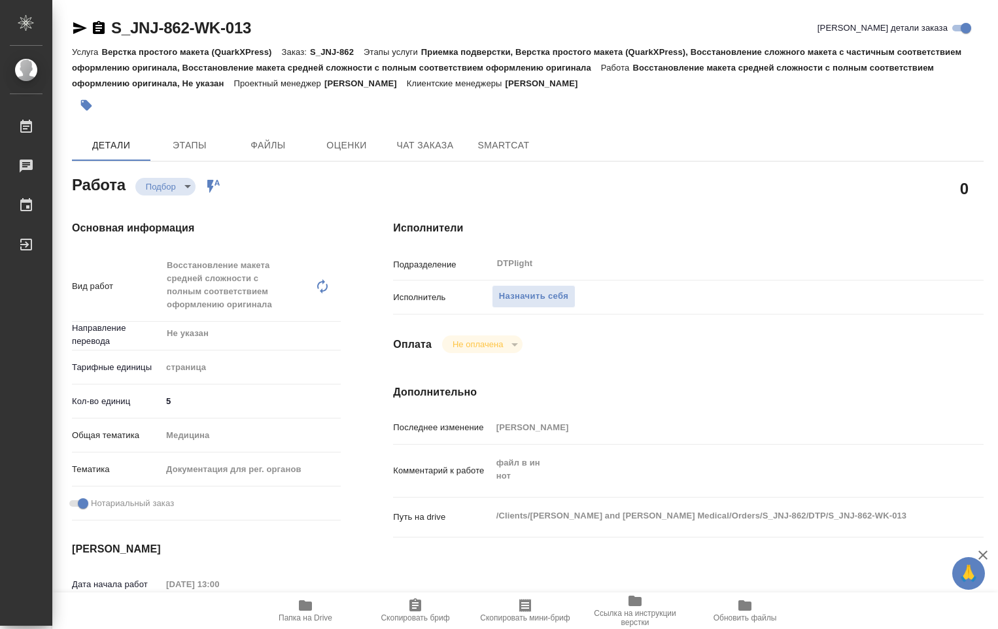
click at [313, 609] on icon "button" at bounding box center [305, 606] width 16 height 16
type textarea "x"
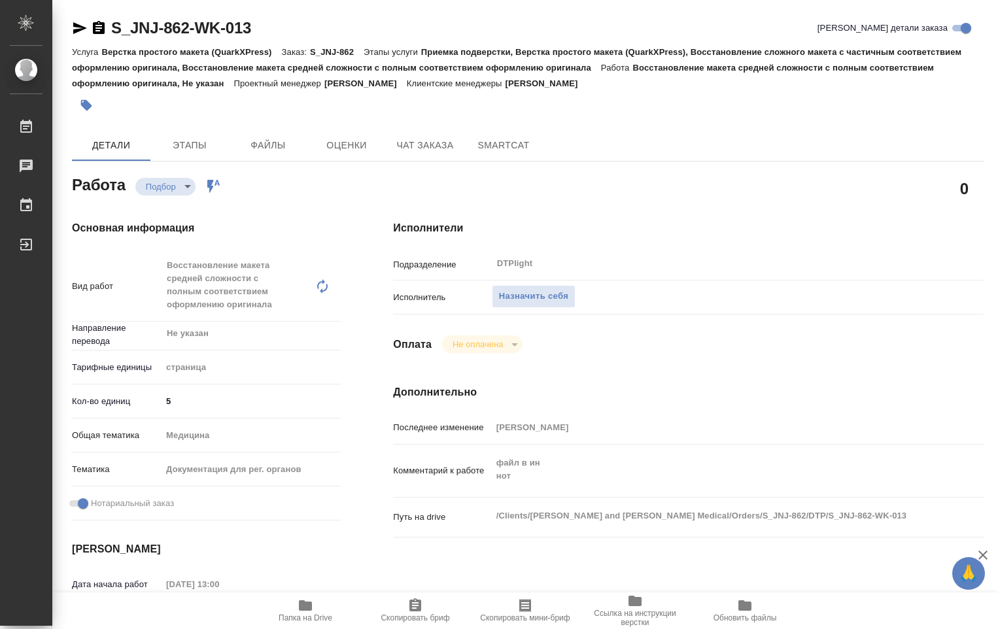
type textarea "x"
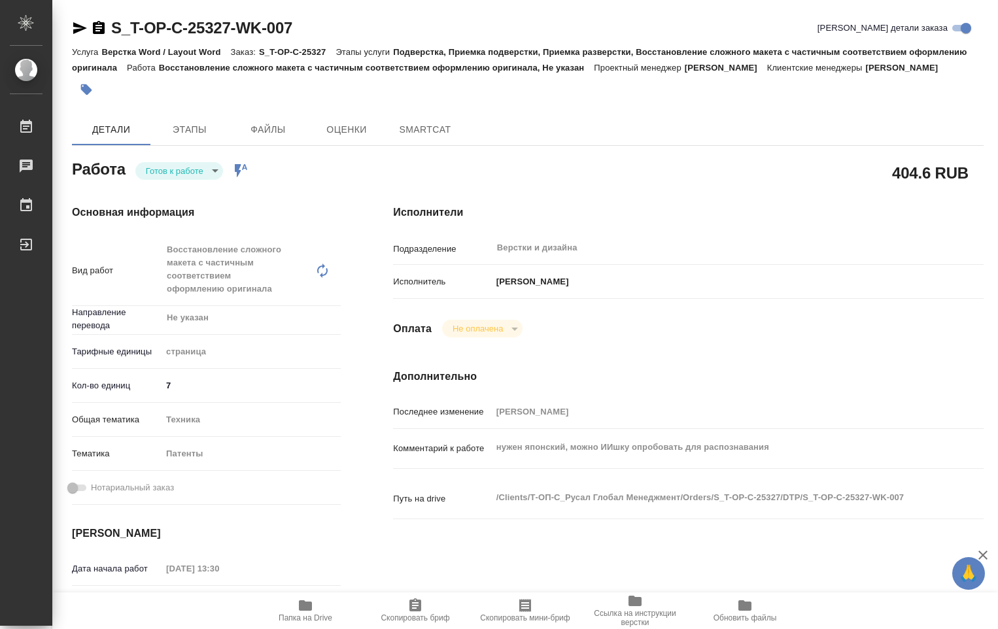
type textarea "x"
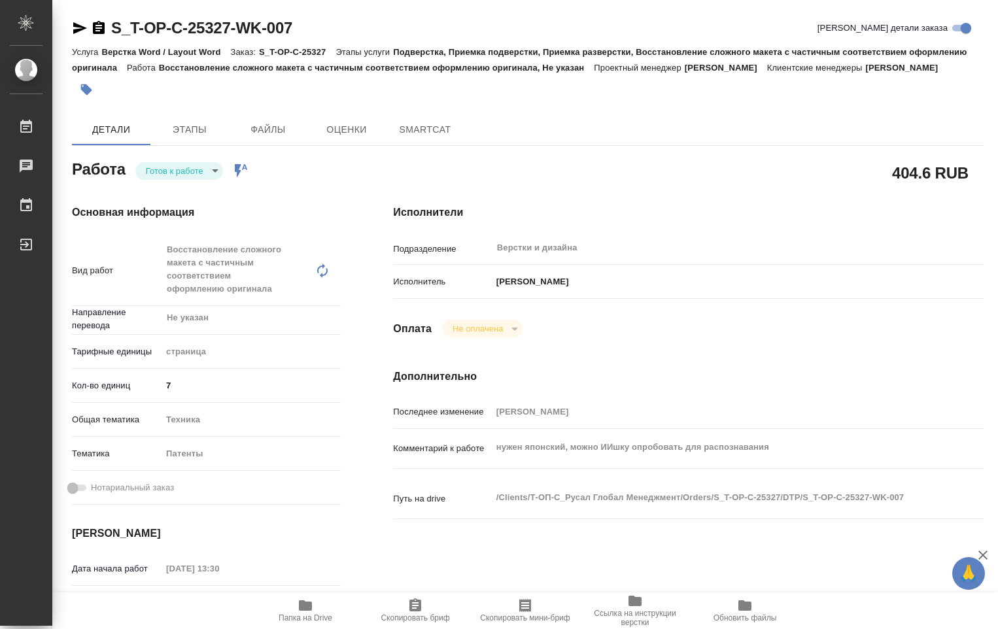
type textarea "x"
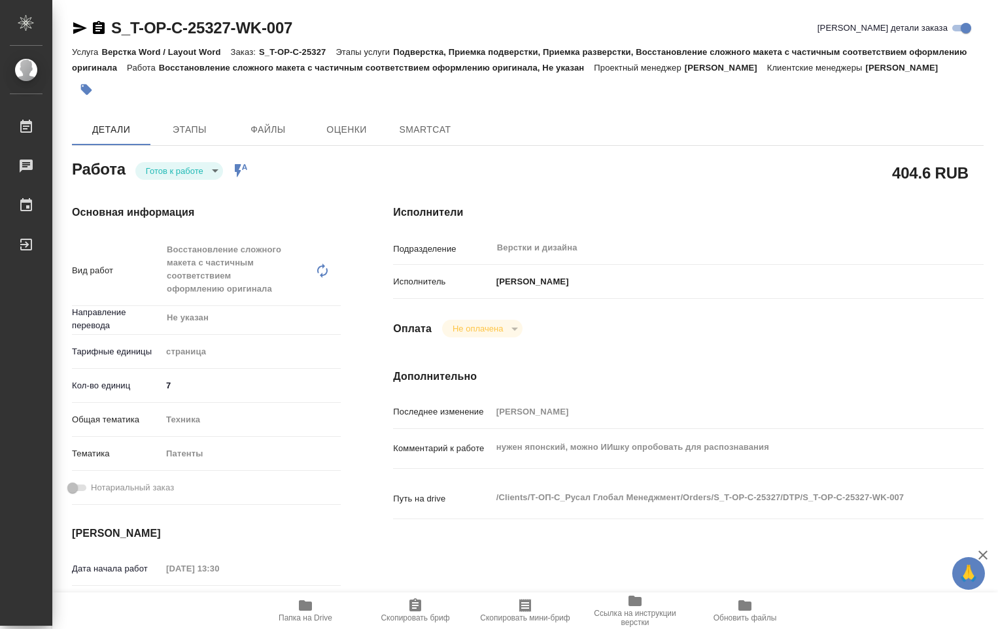
type textarea "x"
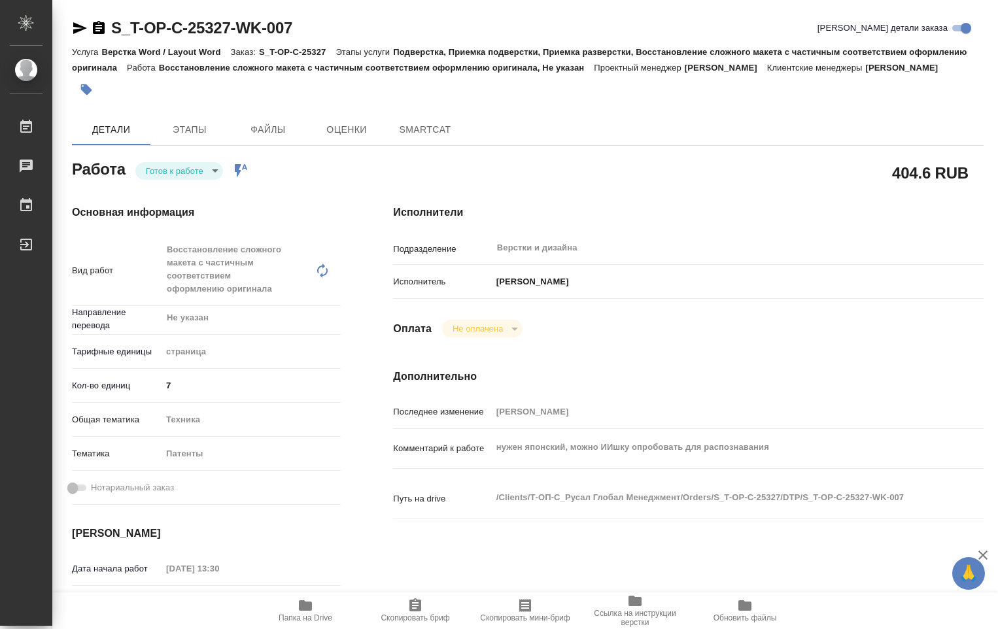
type textarea "x"
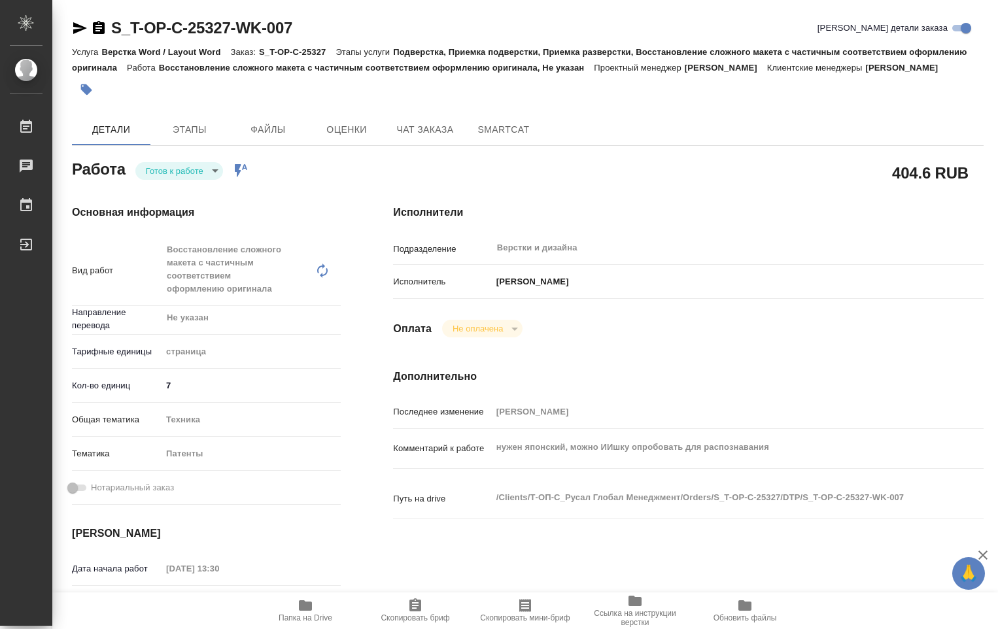
type textarea "x"
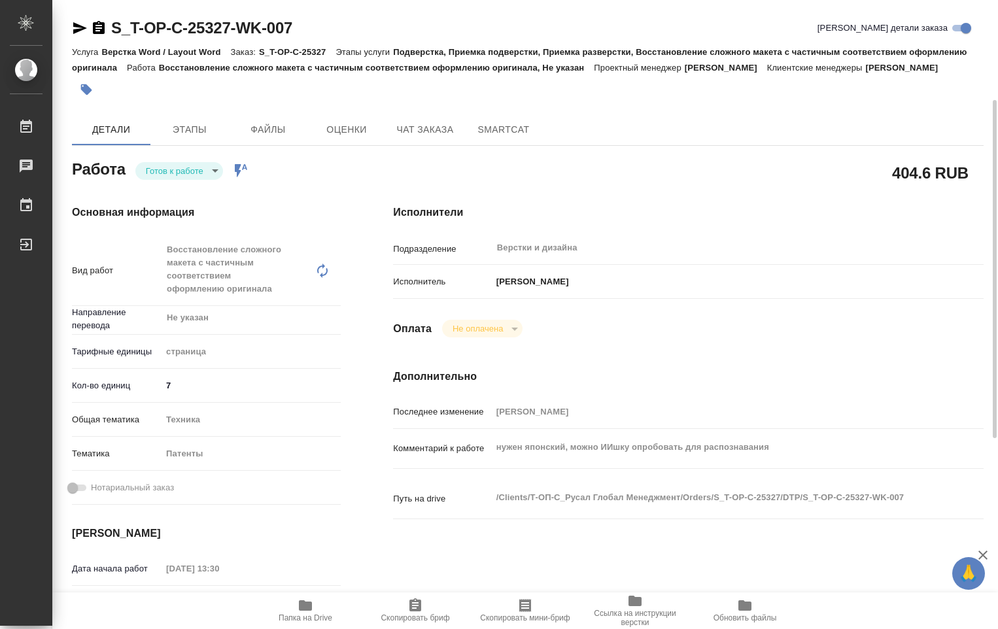
scroll to position [131, 0]
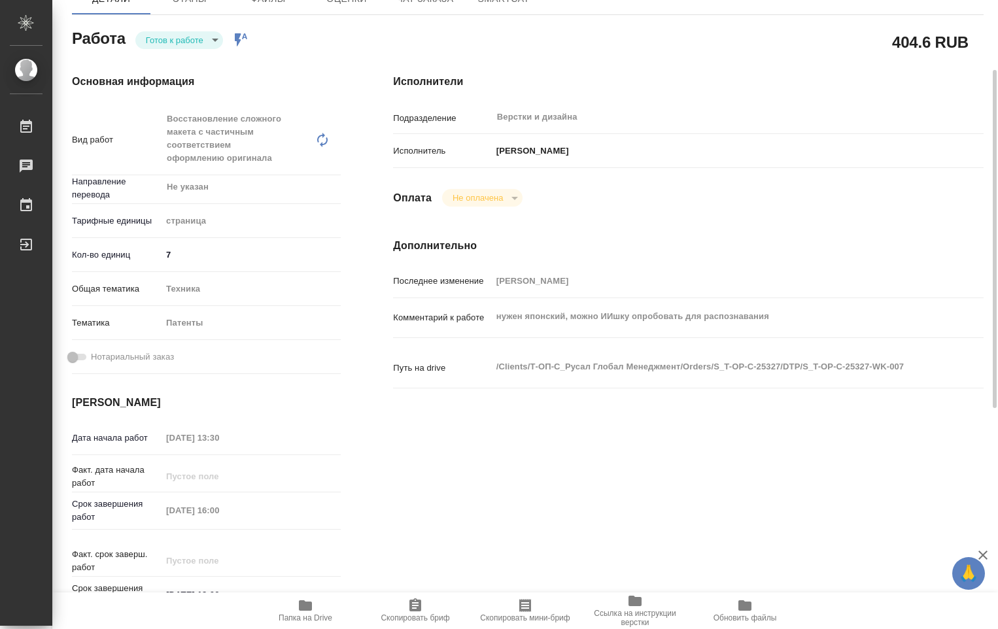
type textarea "x"
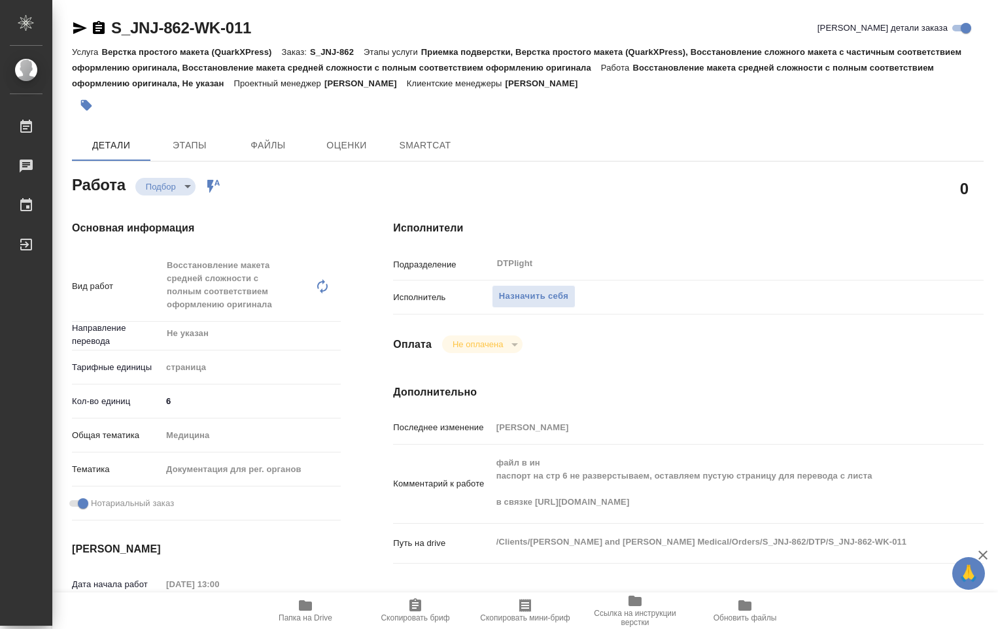
type textarea "x"
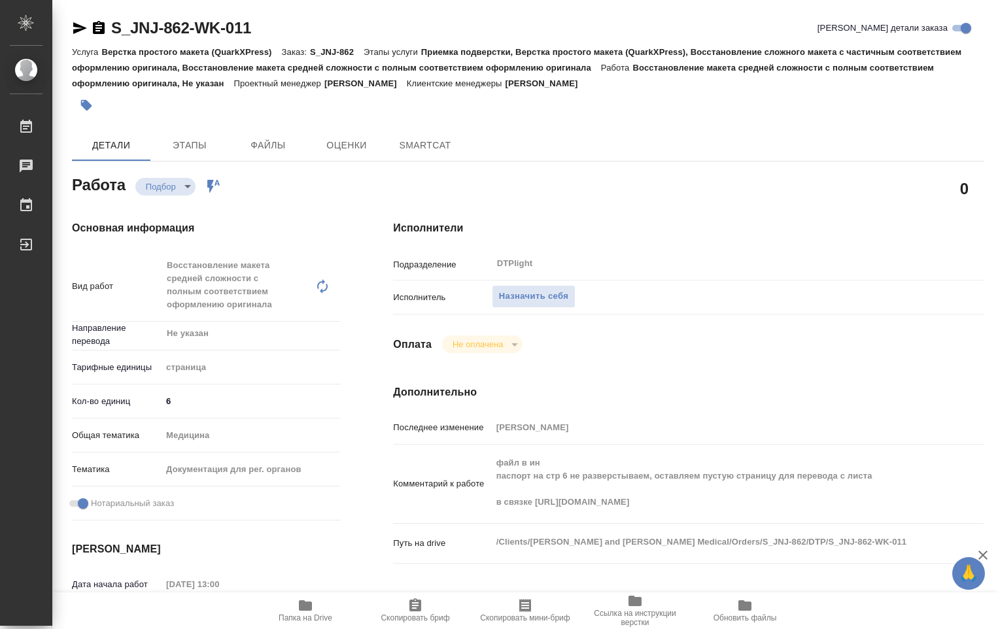
type textarea "x"
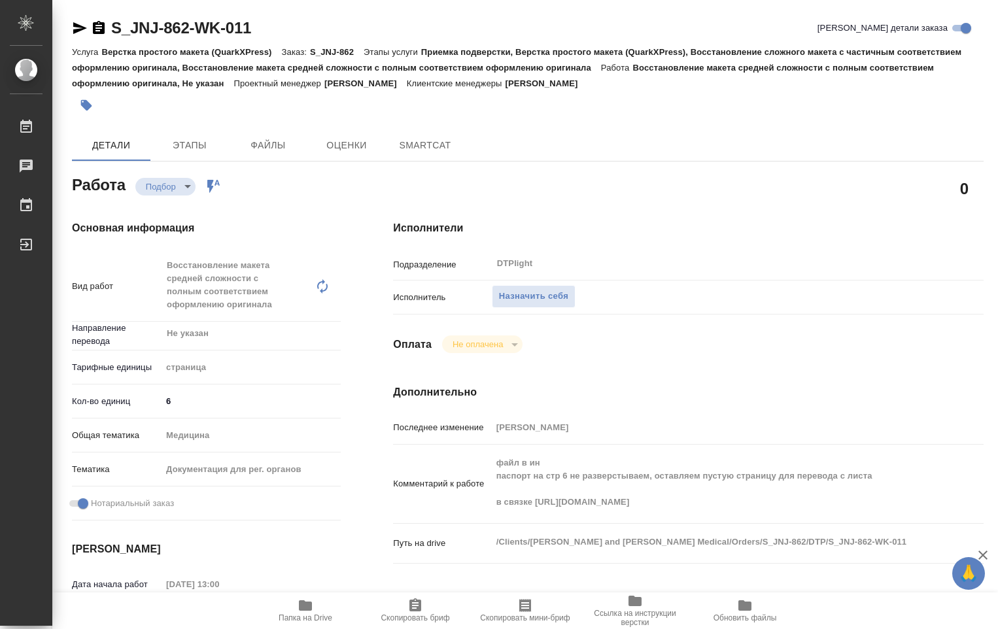
type textarea "x"
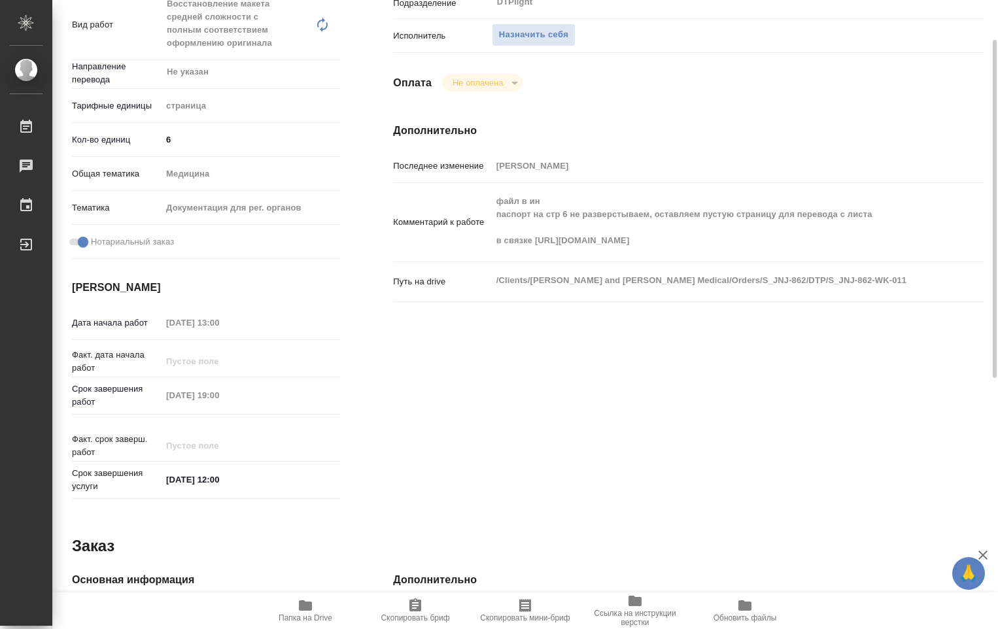
scroll to position [327, 0]
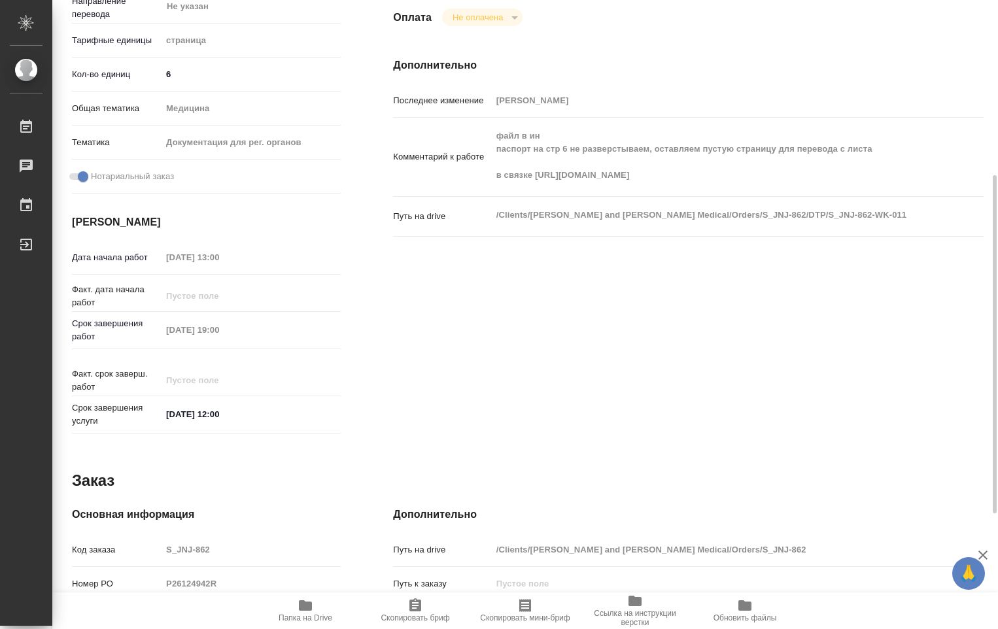
type textarea "x"
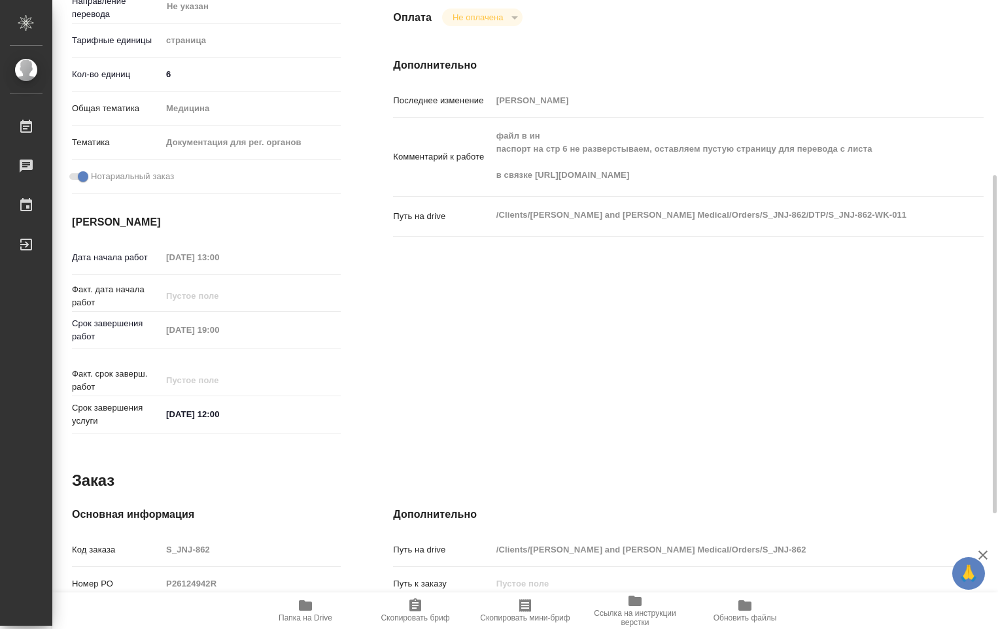
type textarea "x"
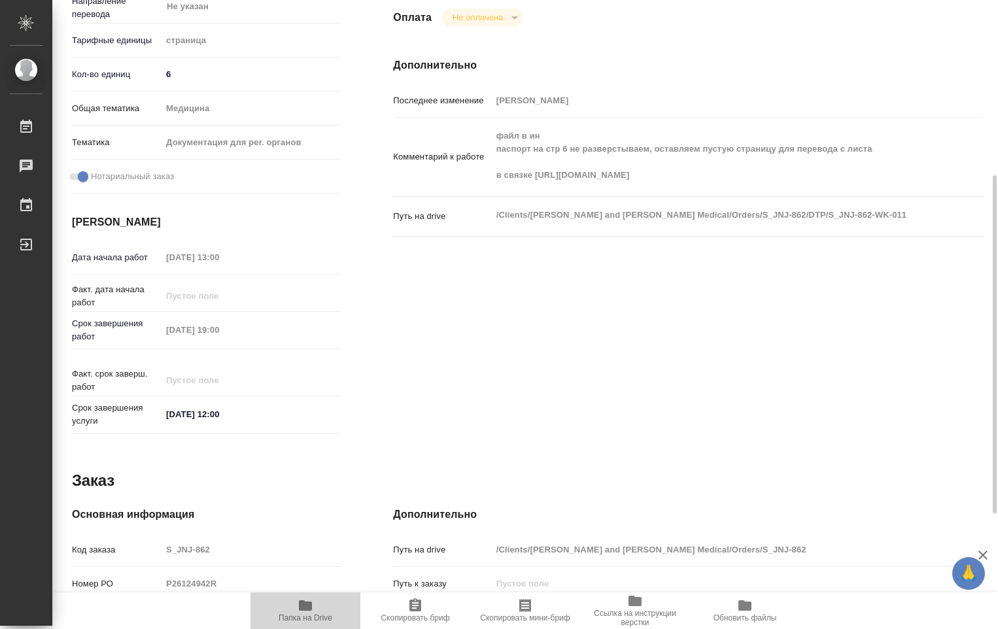
click at [313, 607] on icon "button" at bounding box center [305, 606] width 16 height 16
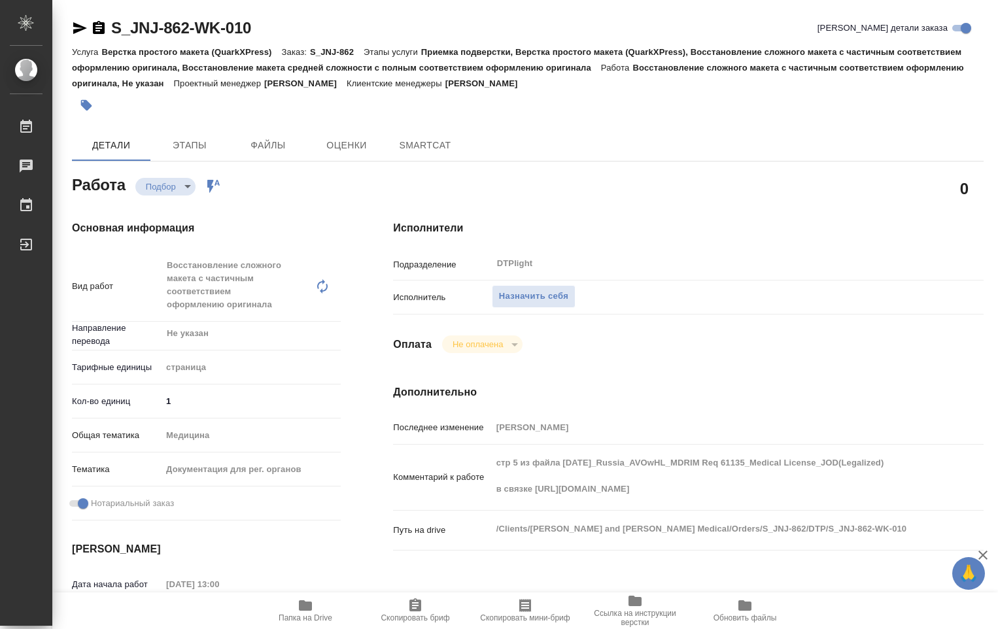
type textarea "x"
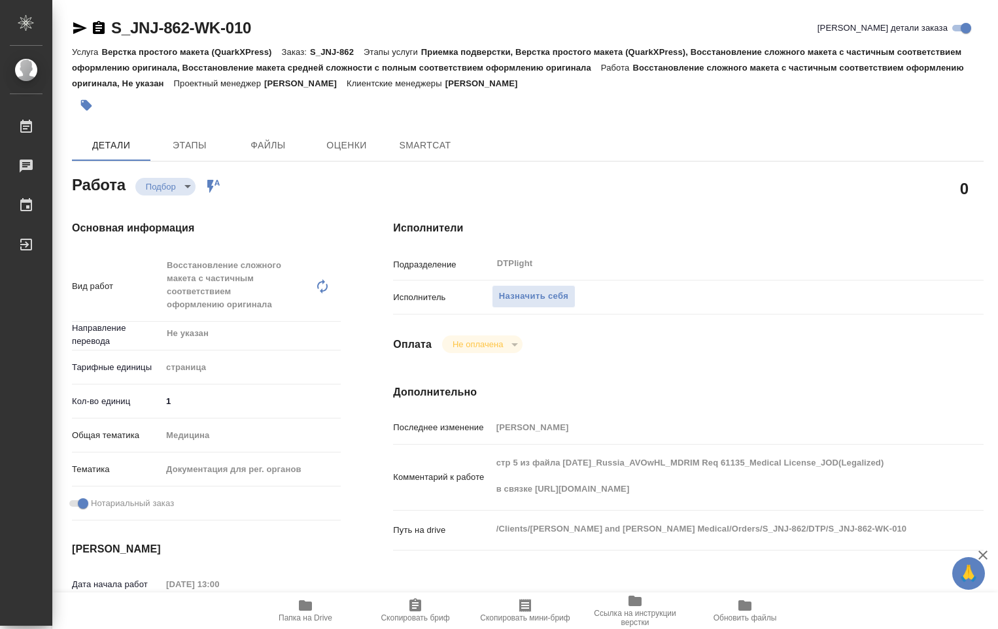
type textarea "x"
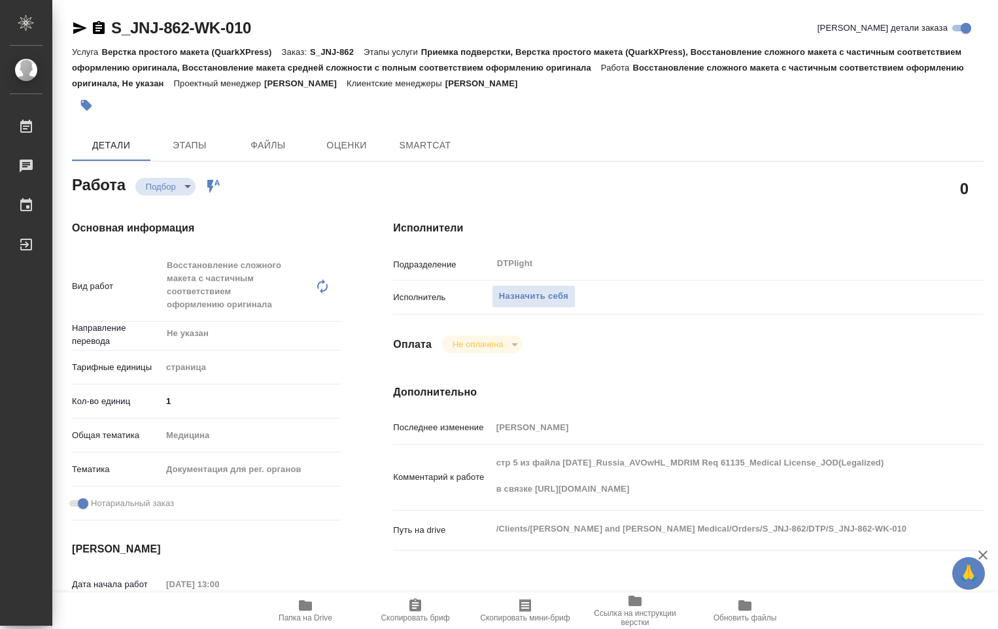
type textarea "x"
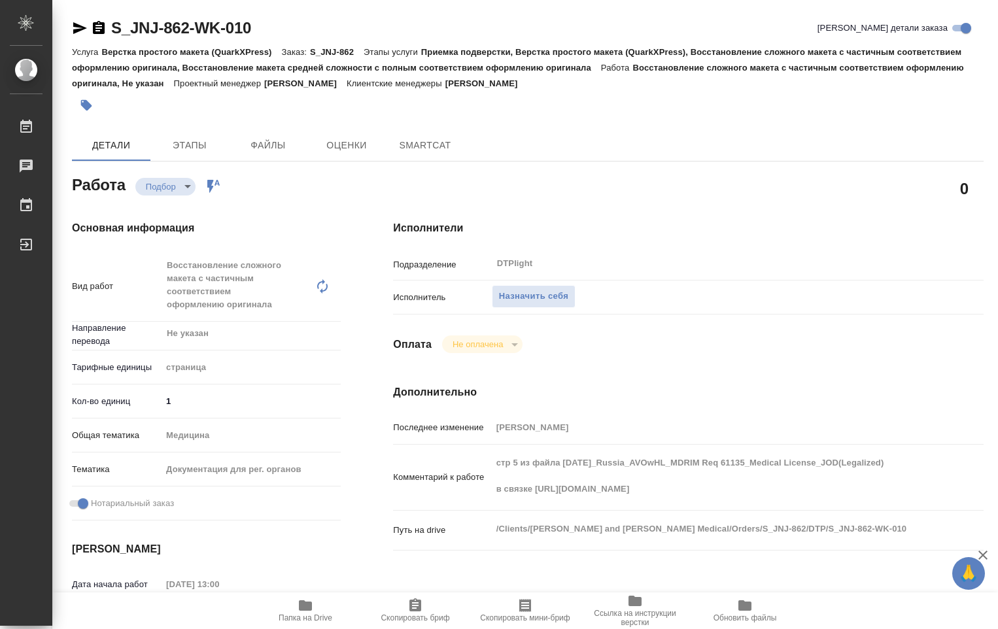
type textarea "x"
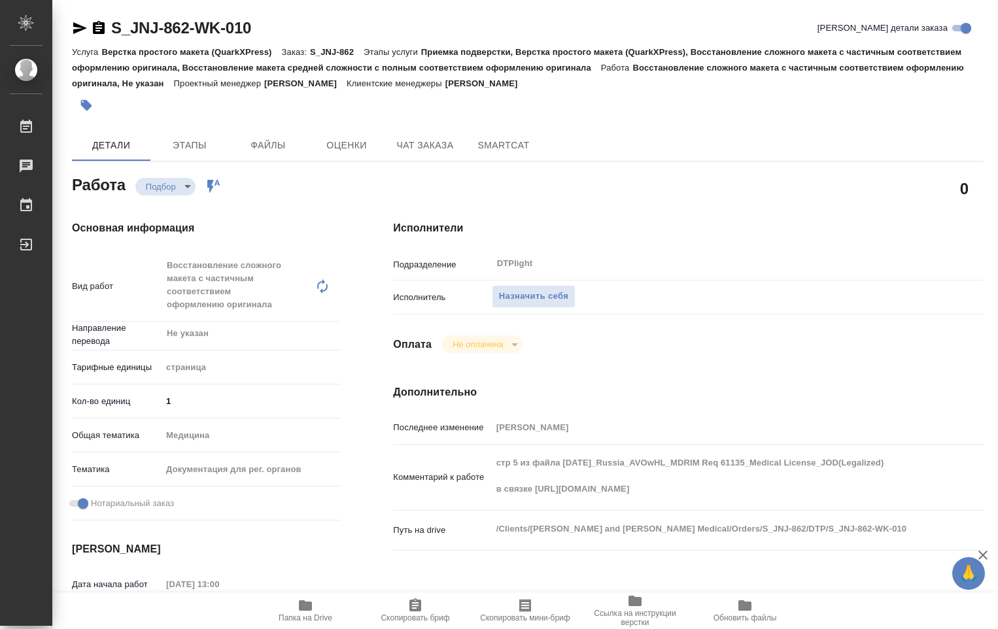
type textarea "x"
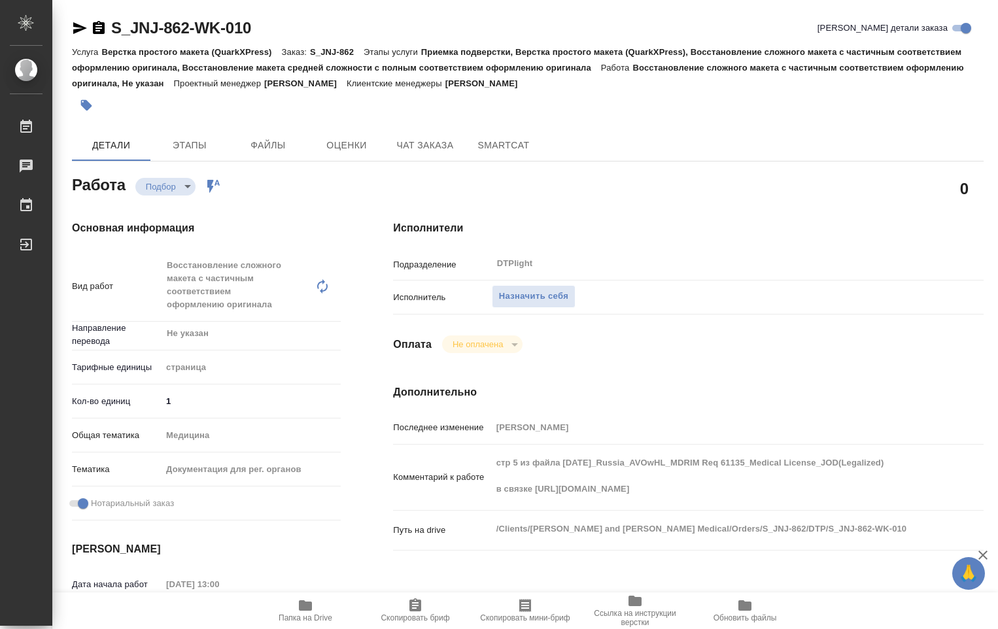
type textarea "x"
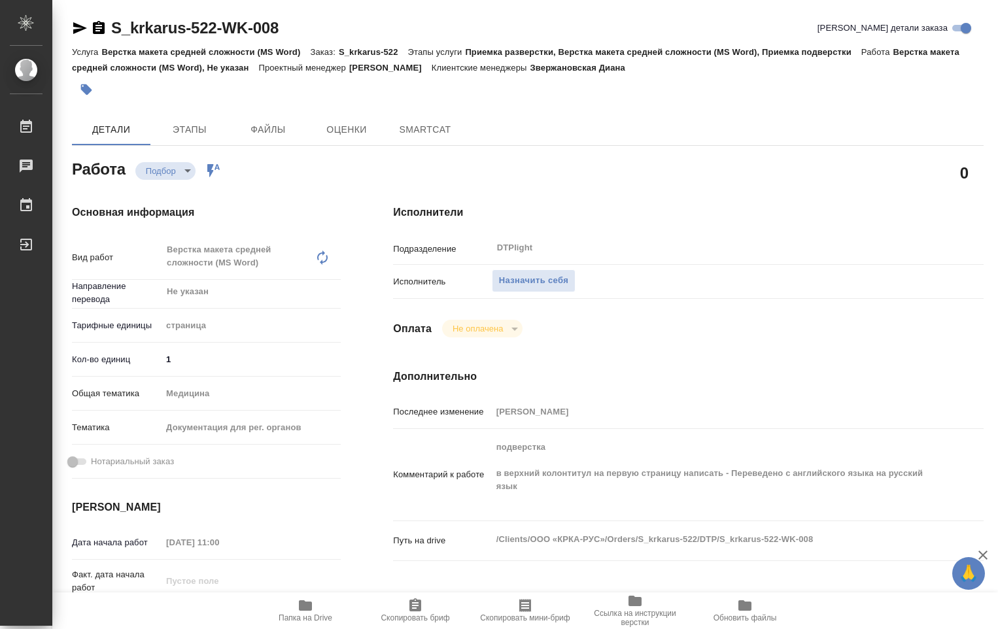
type textarea "x"
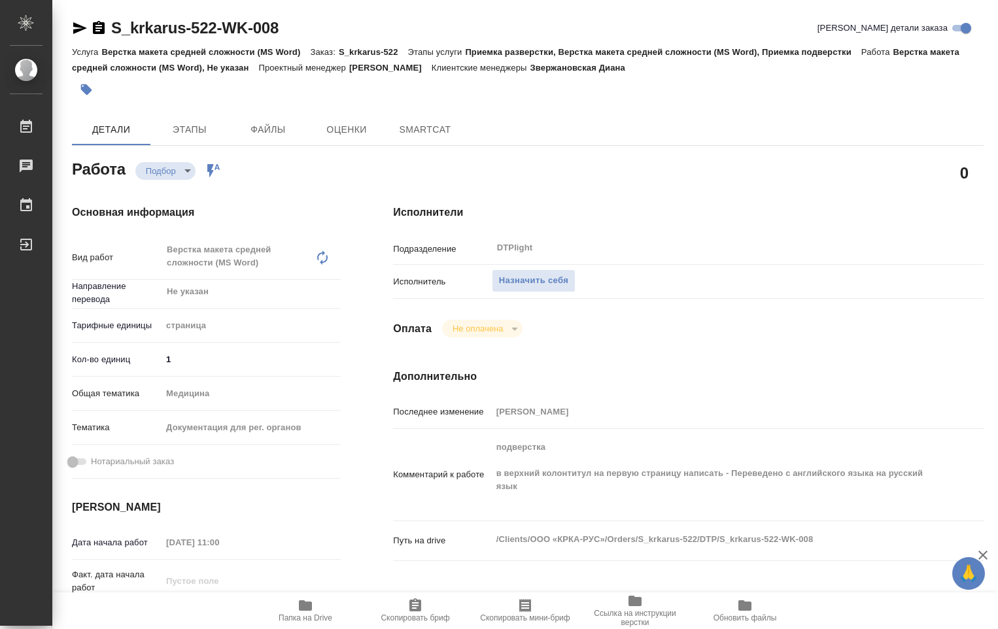
type textarea "x"
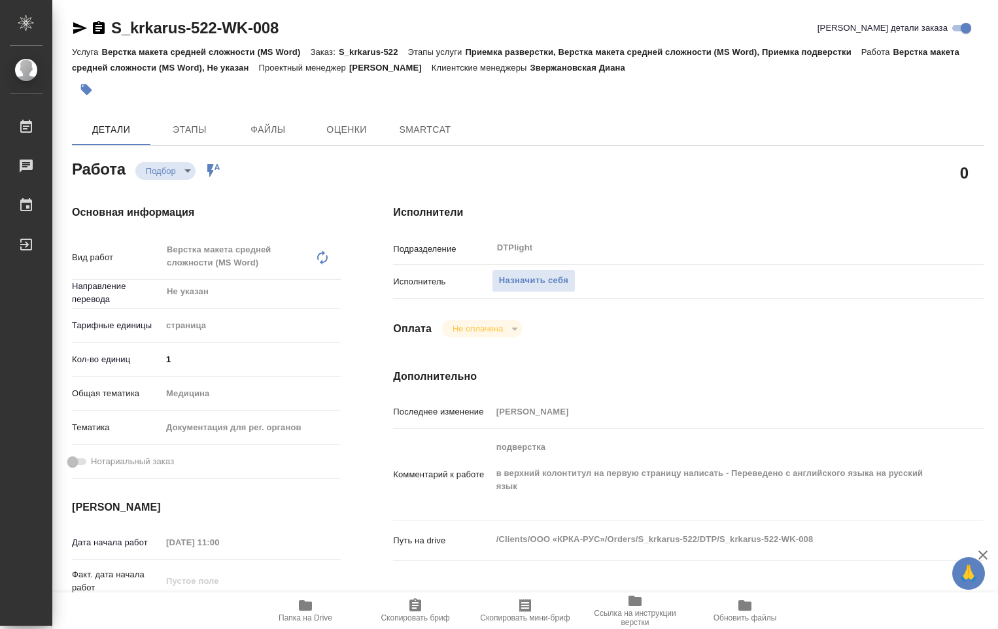
type textarea "x"
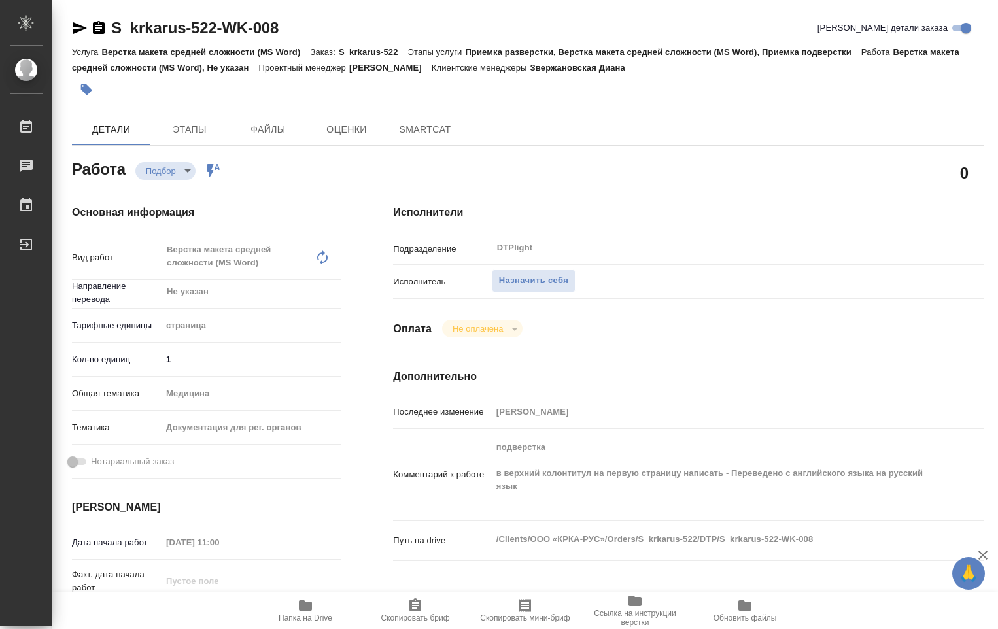
scroll to position [327, 0]
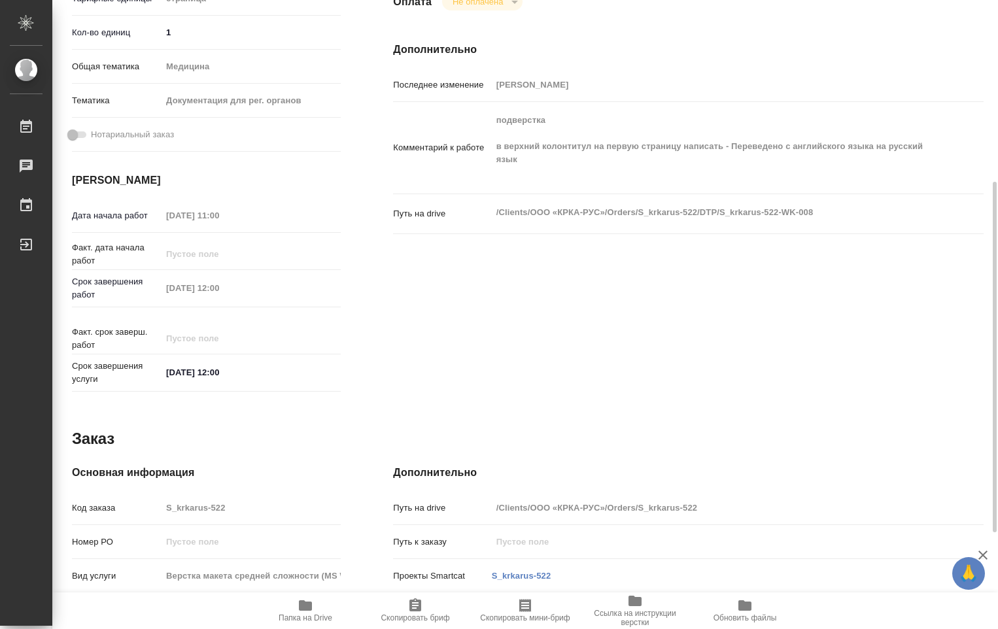
type textarea "x"
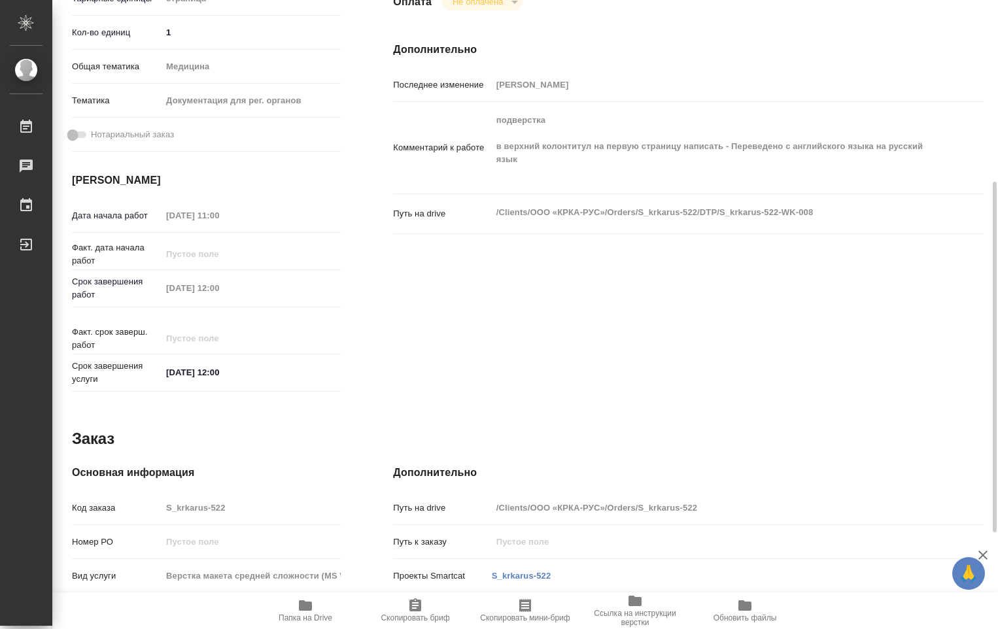
type textarea "x"
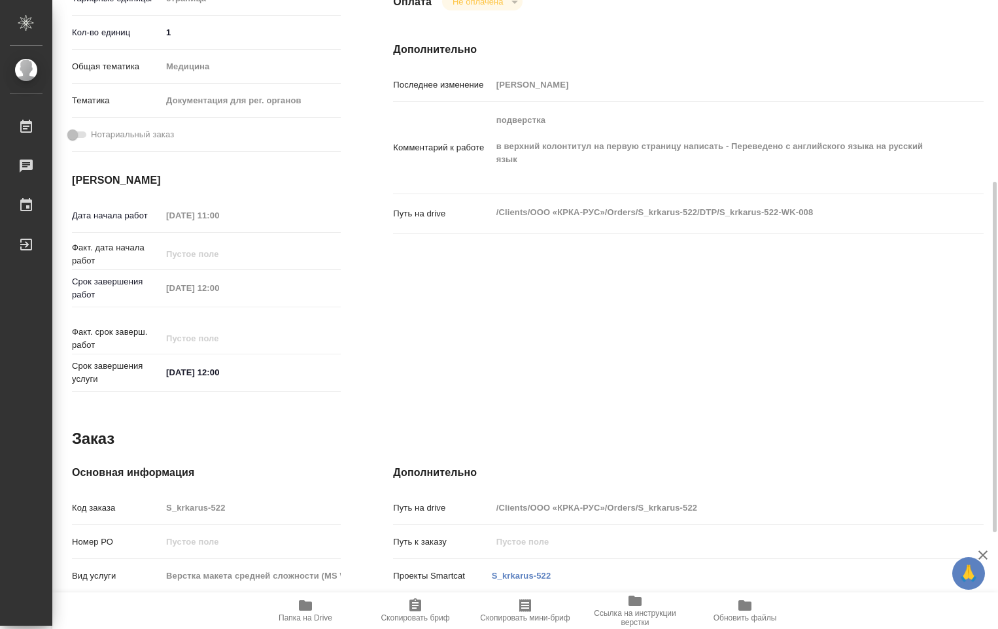
type textarea "x"
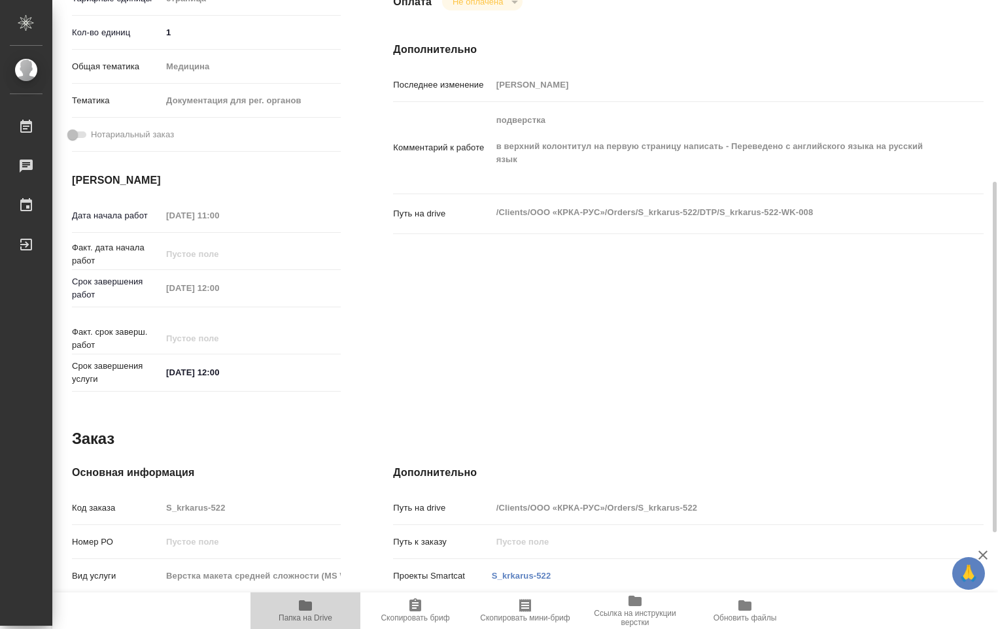
click at [305, 620] on span "Папка на Drive" at bounding box center [306, 617] width 54 height 9
click at [307, 610] on icon "button" at bounding box center [305, 605] width 13 height 10
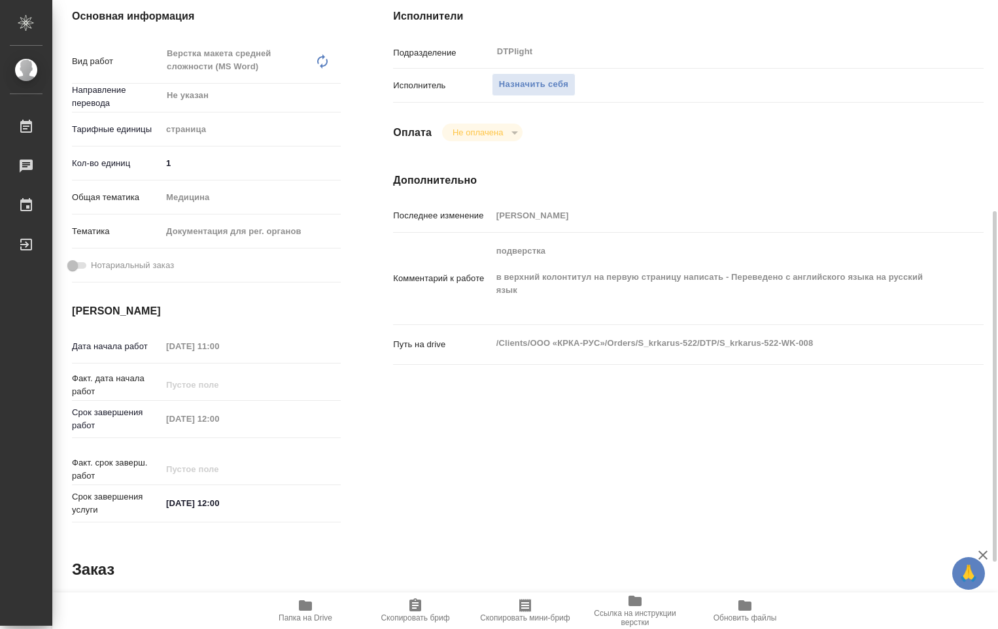
scroll to position [262, 0]
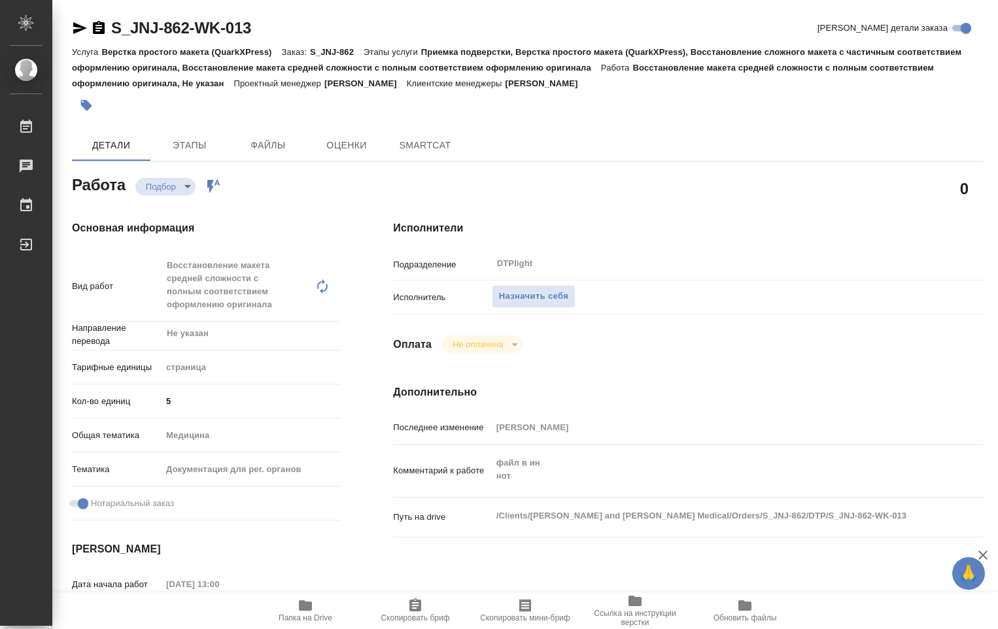
type textarea "x"
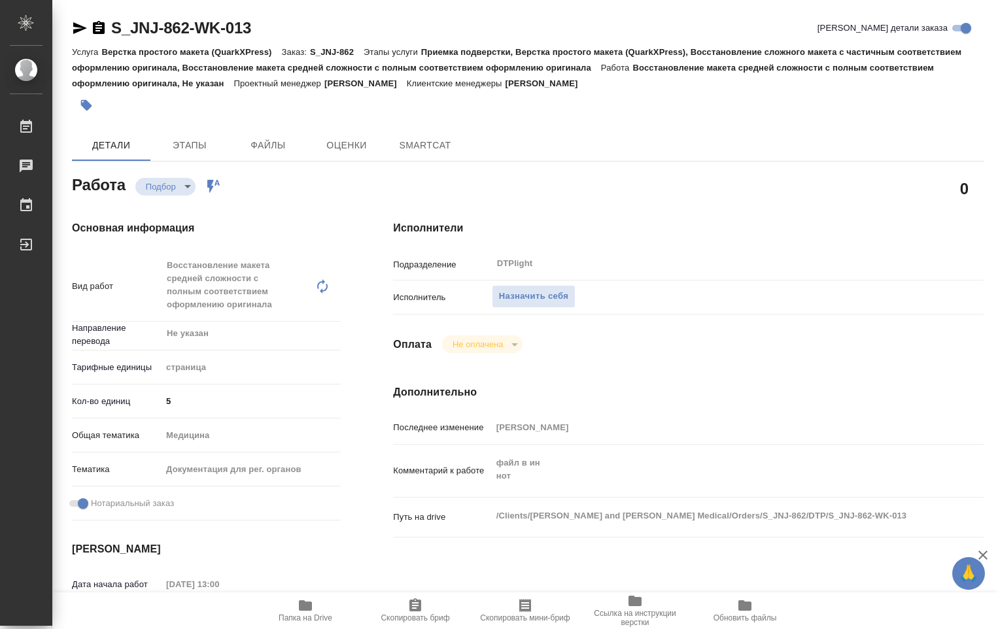
type textarea "x"
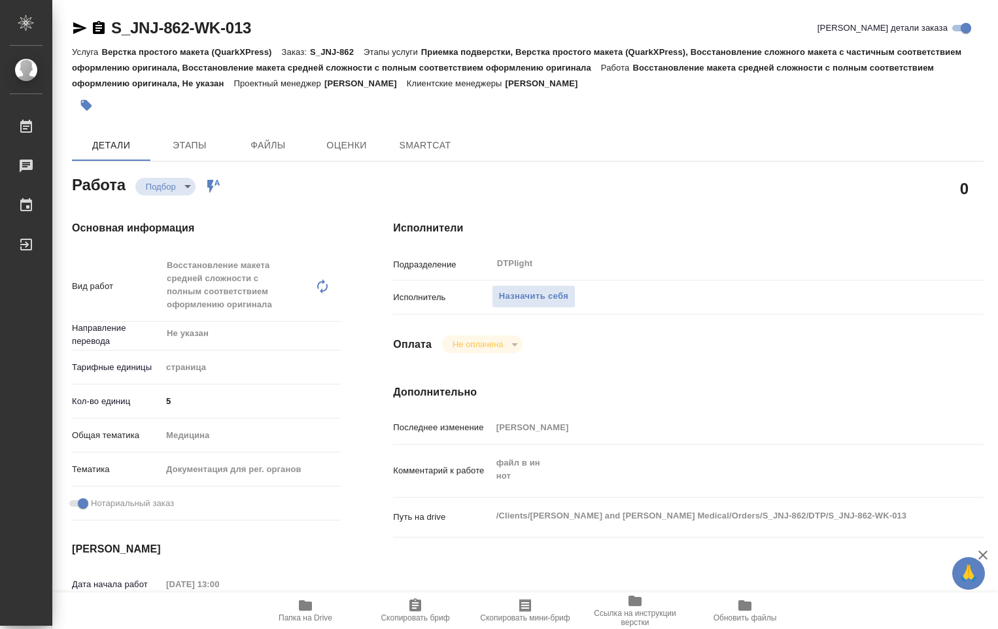
type textarea "x"
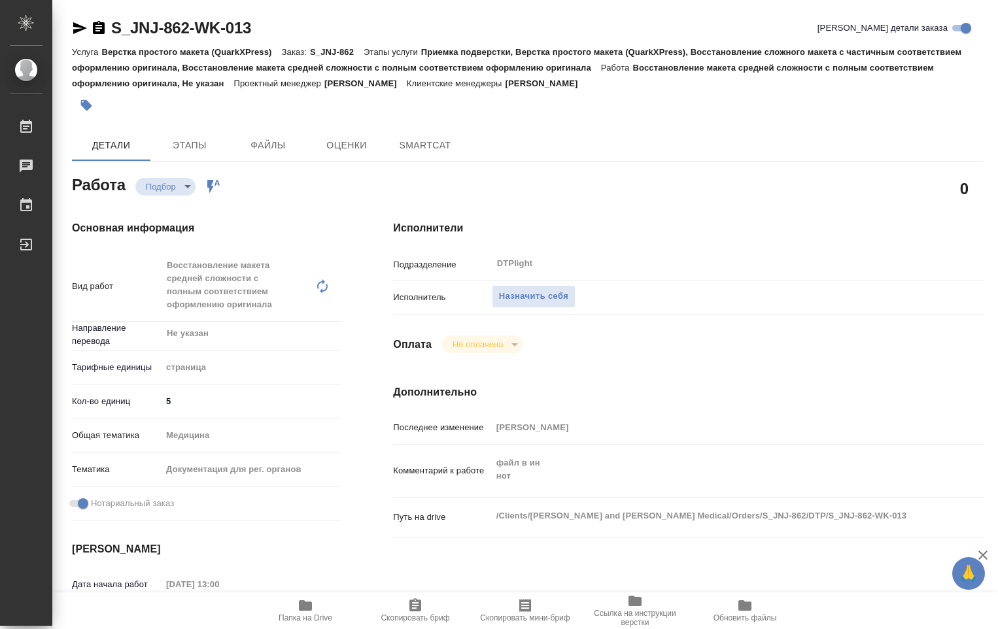
type textarea "x"
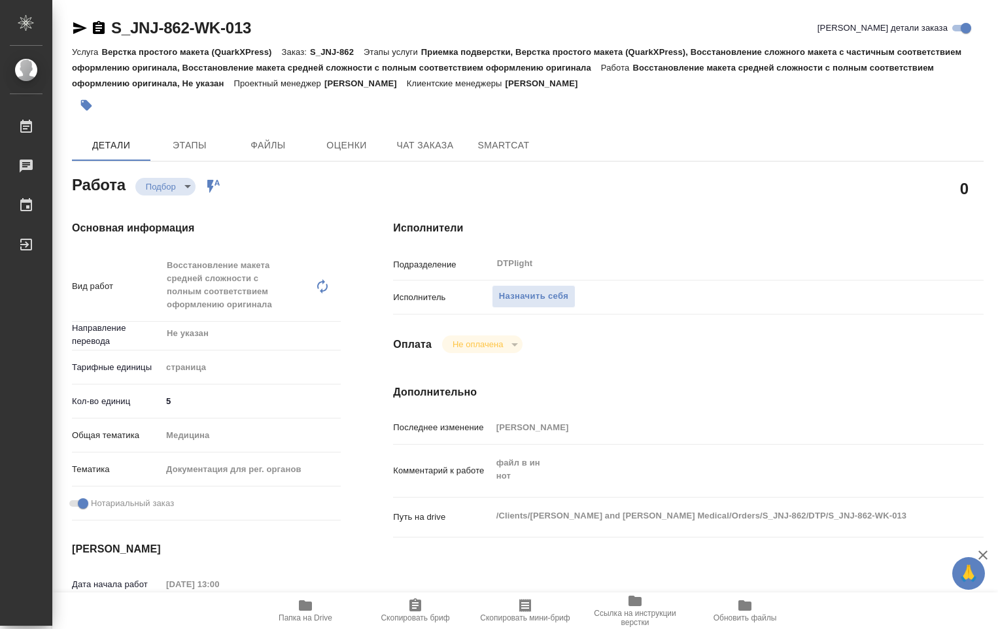
type textarea "x"
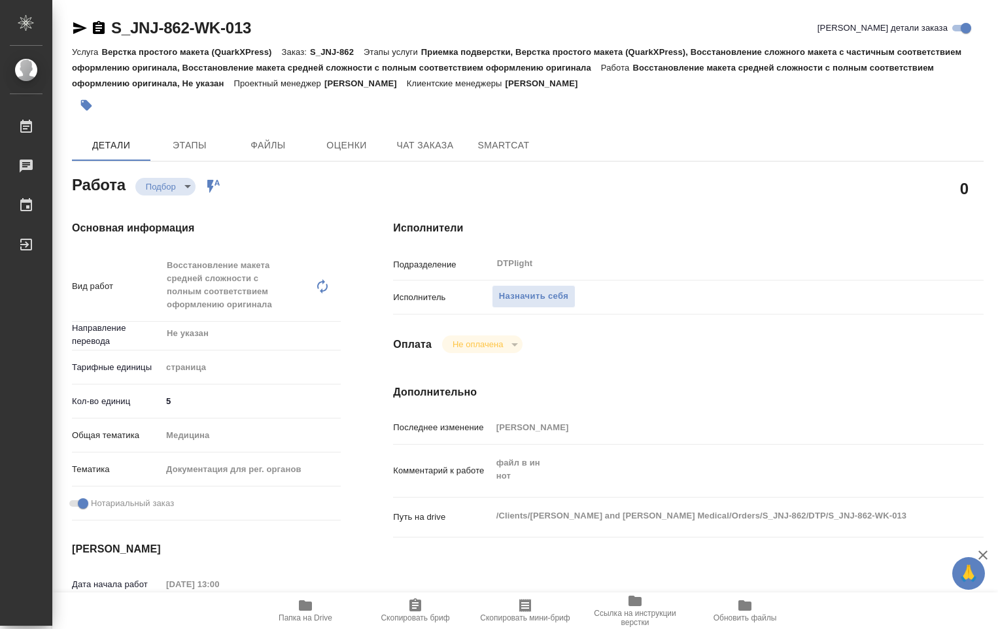
type textarea "x"
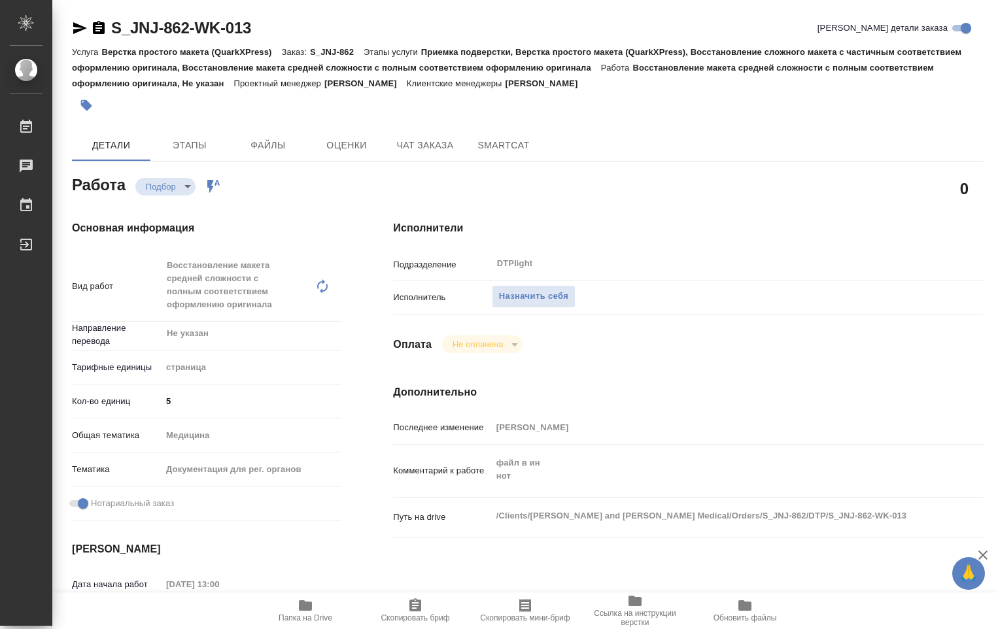
click at [323, 607] on span "Папка на Drive" at bounding box center [305, 610] width 94 height 25
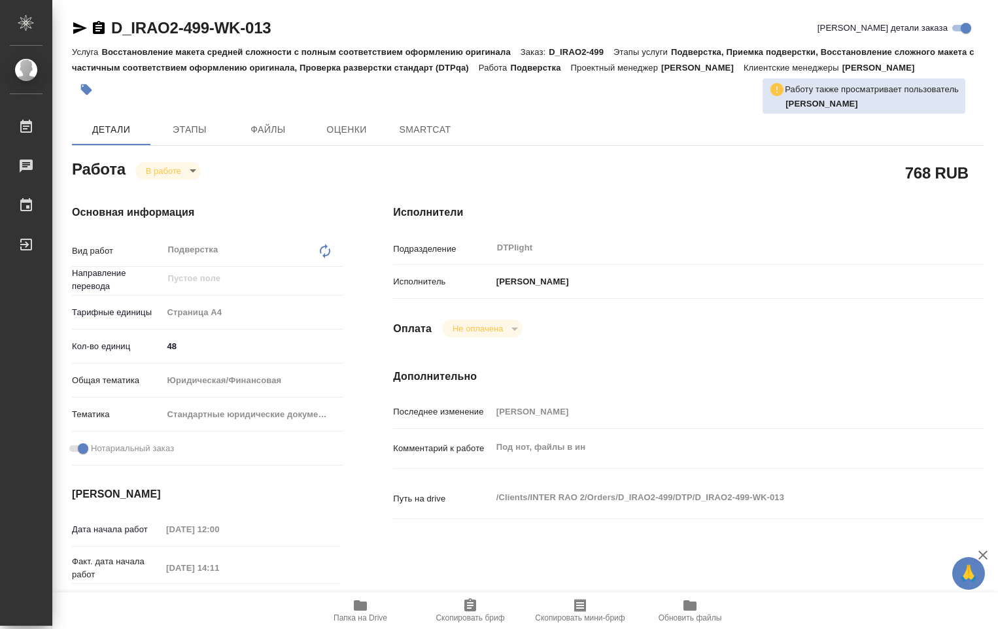
type textarea "x"
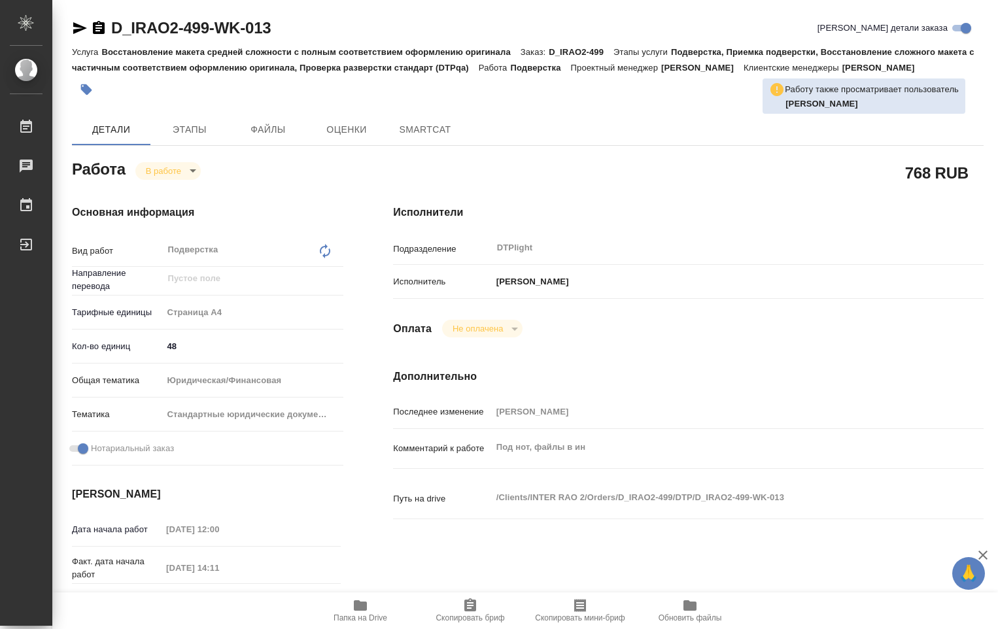
type textarea "x"
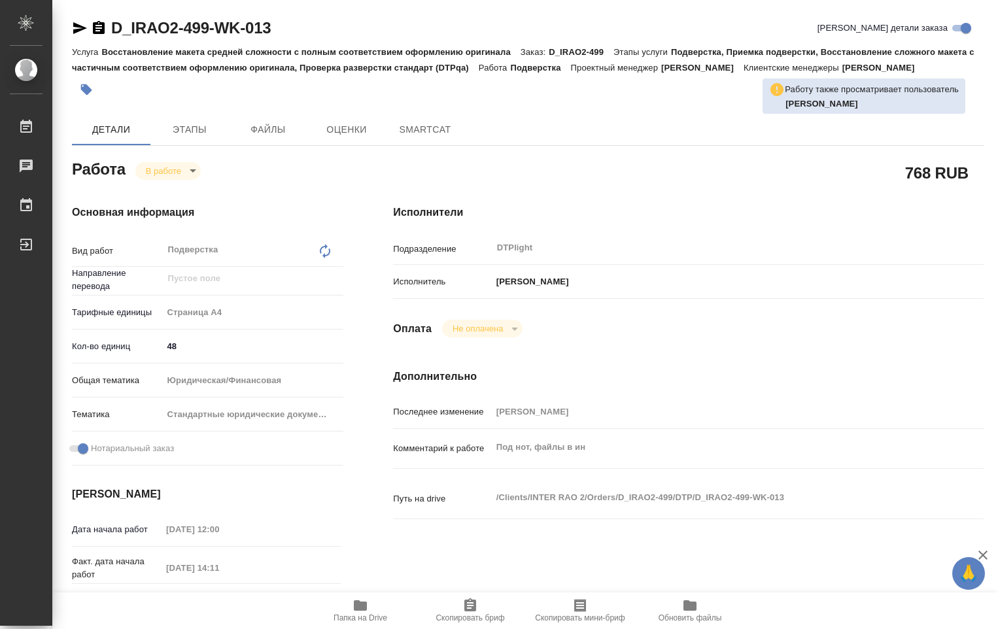
type textarea "x"
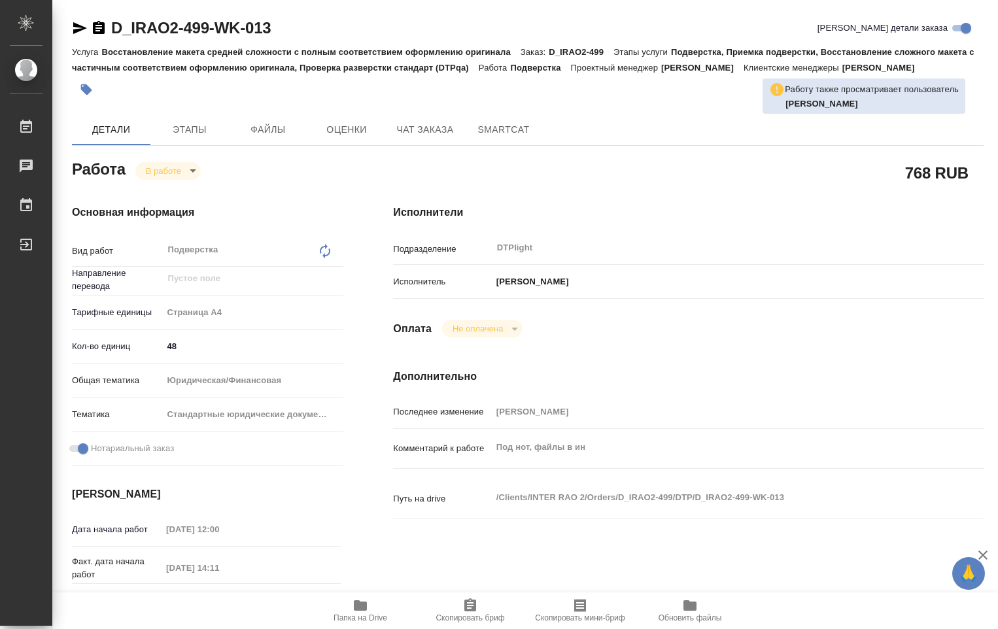
type textarea "x"
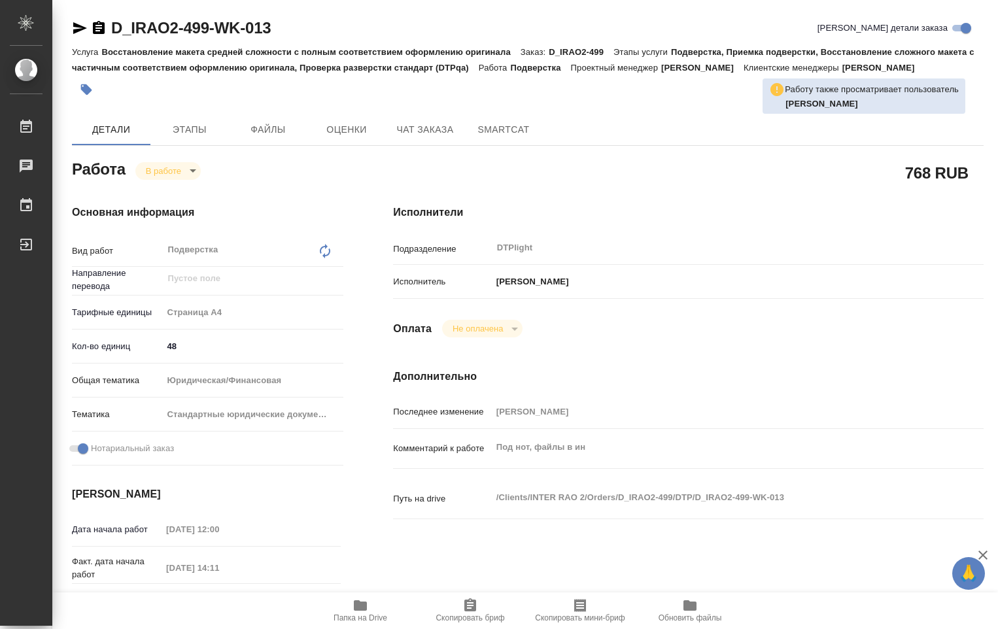
type textarea "x"
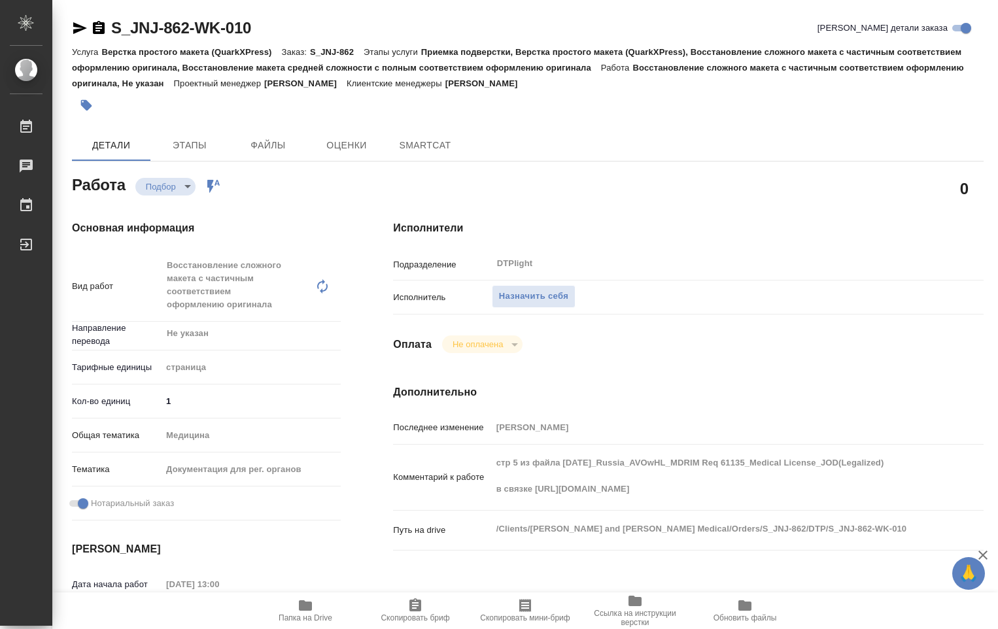
type textarea "x"
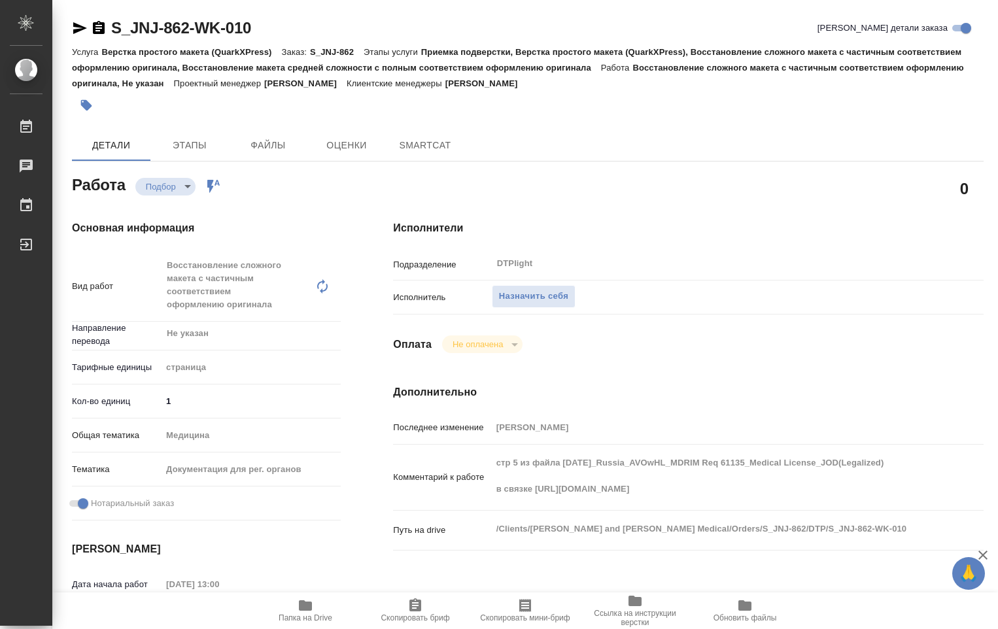
type textarea "x"
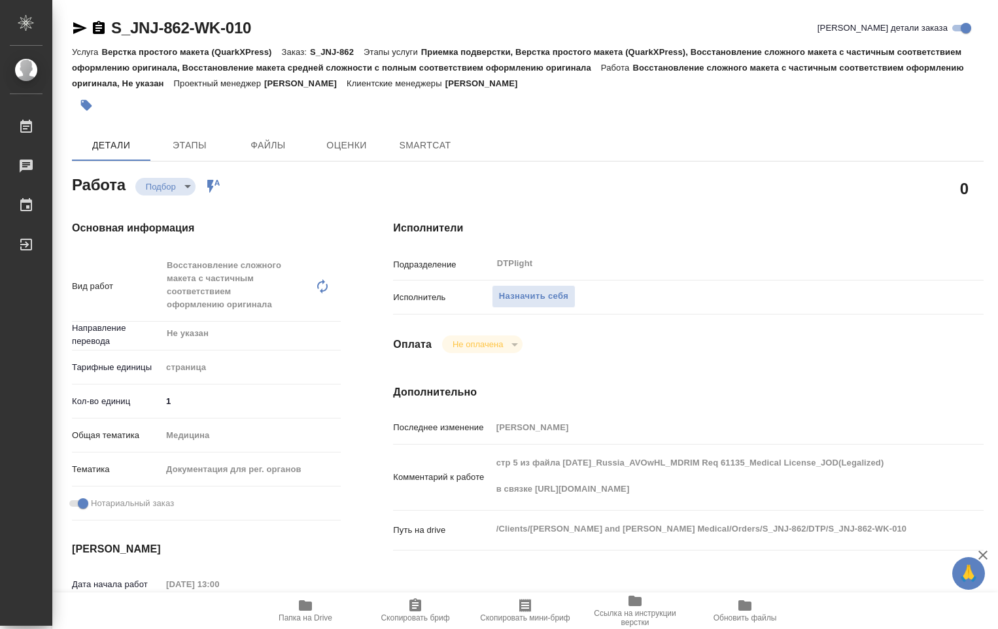
type textarea "x"
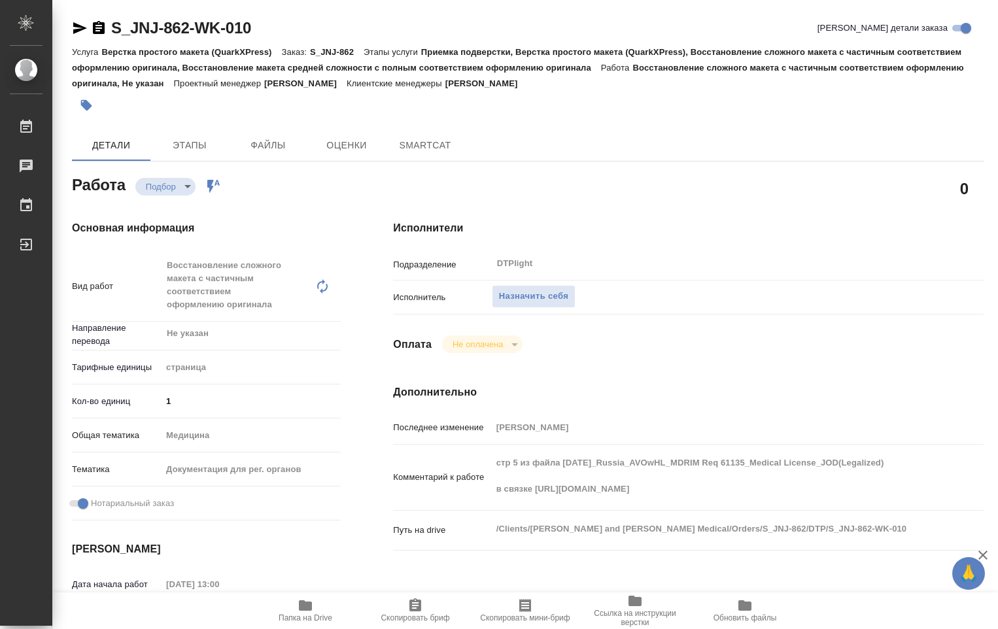
type textarea "x"
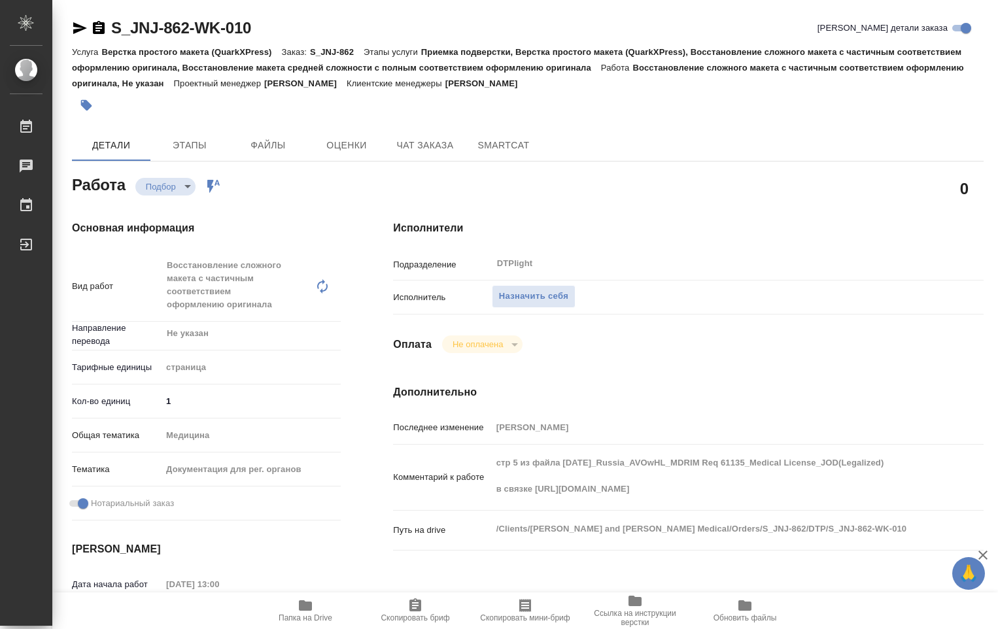
type textarea "x"
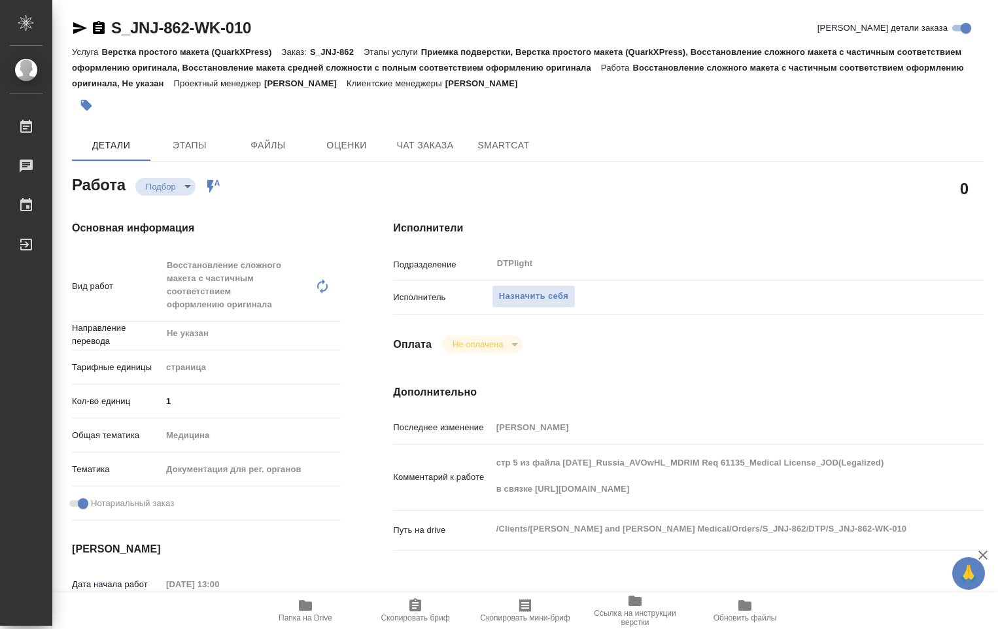
type textarea "x"
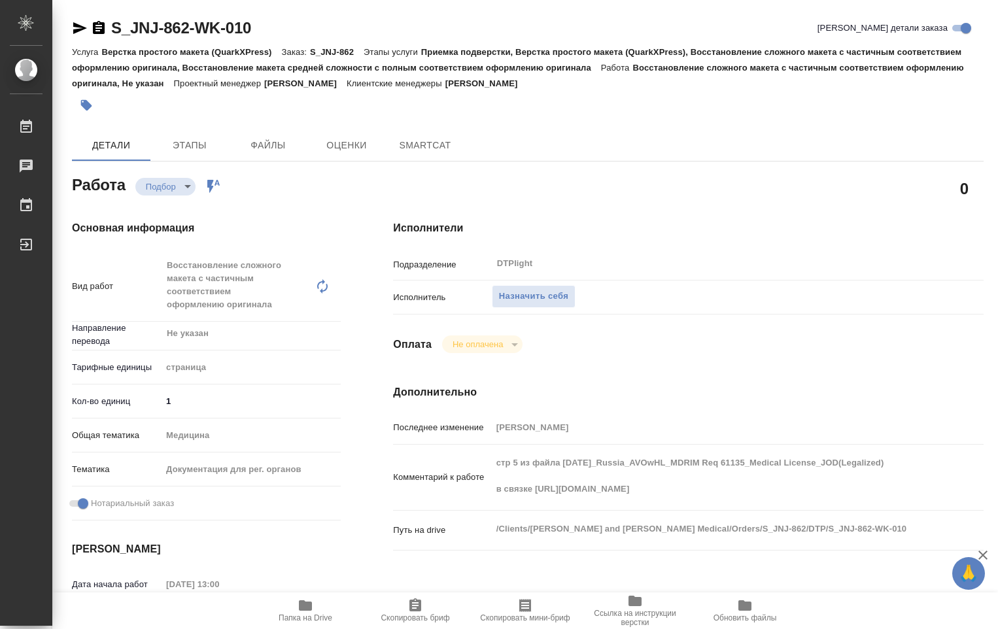
type textarea "x"
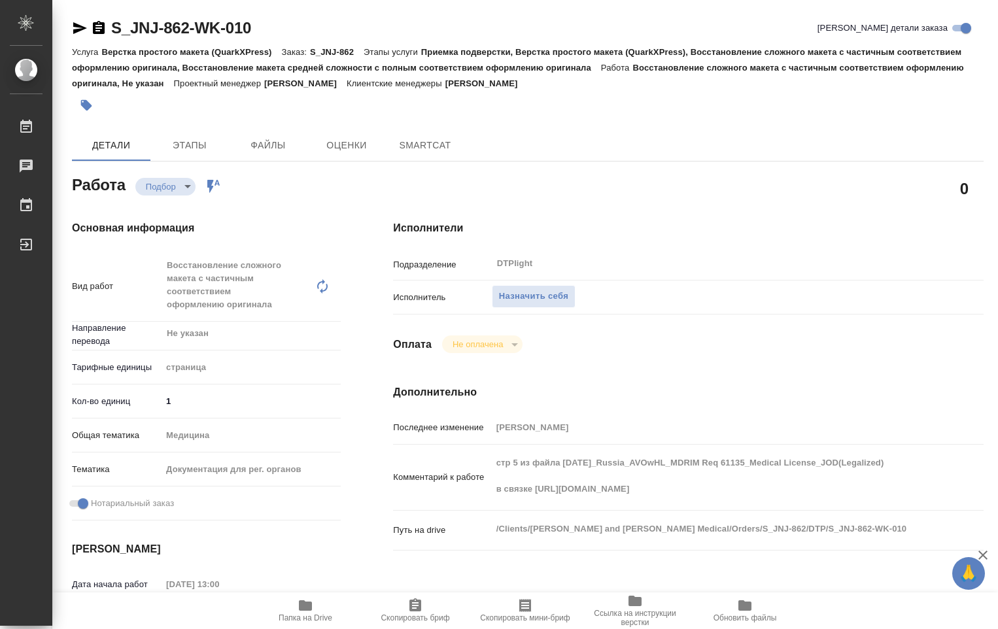
type textarea "x"
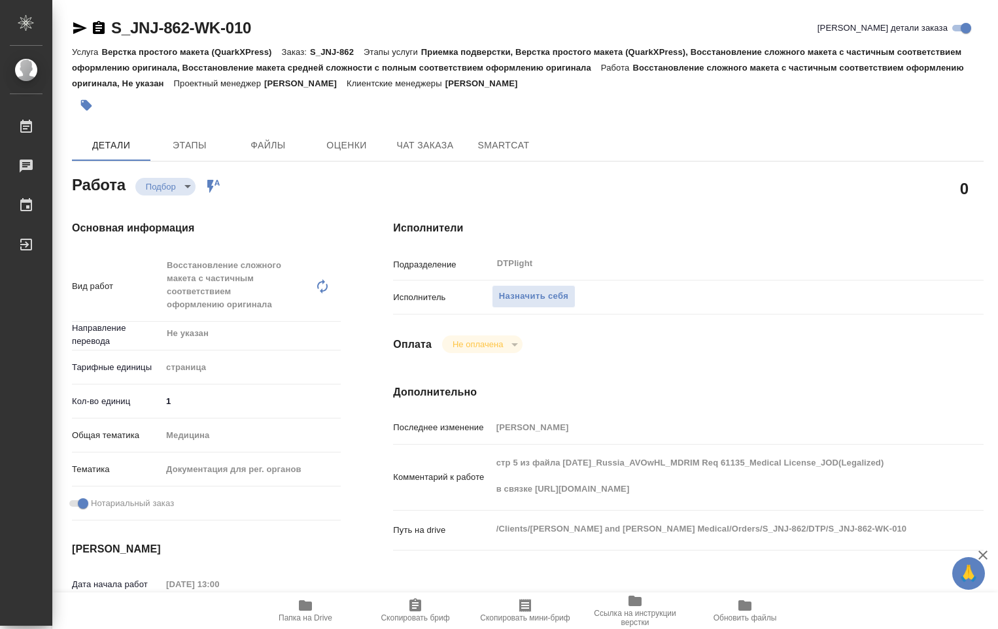
type textarea "x"
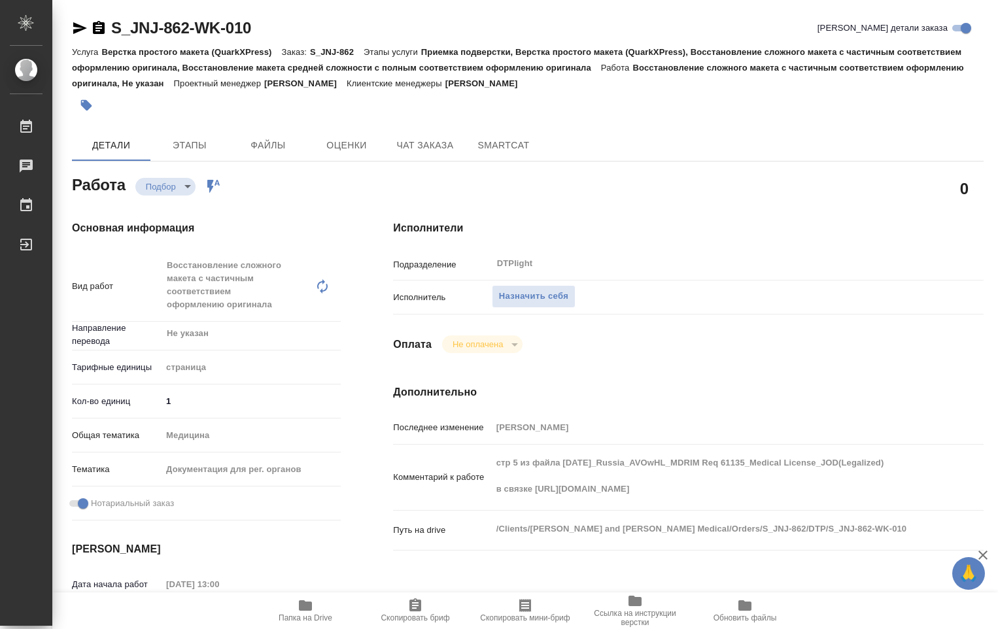
type textarea "x"
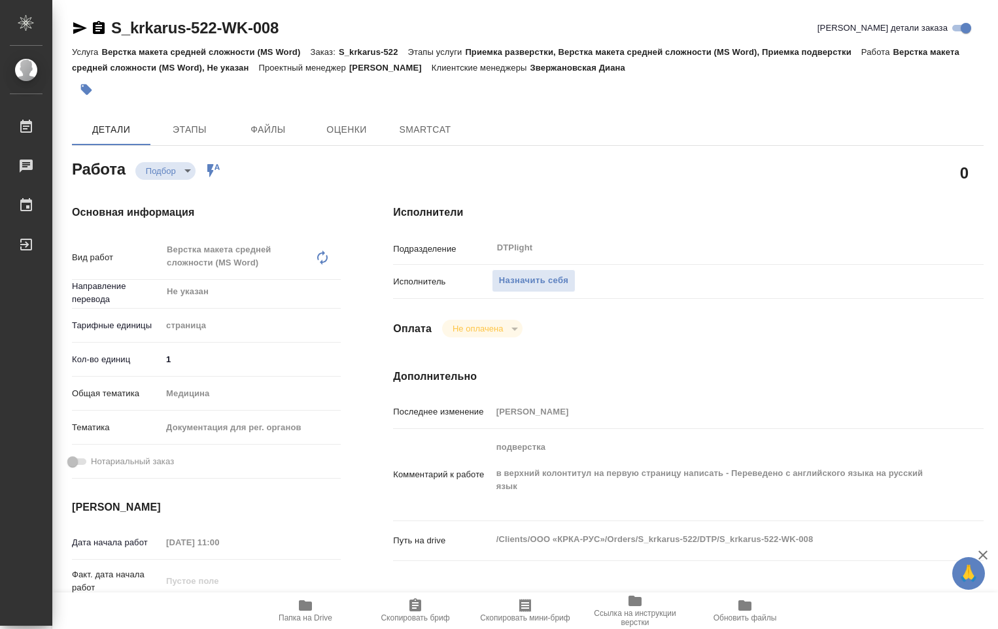
type textarea "x"
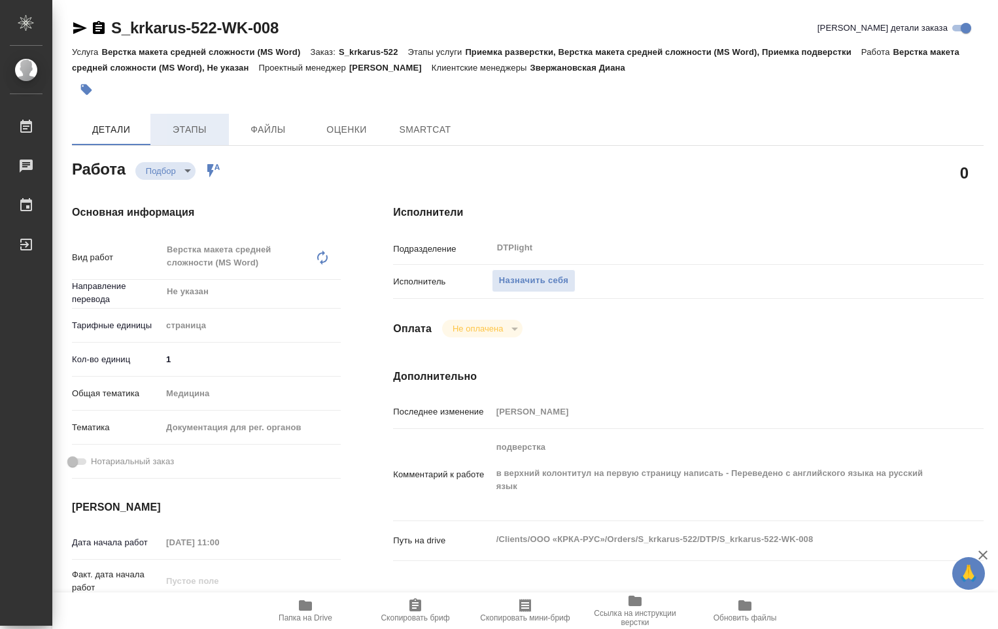
type textarea "x"
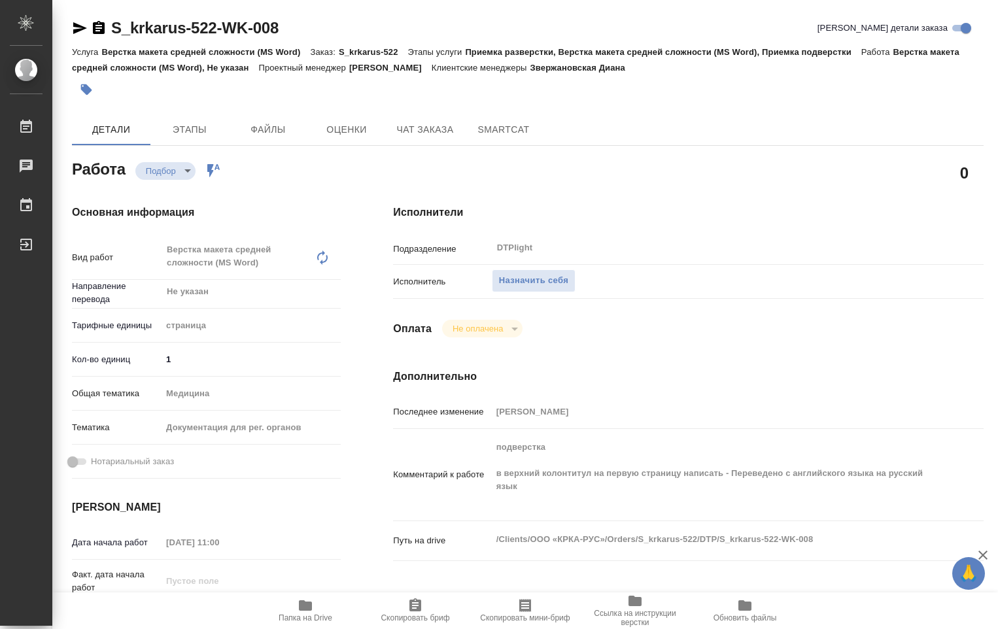
type textarea "x"
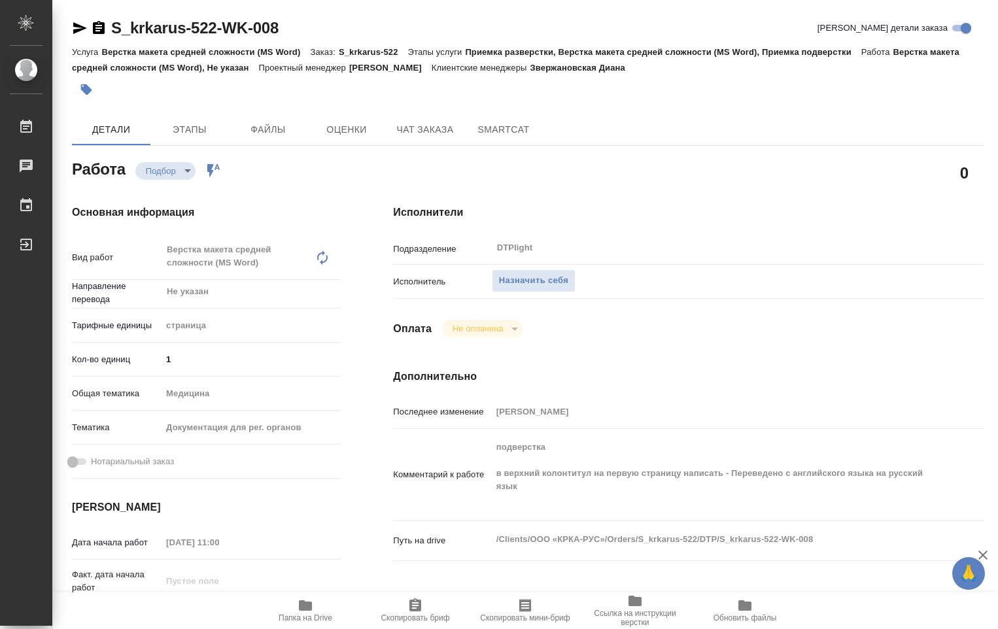
click at [82, 27] on icon "button" at bounding box center [80, 28] width 14 height 12
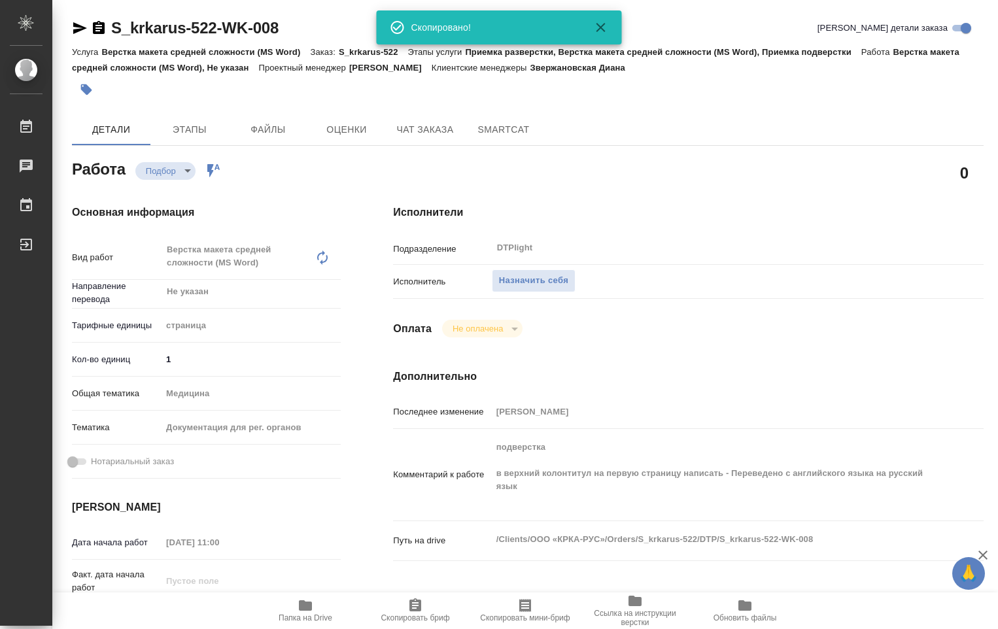
type textarea "x"
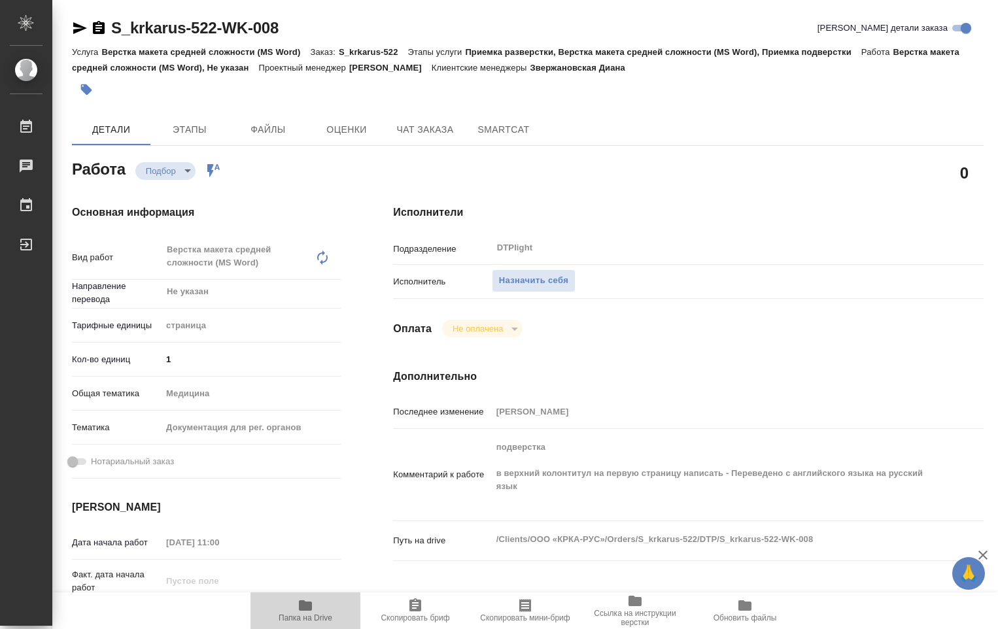
click at [307, 608] on icon "button" at bounding box center [305, 605] width 13 height 10
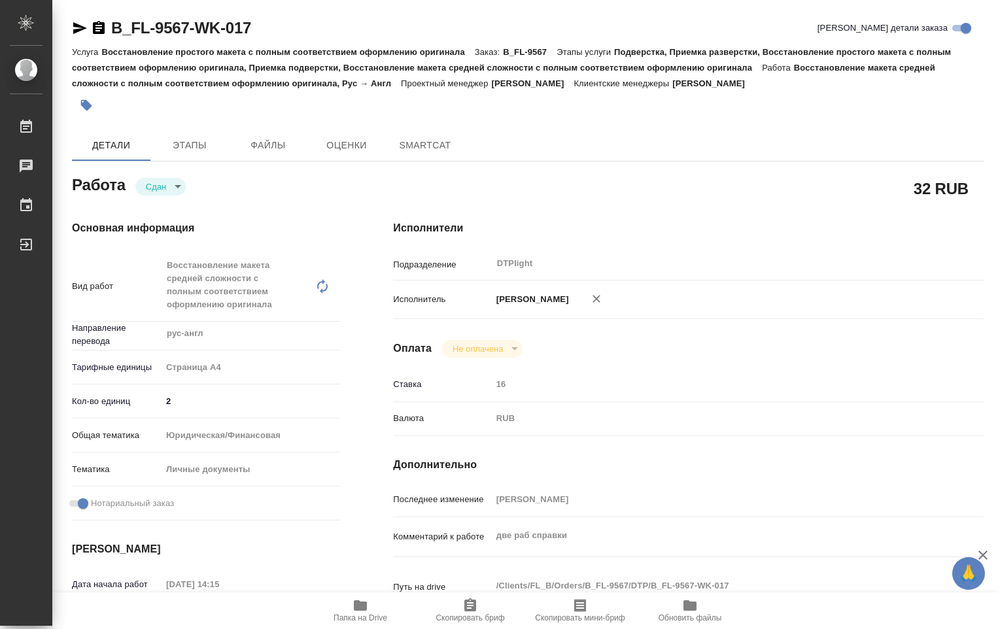
type textarea "x"
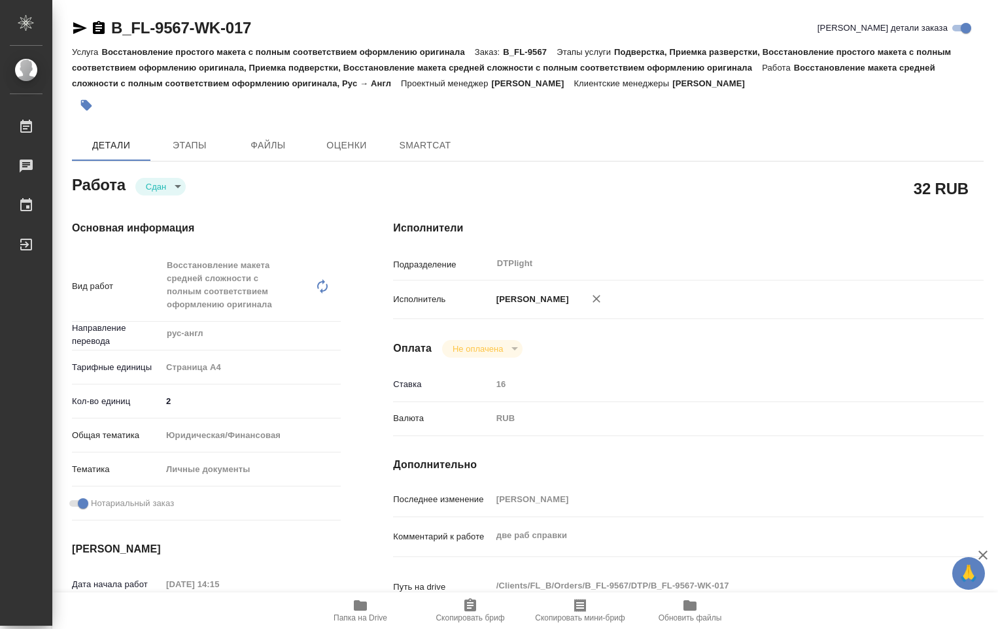
type textarea "x"
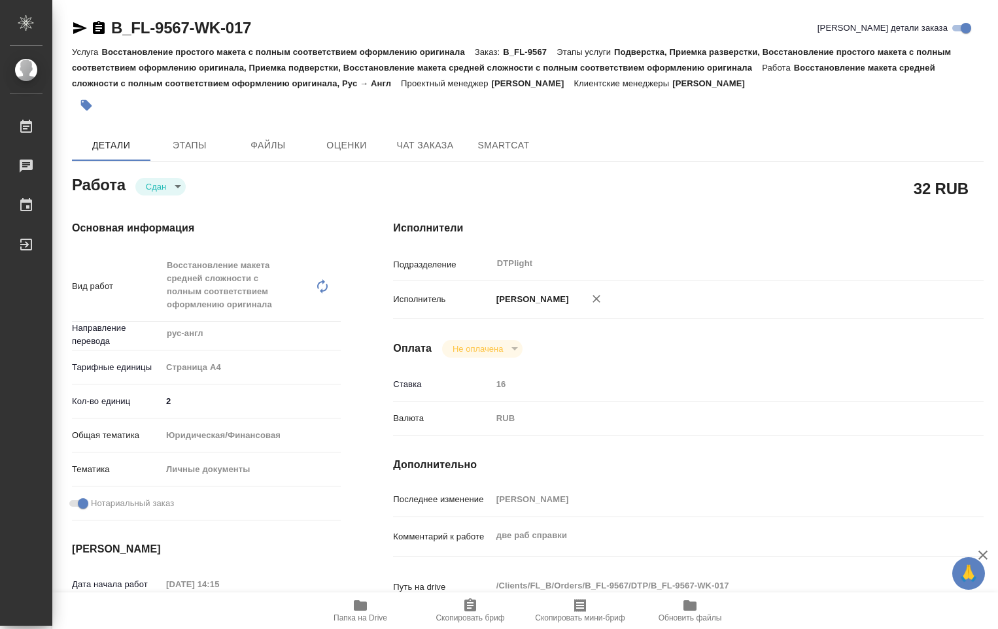
type textarea "x"
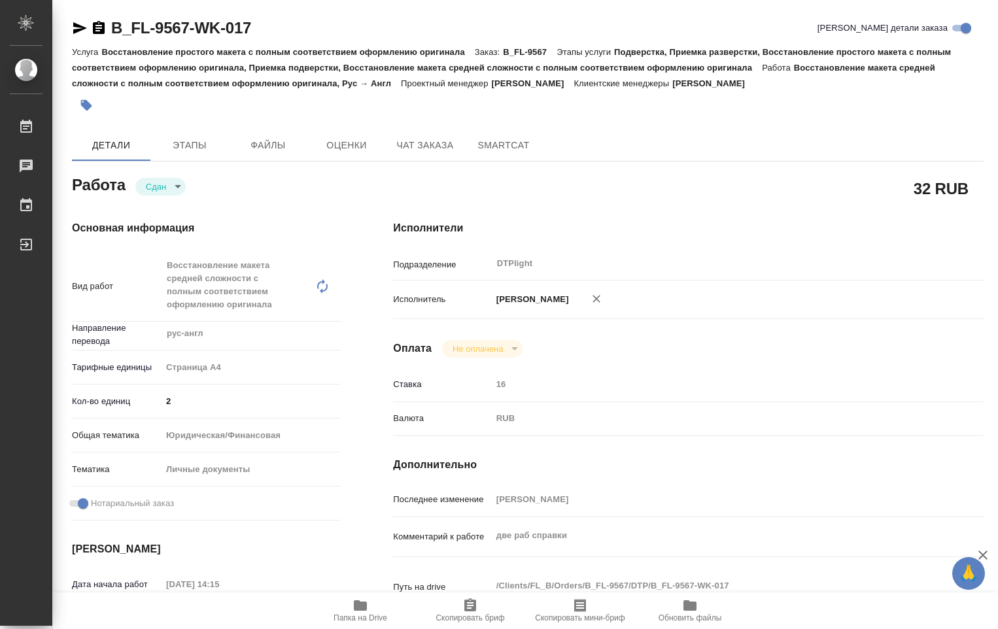
type textarea "x"
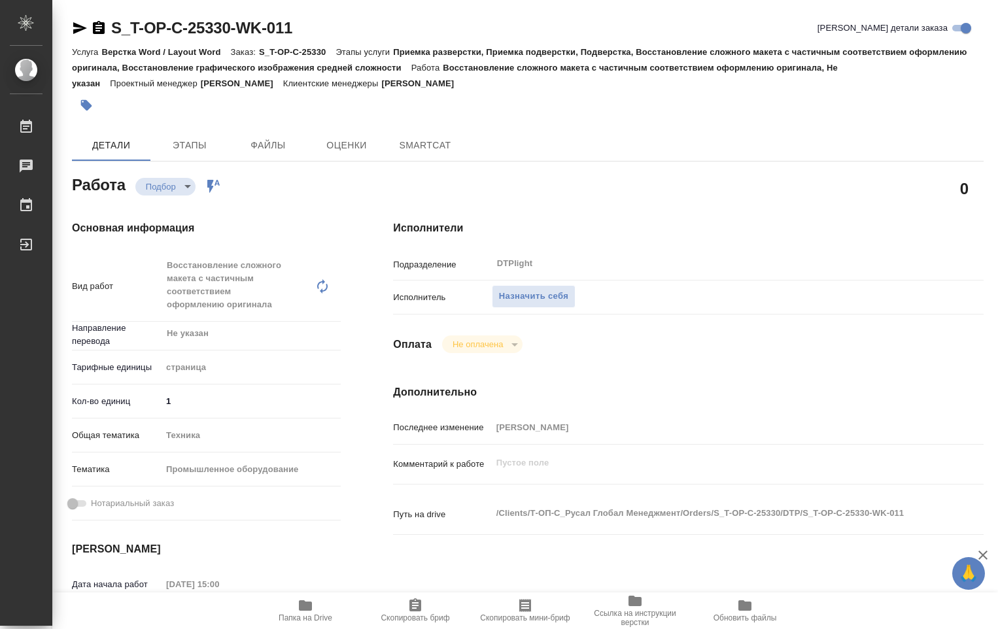
type textarea "x"
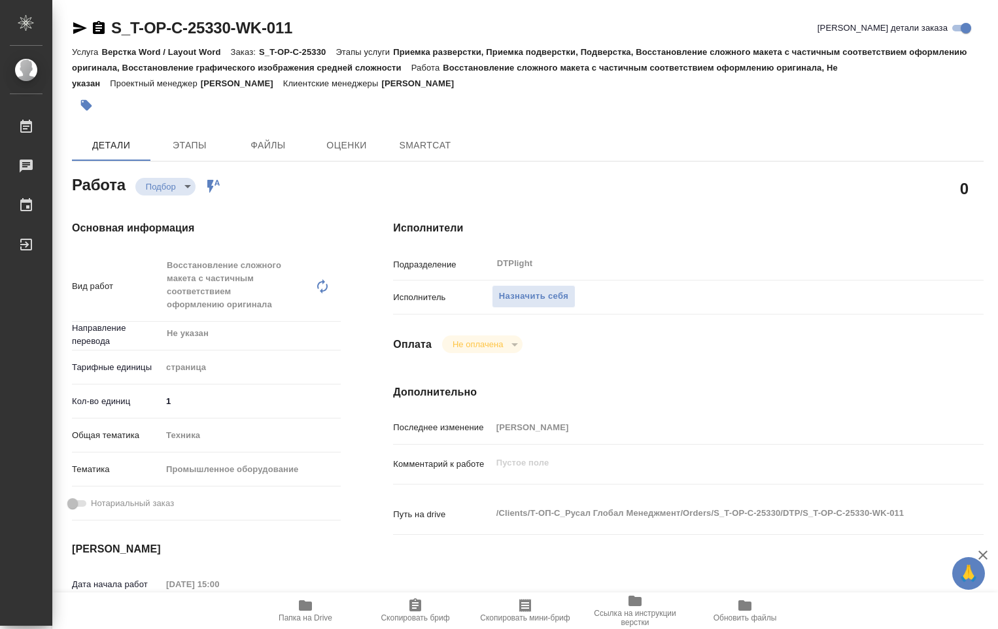
type textarea "x"
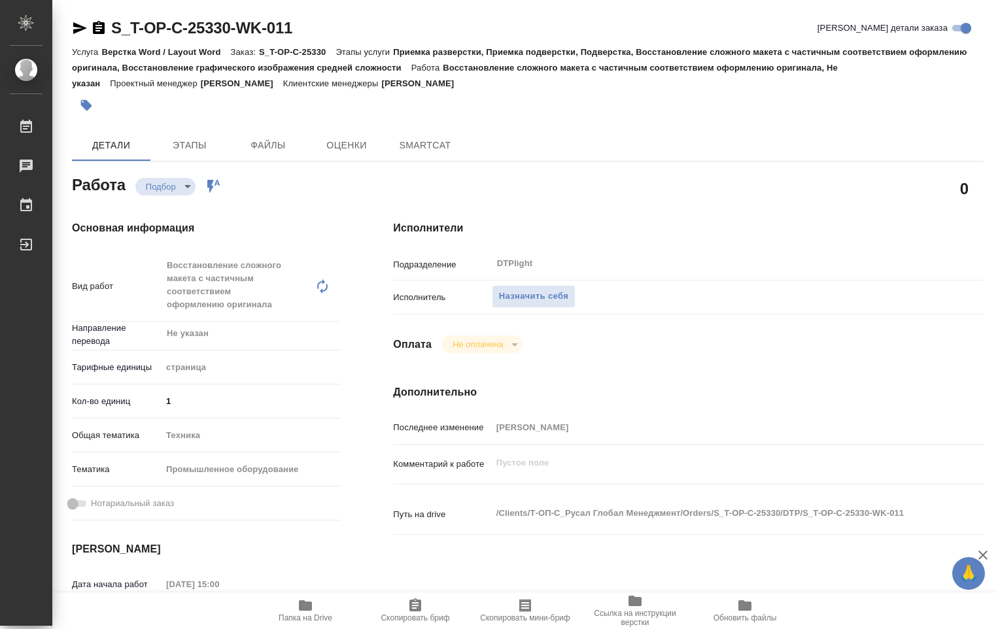
type textarea "x"
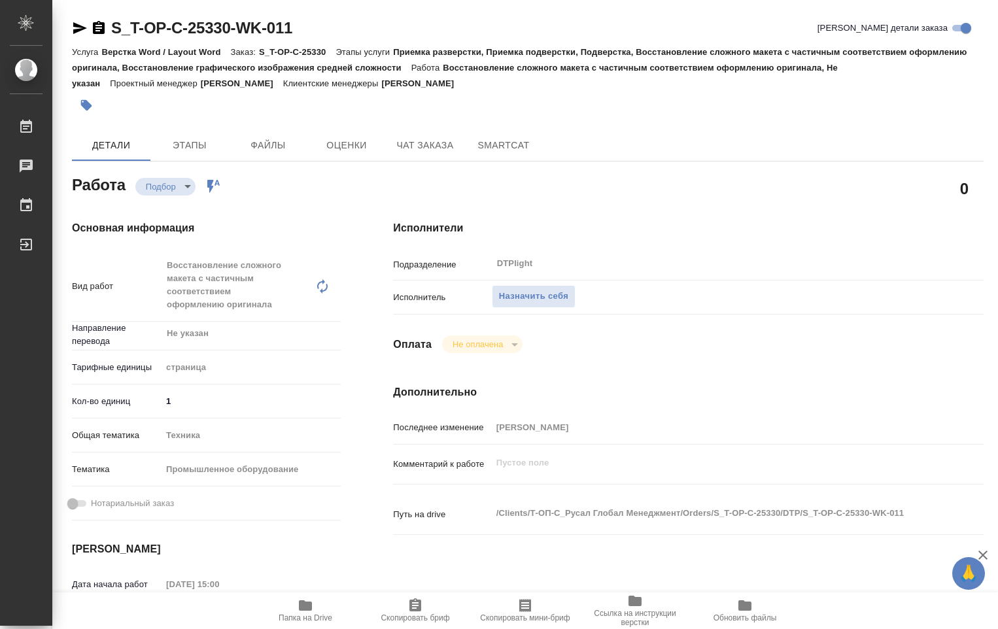
type textarea "x"
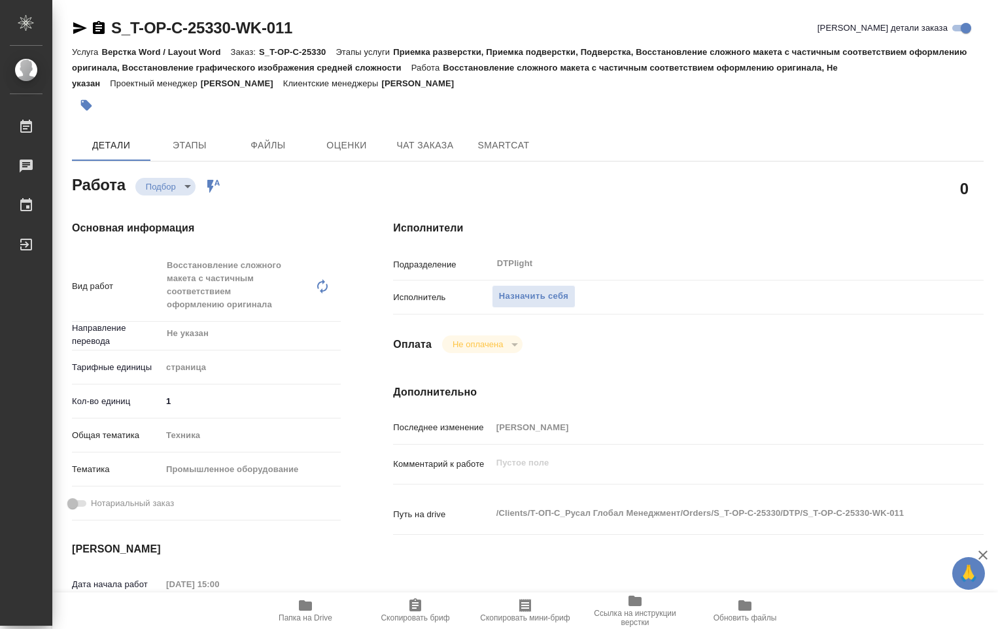
type textarea "x"
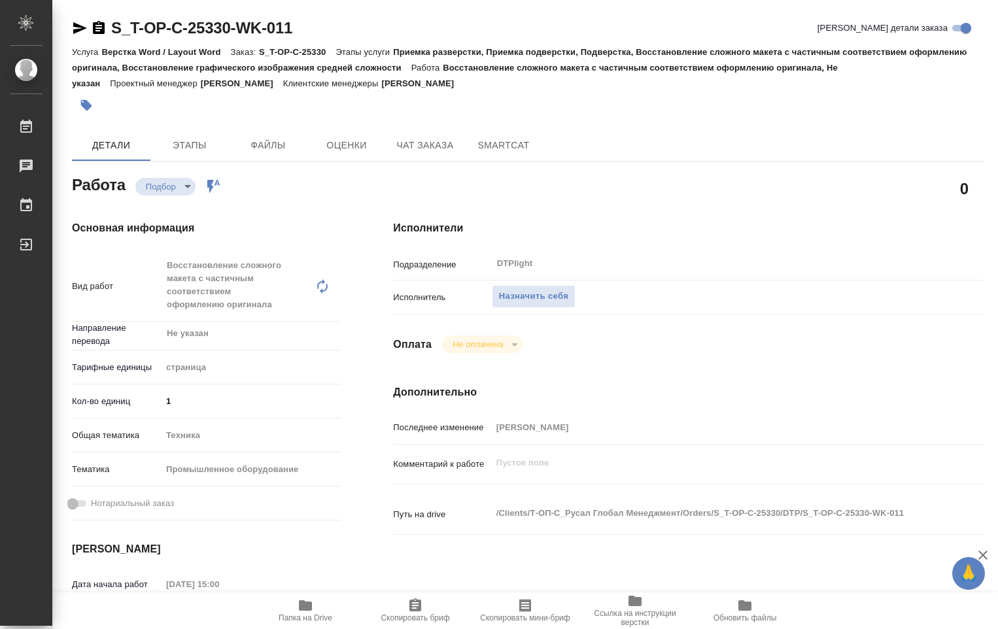
click at [298, 616] on span "Папка на Drive" at bounding box center [306, 617] width 54 height 9
type textarea "x"
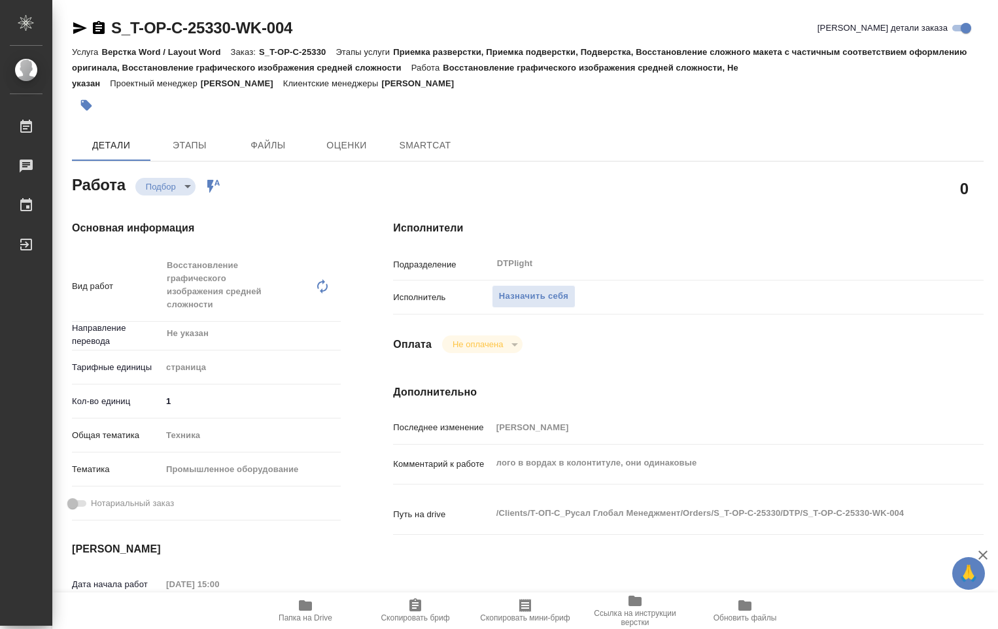
type textarea "x"
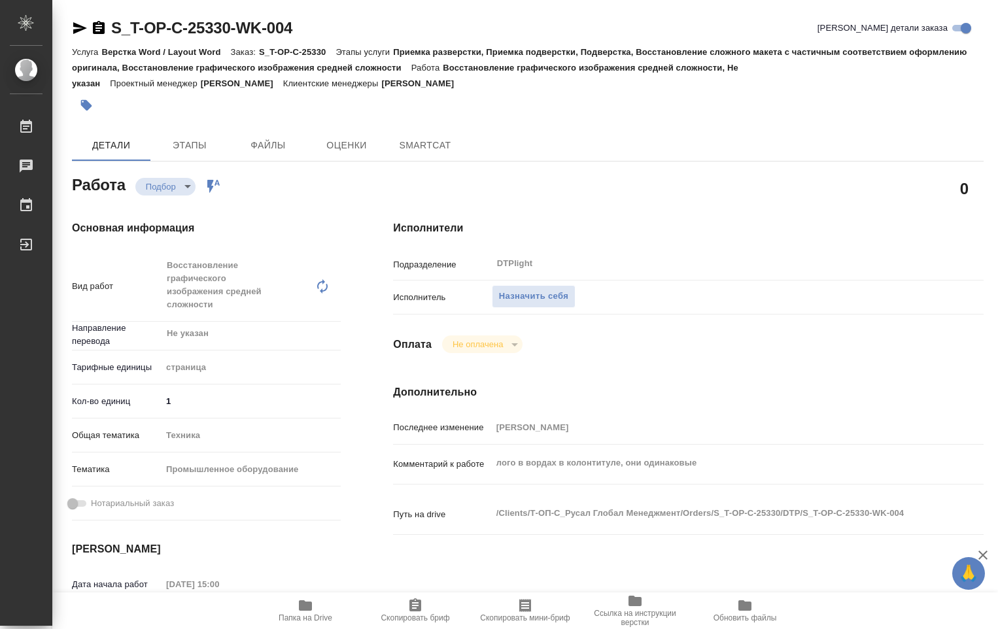
type textarea "x"
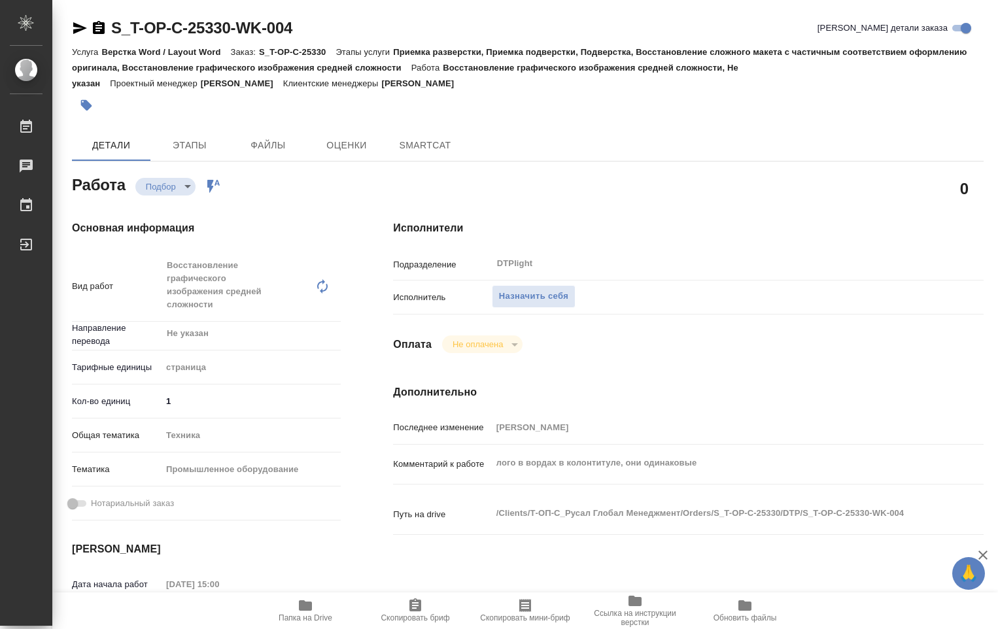
type textarea "x"
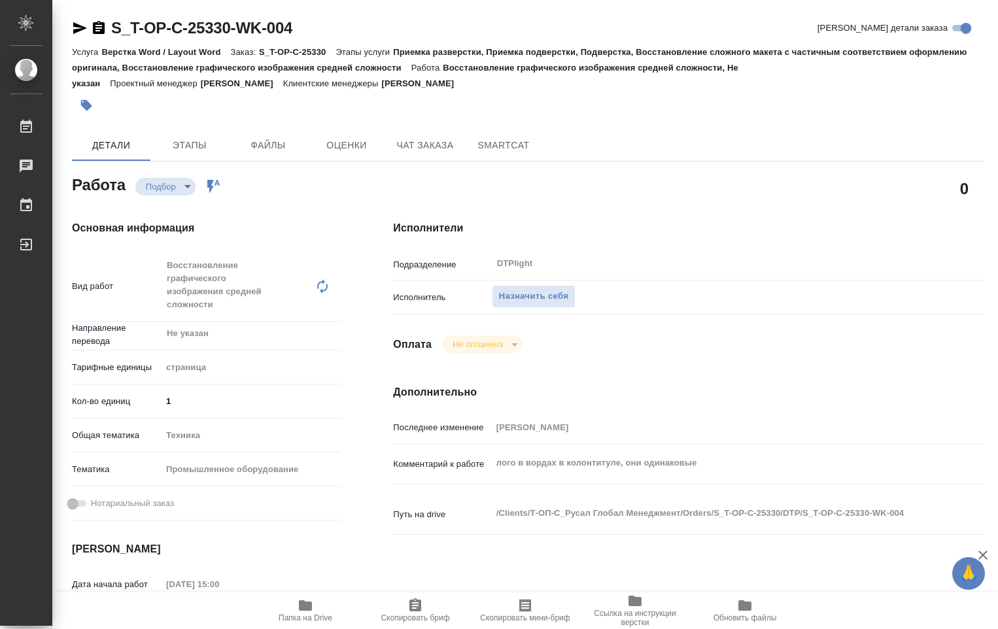
type textarea "x"
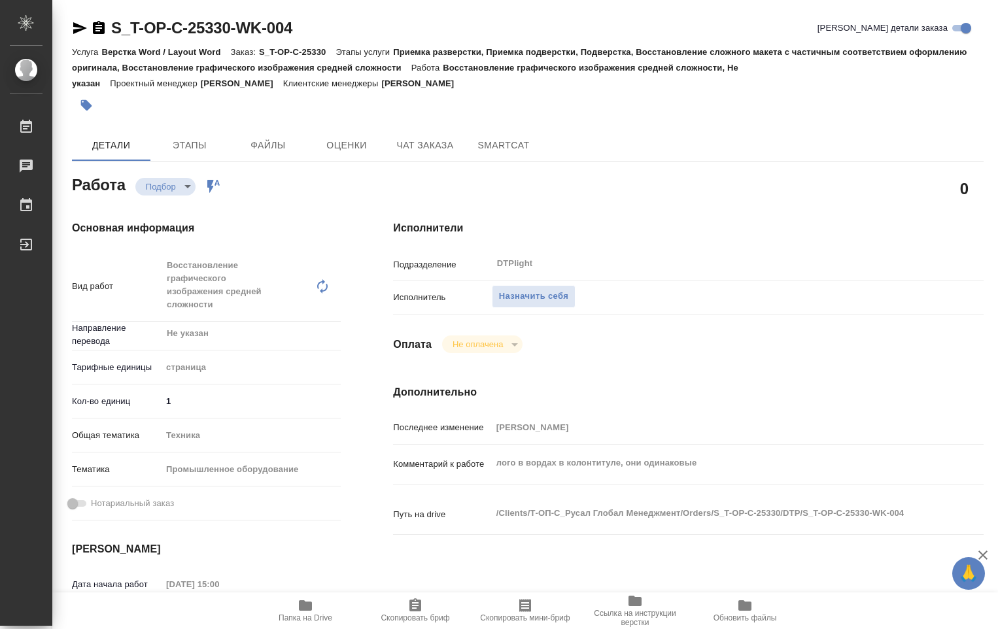
type textarea "x"
click at [306, 605] on icon "button" at bounding box center [305, 605] width 13 height 10
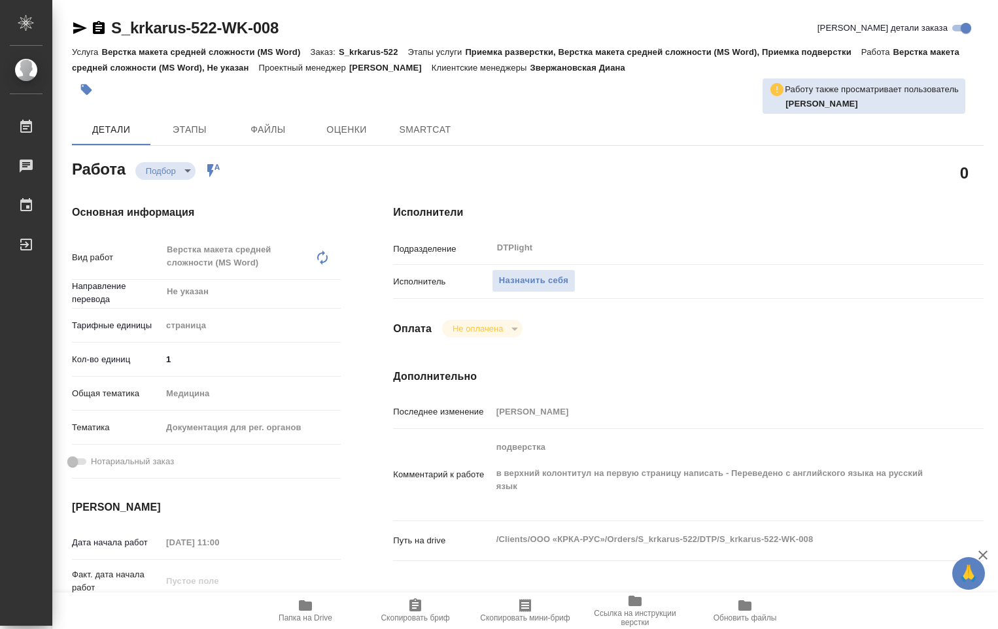
type textarea "x"
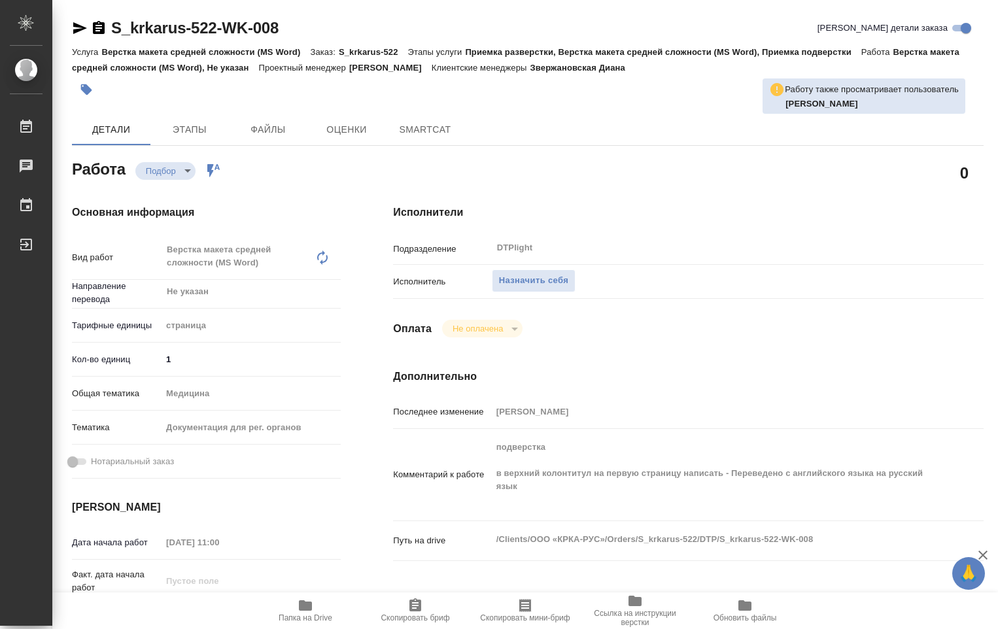
type textarea "x"
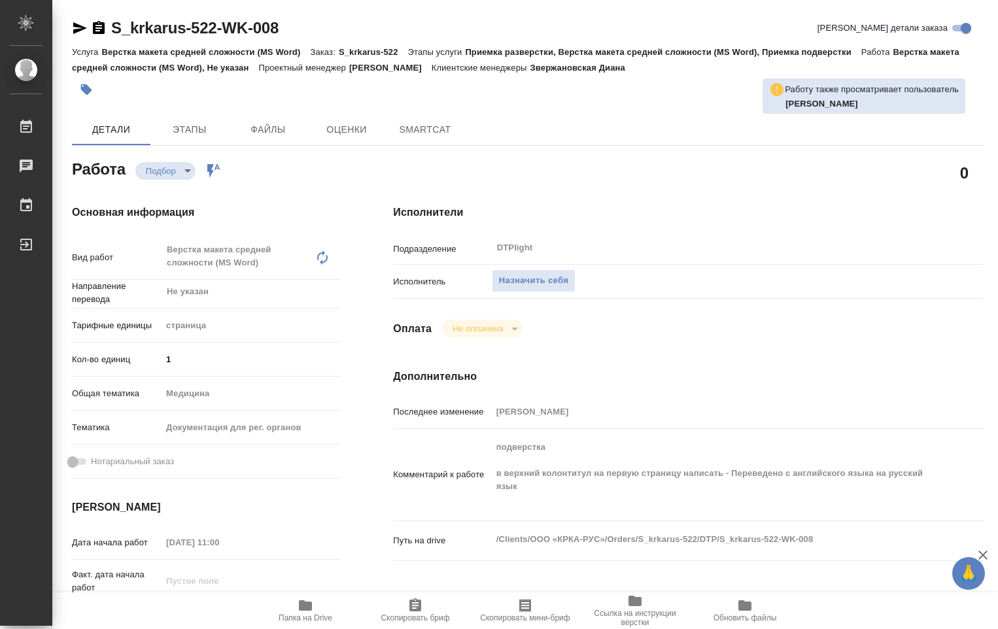
type textarea "x"
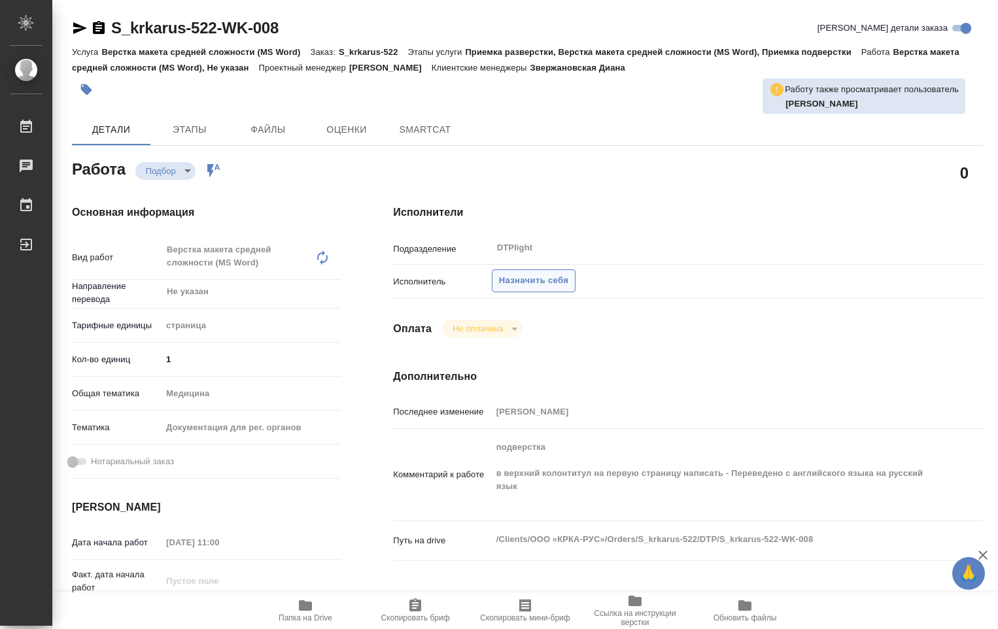
type textarea "x"
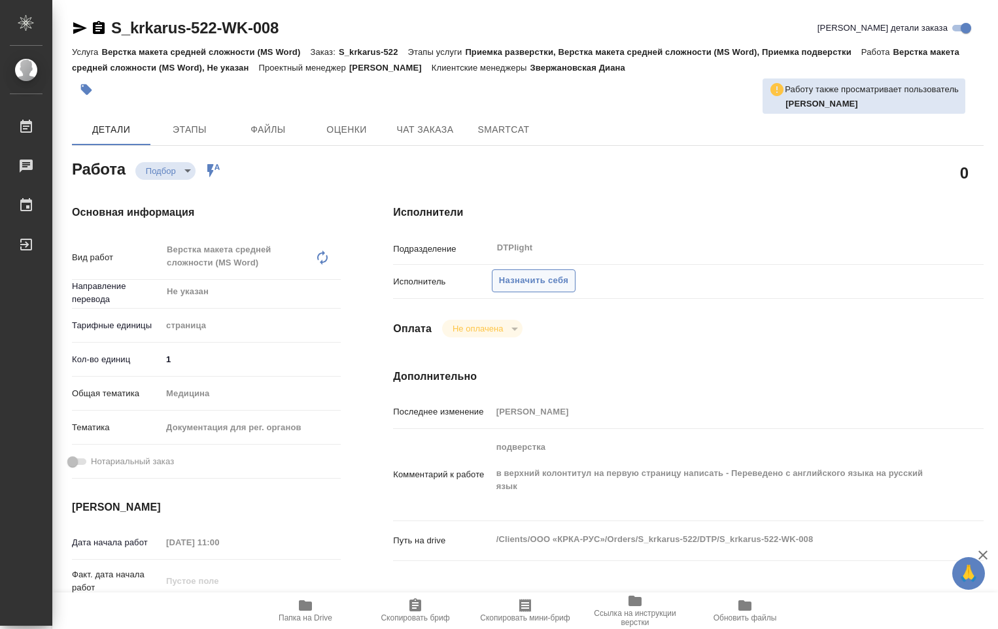
click at [548, 282] on span "Назначить себя" at bounding box center [533, 280] width 69 height 15
type textarea "x"
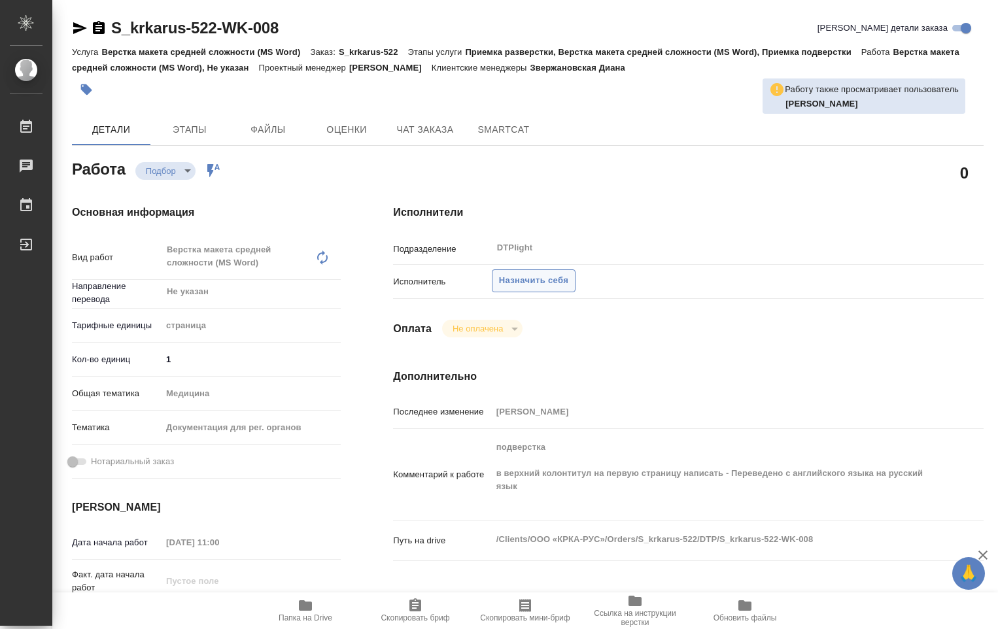
type textarea "x"
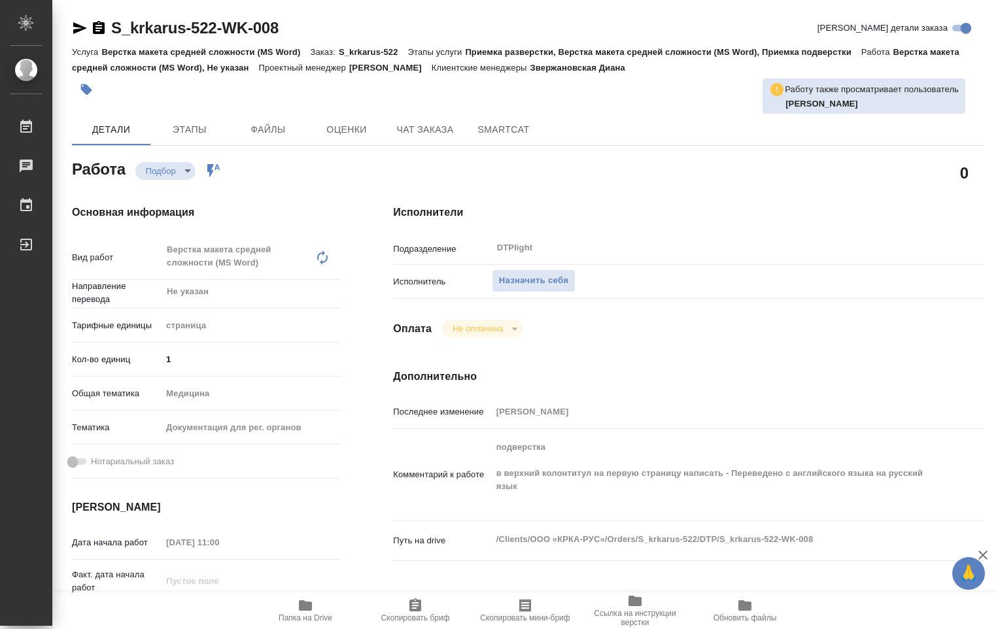
type textarea "x"
click at [541, 282] on span "Назначить себя" at bounding box center [533, 280] width 69 height 15
type textarea "x"
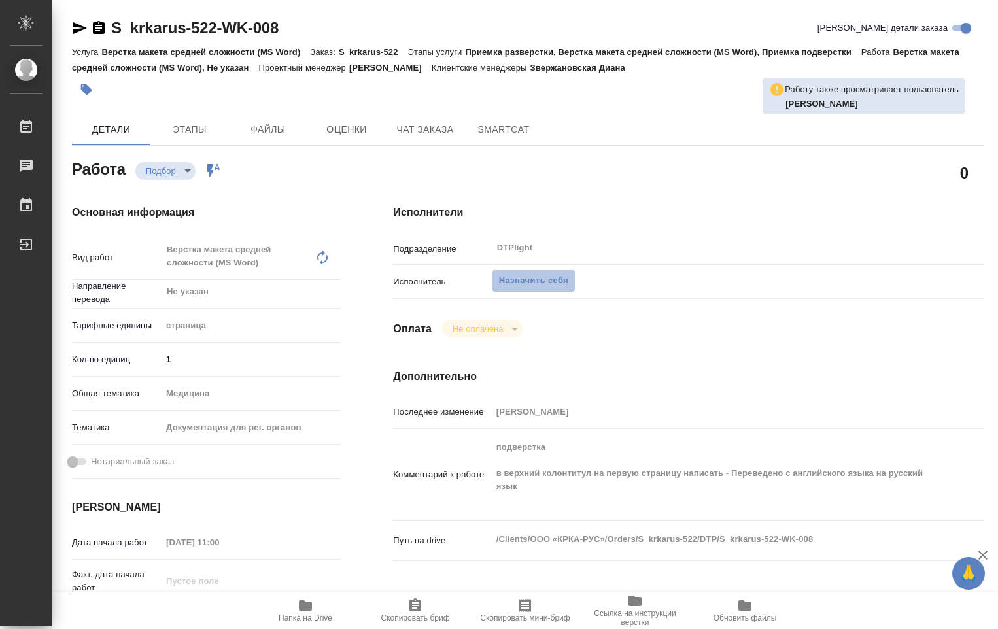
type textarea "x"
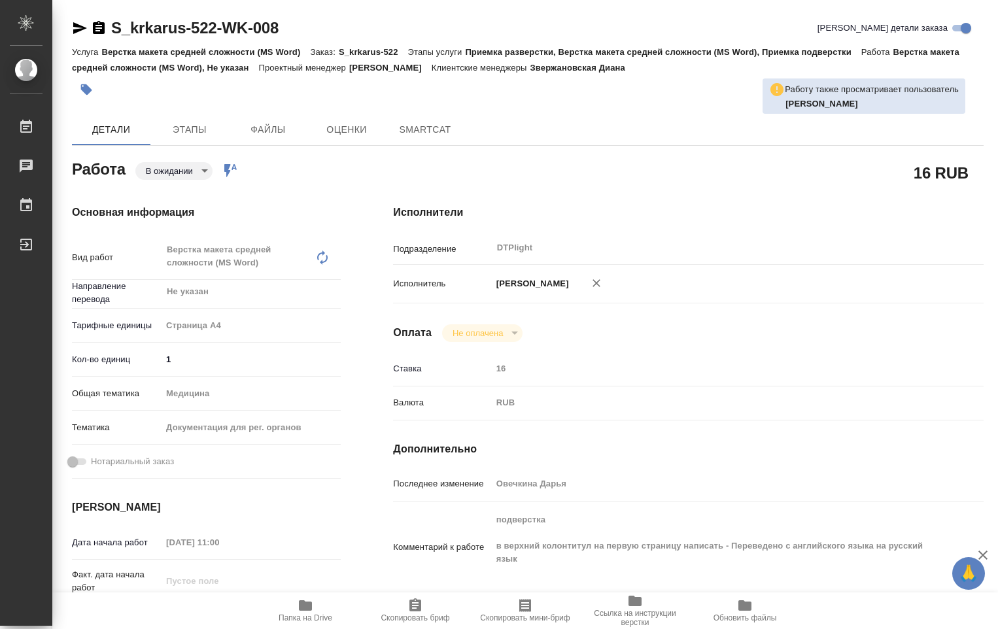
type textarea "x"
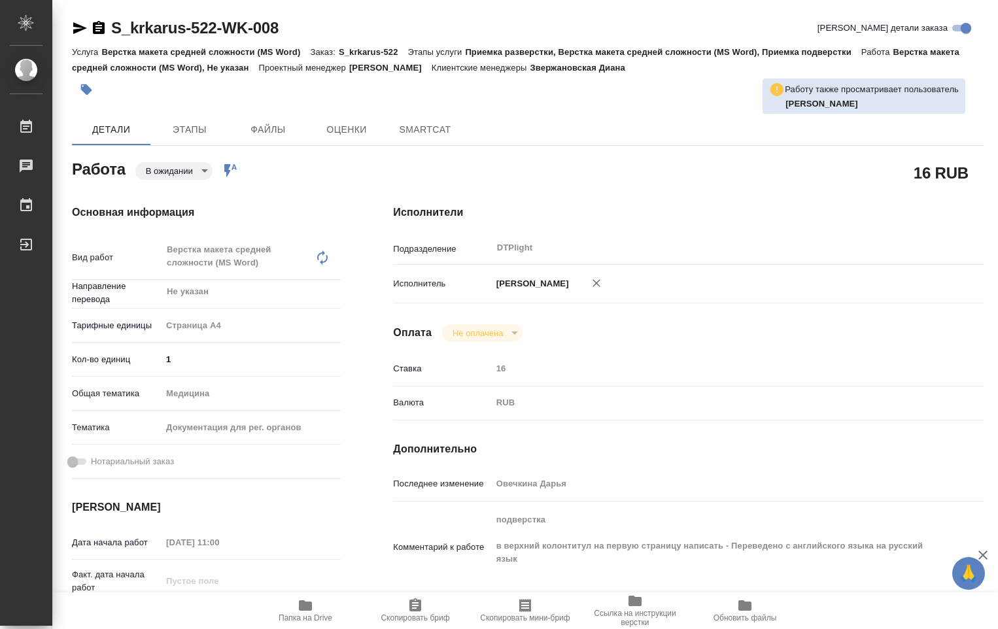
type textarea "x"
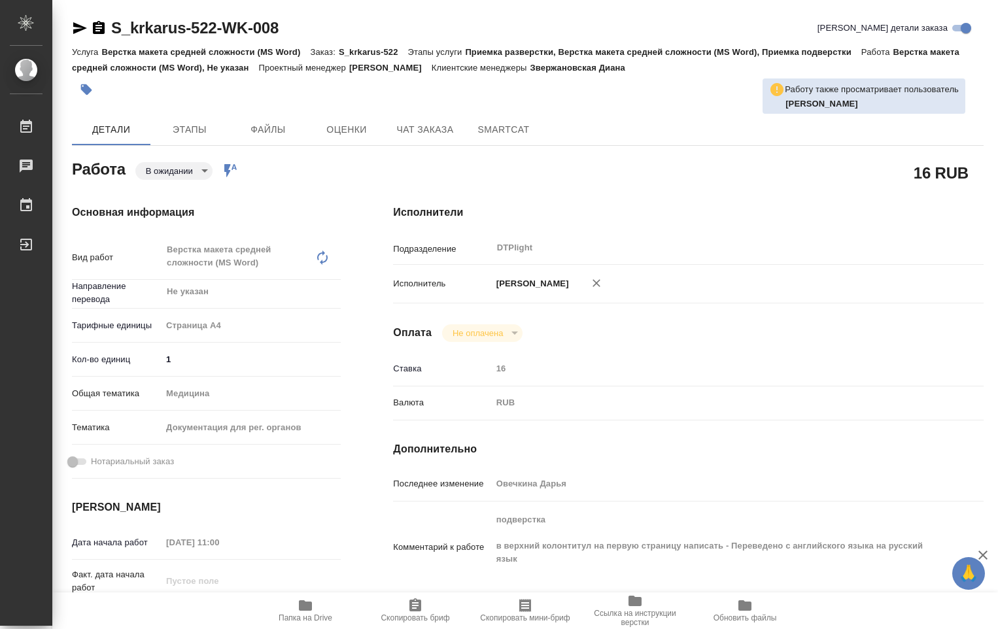
type textarea "x"
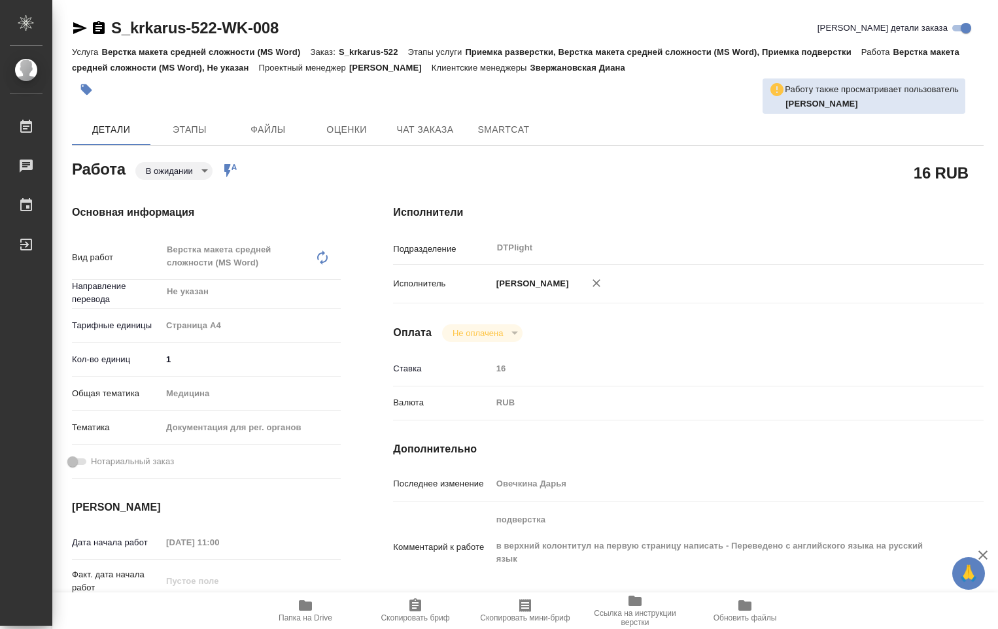
type textarea "x"
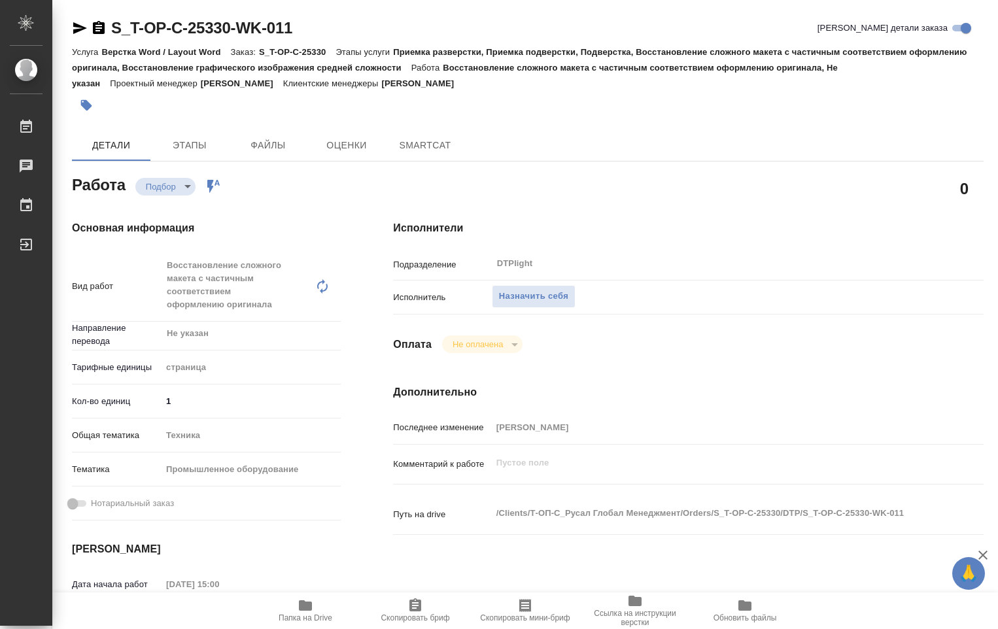
type textarea "x"
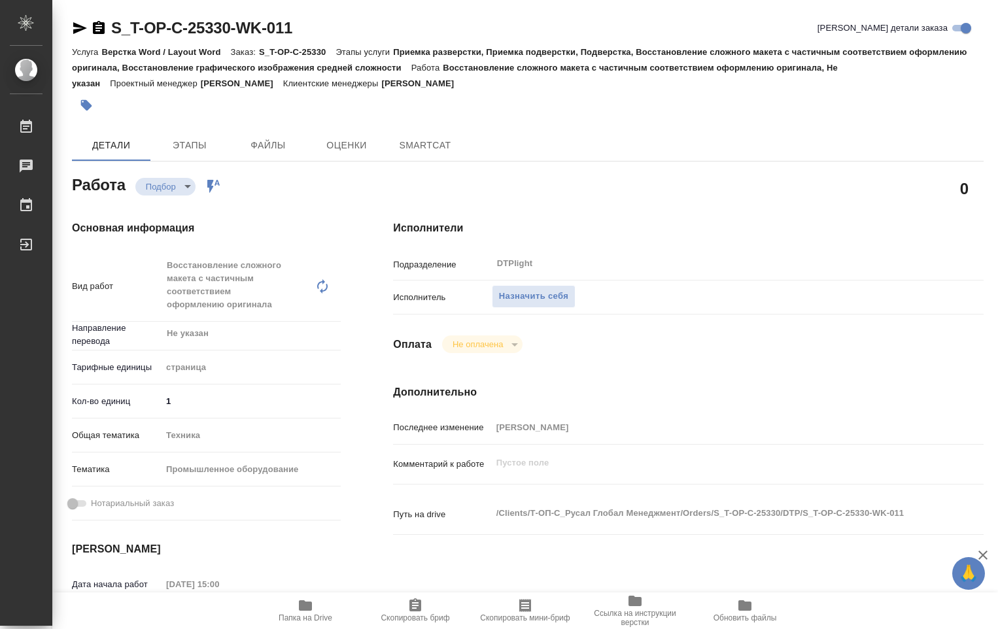
type textarea "x"
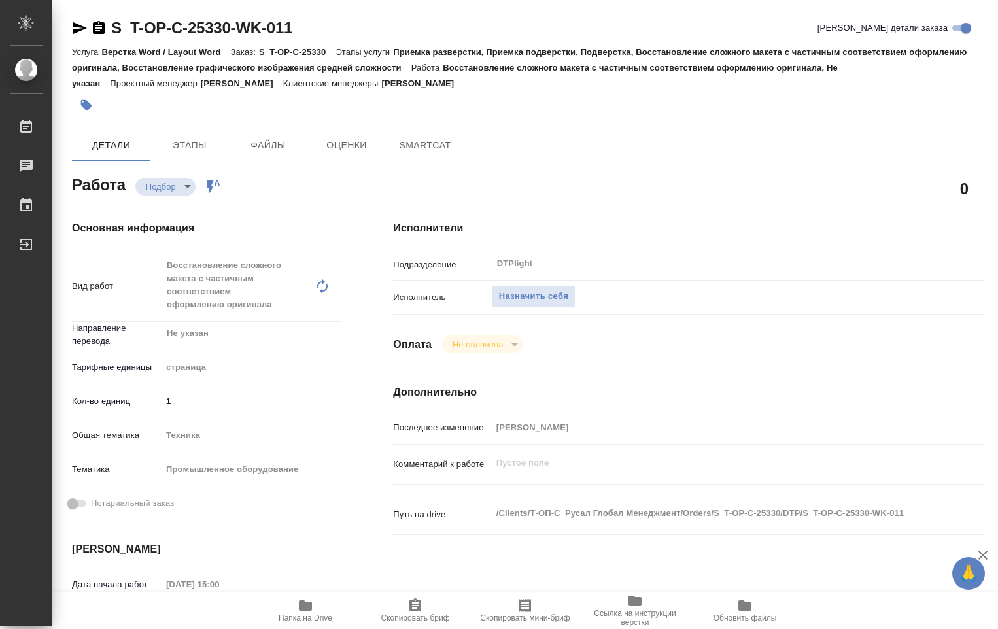
type textarea "x"
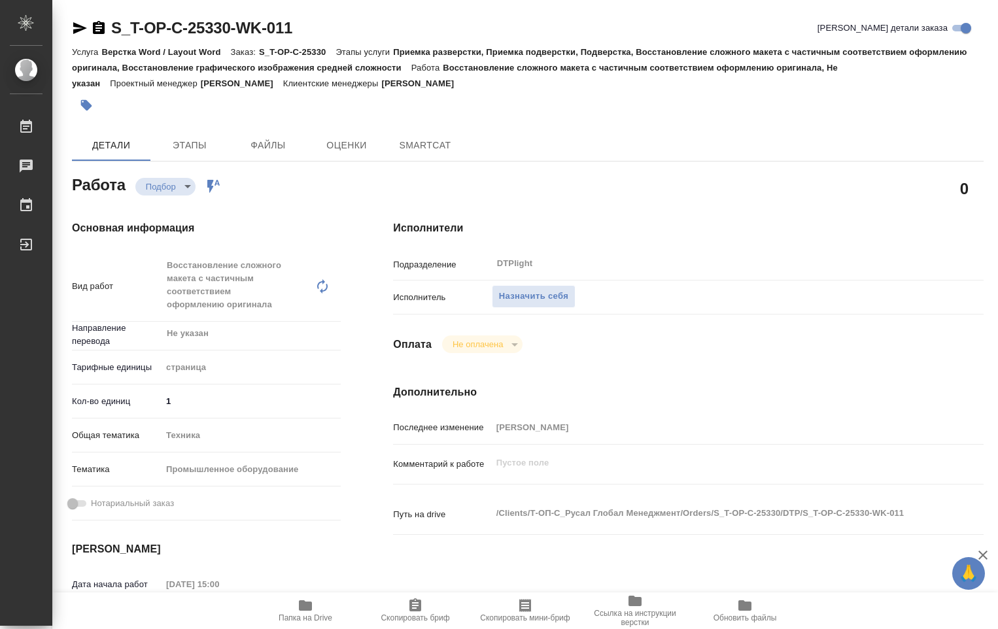
type textarea "x"
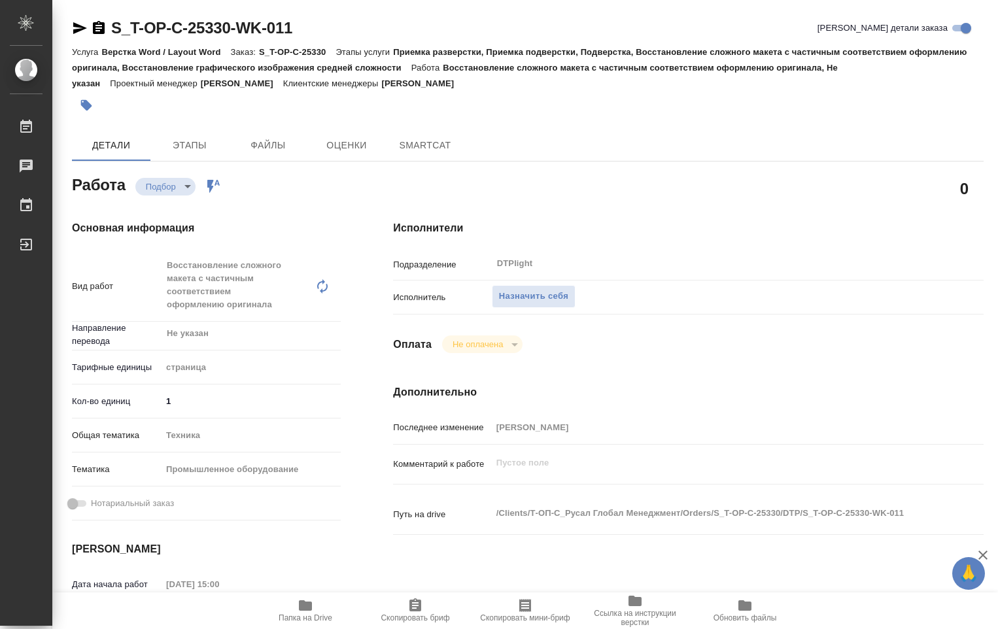
type textarea "x"
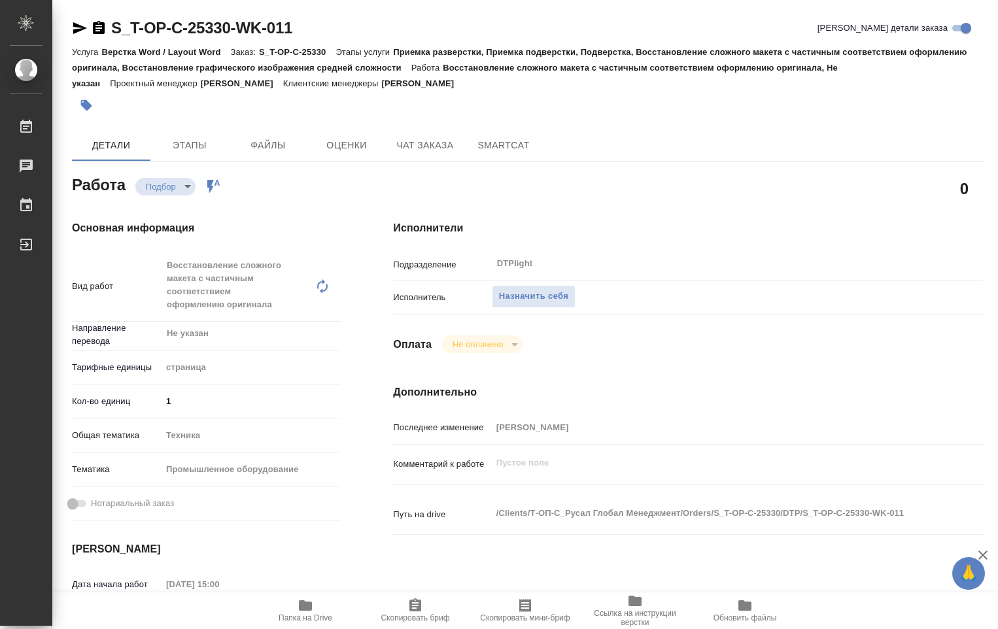
type textarea "x"
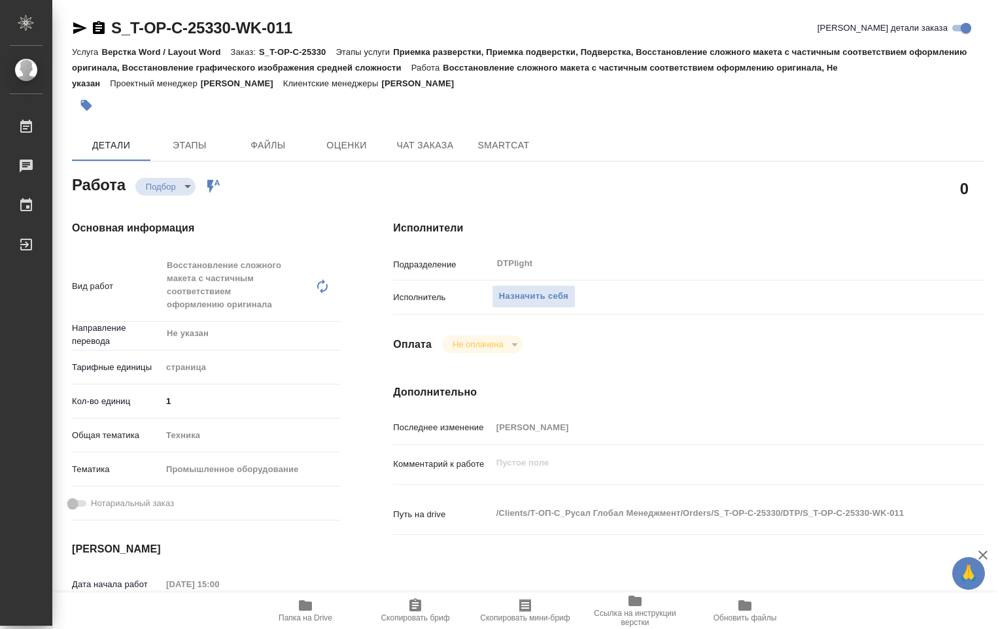
click at [313, 609] on span "Папка на Drive" at bounding box center [305, 610] width 94 height 25
type textarea "x"
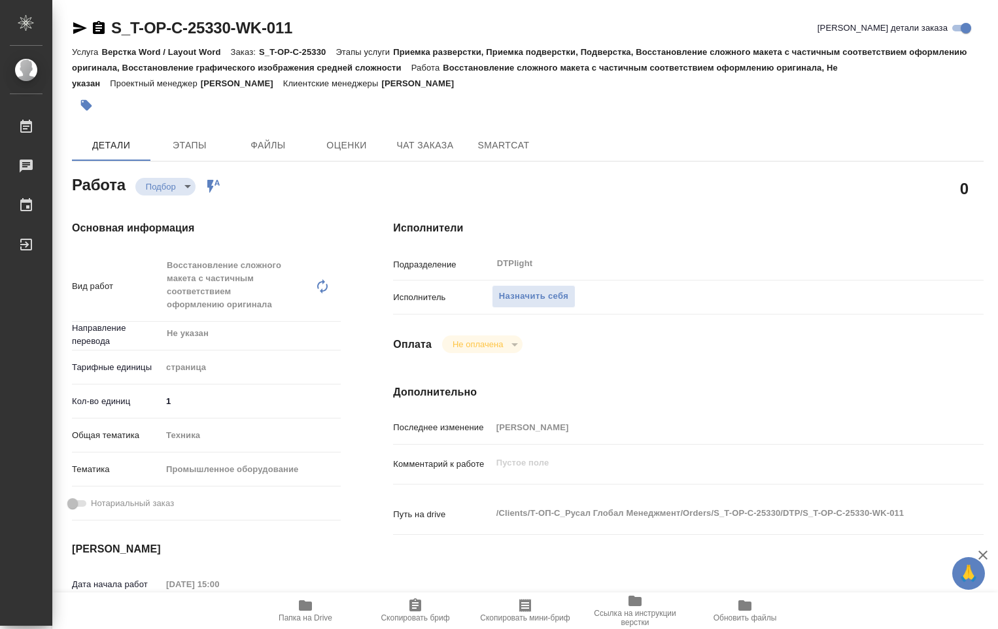
type textarea "x"
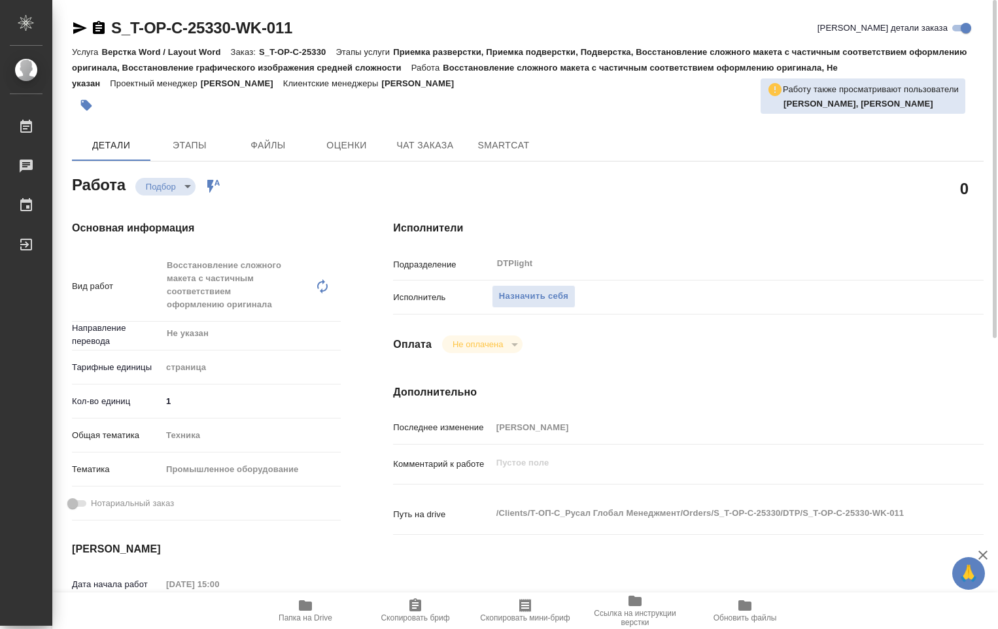
type textarea "x"
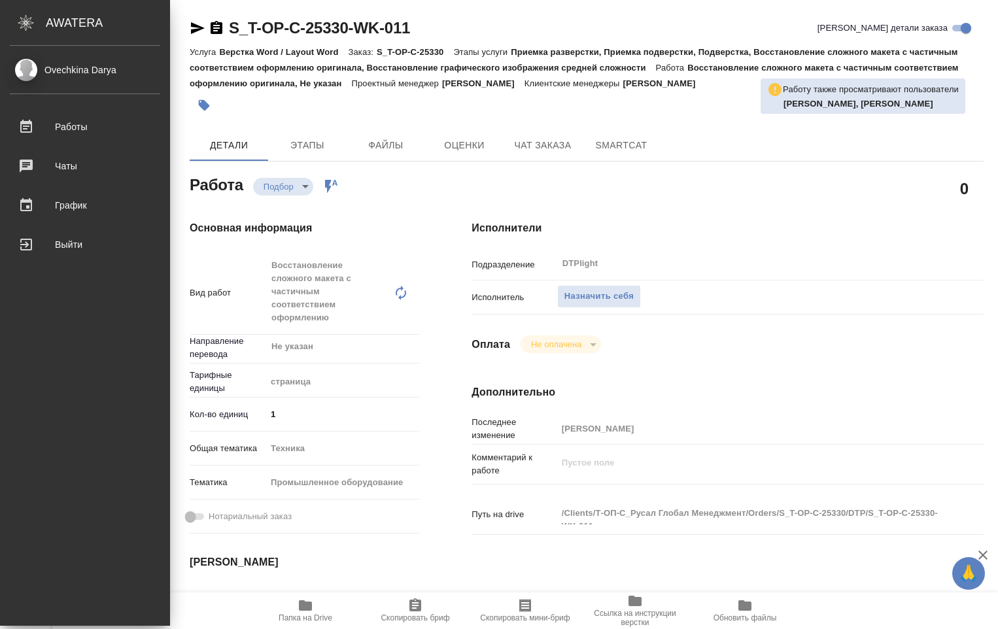
type textarea "x"
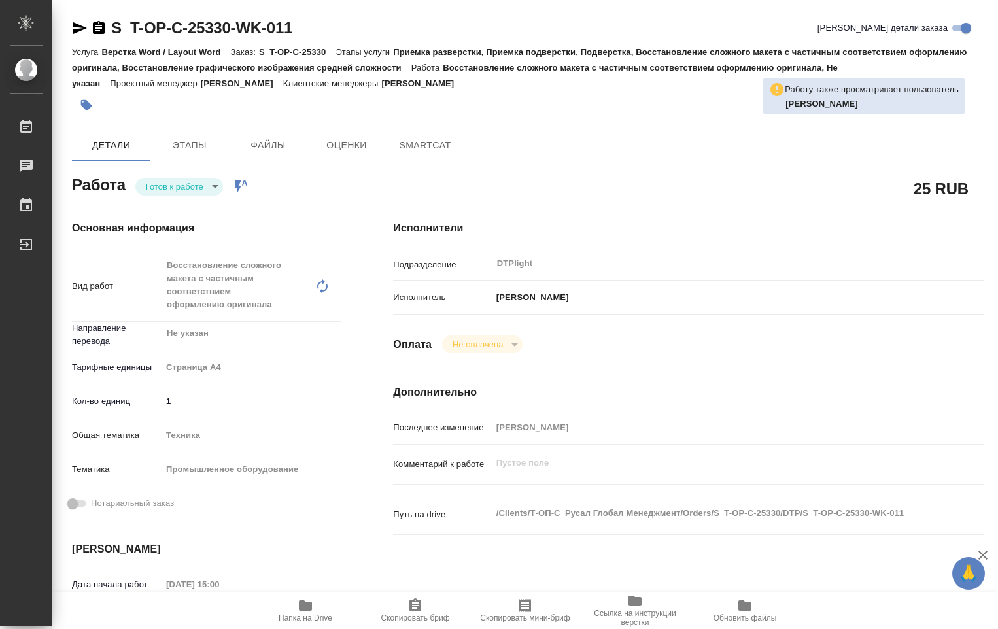
type textarea "x"
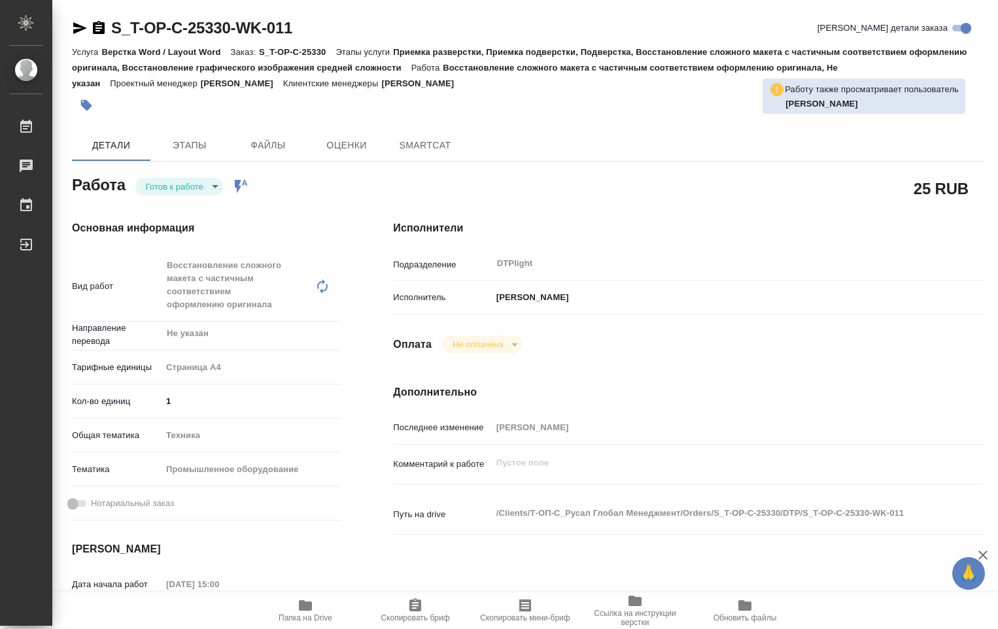
type textarea "x"
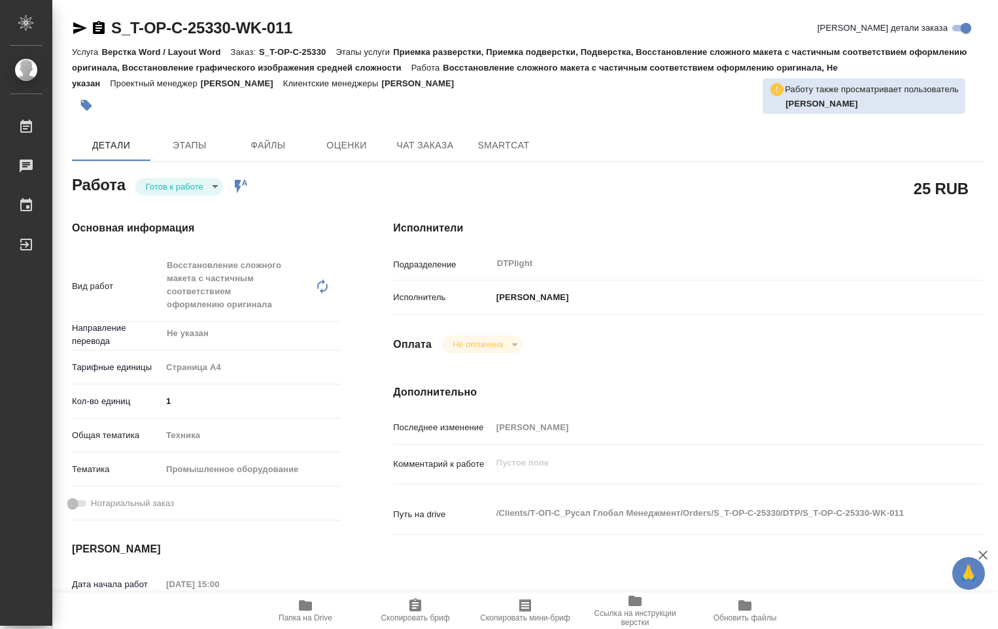
type textarea "x"
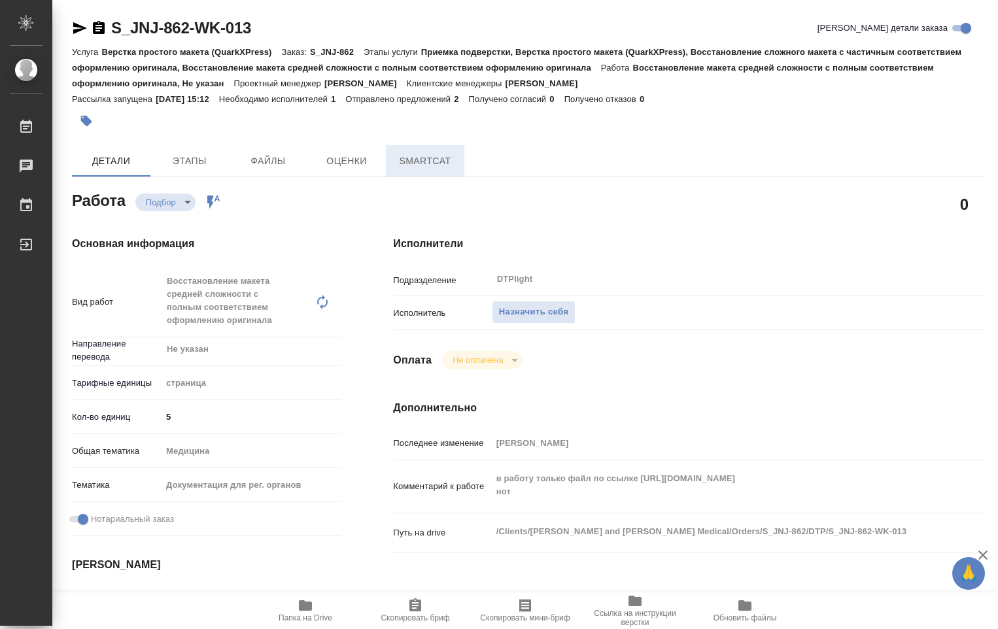
type textarea "x"
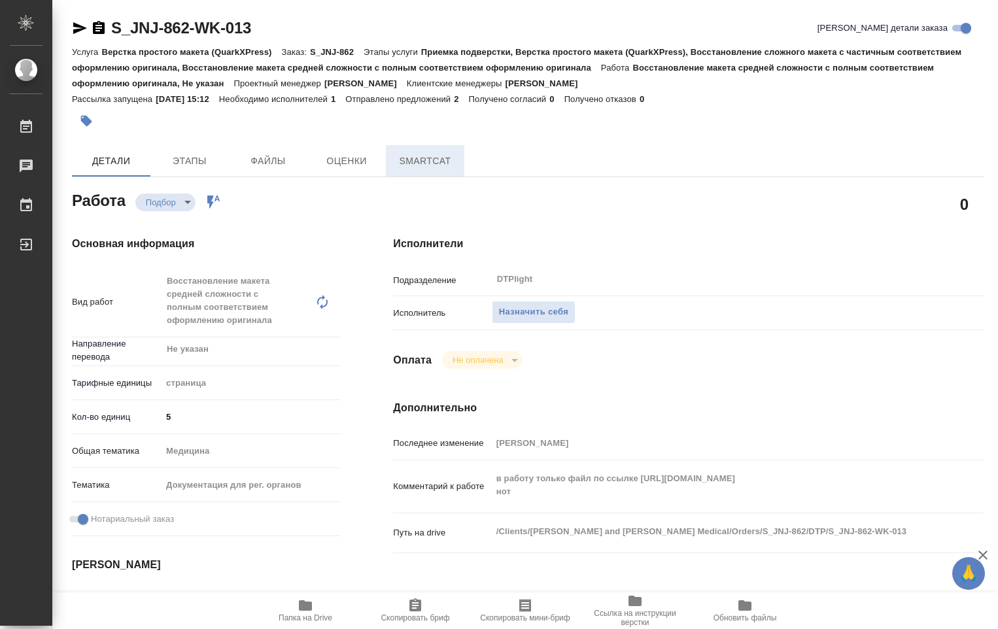
type textarea "x"
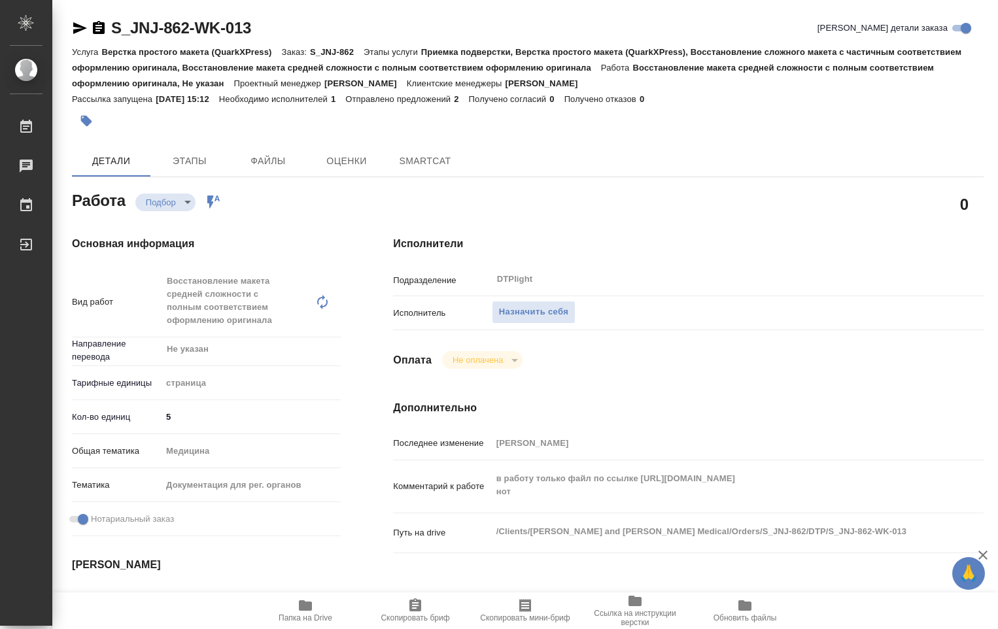
type textarea "x"
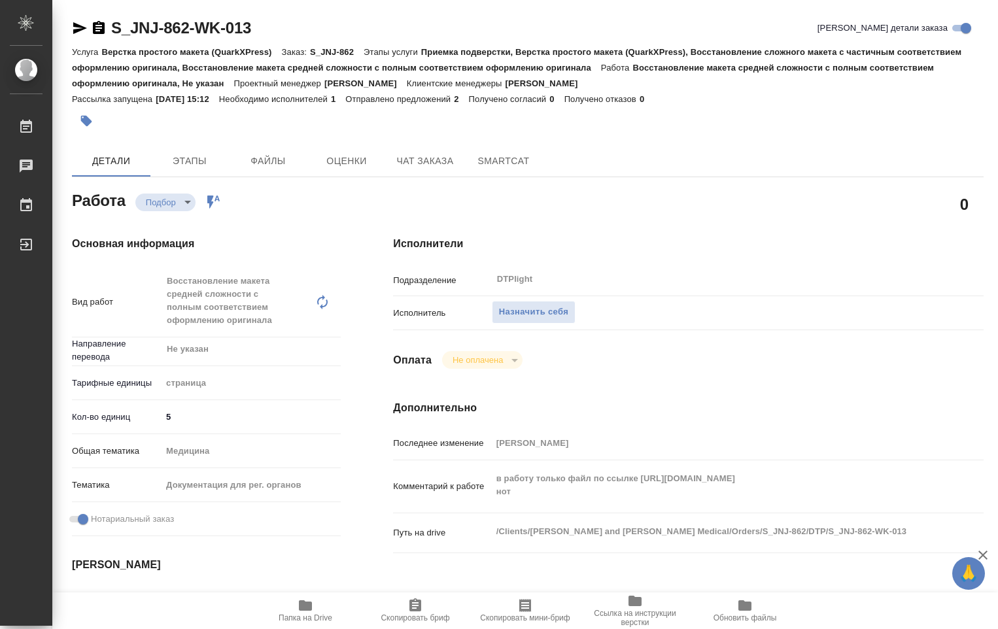
type textarea "x"
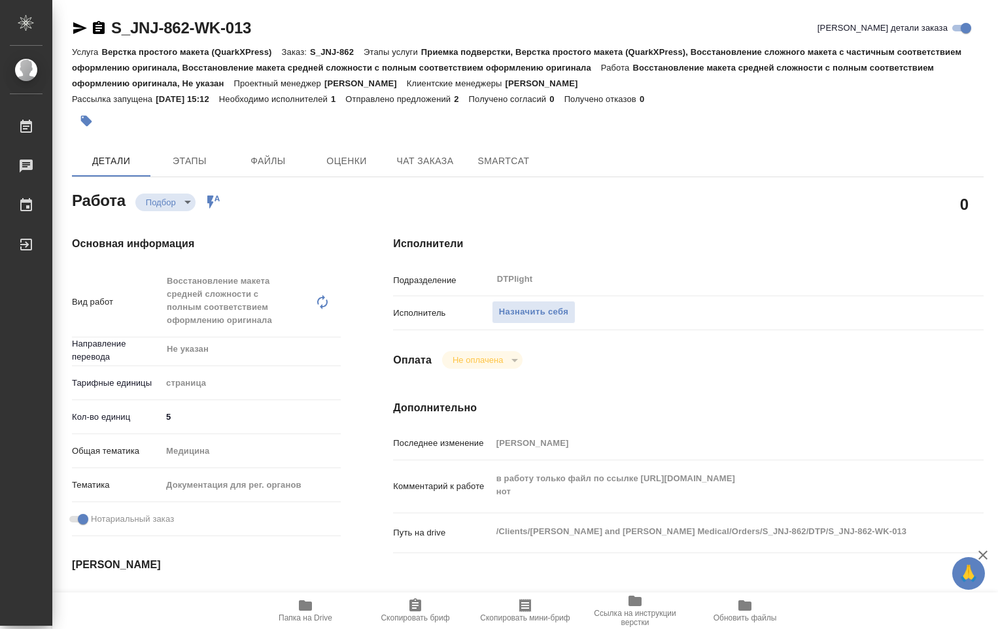
type textarea "x"
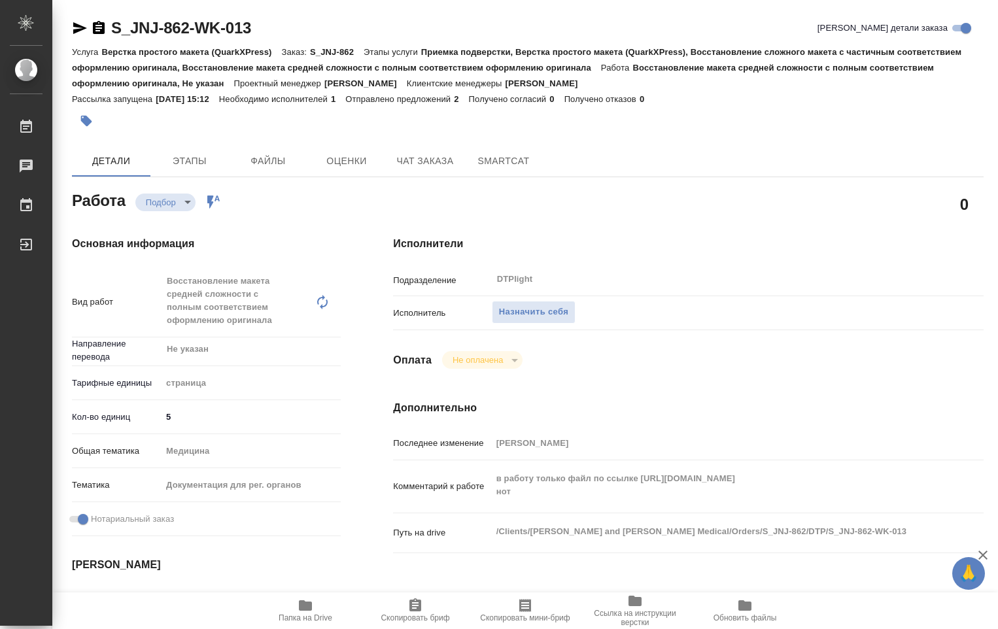
click at [302, 618] on span "Папка на Drive" at bounding box center [306, 617] width 54 height 9
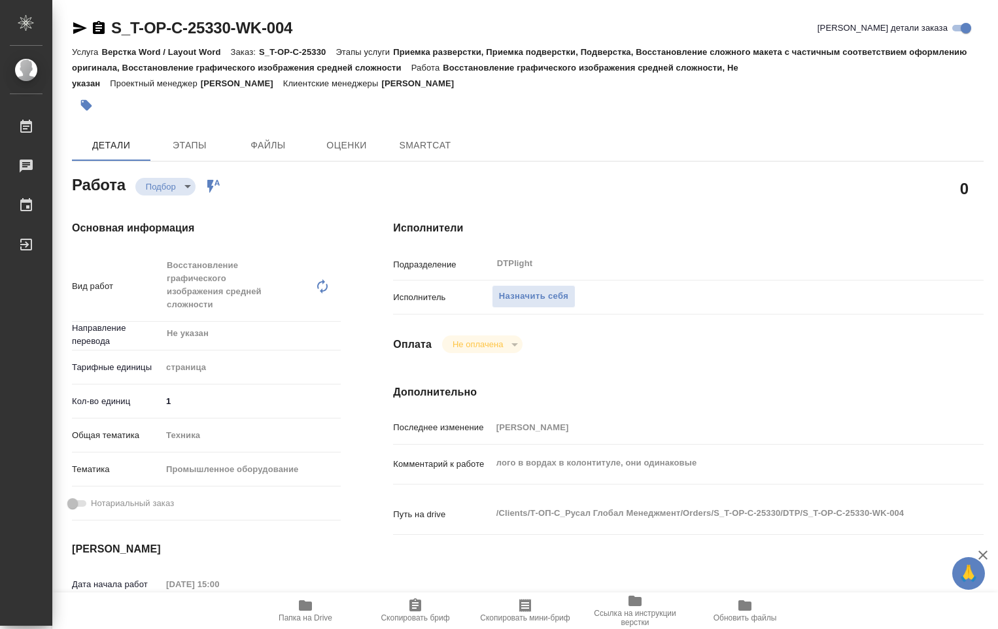
type textarea "x"
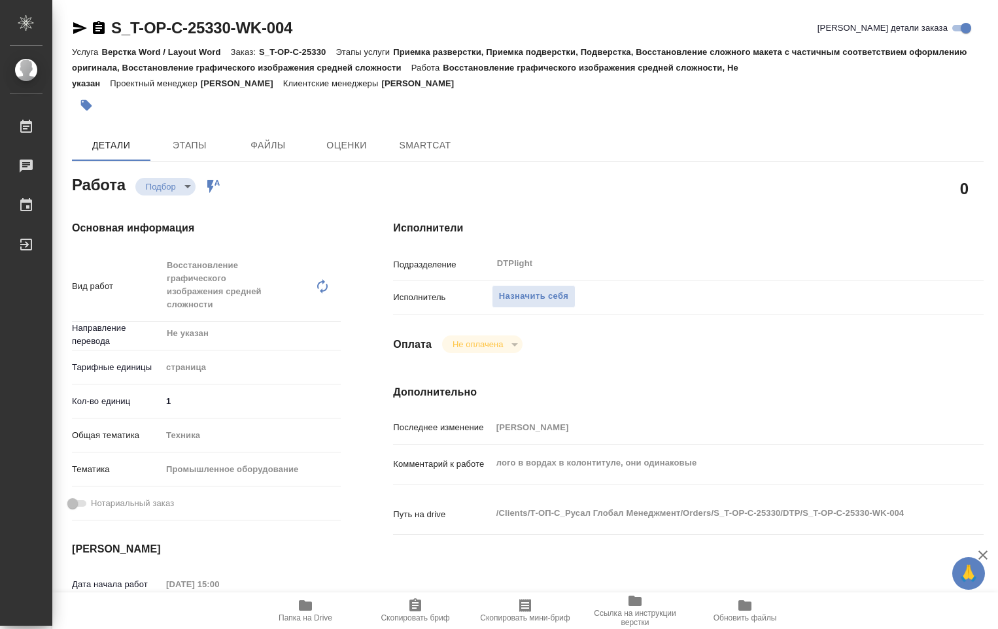
type textarea "x"
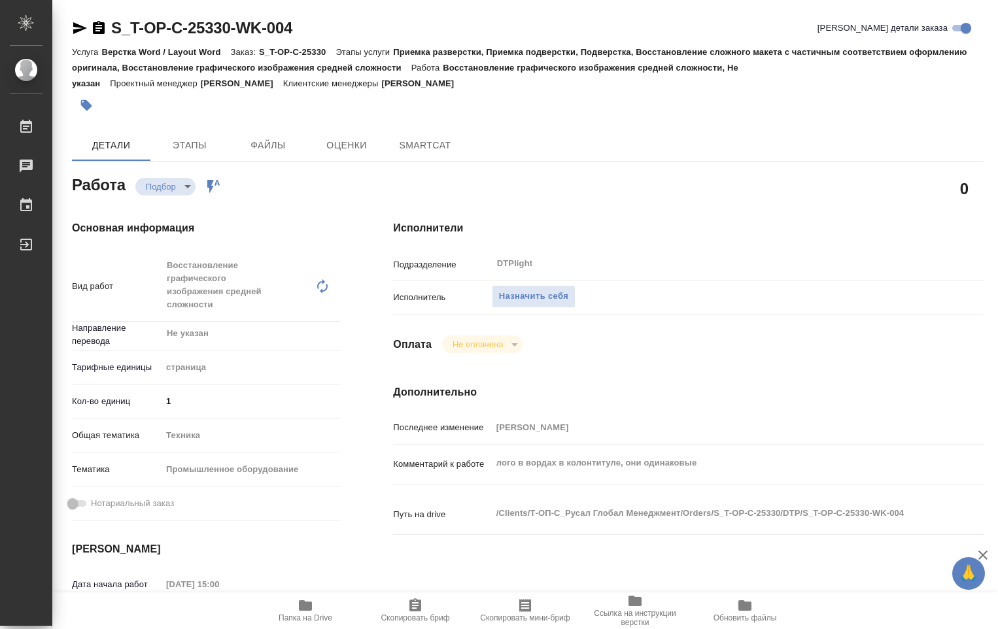
type textarea "x"
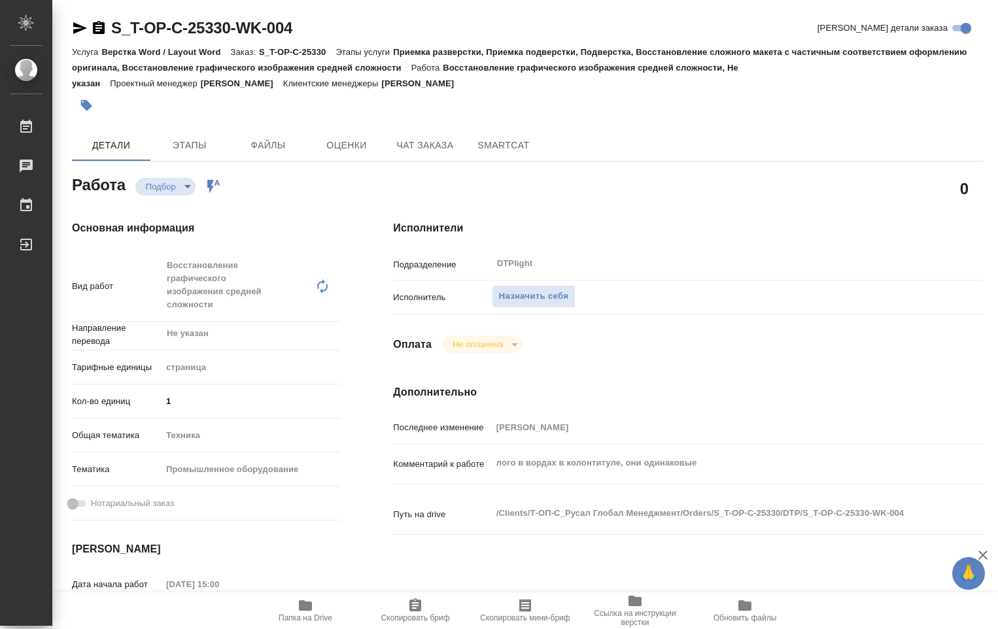
type textarea "x"
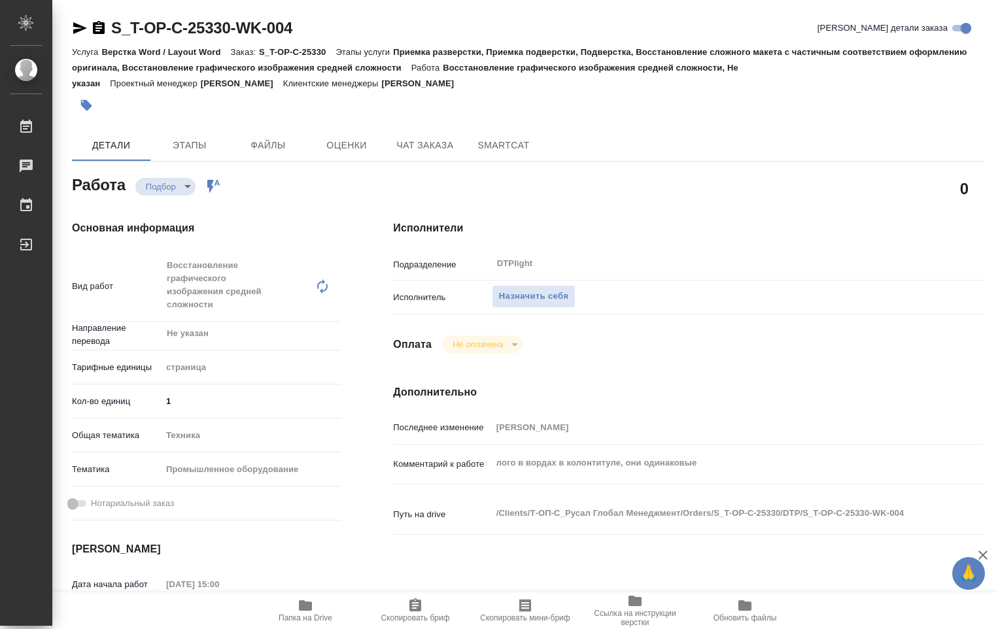
type textarea "x"
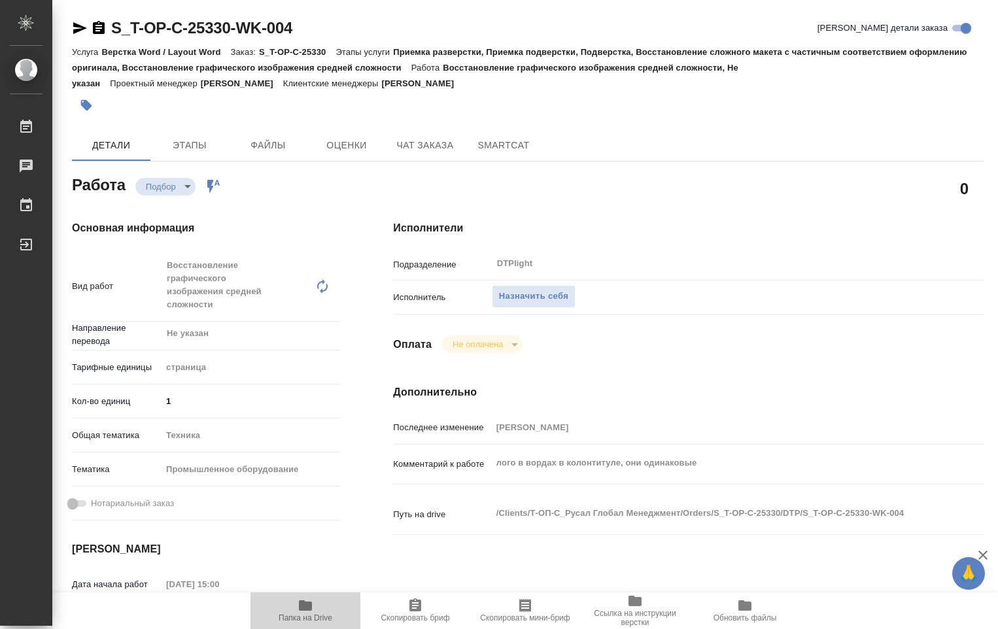
click at [310, 607] on icon "button" at bounding box center [305, 605] width 13 height 10
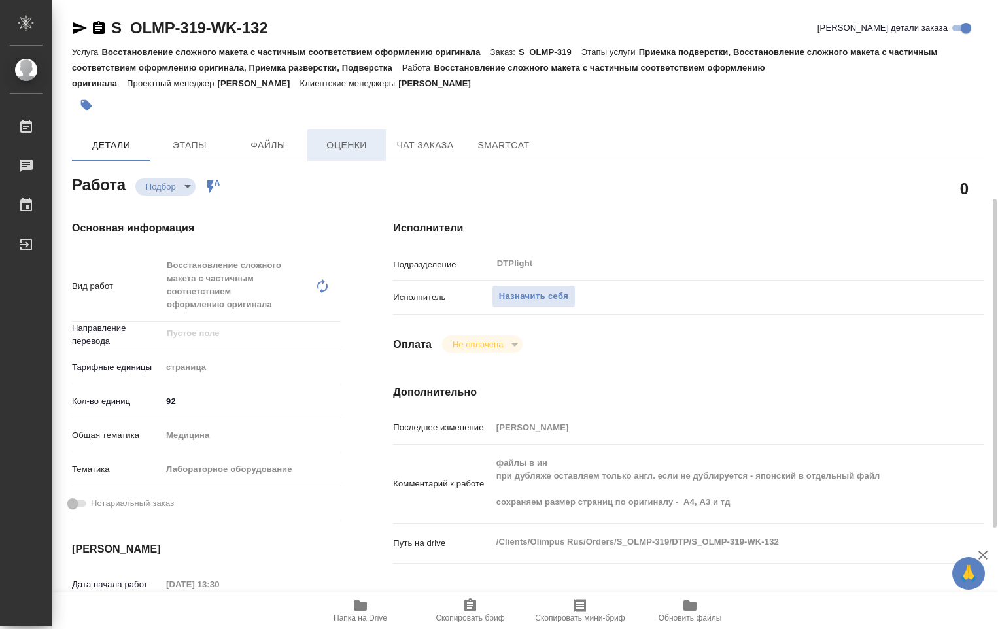
scroll to position [131, 0]
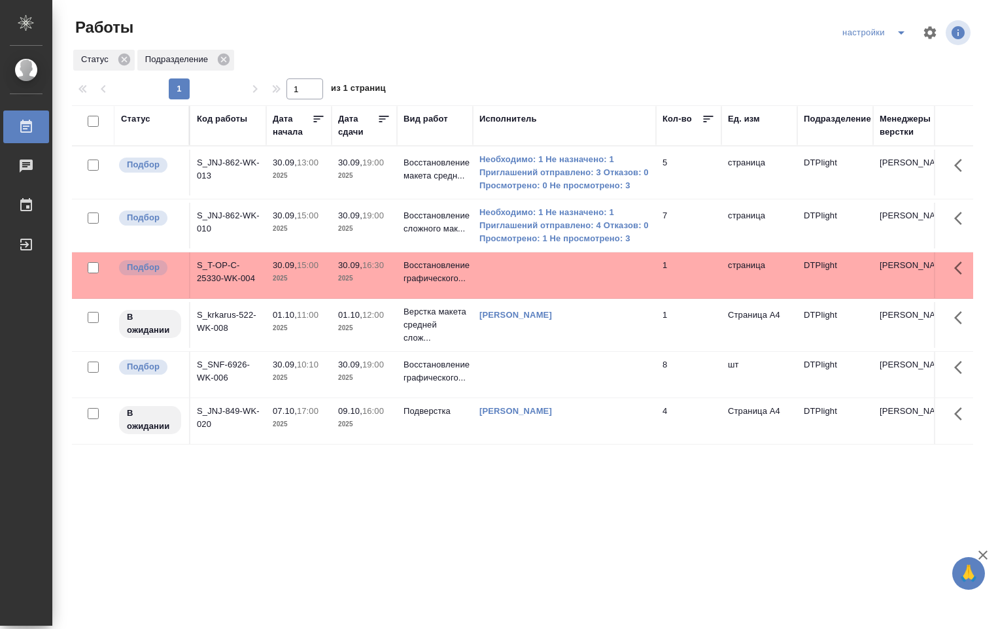
click at [696, 223] on td "7" at bounding box center [688, 226] width 65 height 46
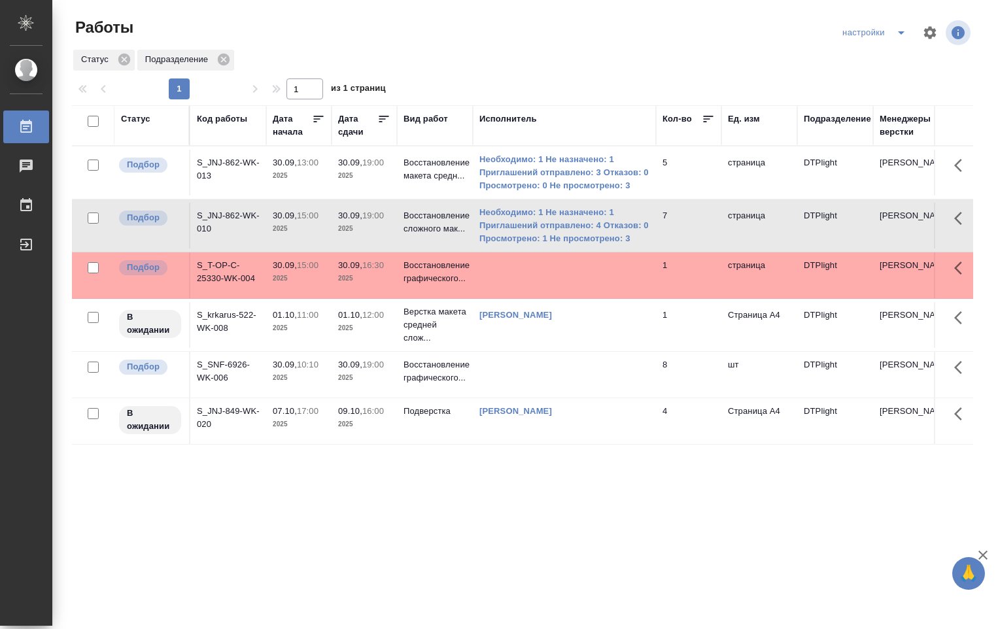
click at [696, 223] on td "7" at bounding box center [688, 226] width 65 height 46
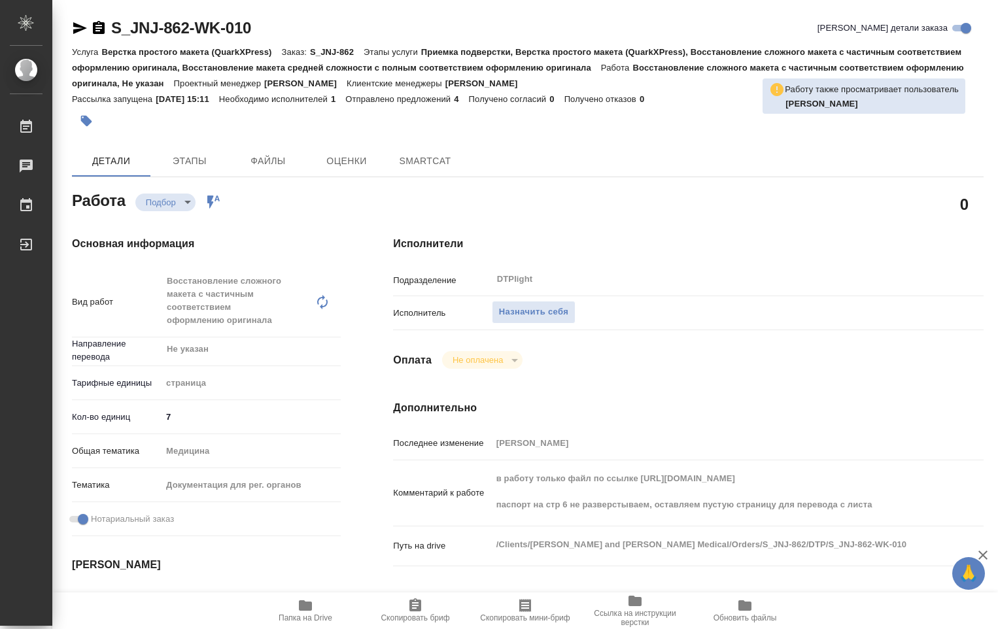
type textarea "x"
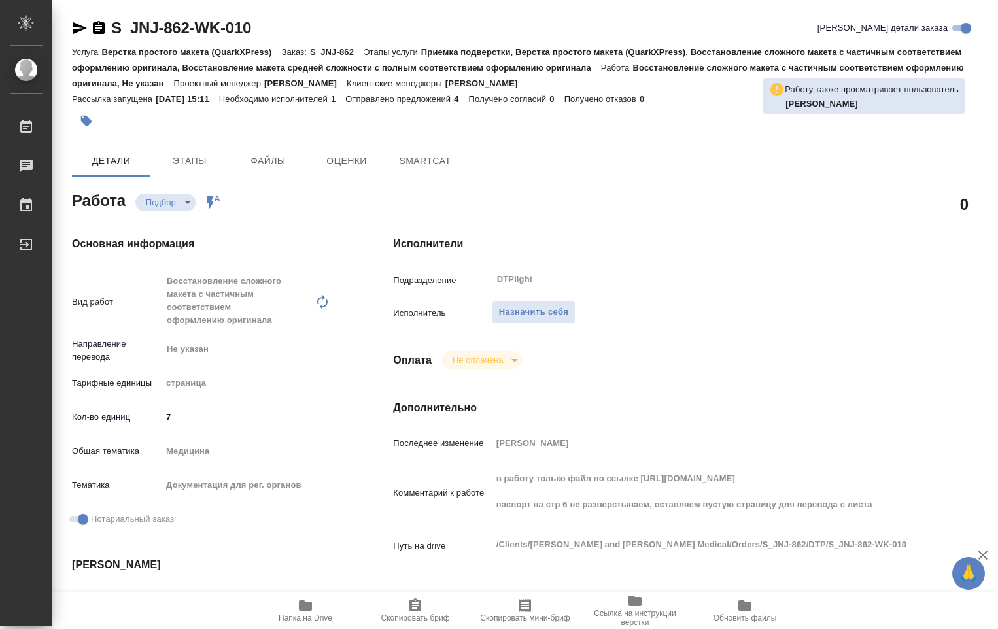
type textarea "x"
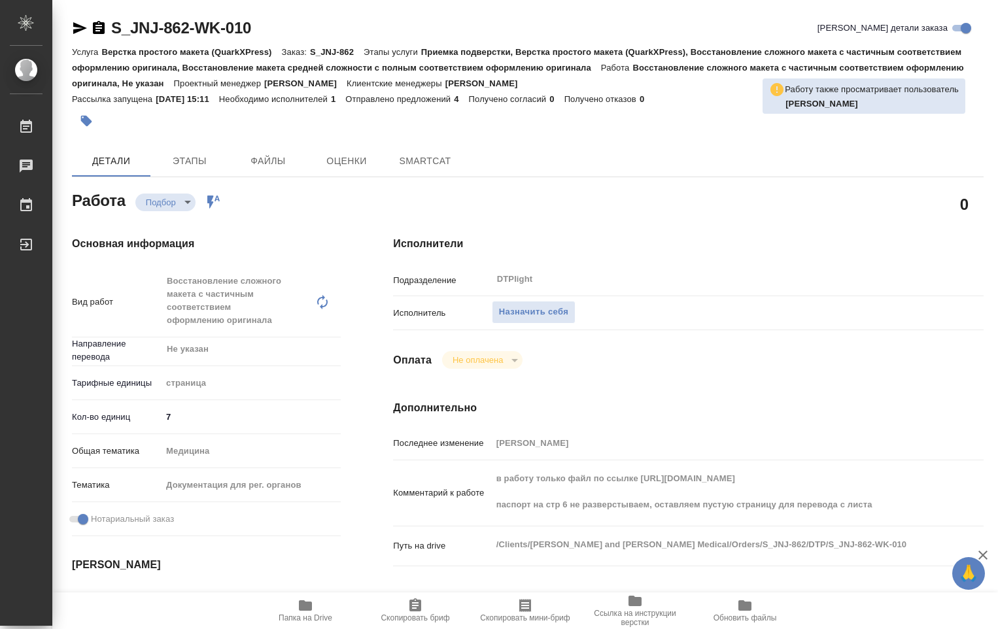
type textarea "x"
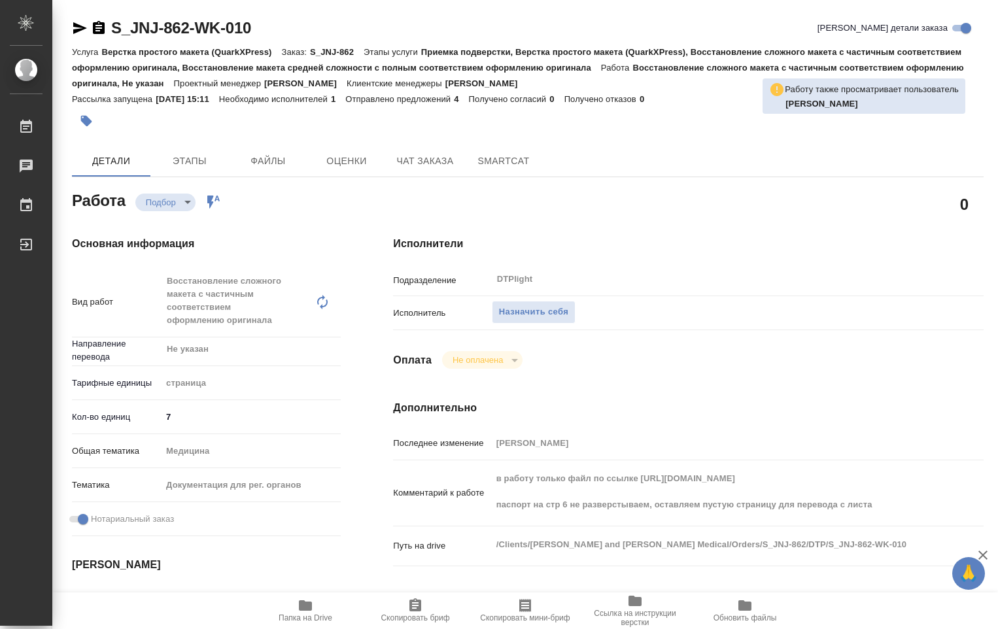
type textarea "x"
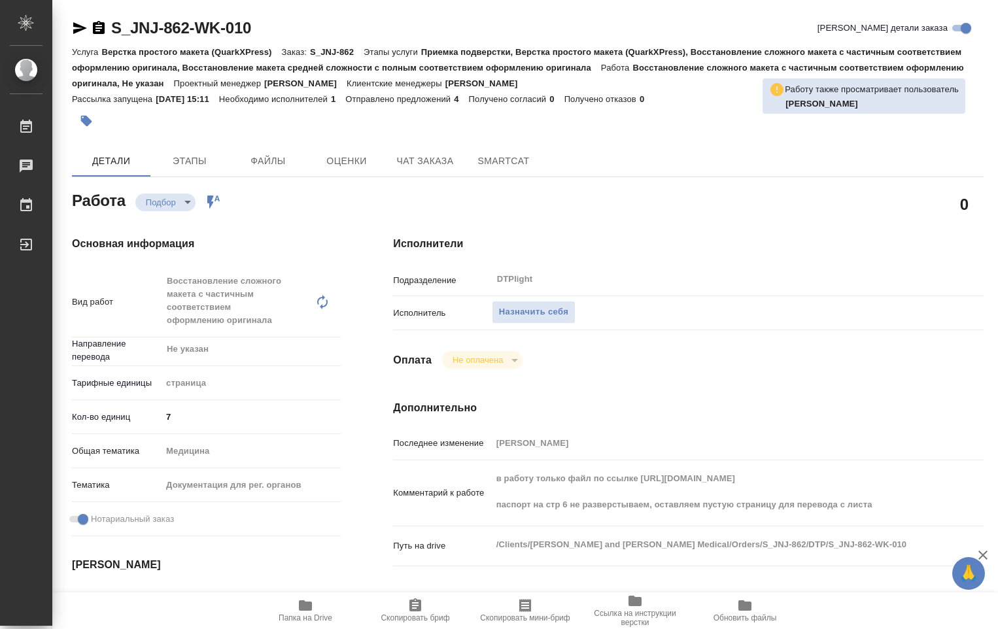
type textarea "x"
